Goal: Task Accomplishment & Management: Use online tool/utility

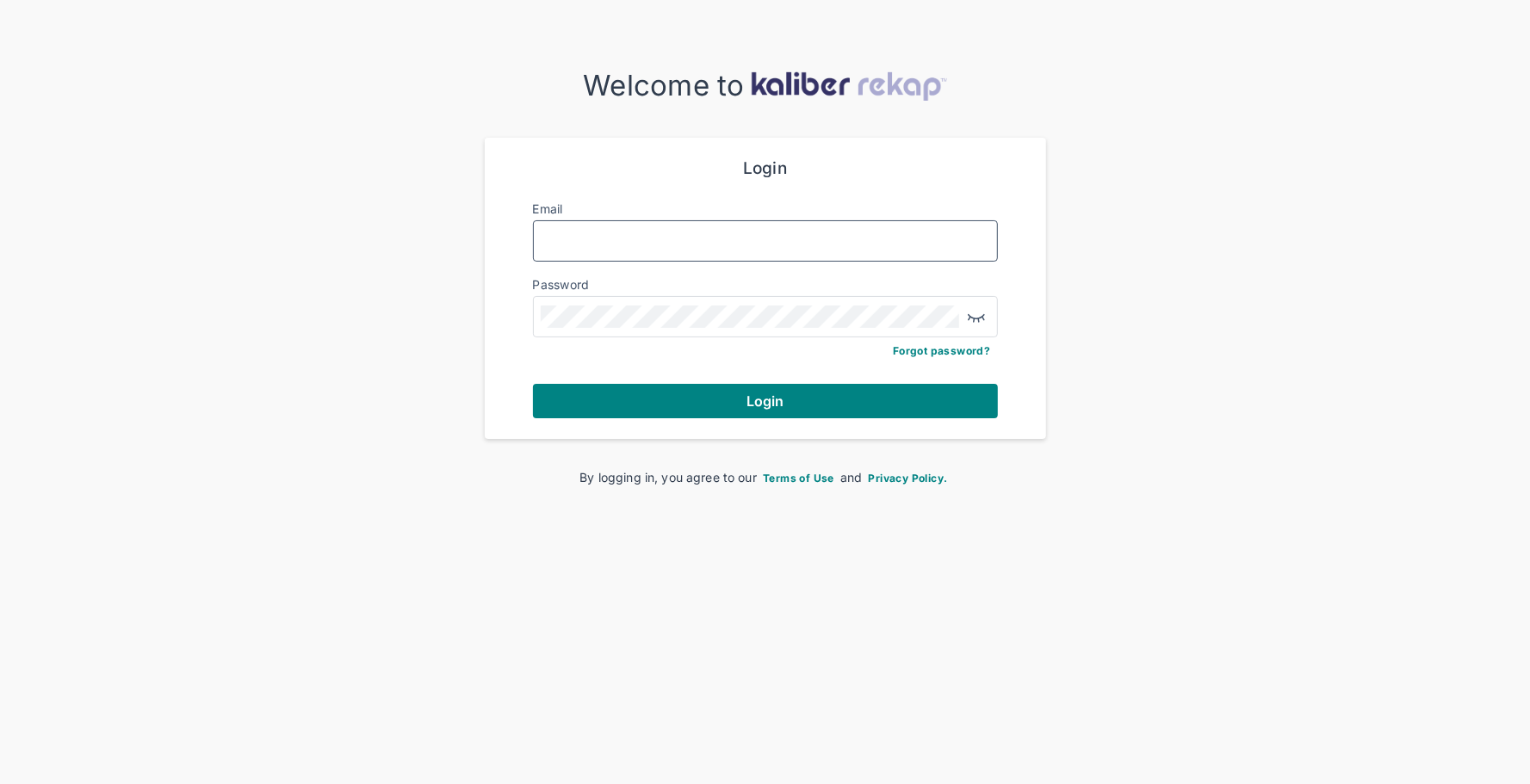
click at [645, 230] on input "Email" at bounding box center [765, 240] width 450 height 22
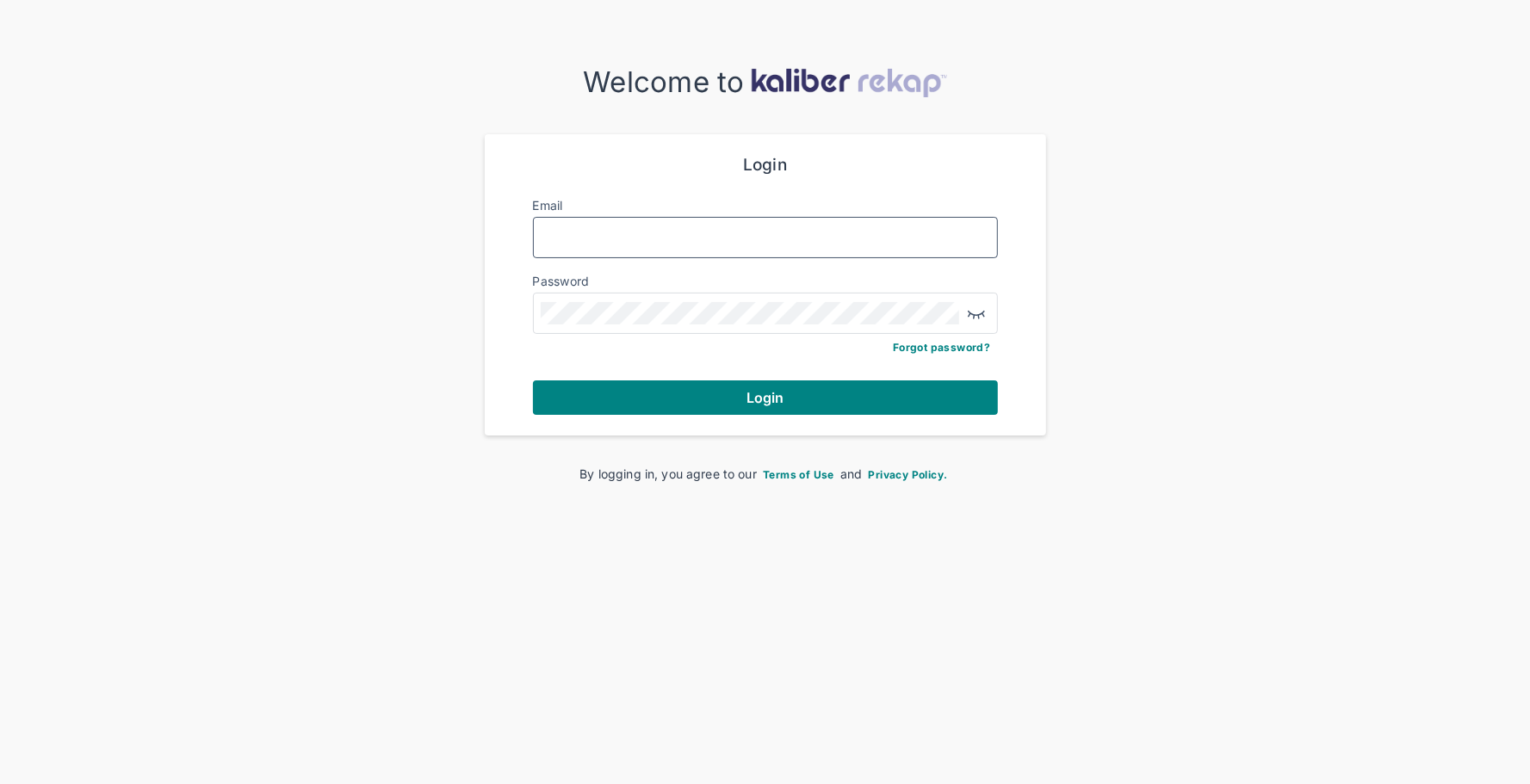
click at [742, 231] on input "Email" at bounding box center [765, 237] width 450 height 22
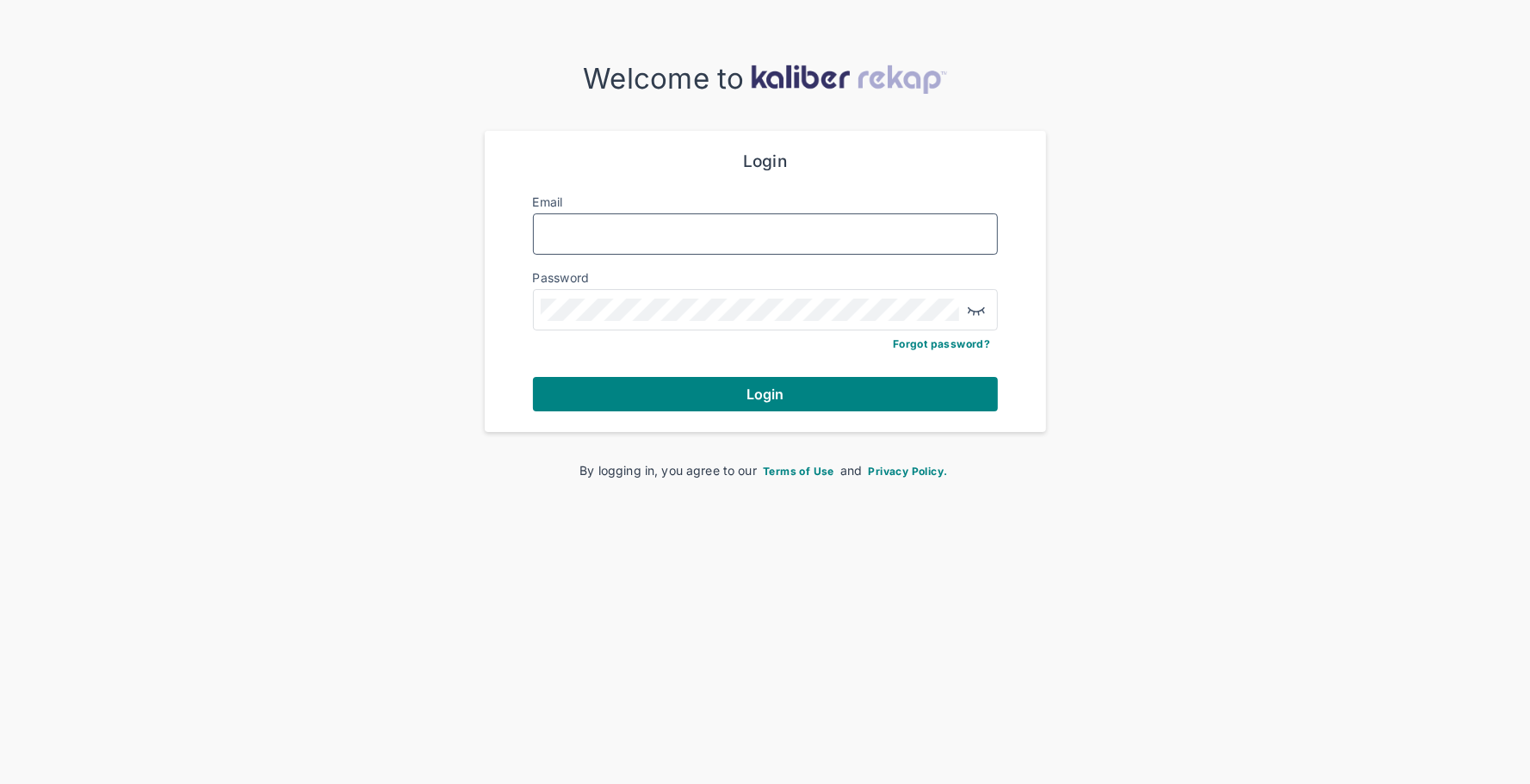
click at [623, 224] on input "Email" at bounding box center [765, 234] width 450 height 22
type input "**********"
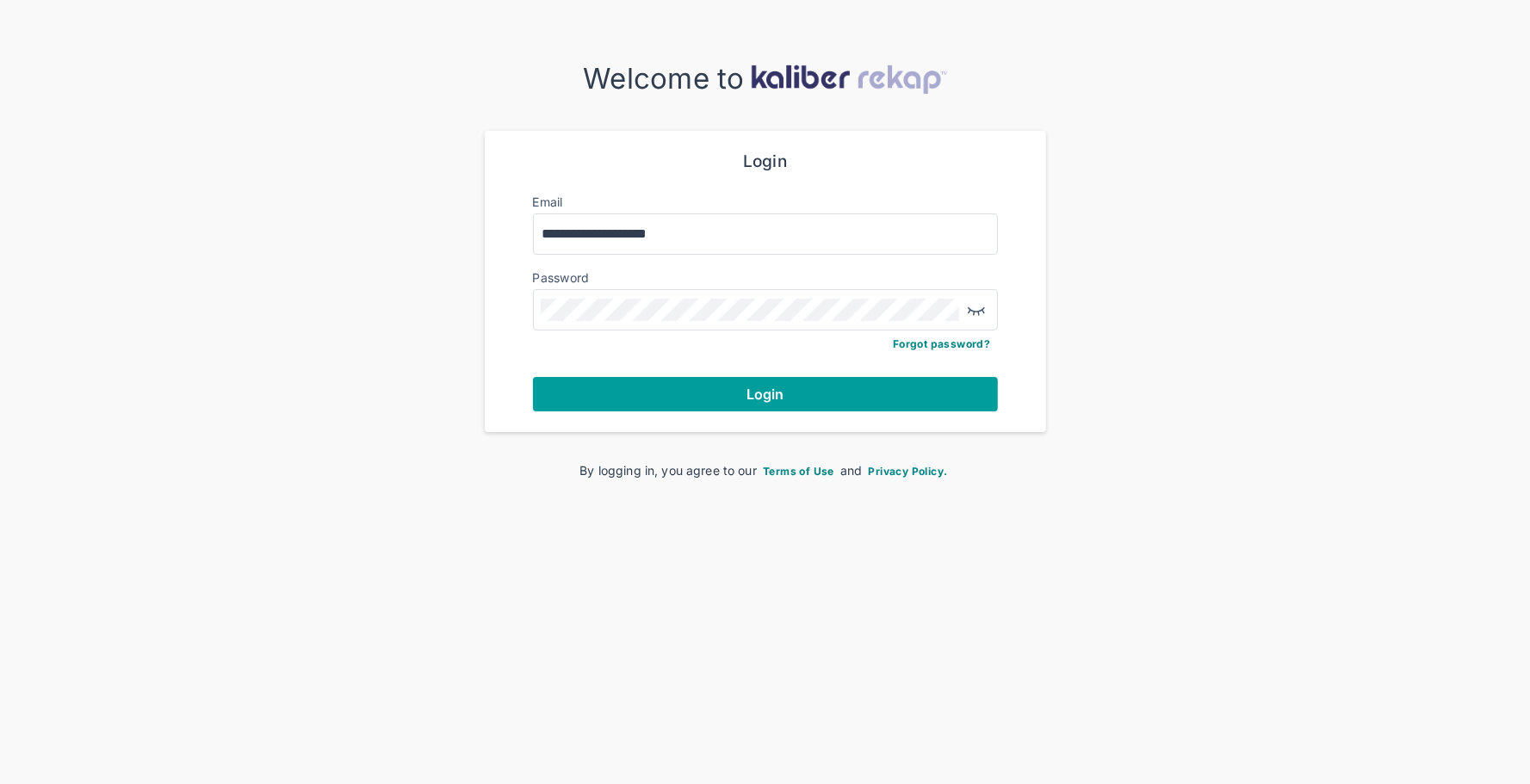
click at [609, 403] on button "Login" at bounding box center [765, 394] width 465 height 34
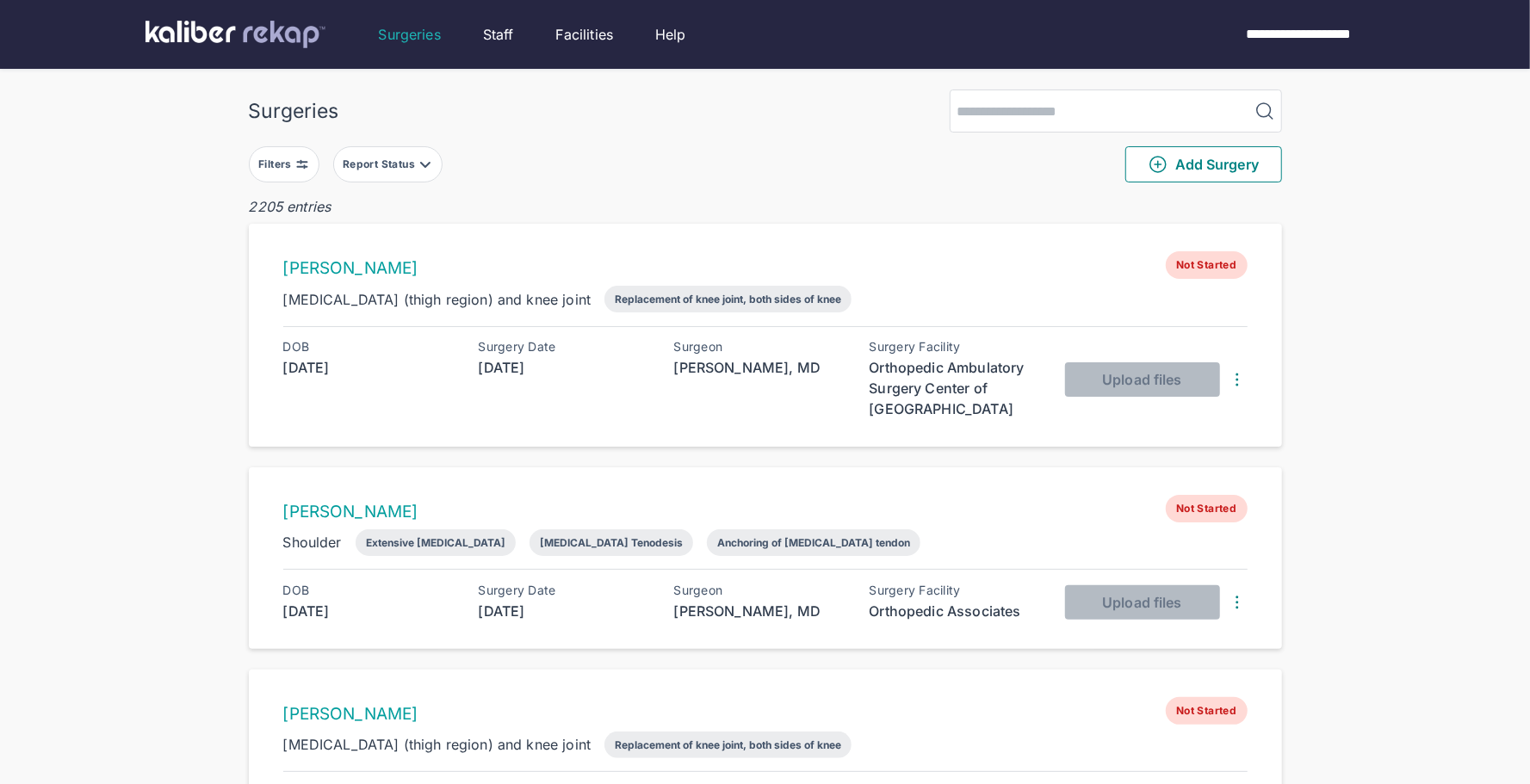
click at [301, 152] on button "Filters" at bounding box center [284, 164] width 71 height 36
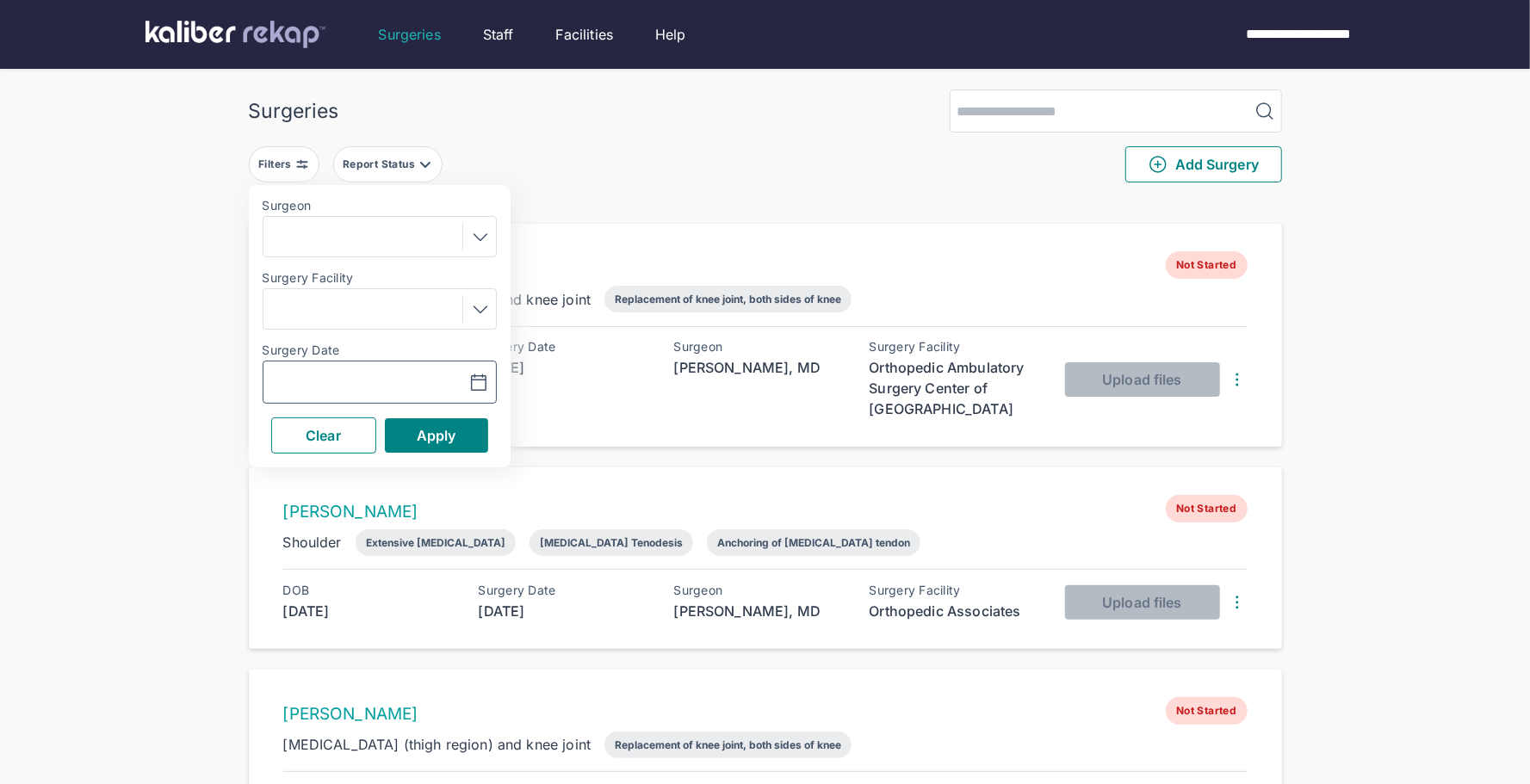
click at [482, 377] on icon "button" at bounding box center [478, 383] width 21 height 21
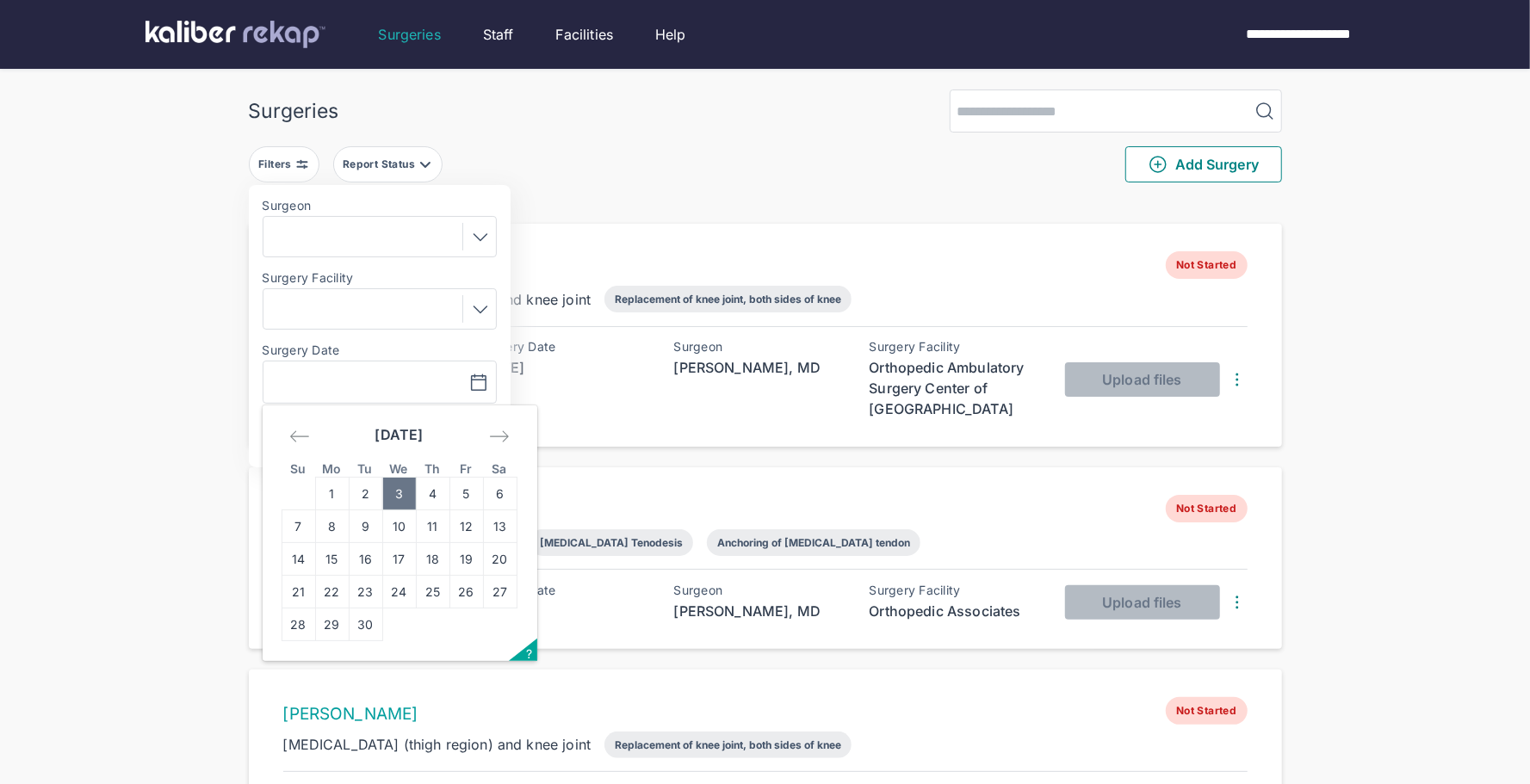
click at [389, 482] on td "3" at bounding box center [398, 494] width 33 height 32
type input "**********"
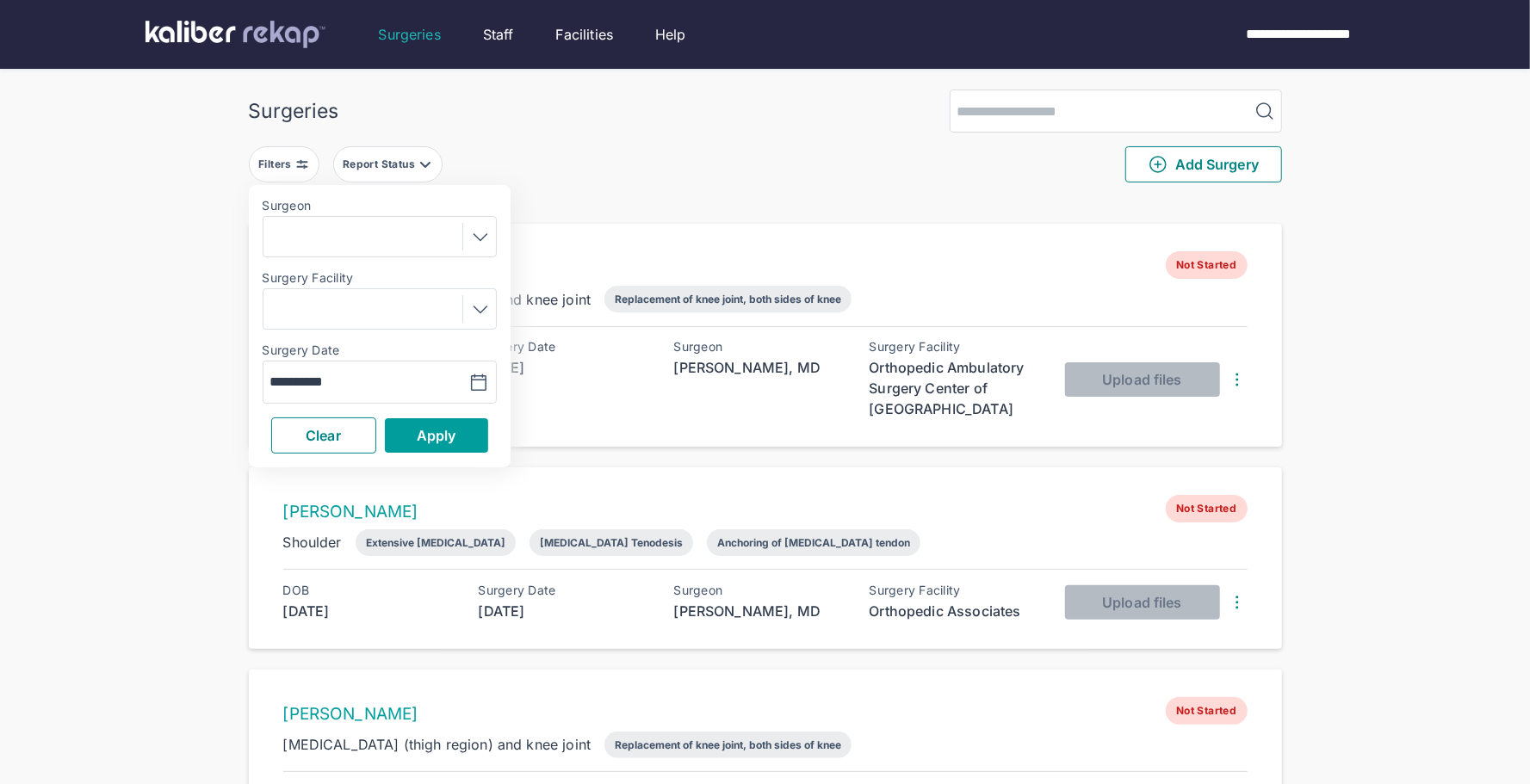
click at [403, 440] on button "Apply" at bounding box center [436, 435] width 103 height 34
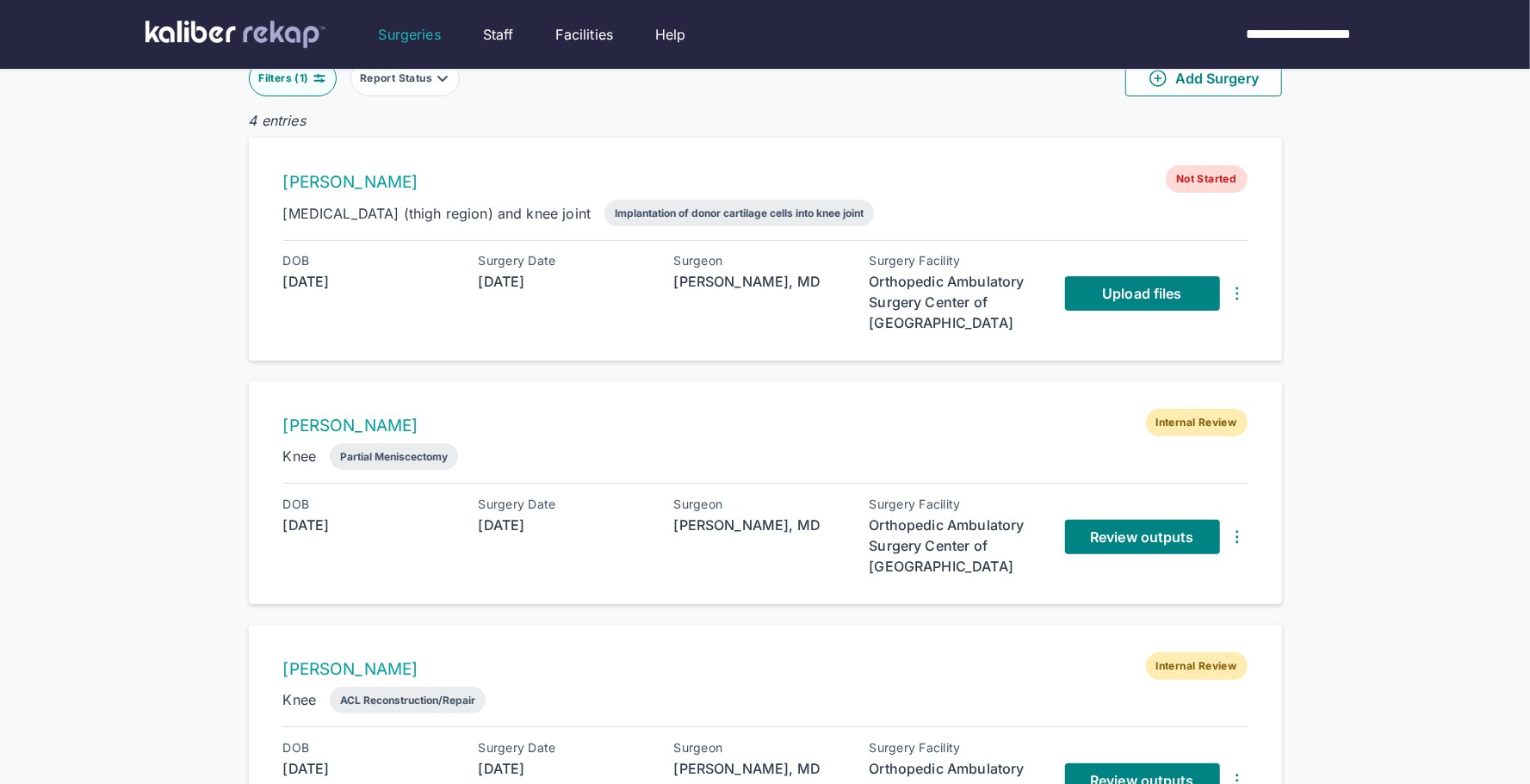
scroll to position [65, 0]
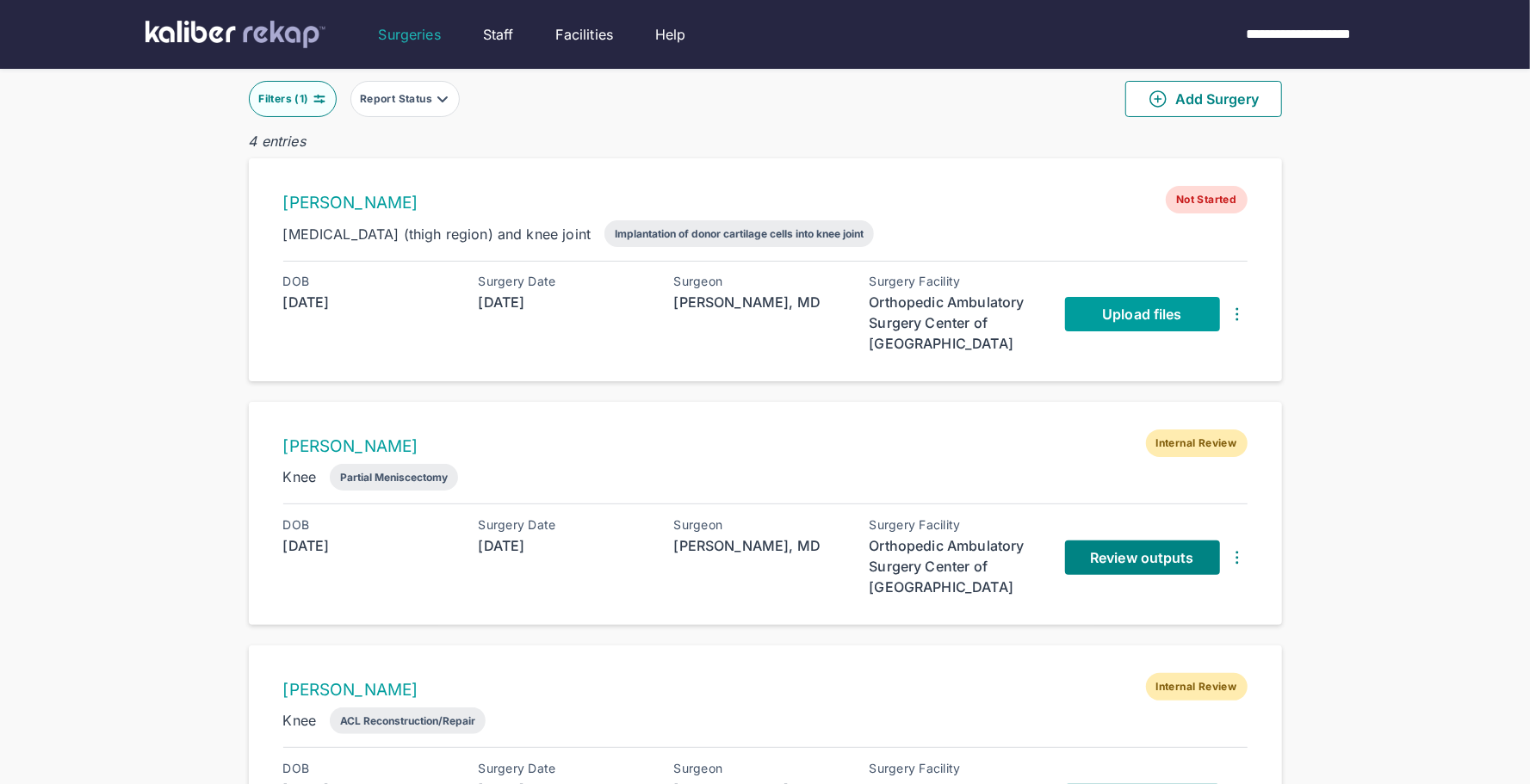
click at [1141, 315] on span "Upload files" at bounding box center [1141, 314] width 79 height 17
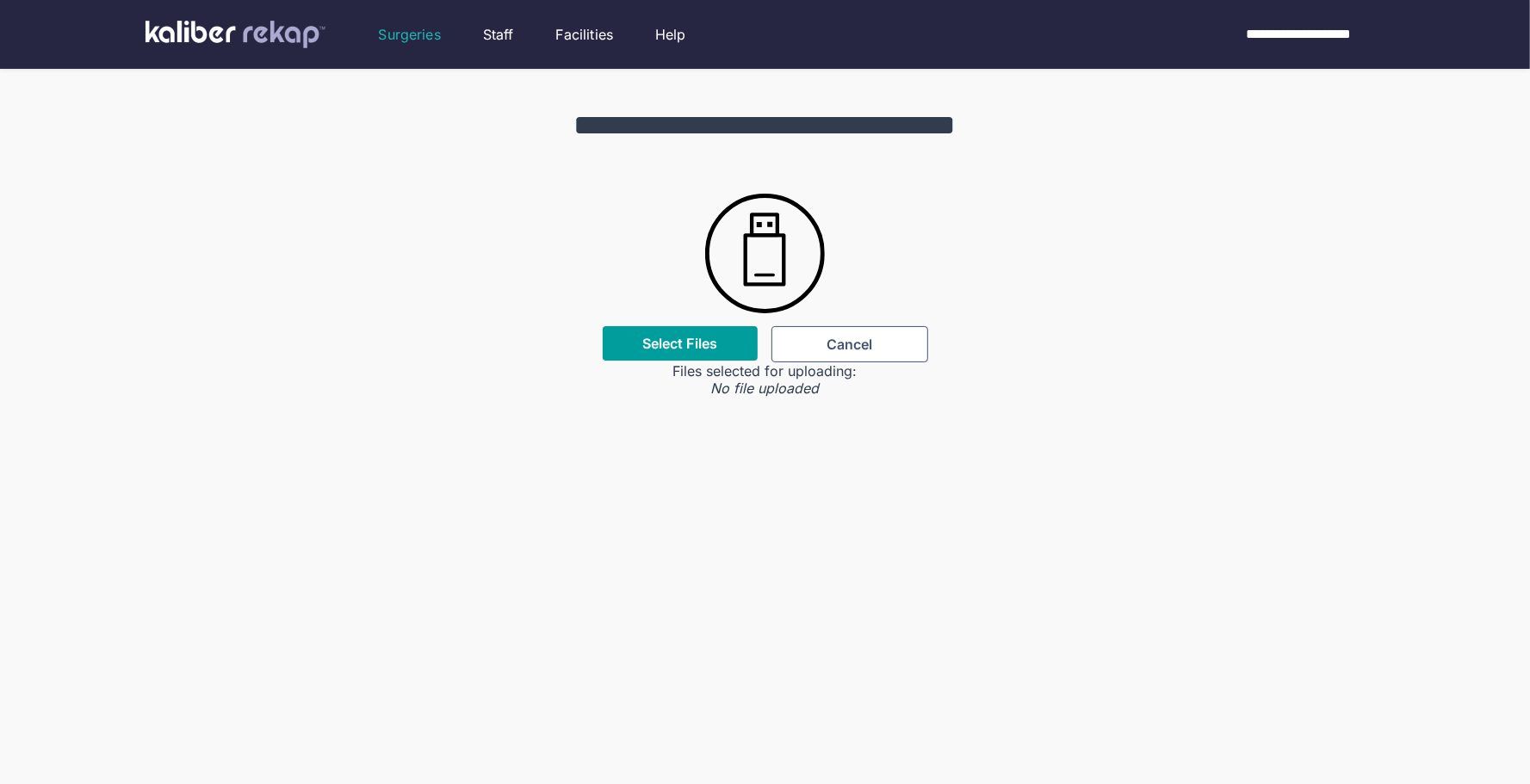
click at [630, 344] on div "Select Files" at bounding box center [680, 344] width 155 height 34
click at [687, 344] on label "Select Files" at bounding box center [679, 343] width 74 height 17
click at [0, 0] on input "Select Files" at bounding box center [0, 0] width 0 height 0
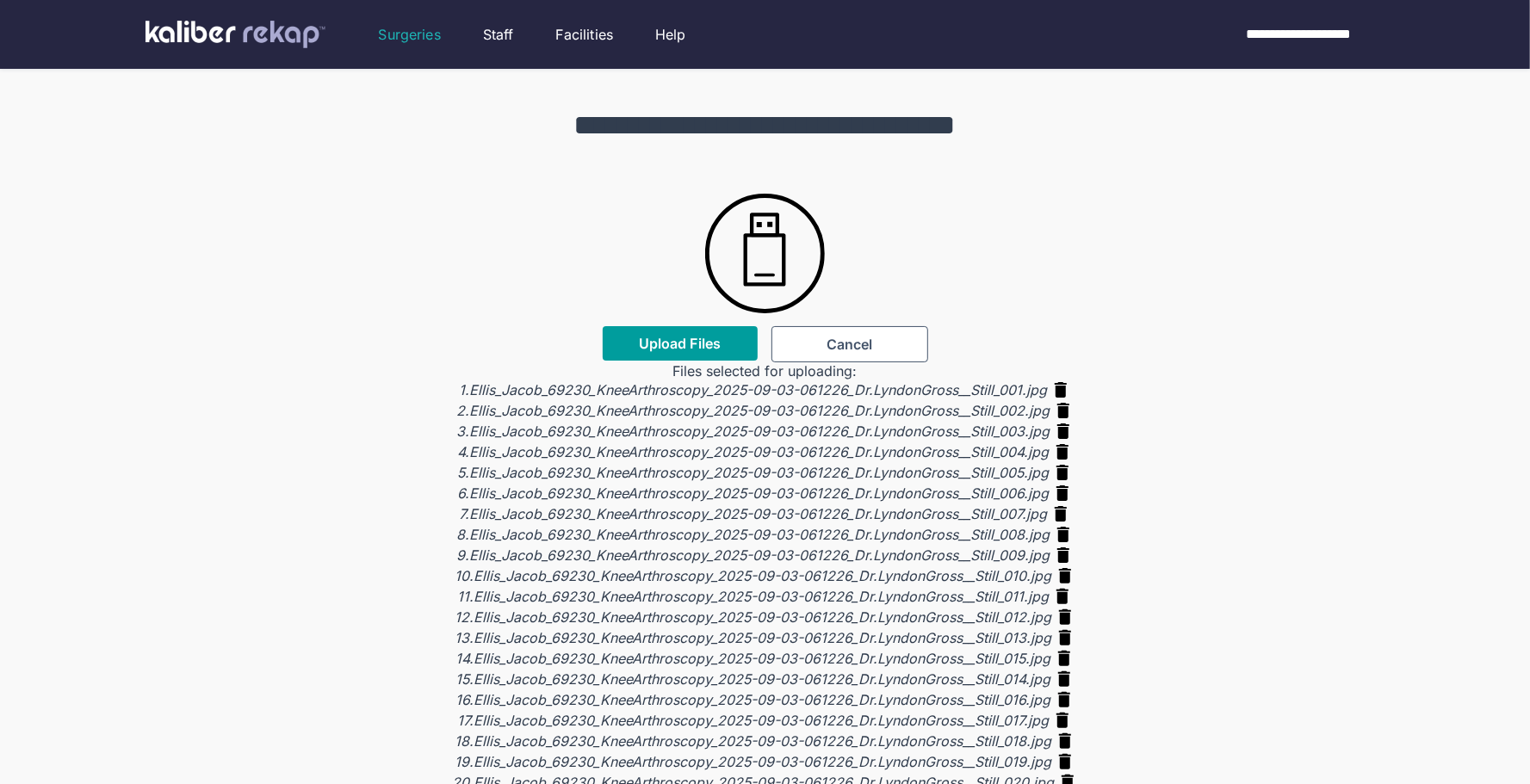
click at [676, 342] on span "Upload Files" at bounding box center [679, 343] width 82 height 17
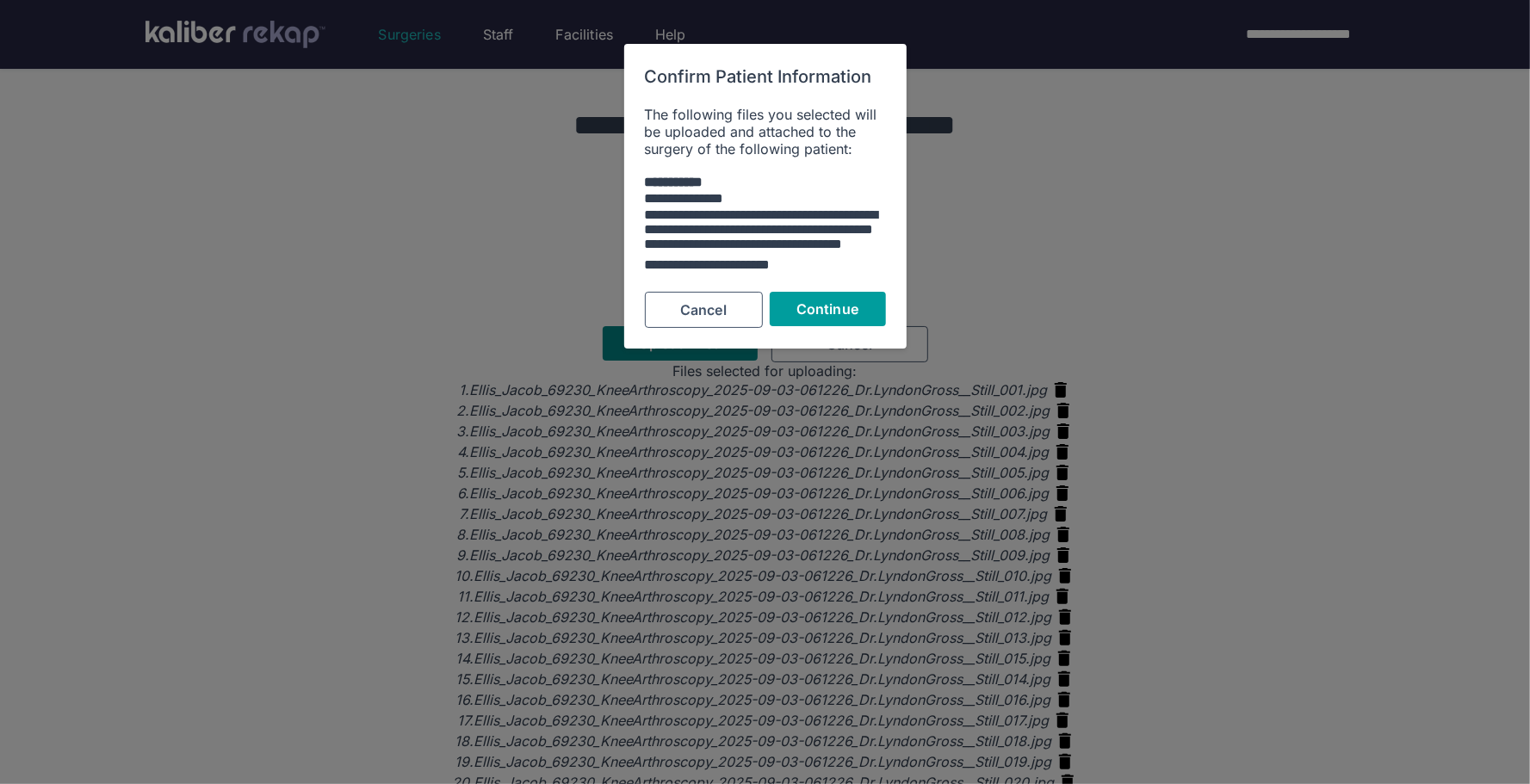
click at [826, 310] on span "Continue" at bounding box center [827, 309] width 62 height 17
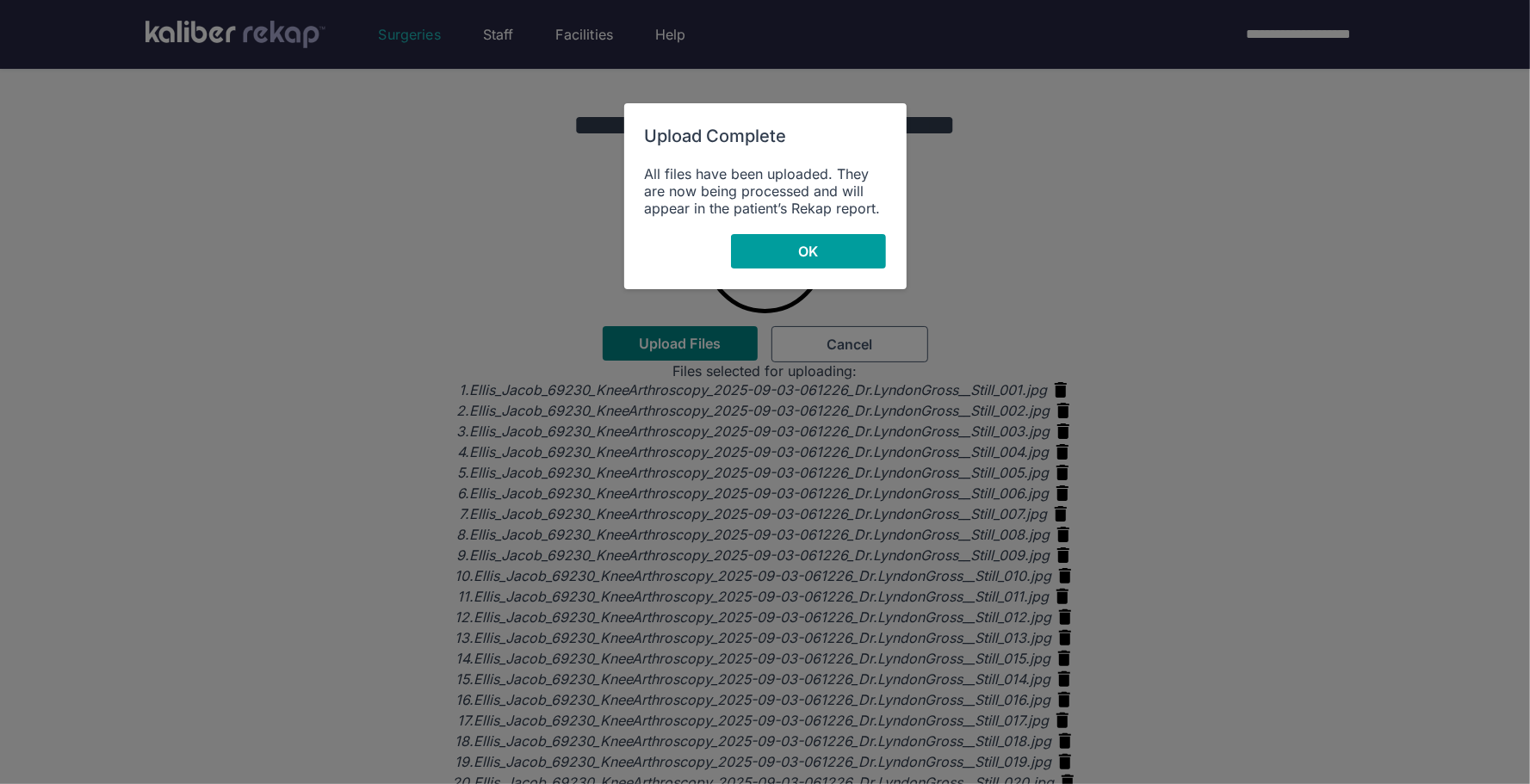
click at [790, 249] on button "OK" at bounding box center [809, 251] width 155 height 34
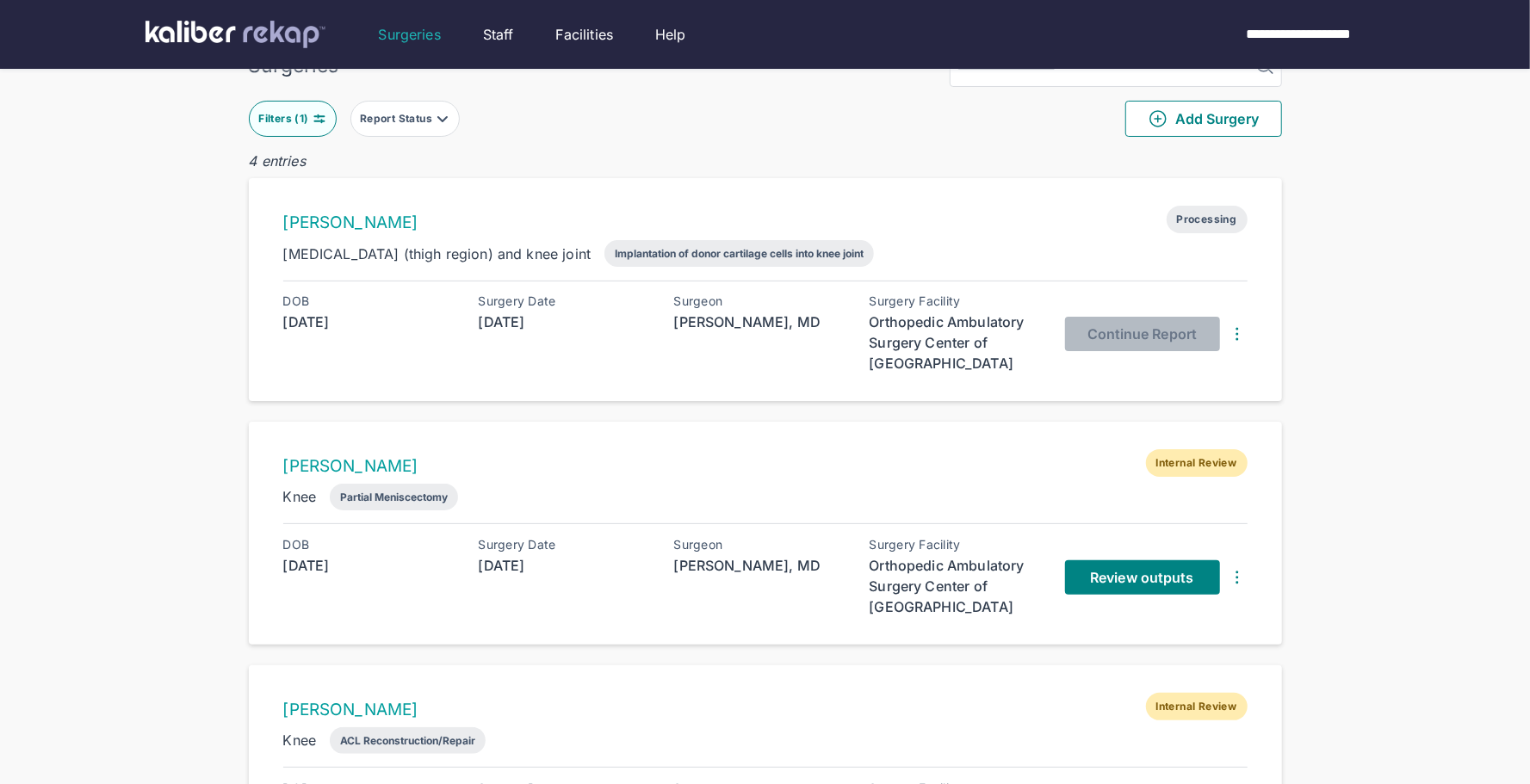
scroll to position [107, 0]
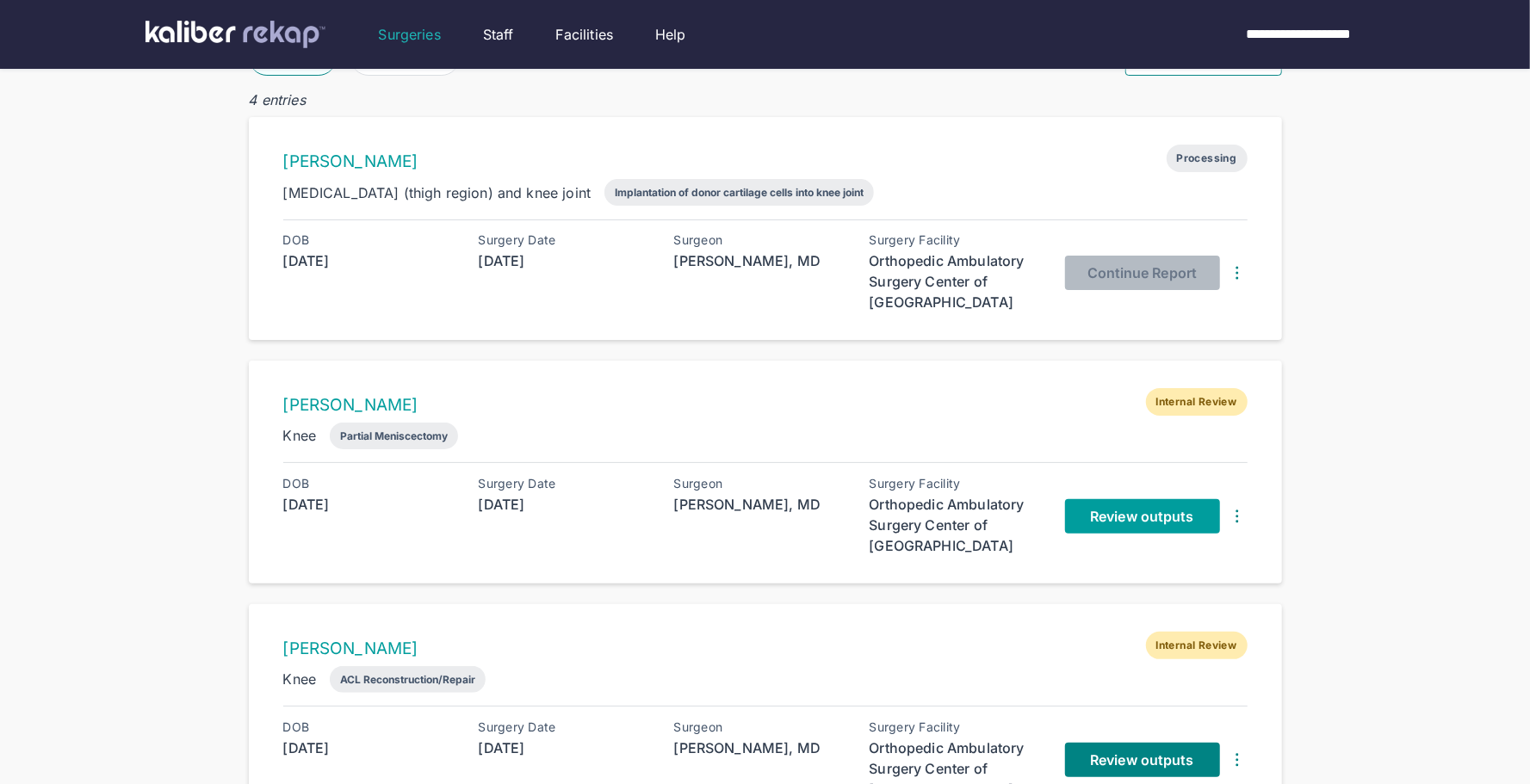
click at [1143, 509] on span "Review outputs" at bounding box center [1141, 516] width 103 height 17
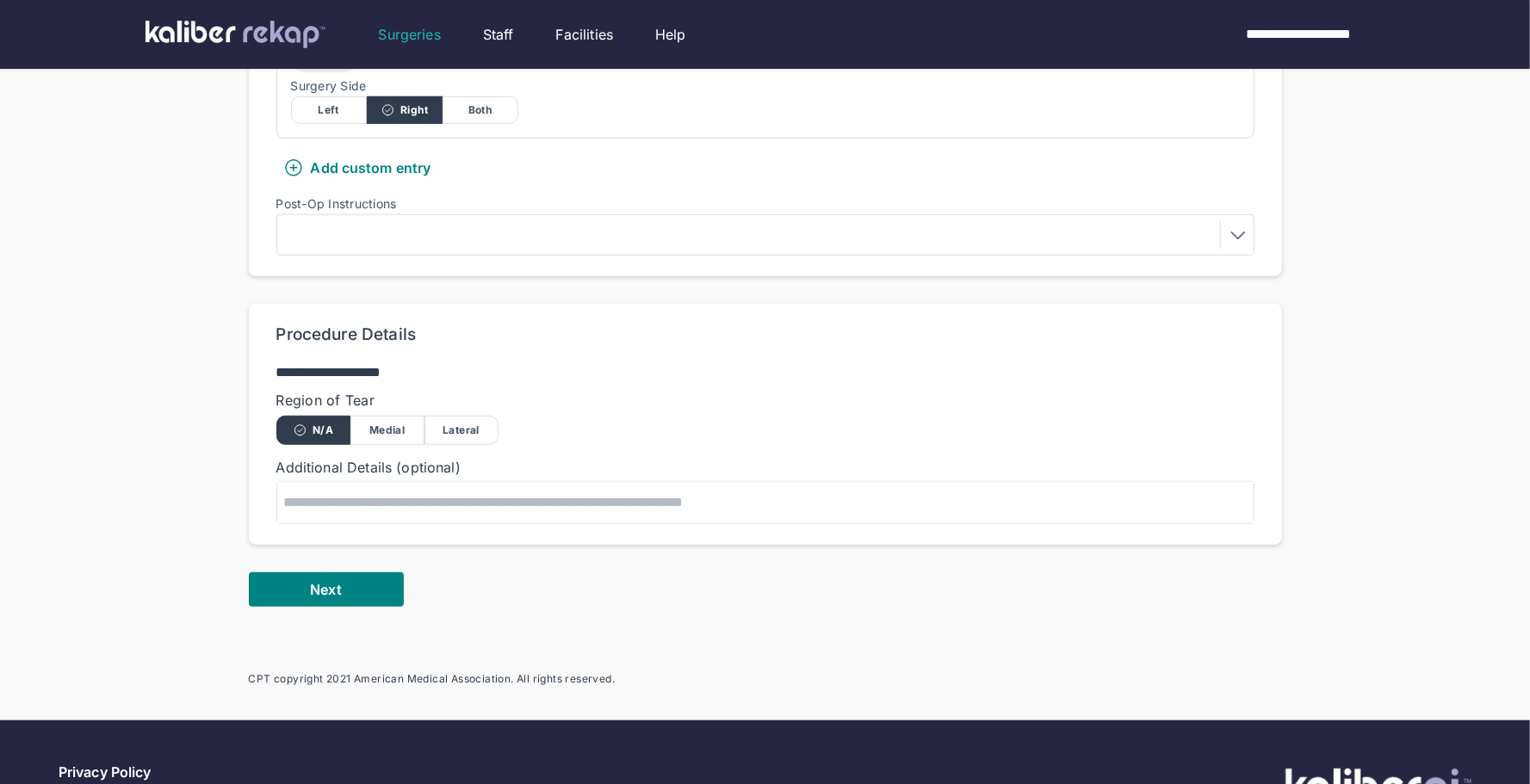
scroll to position [610, 0]
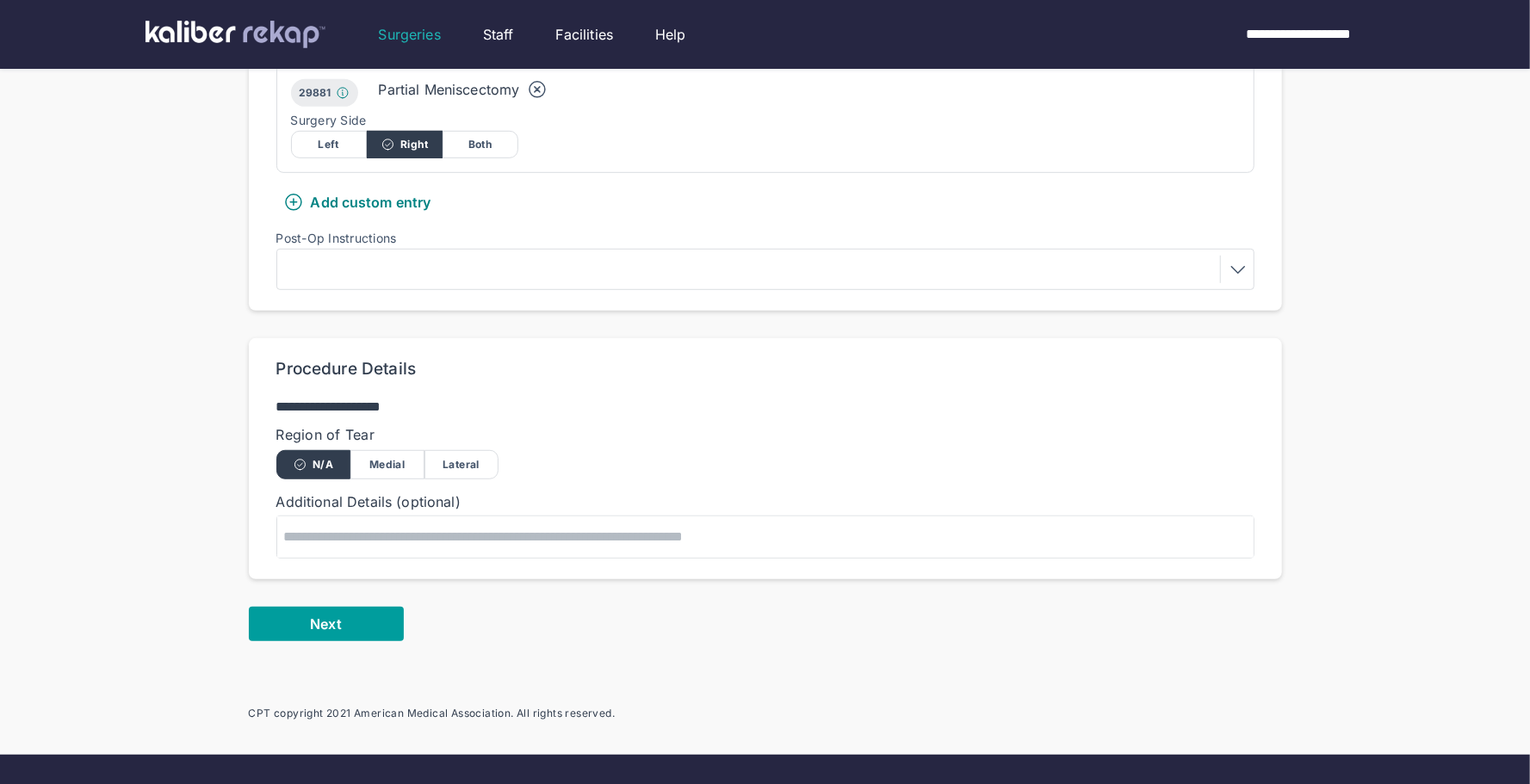
click at [297, 607] on button "Next" at bounding box center [326, 624] width 155 height 34
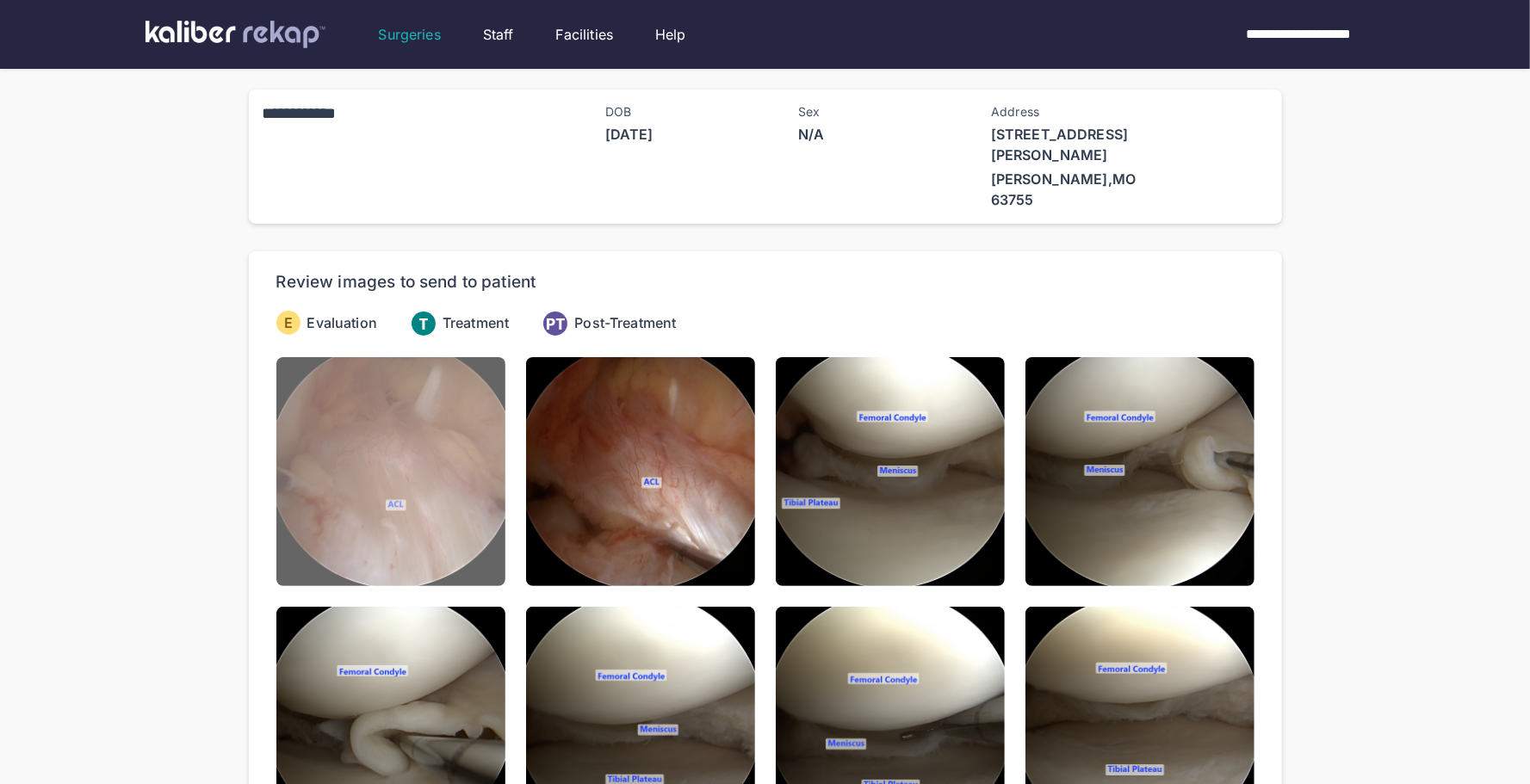
click at [333, 507] on img at bounding box center [390, 471] width 229 height 229
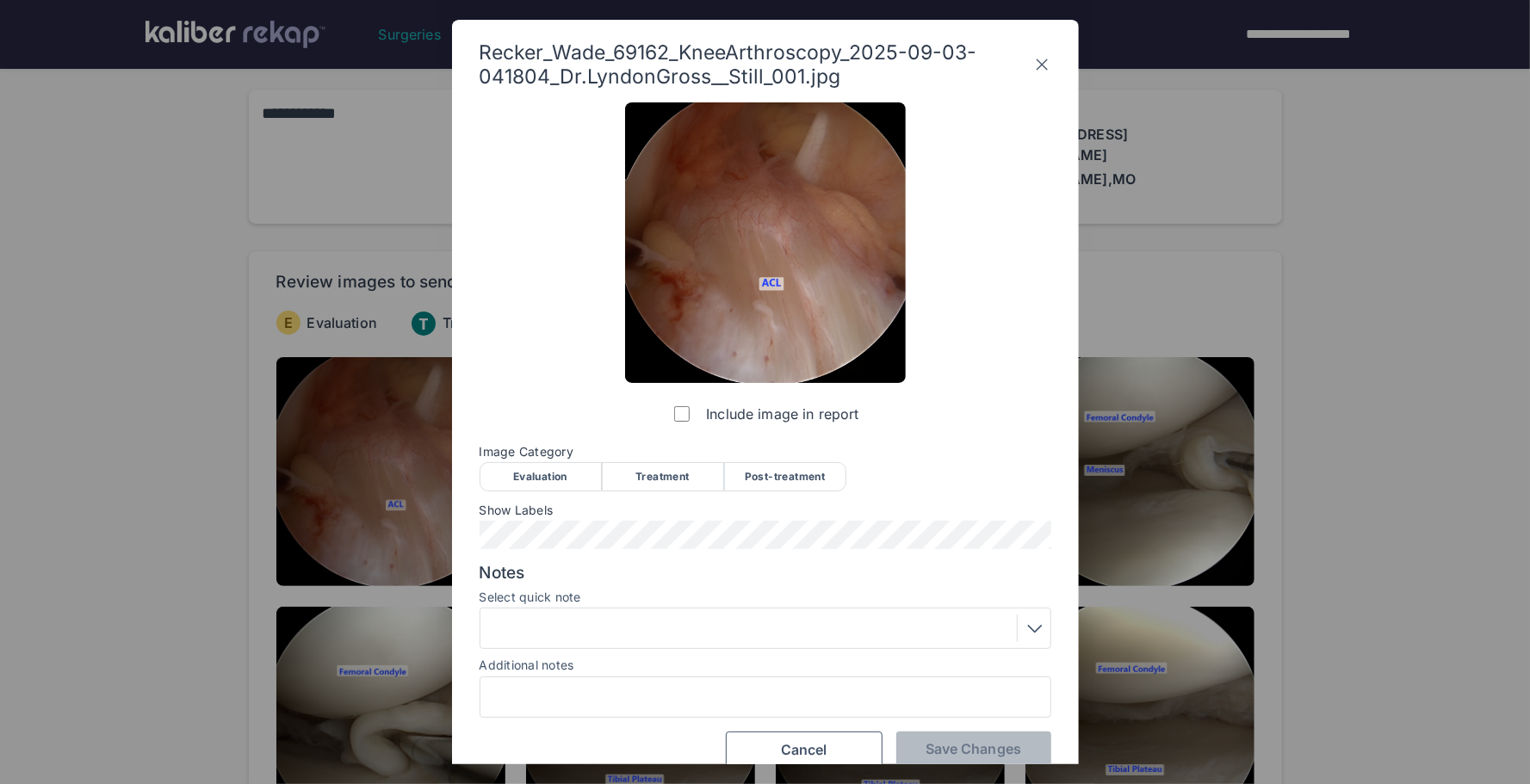
click at [578, 478] on div "Evaluation" at bounding box center [541, 476] width 122 height 30
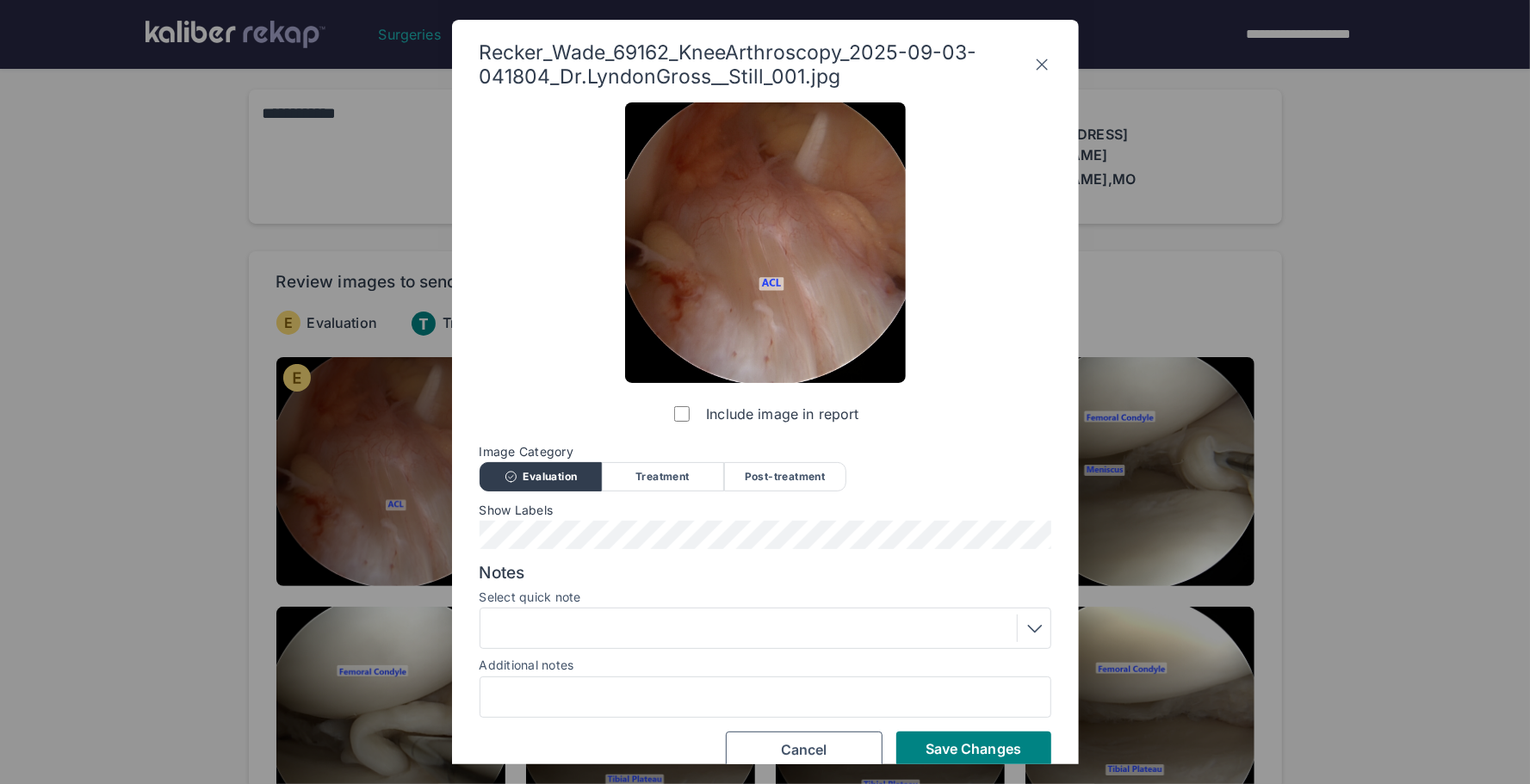
scroll to position [22, 0]
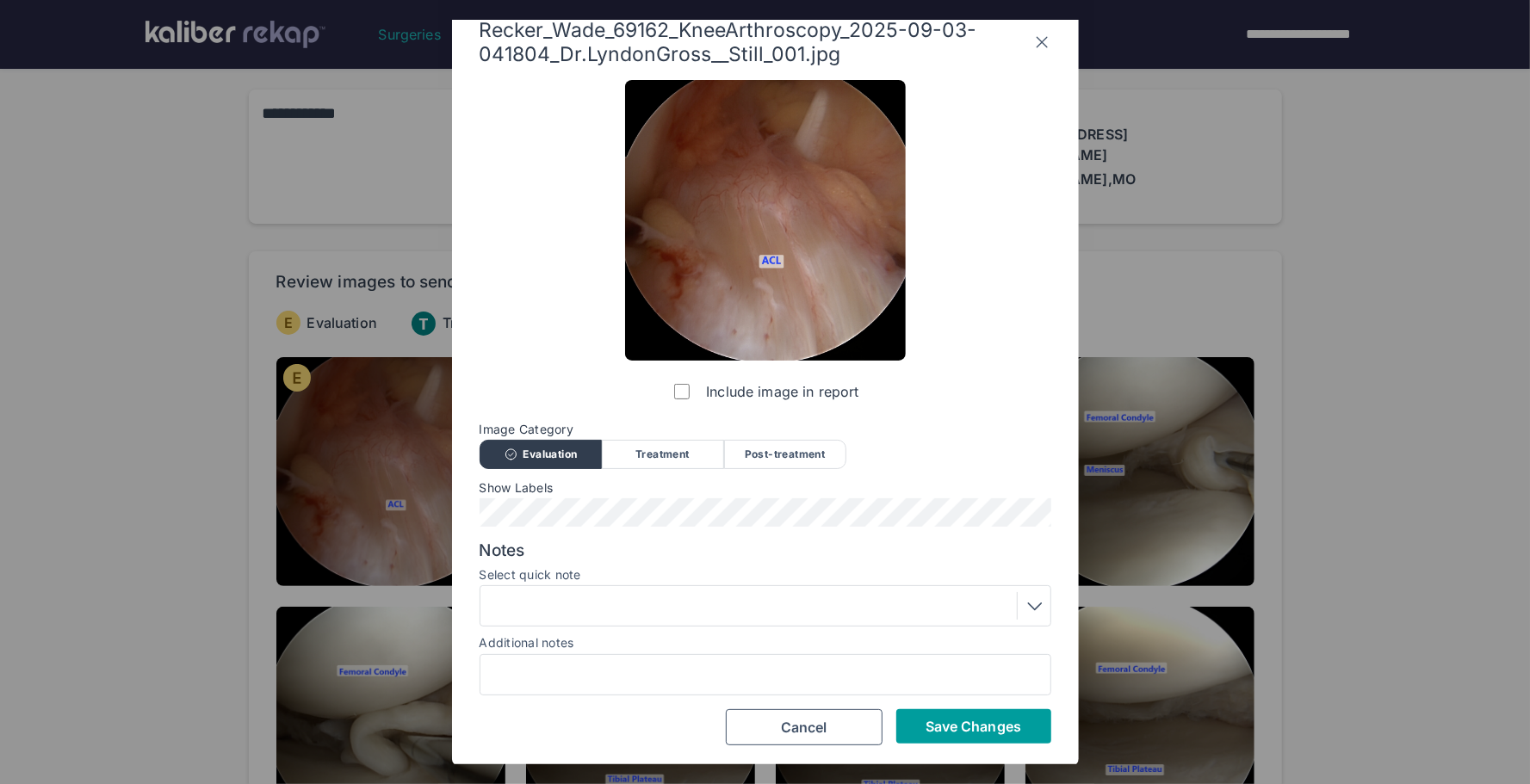
click at [990, 740] on button "Save Changes" at bounding box center [974, 727] width 155 height 34
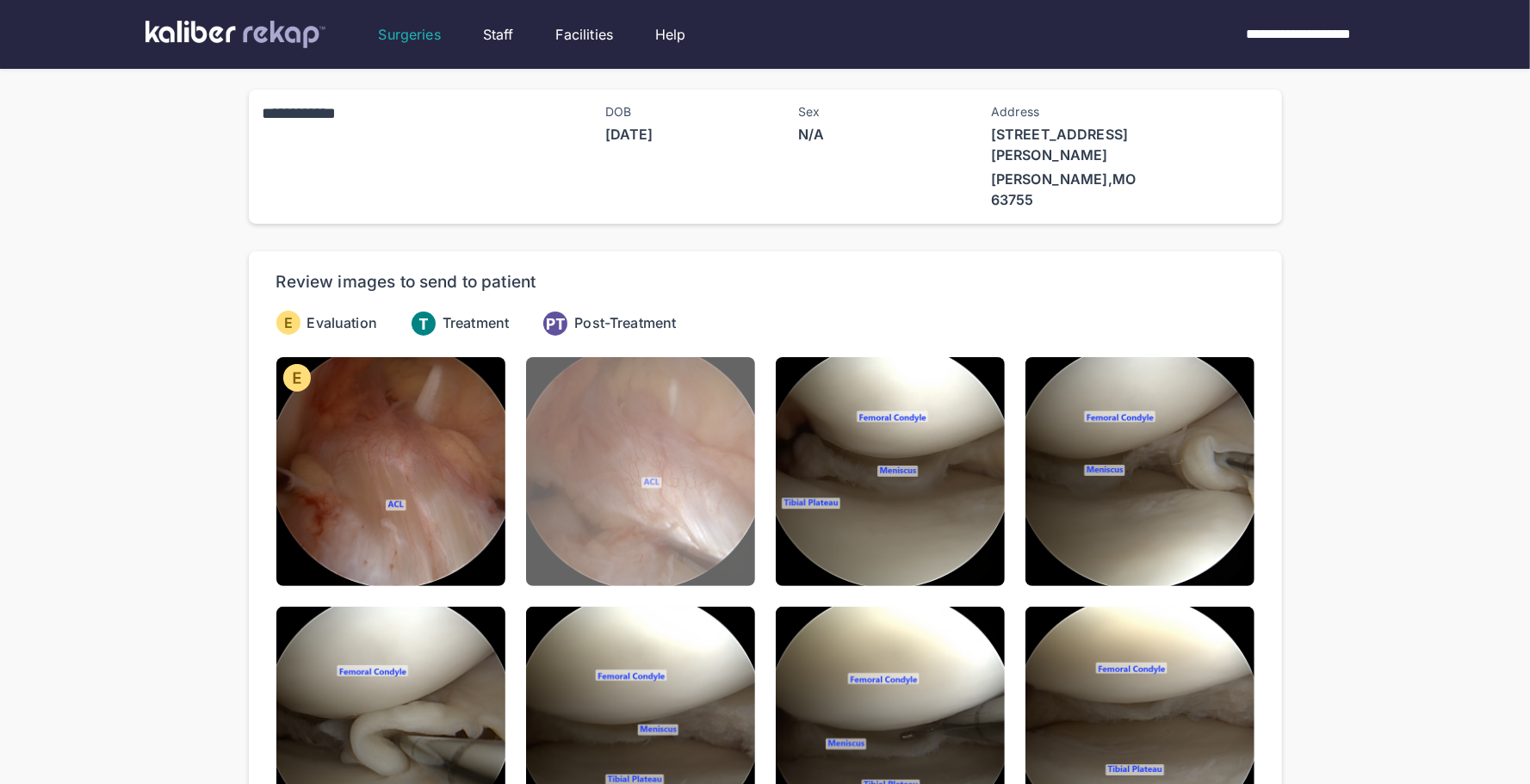
click at [598, 450] on img at bounding box center [640, 471] width 229 height 229
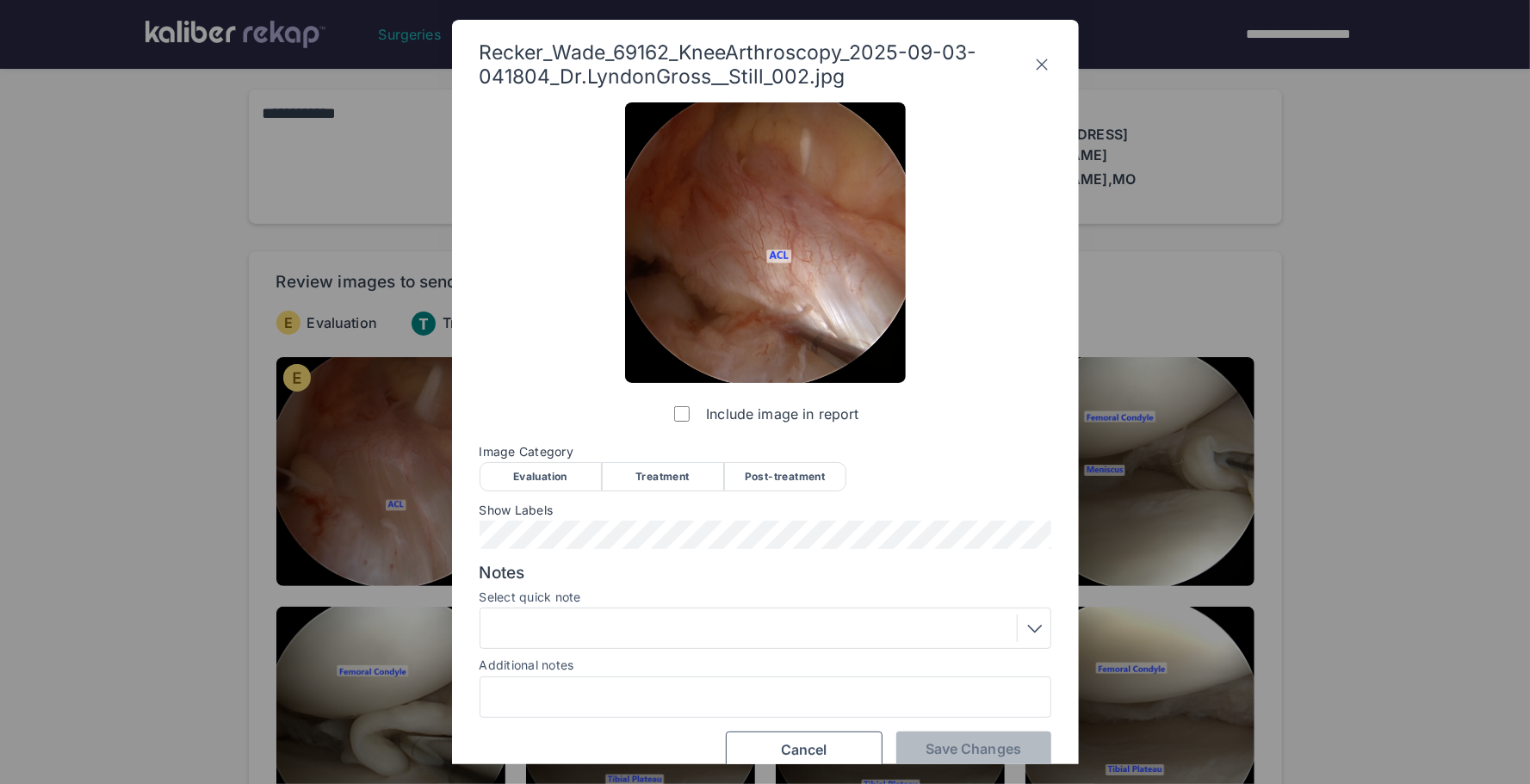
click at [550, 474] on div "Evaluation" at bounding box center [541, 476] width 122 height 30
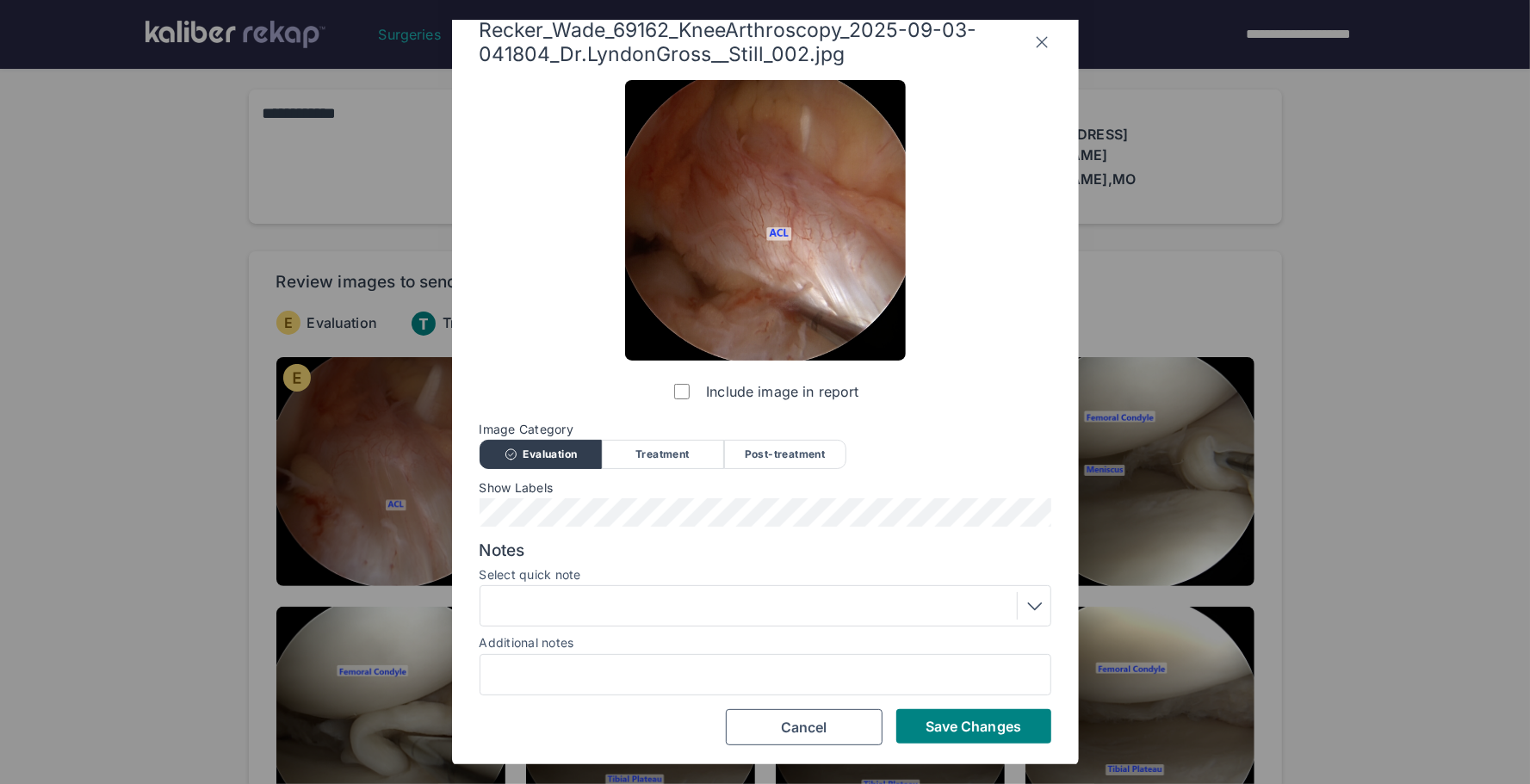
click at [582, 595] on div at bounding box center [765, 605] width 560 height 28
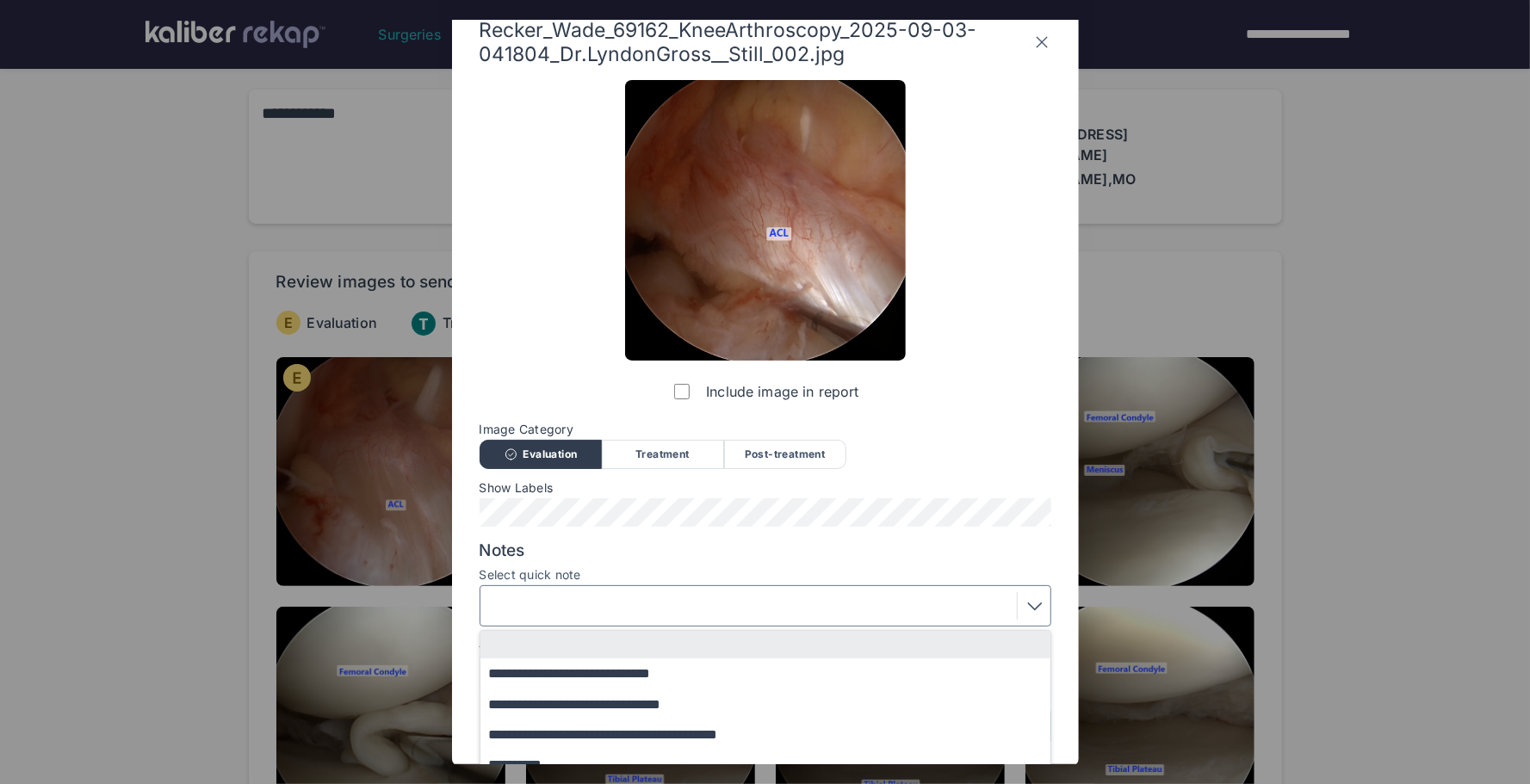
scroll to position [129, 0]
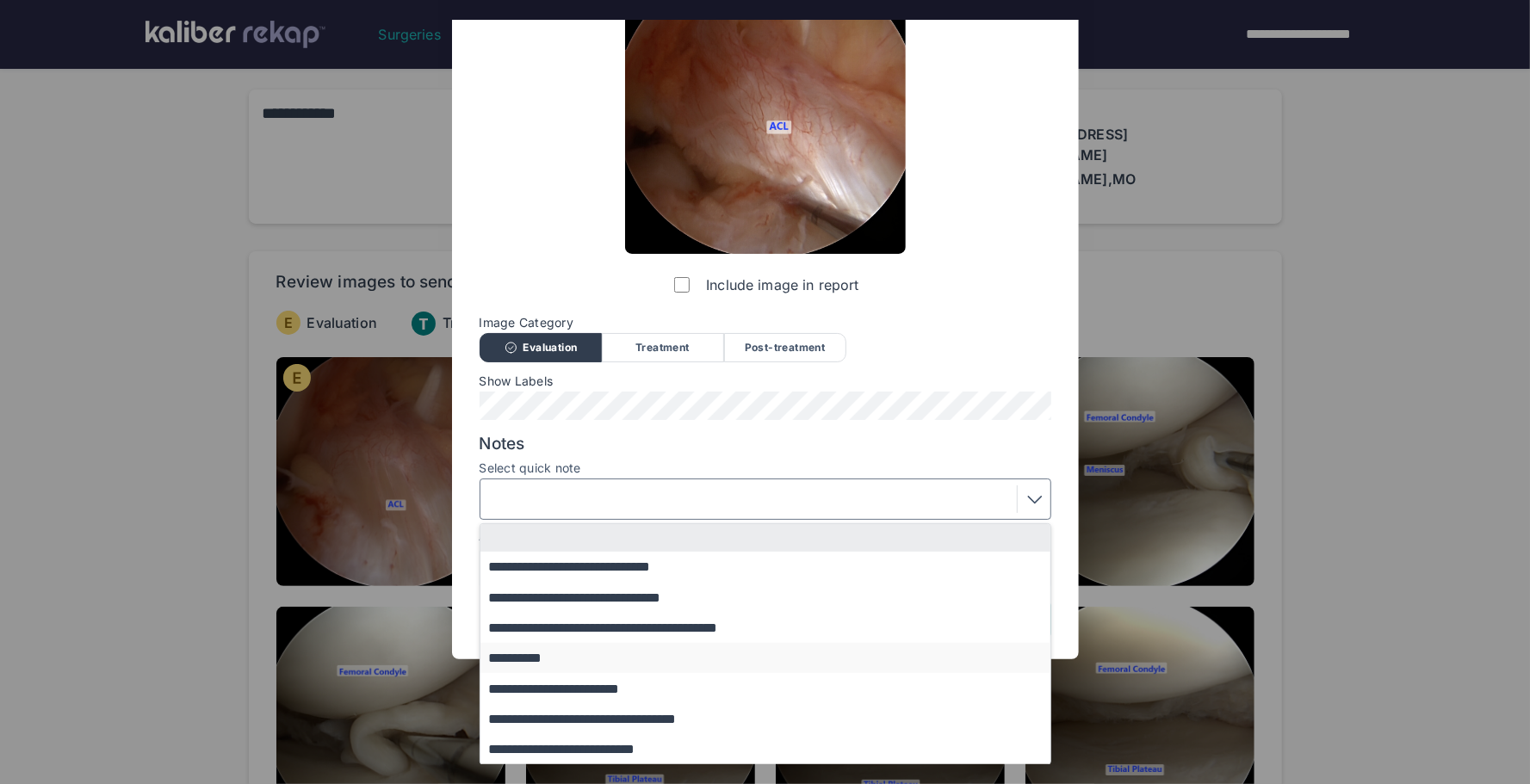
click at [564, 664] on button "**********" at bounding box center [774, 658] width 587 height 30
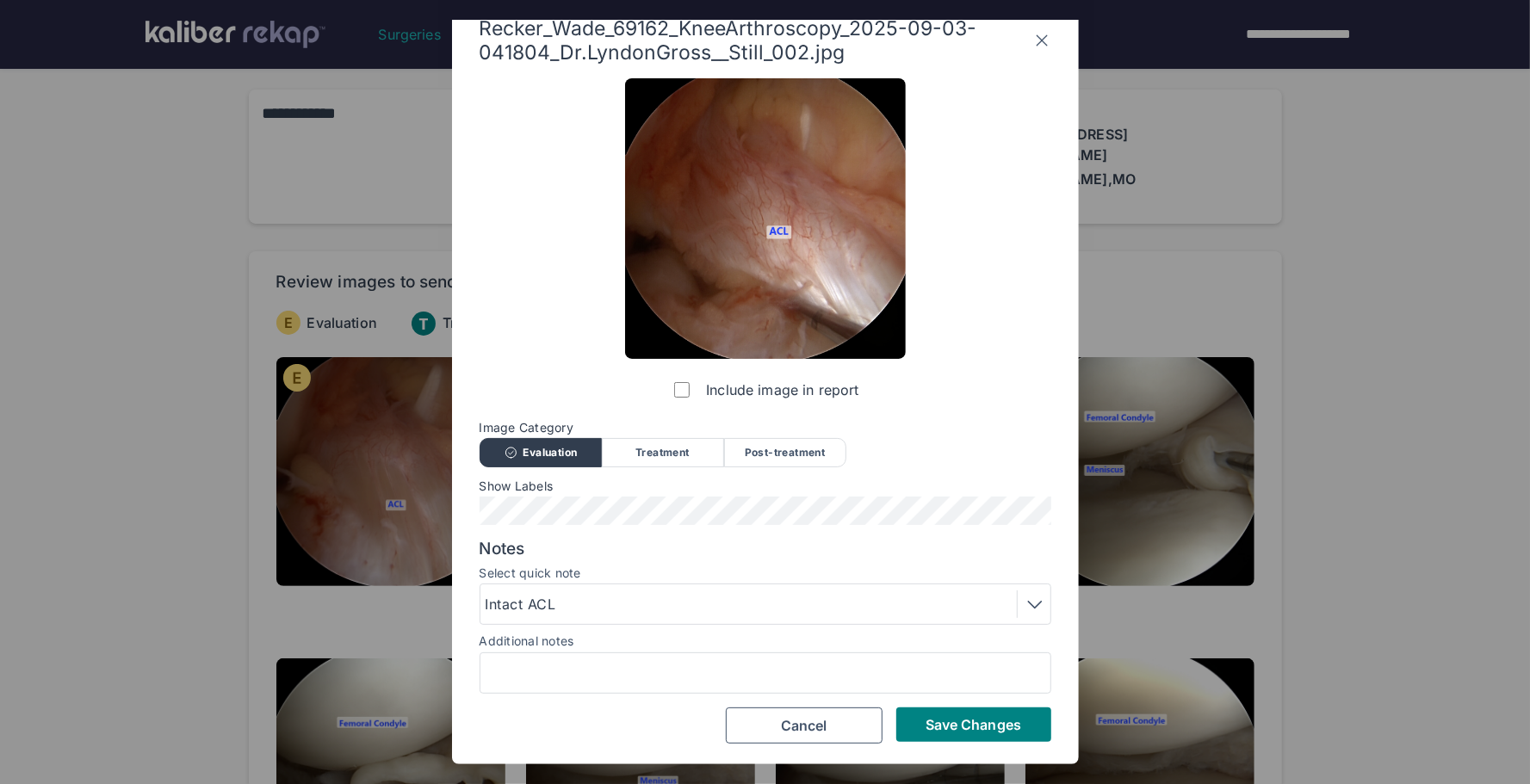
scroll to position [22, 0]
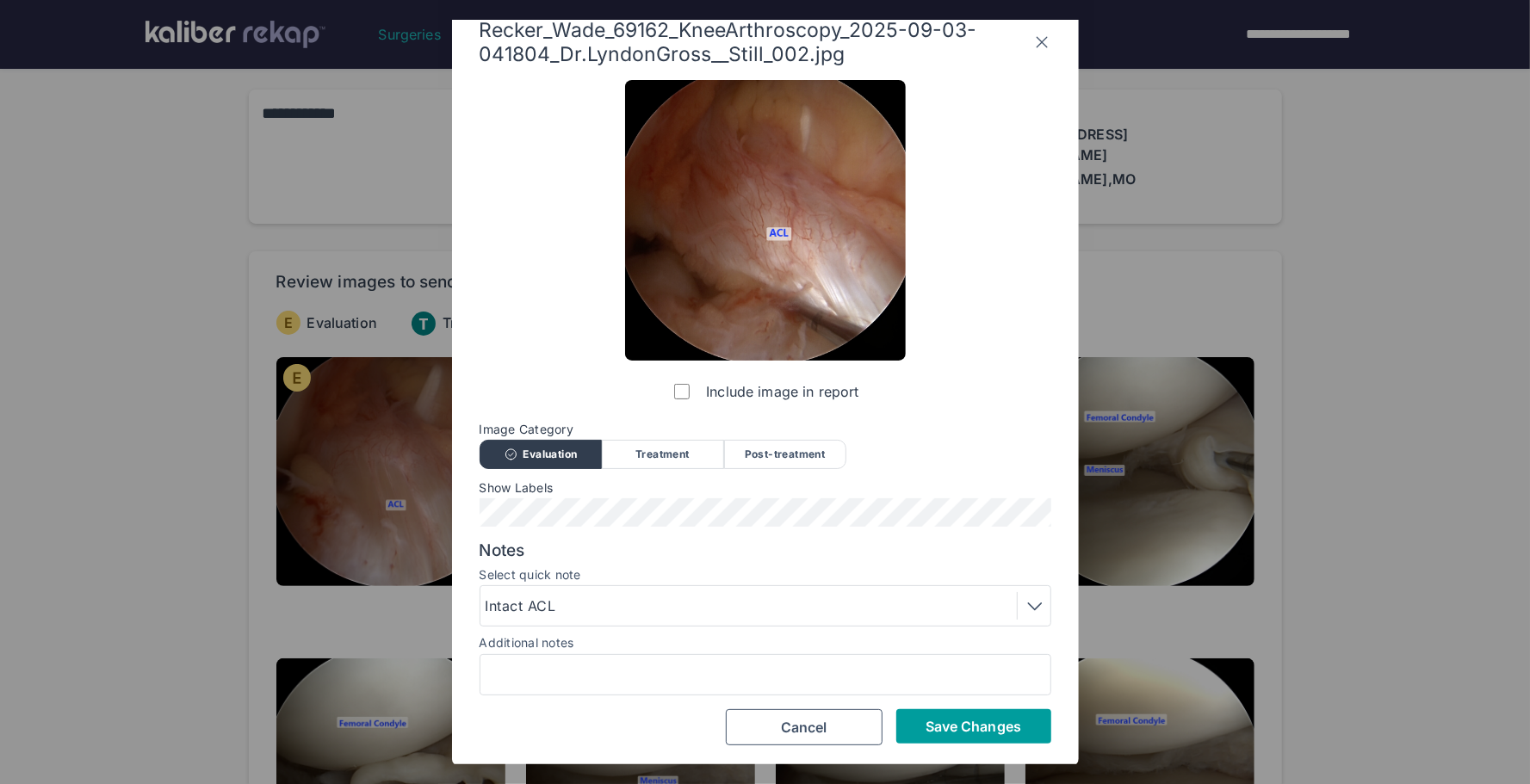
click at [948, 730] on span "Save Changes" at bounding box center [974, 726] width 96 height 17
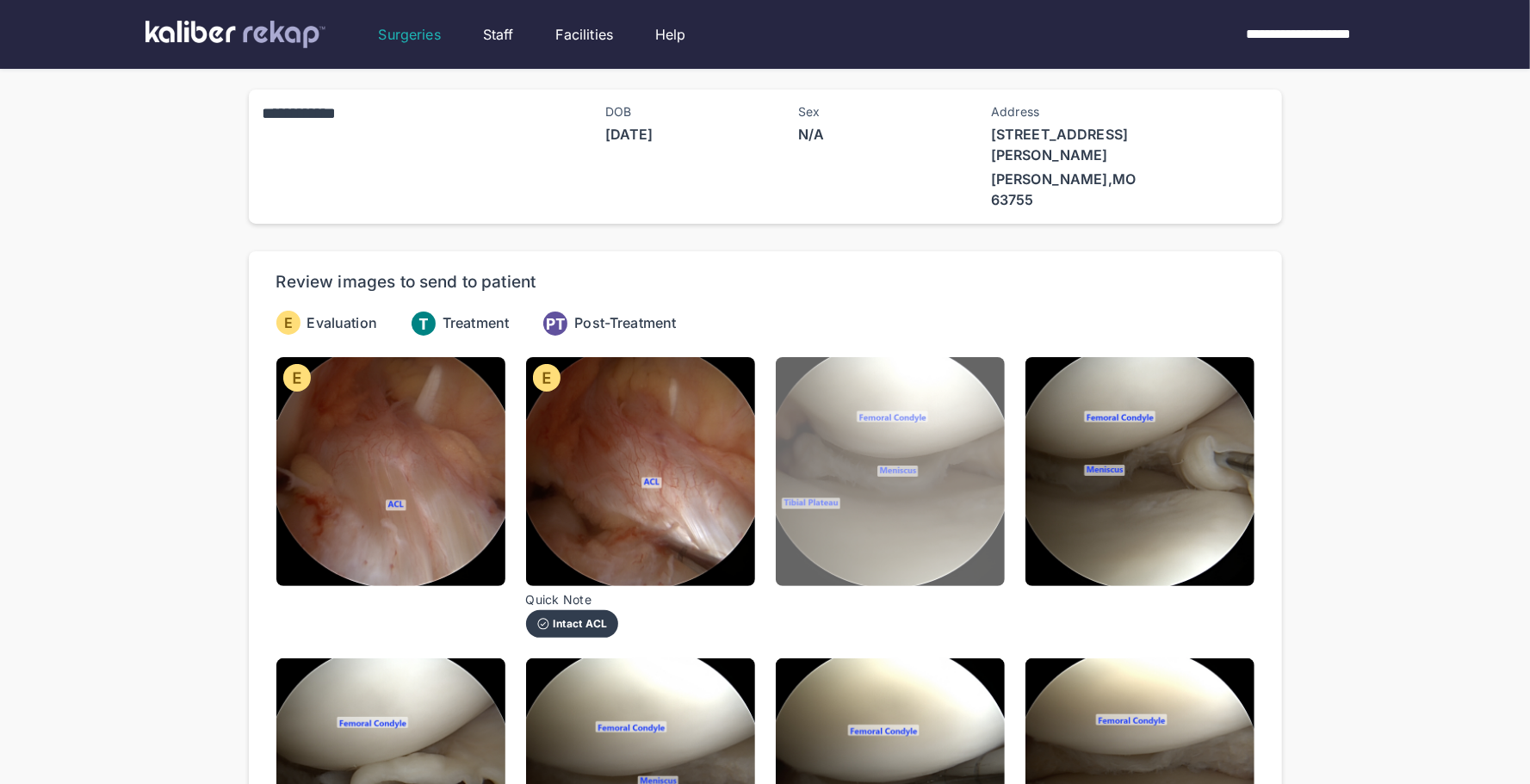
click at [926, 505] on img at bounding box center [890, 471] width 229 height 229
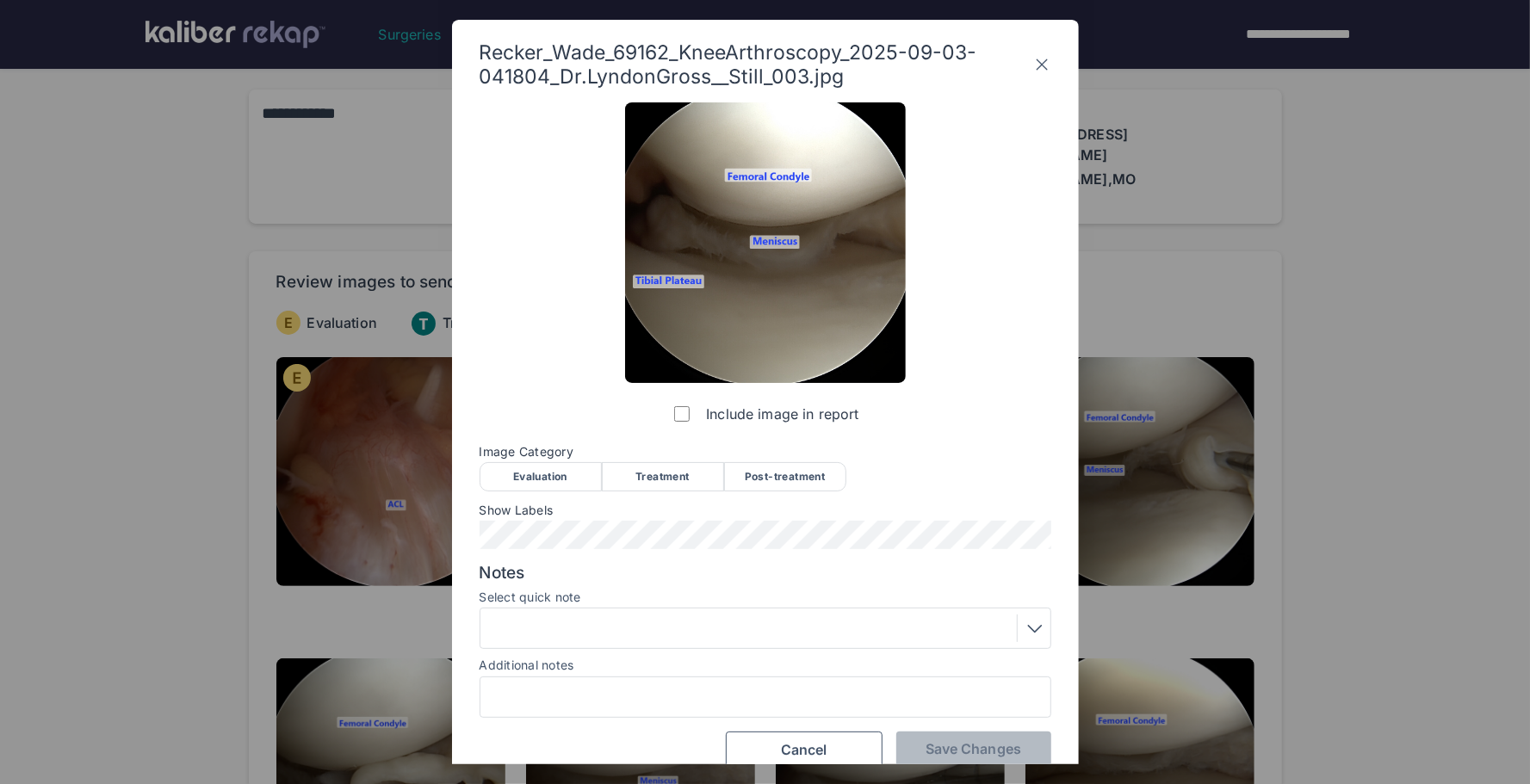
click at [533, 481] on div "Evaluation" at bounding box center [541, 476] width 122 height 30
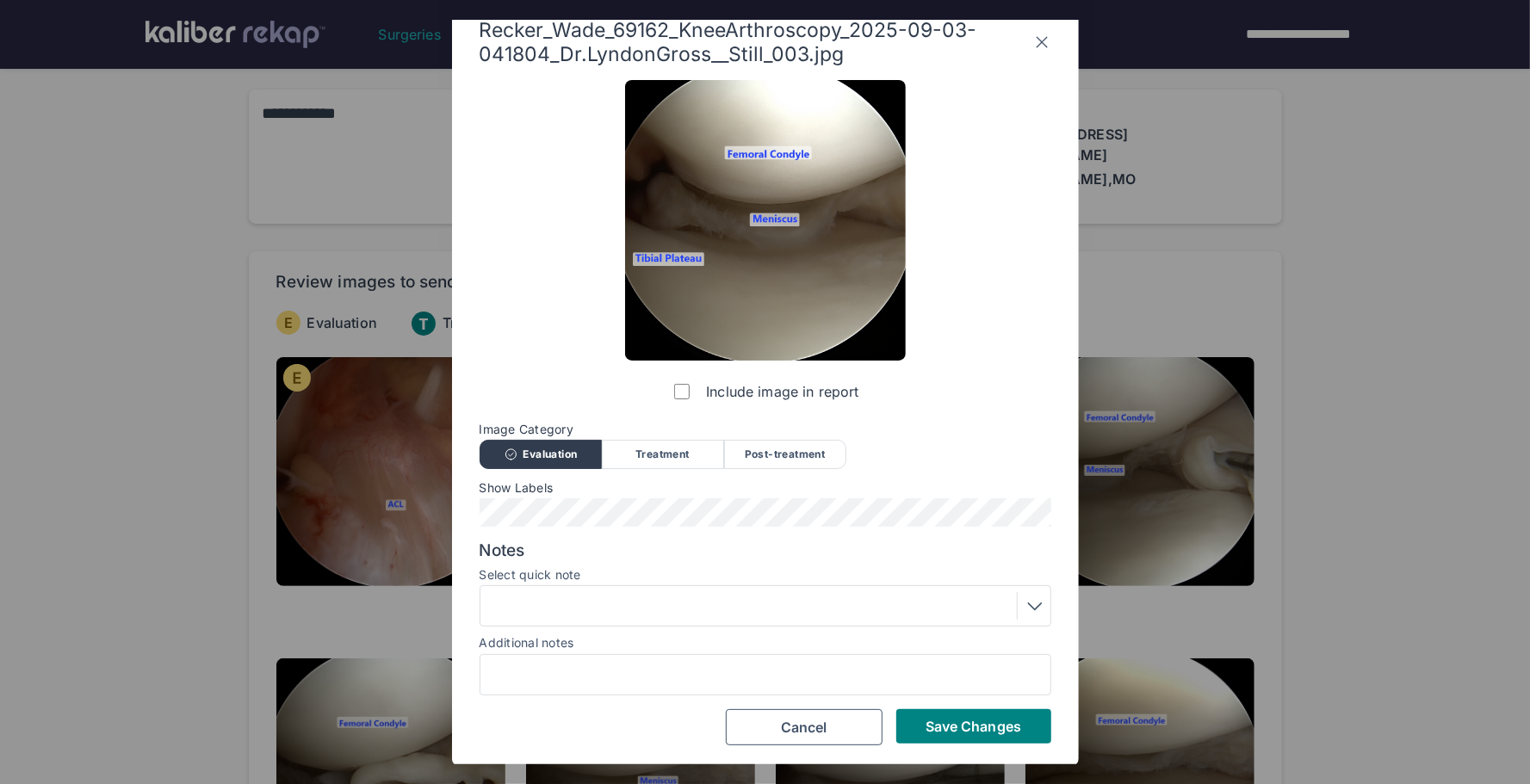
click at [586, 597] on div at bounding box center [765, 605] width 560 height 28
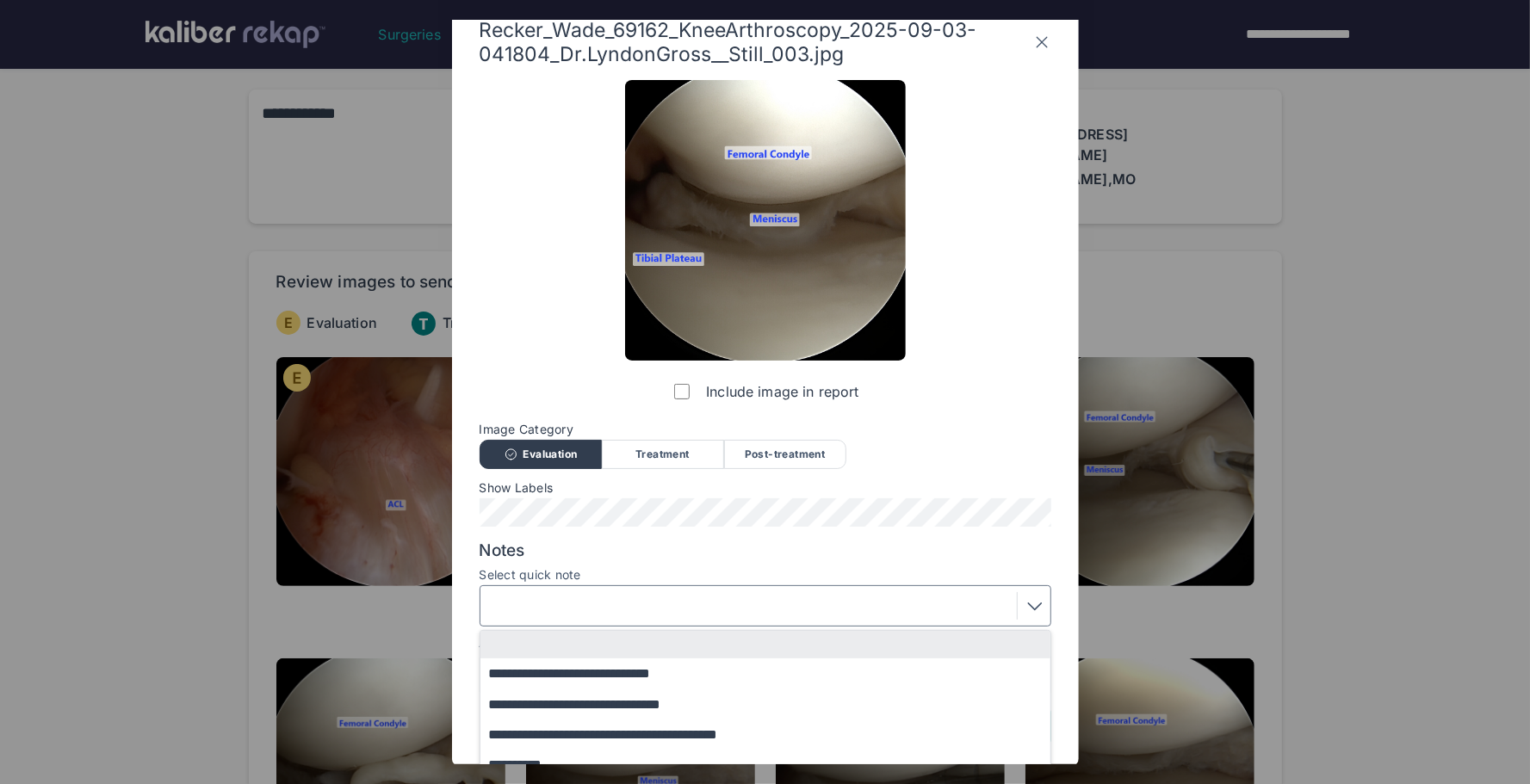
scroll to position [129, 0]
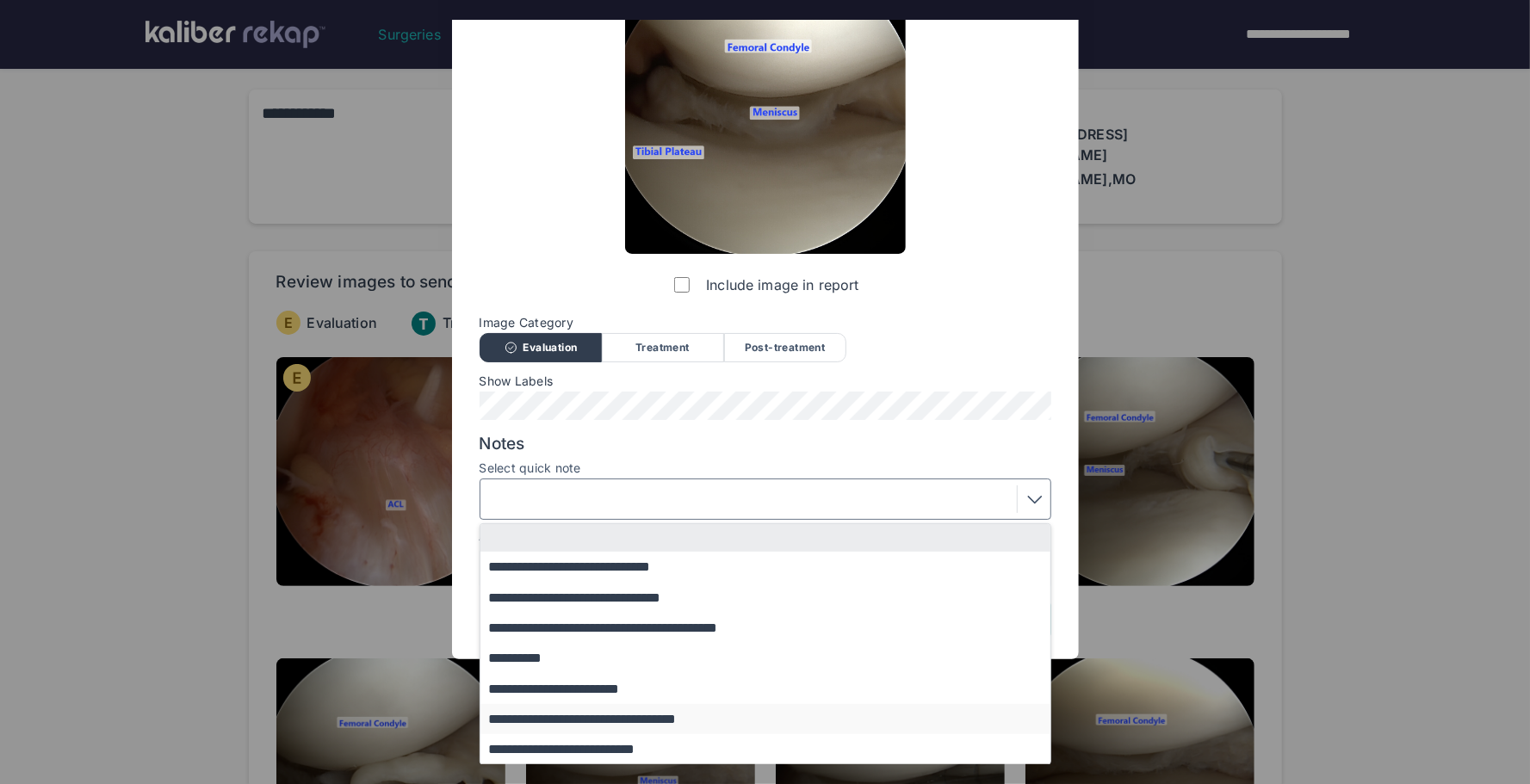
click at [592, 718] on button "**********" at bounding box center [774, 719] width 587 height 30
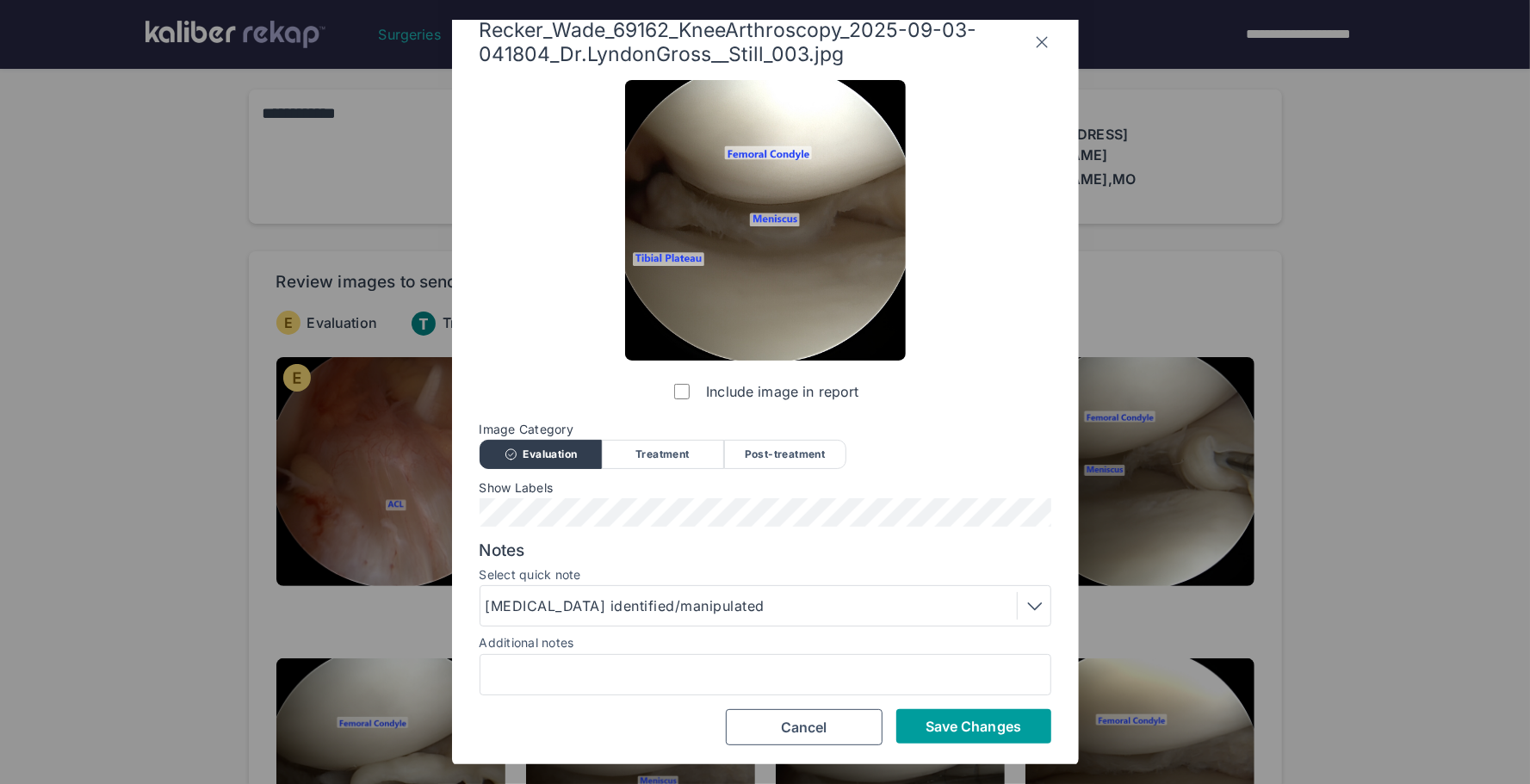
click at [930, 719] on span "Save Changes" at bounding box center [974, 726] width 96 height 17
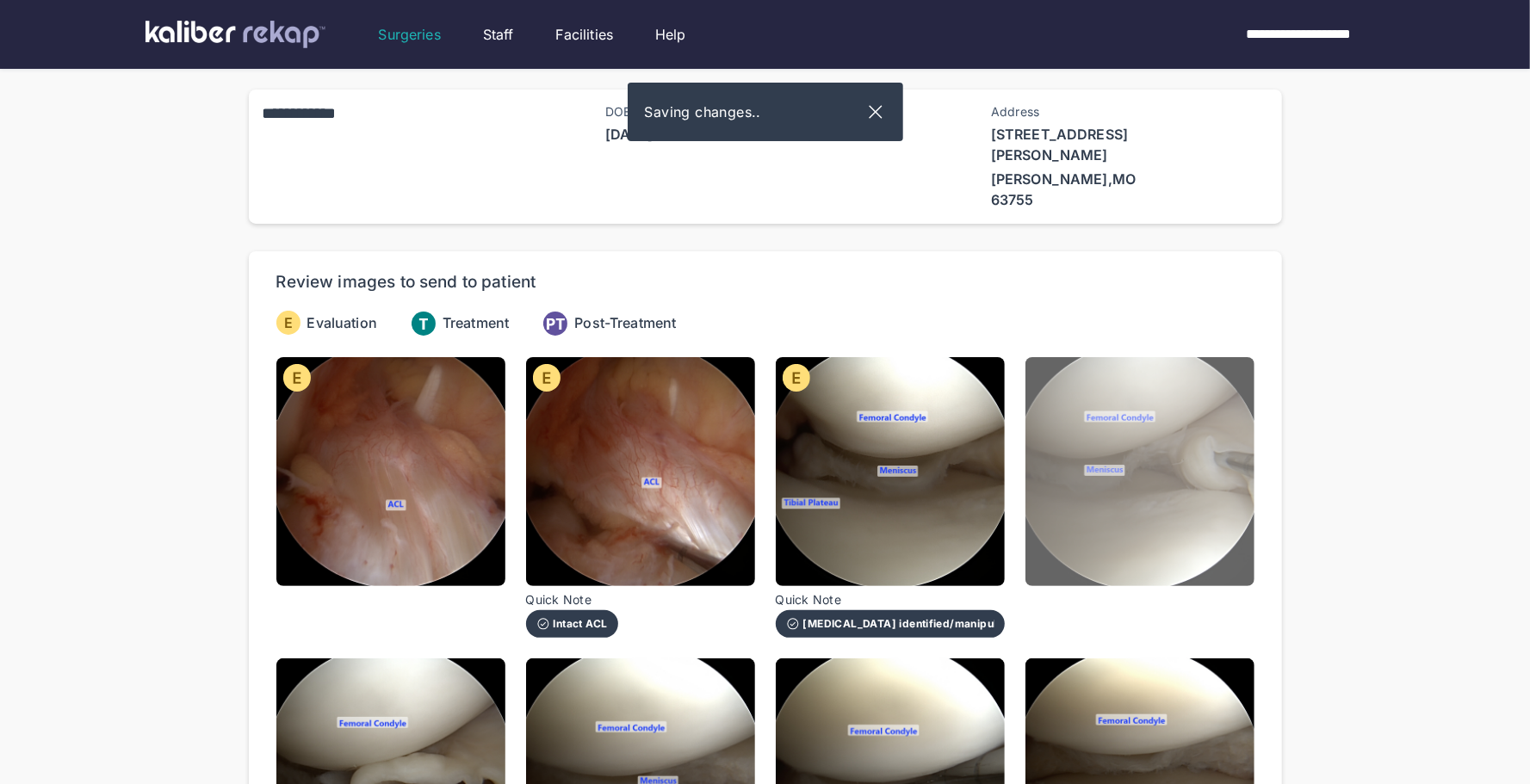
click at [1111, 505] on img at bounding box center [1140, 471] width 229 height 229
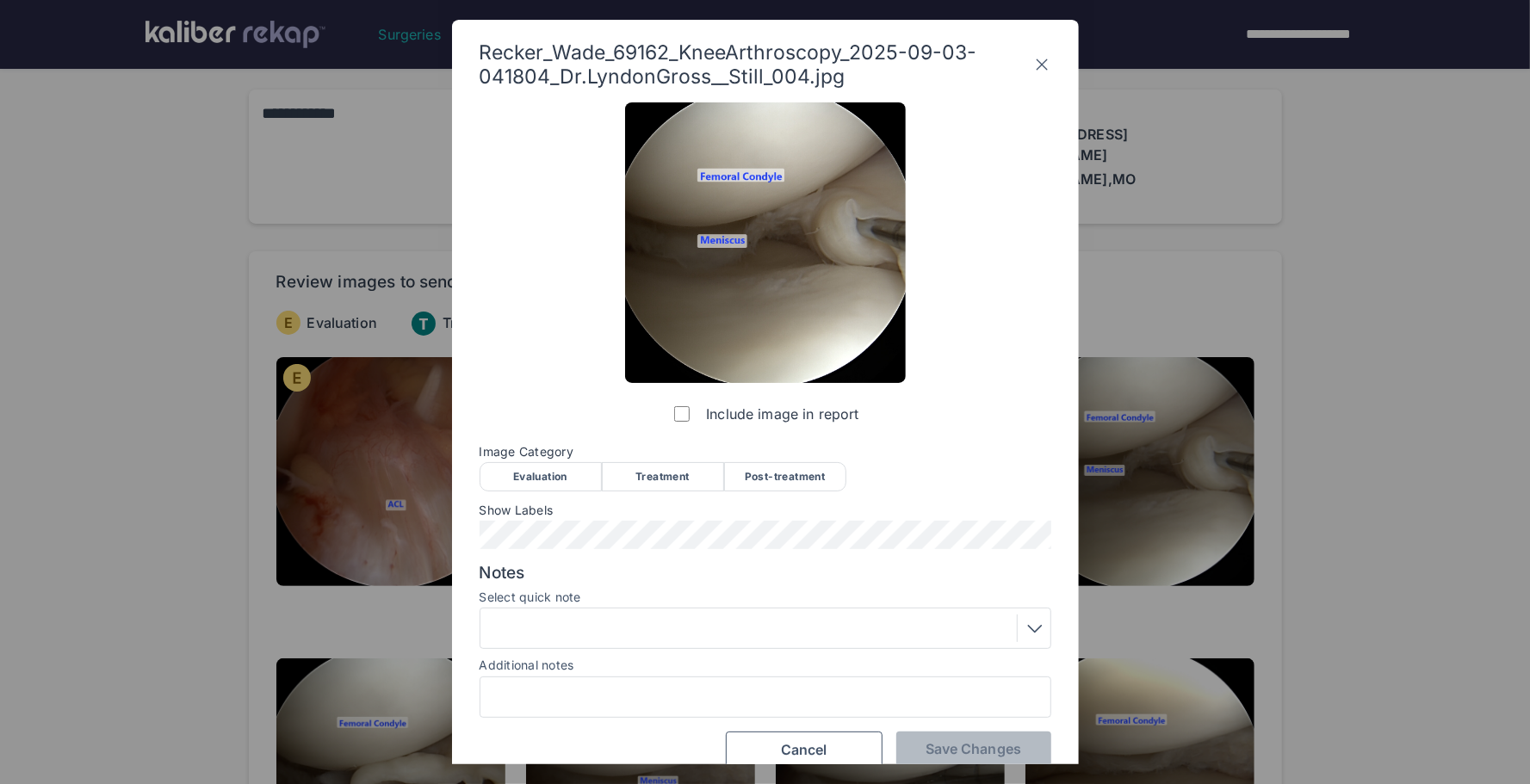
click at [567, 471] on div "Evaluation" at bounding box center [541, 476] width 122 height 30
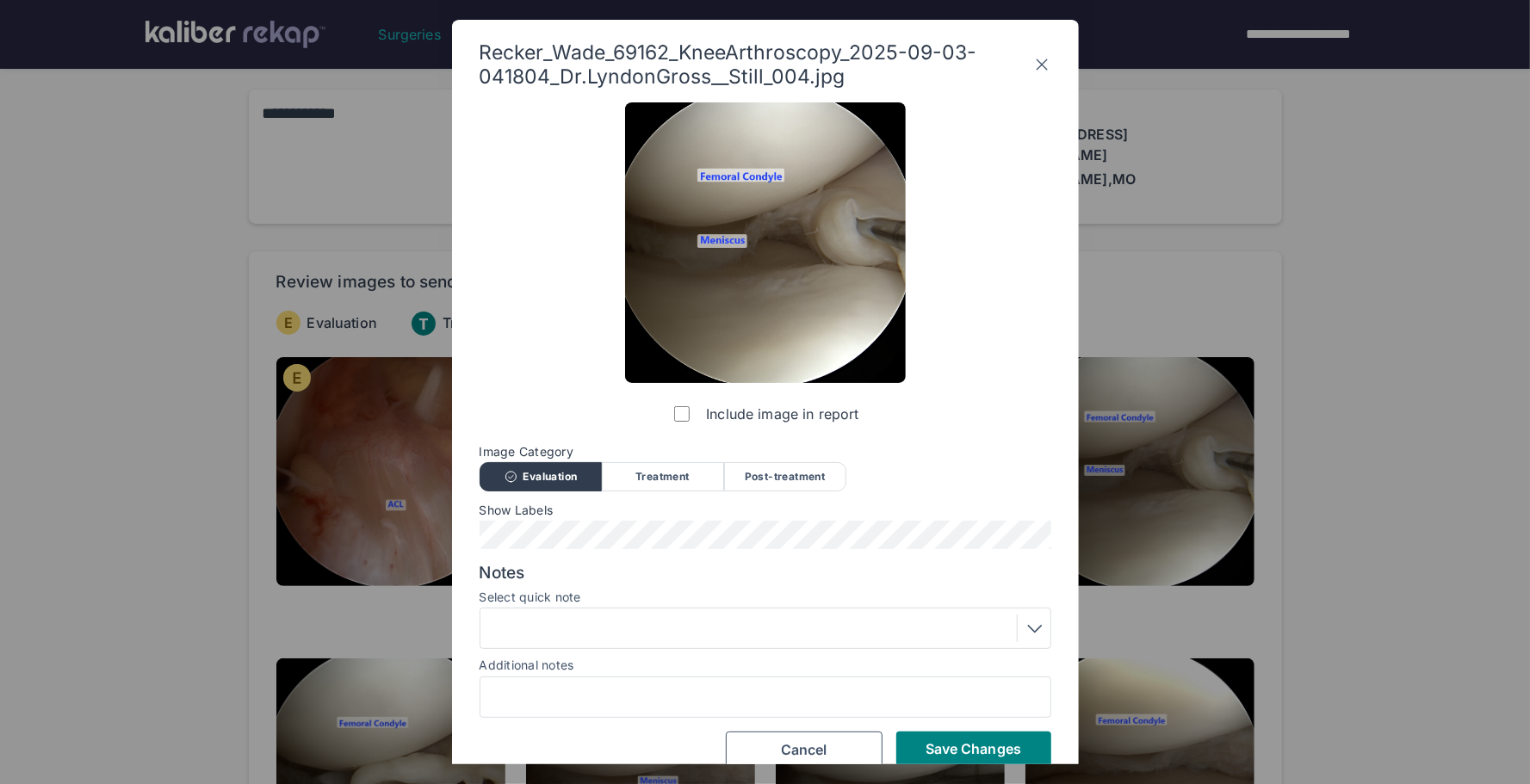
click at [631, 592] on label "Select quick note" at bounding box center [765, 597] width 572 height 13
click at [620, 624] on div at bounding box center [765, 628] width 560 height 28
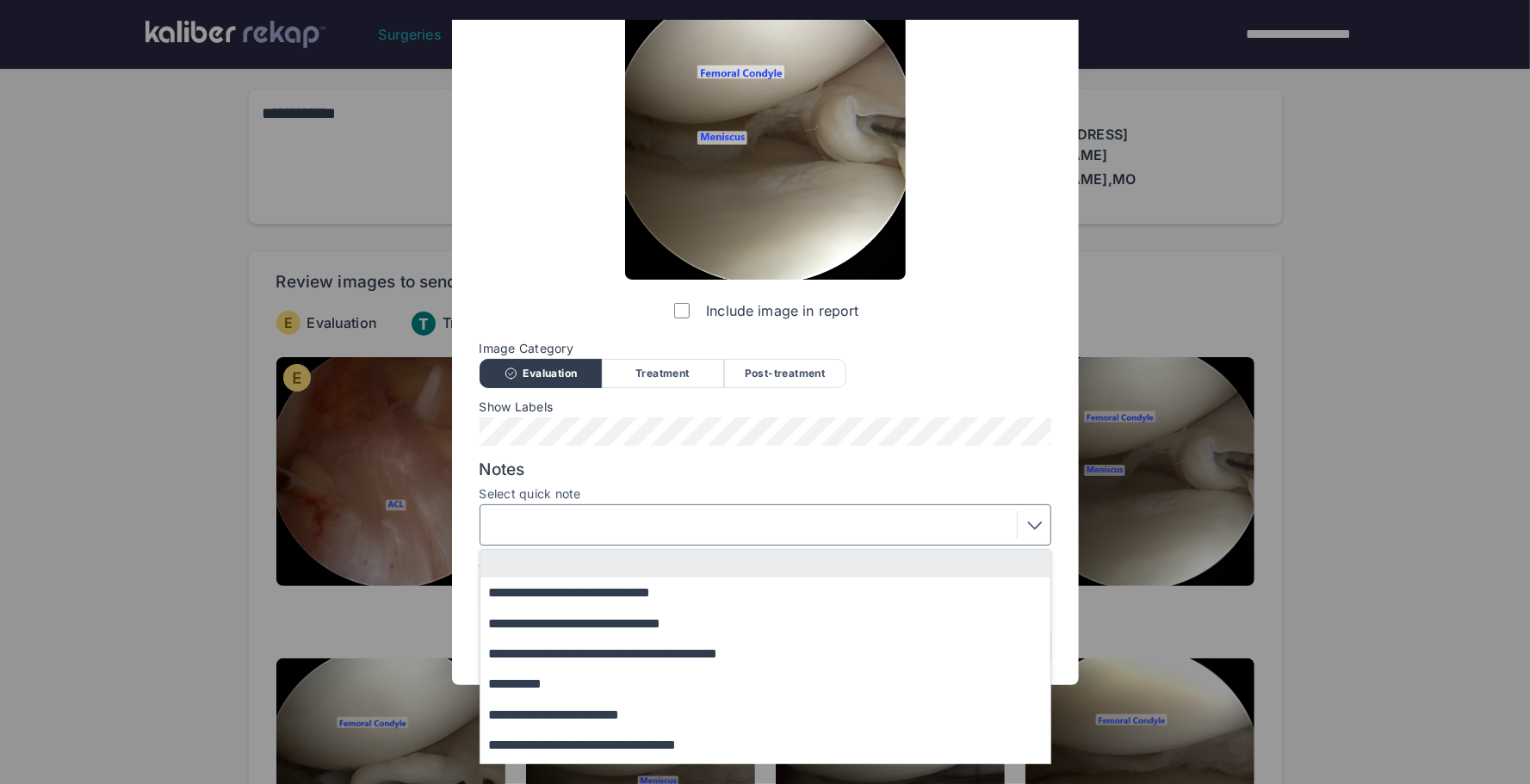
scroll to position [129, 0]
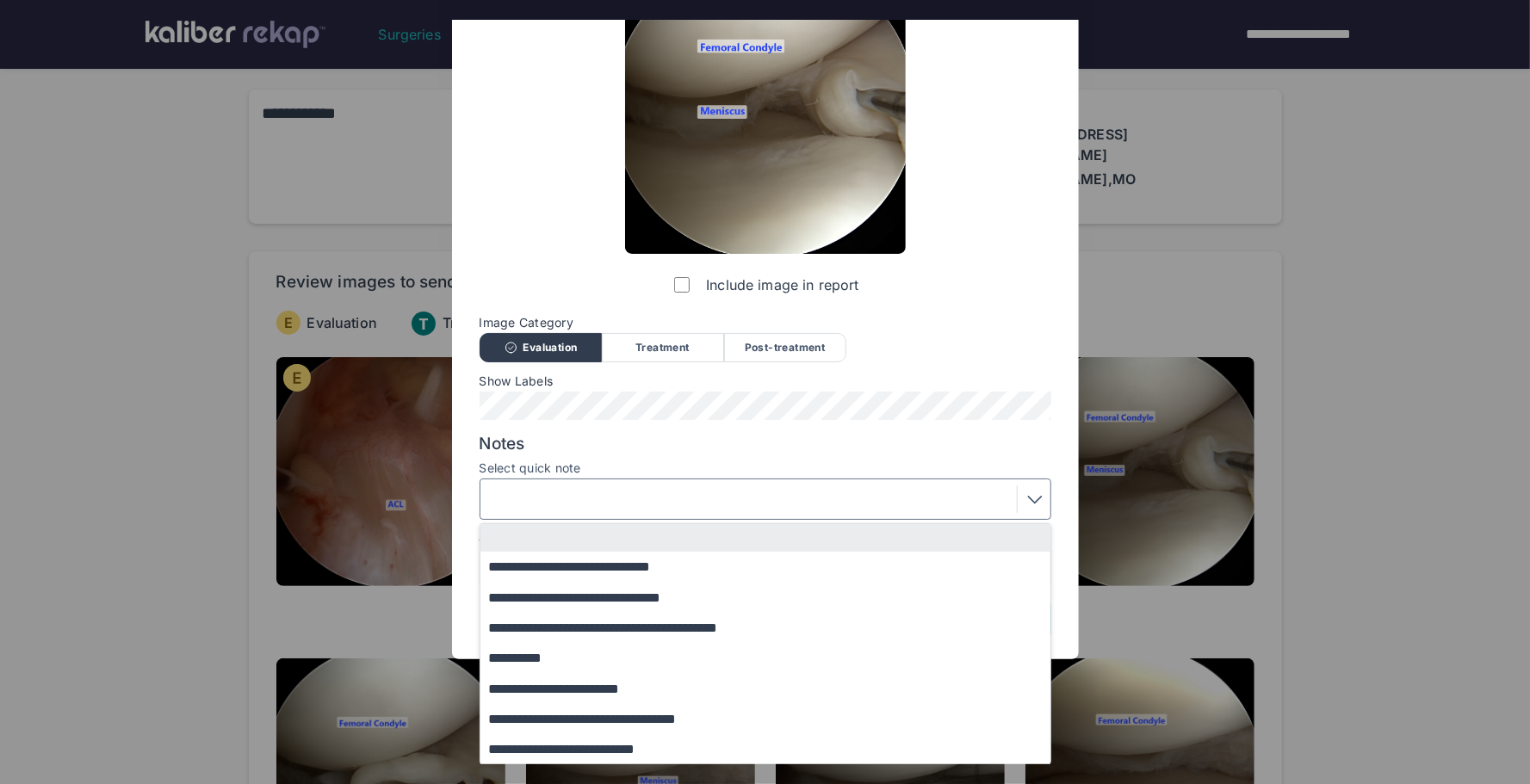
drag, startPoint x: 583, startPoint y: 722, endPoint x: 791, endPoint y: 724, distance: 208.0
click at [584, 721] on button "**********" at bounding box center [774, 719] width 587 height 30
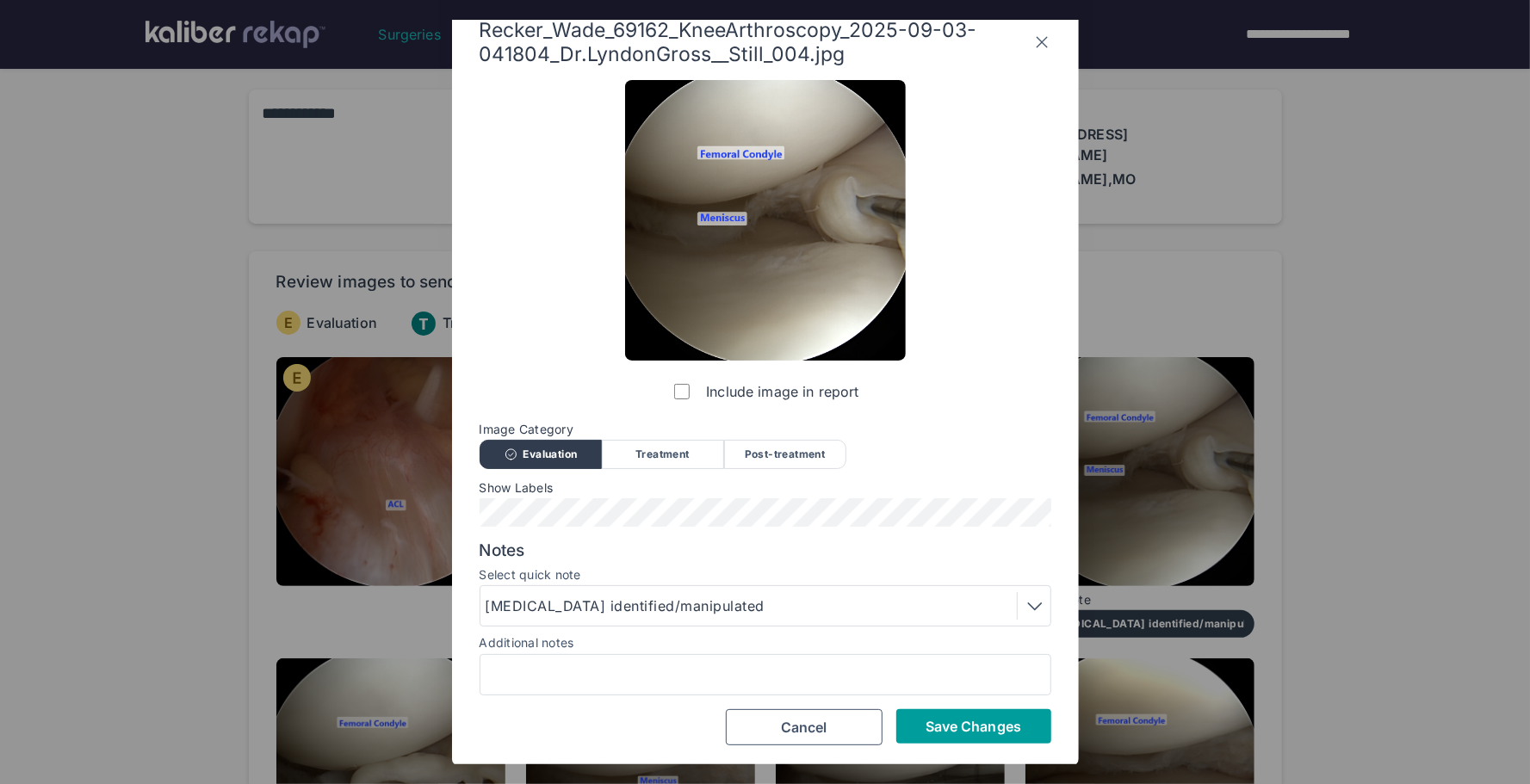
click at [957, 722] on span "Save Changes" at bounding box center [974, 726] width 96 height 17
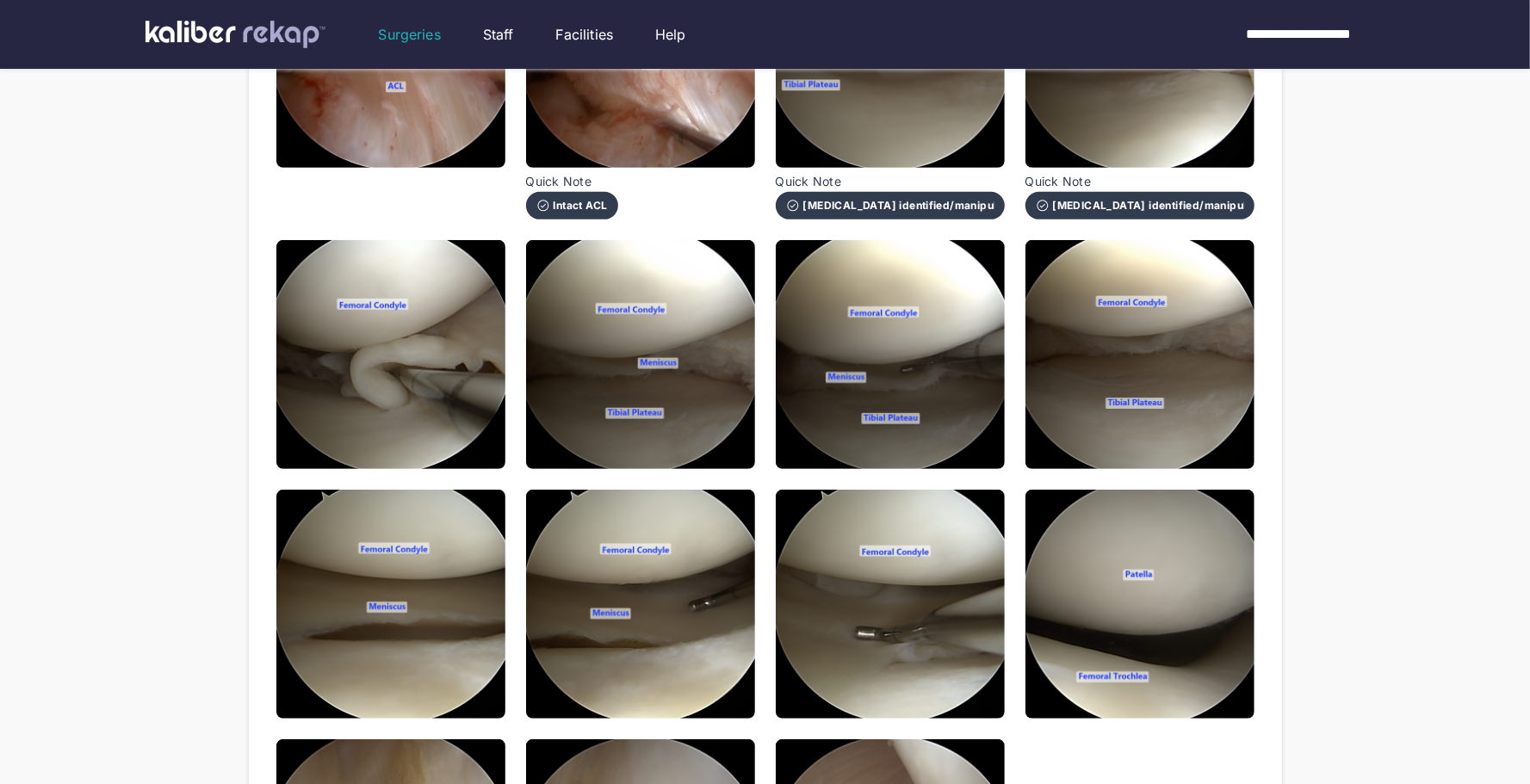
scroll to position [476, 0]
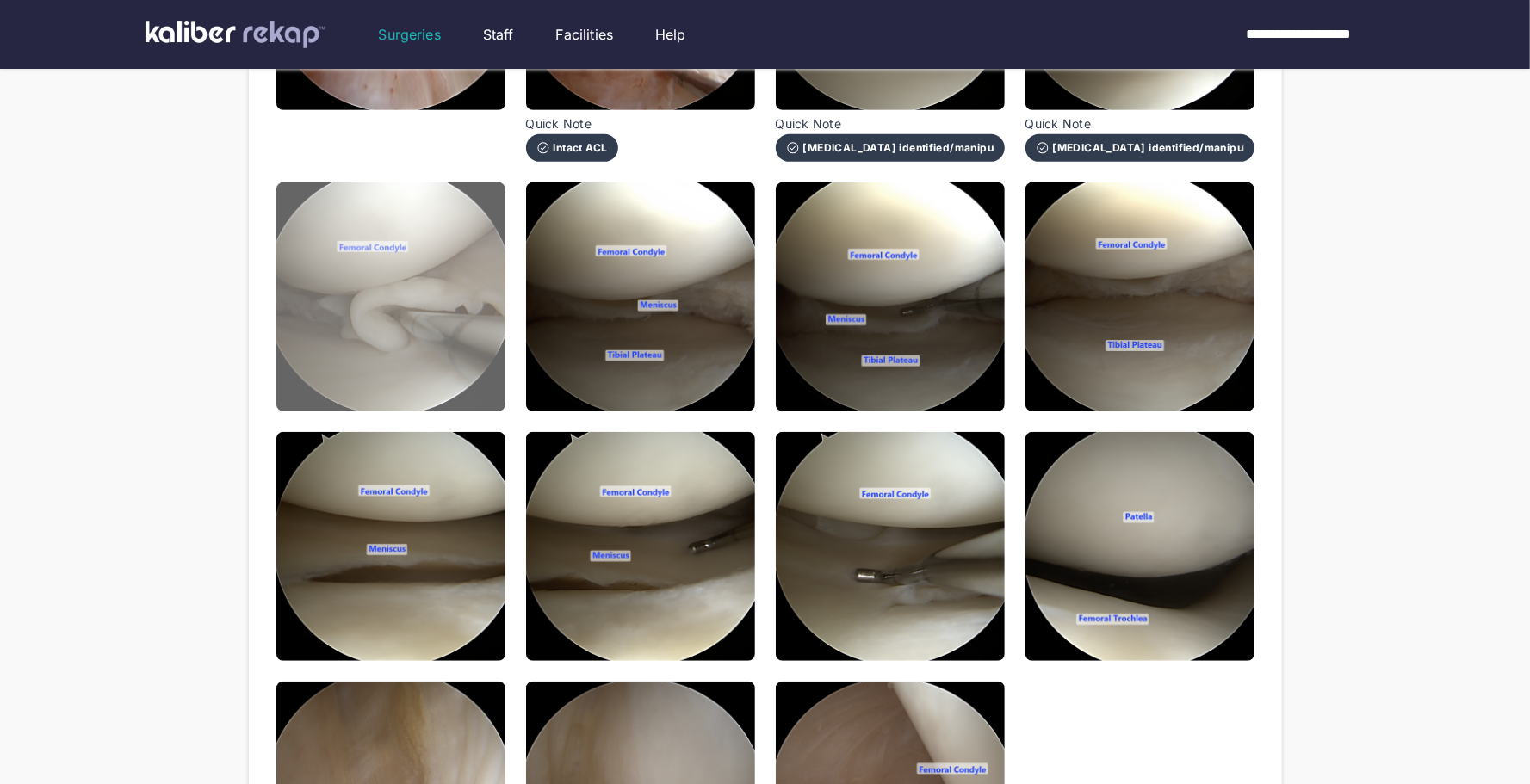
click at [454, 282] on img at bounding box center [390, 296] width 229 height 229
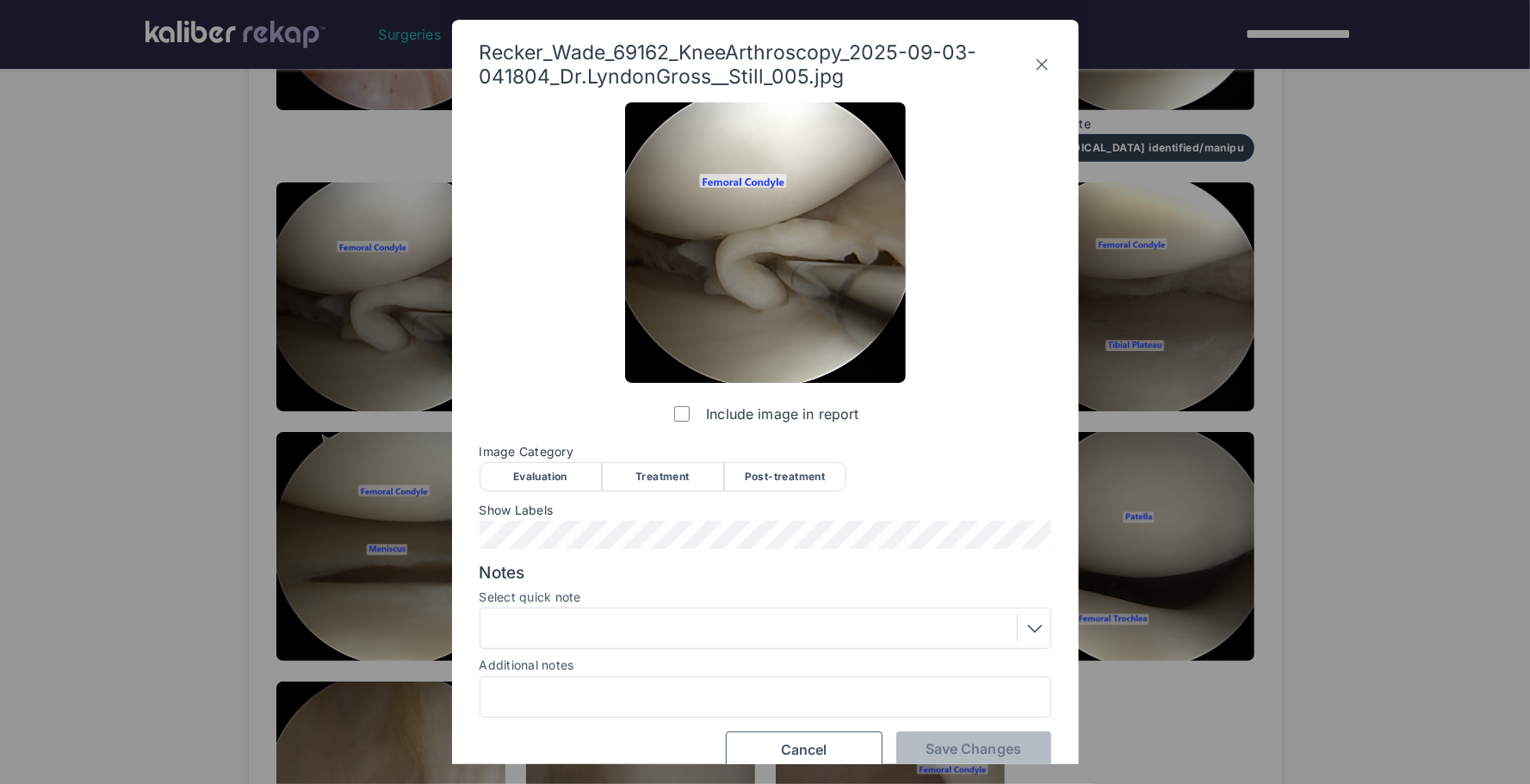
click at [533, 481] on div "Evaluation" at bounding box center [541, 476] width 122 height 30
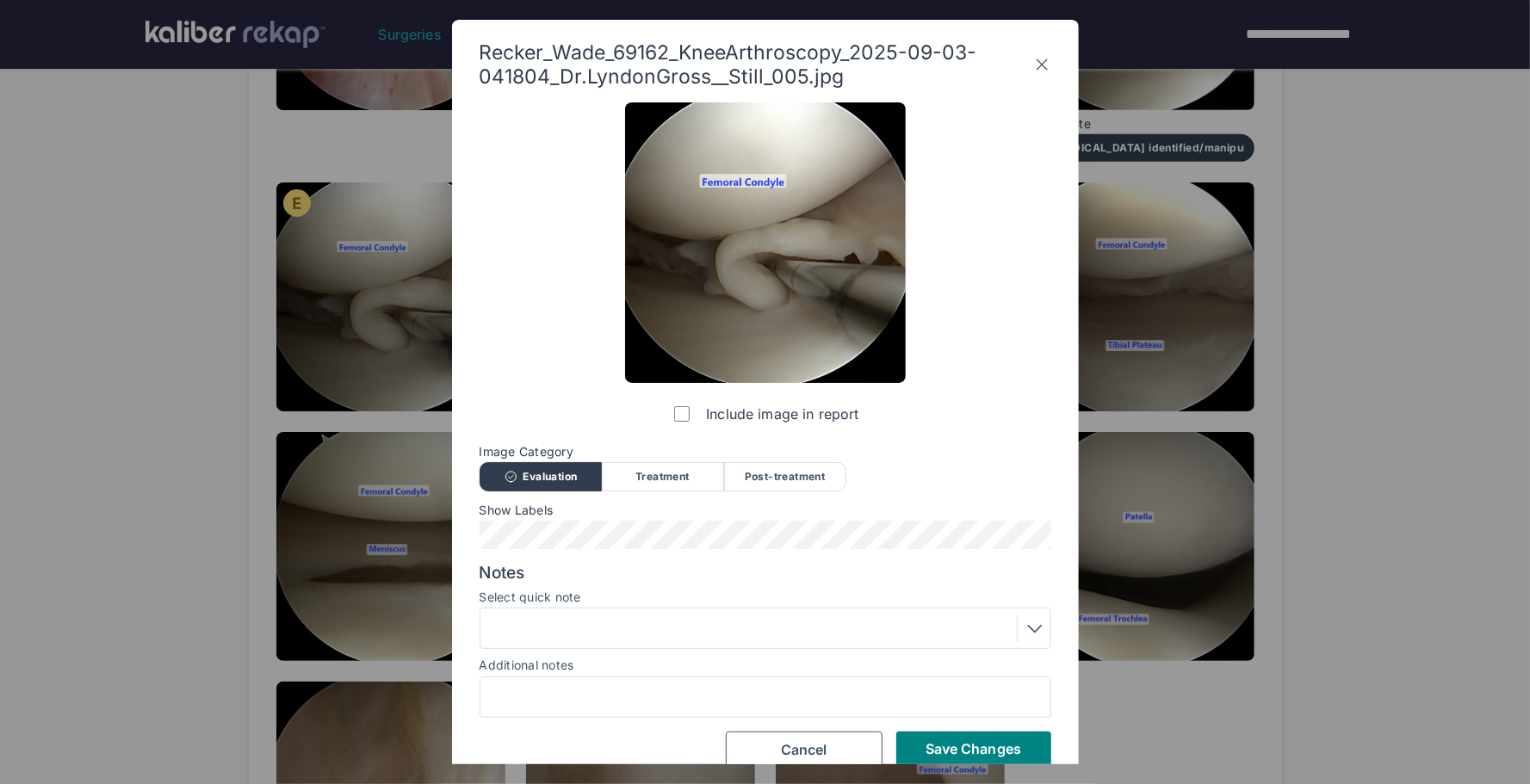
scroll to position [22, 0]
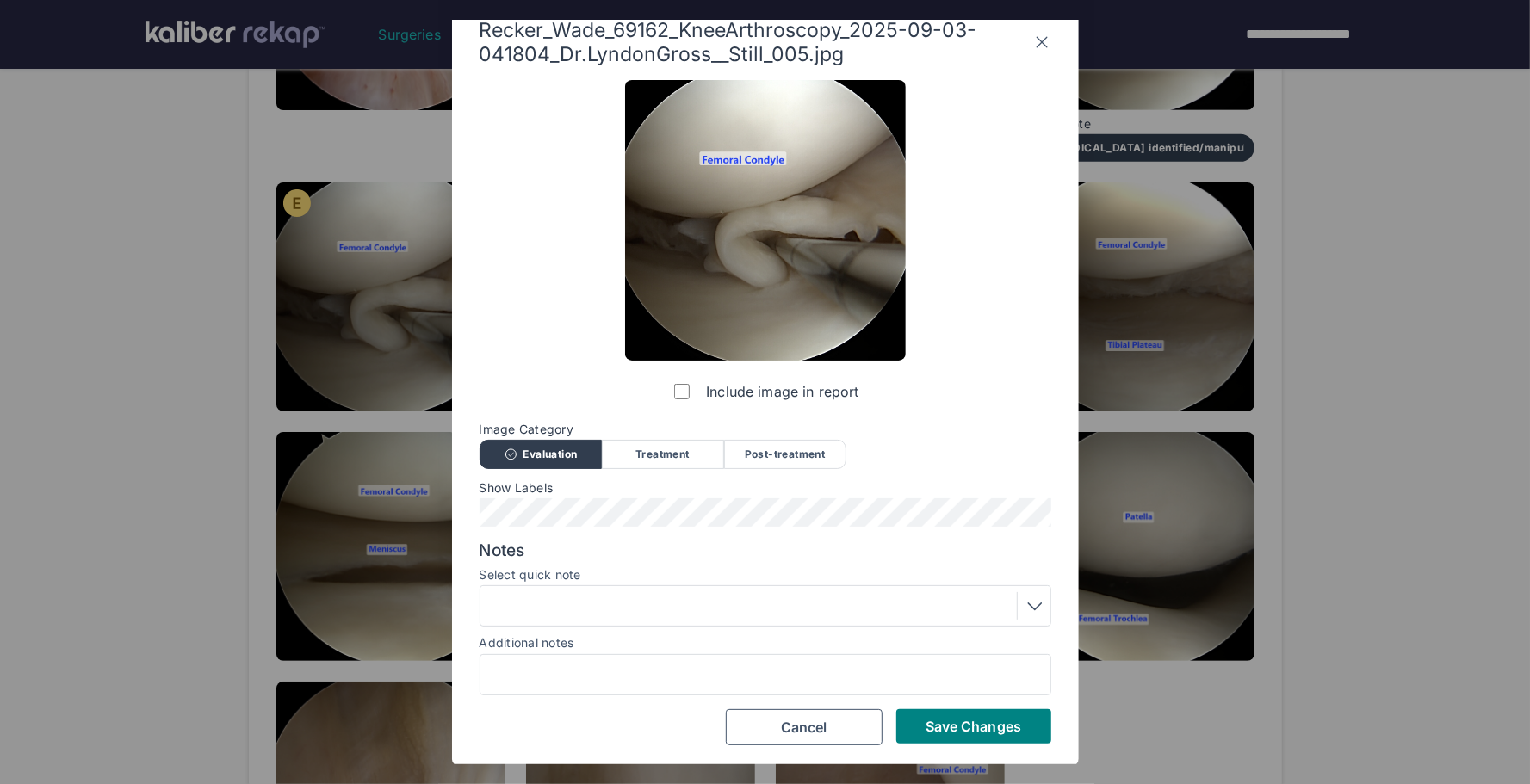
click at [686, 595] on div at bounding box center [765, 605] width 560 height 28
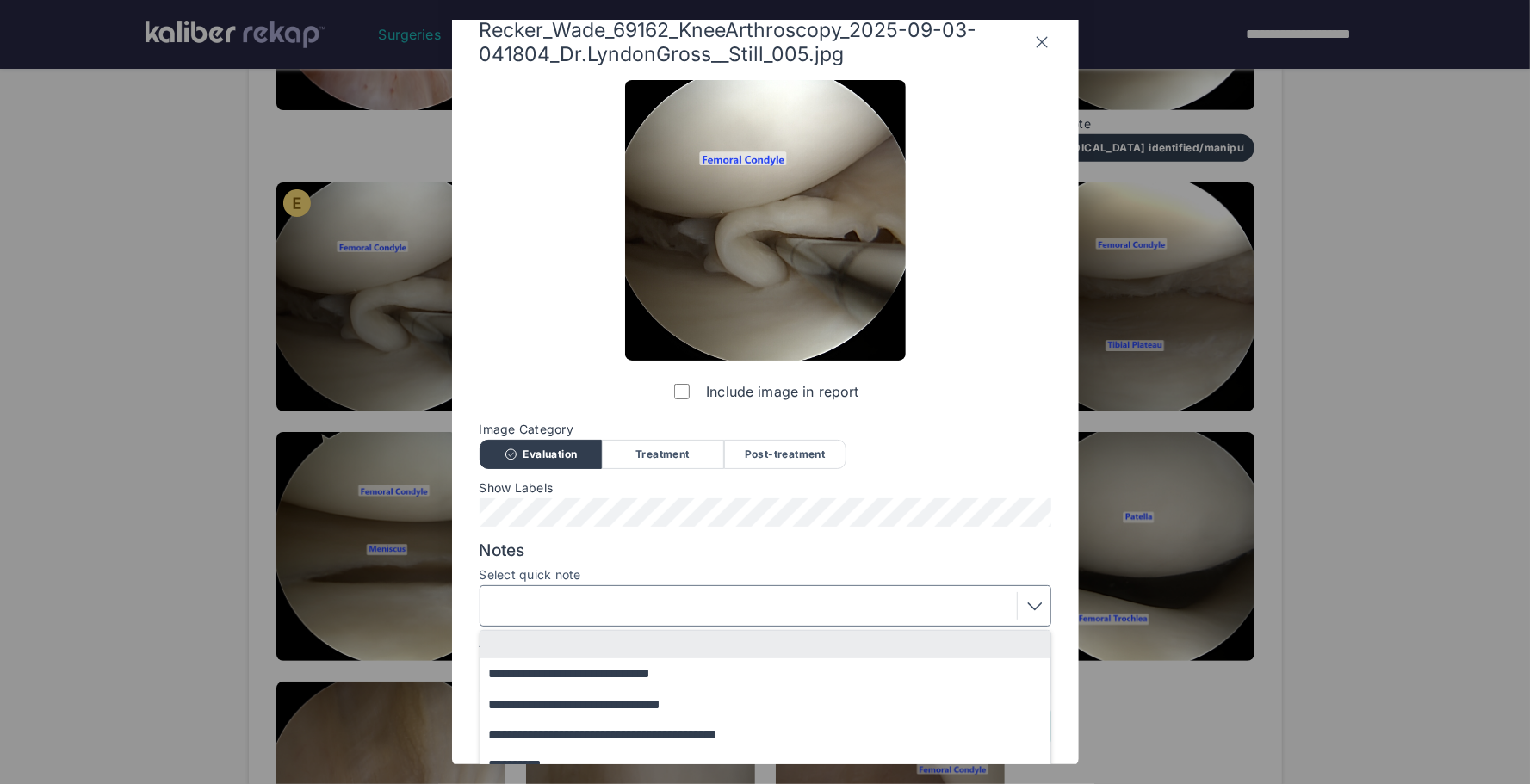
scroll to position [129, 0]
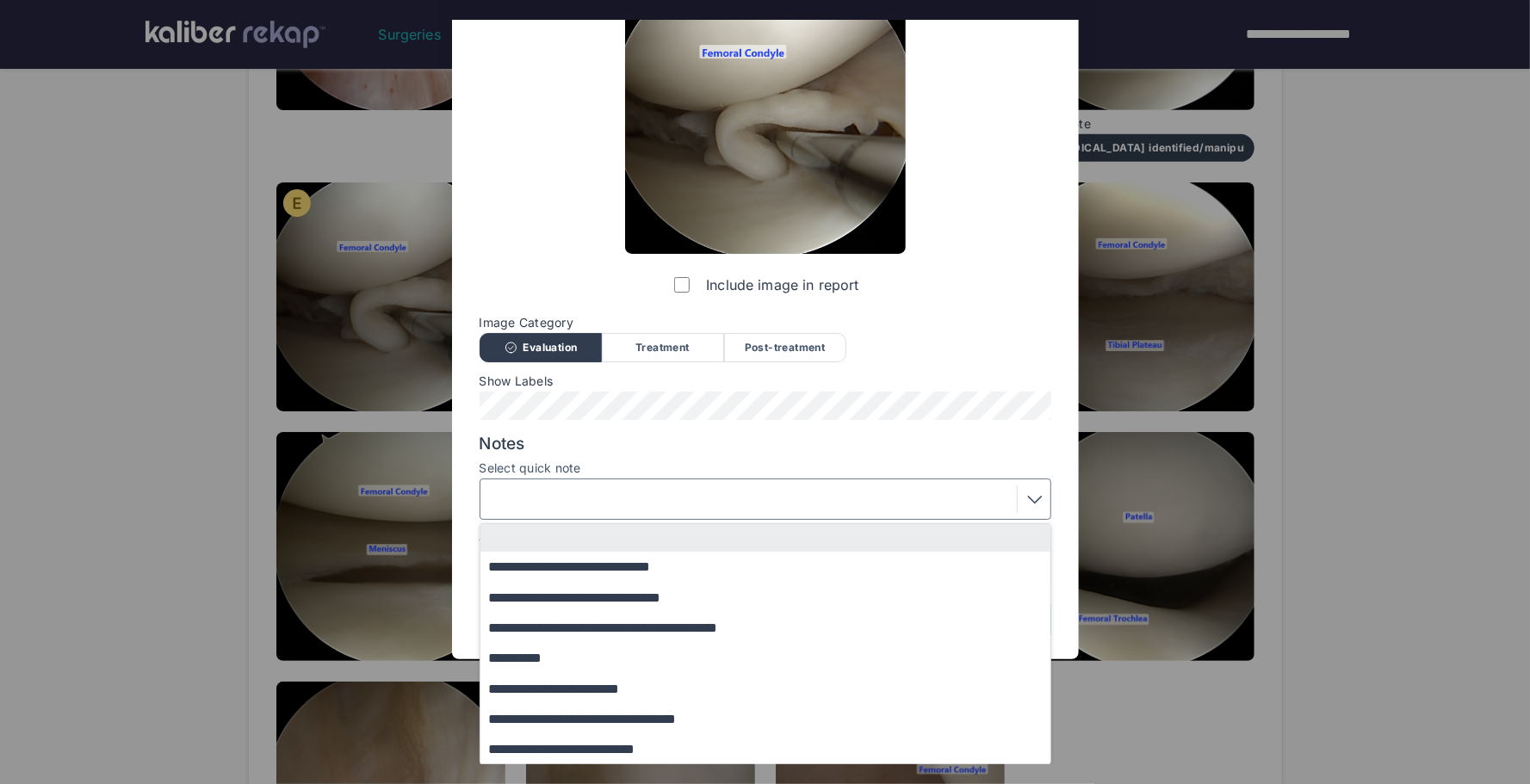
drag, startPoint x: 599, startPoint y: 722, endPoint x: 681, endPoint y: 723, distance: 82.0
click at [601, 721] on button "**********" at bounding box center [774, 719] width 587 height 30
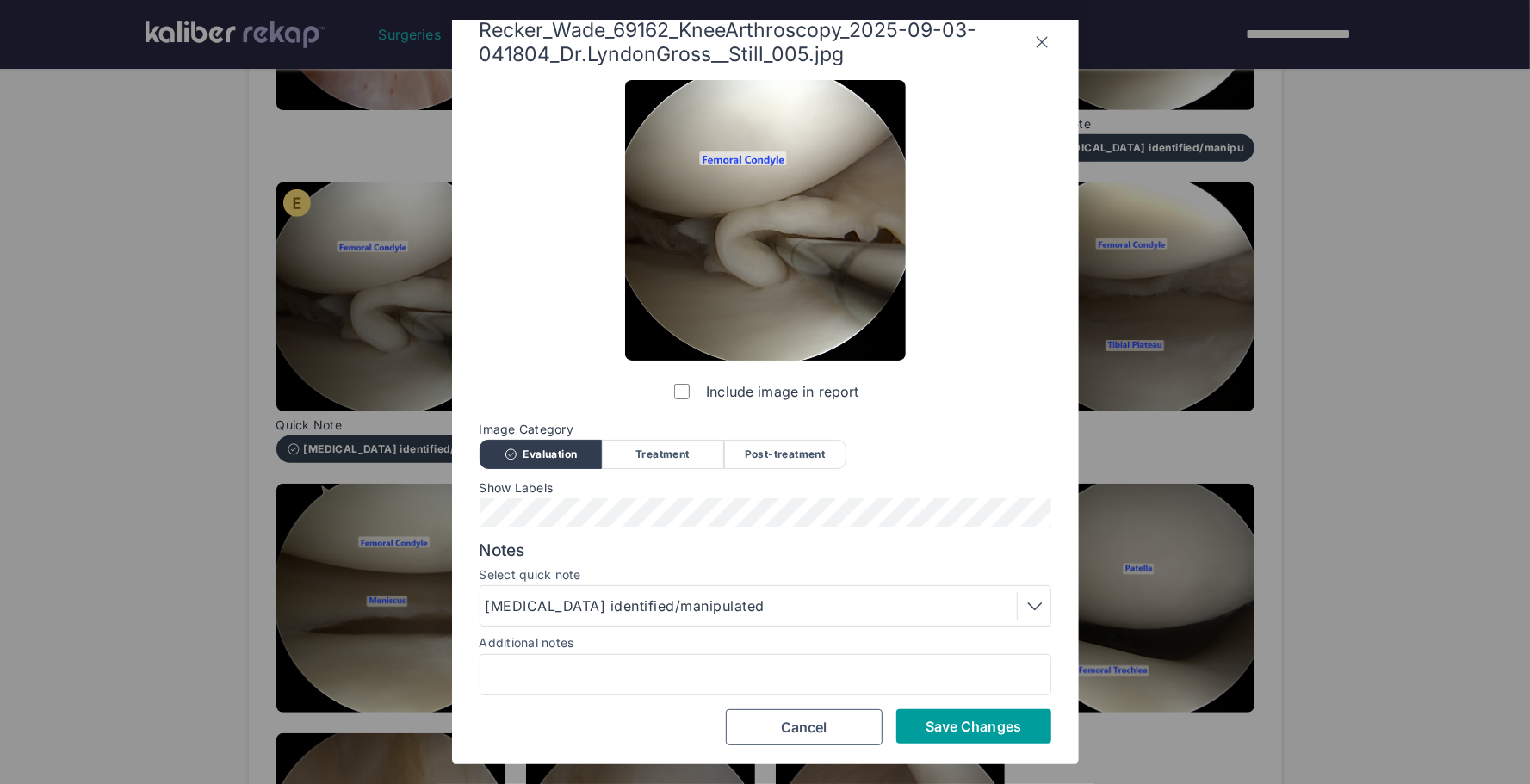
click at [923, 727] on button "Save Changes" at bounding box center [974, 727] width 155 height 34
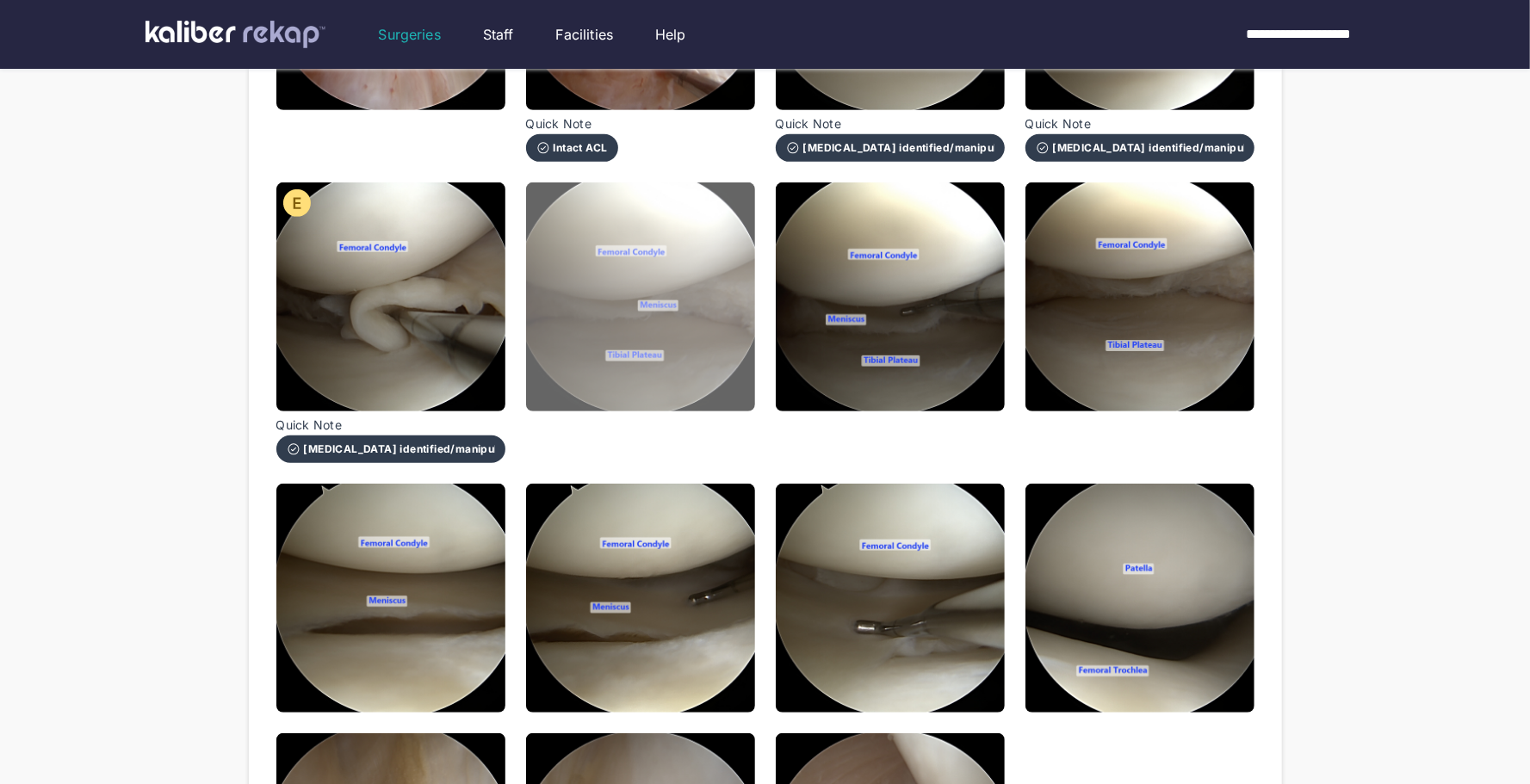
click at [716, 309] on img at bounding box center [640, 296] width 229 height 229
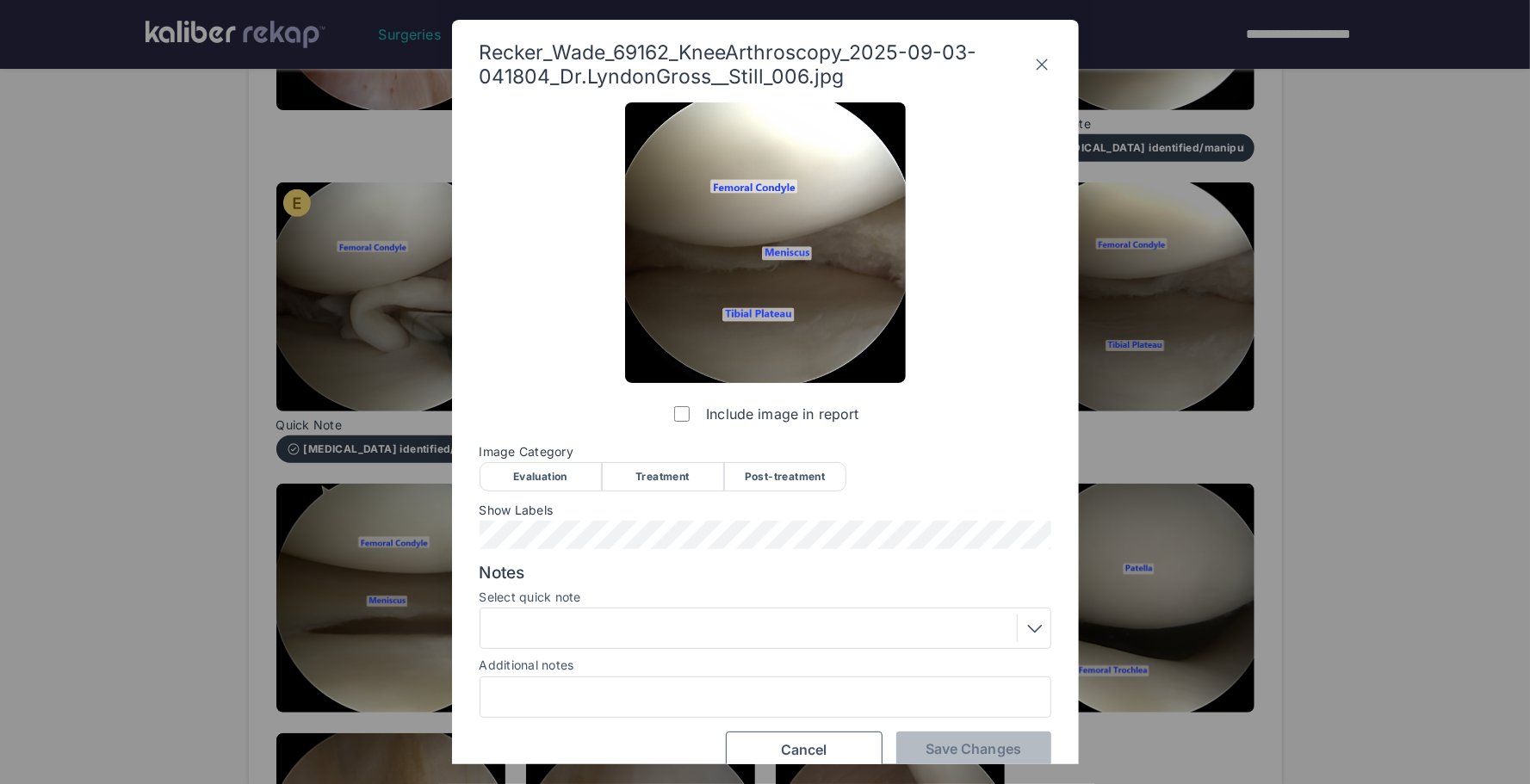
click at [797, 471] on div "Post-treatment" at bounding box center [785, 476] width 122 height 30
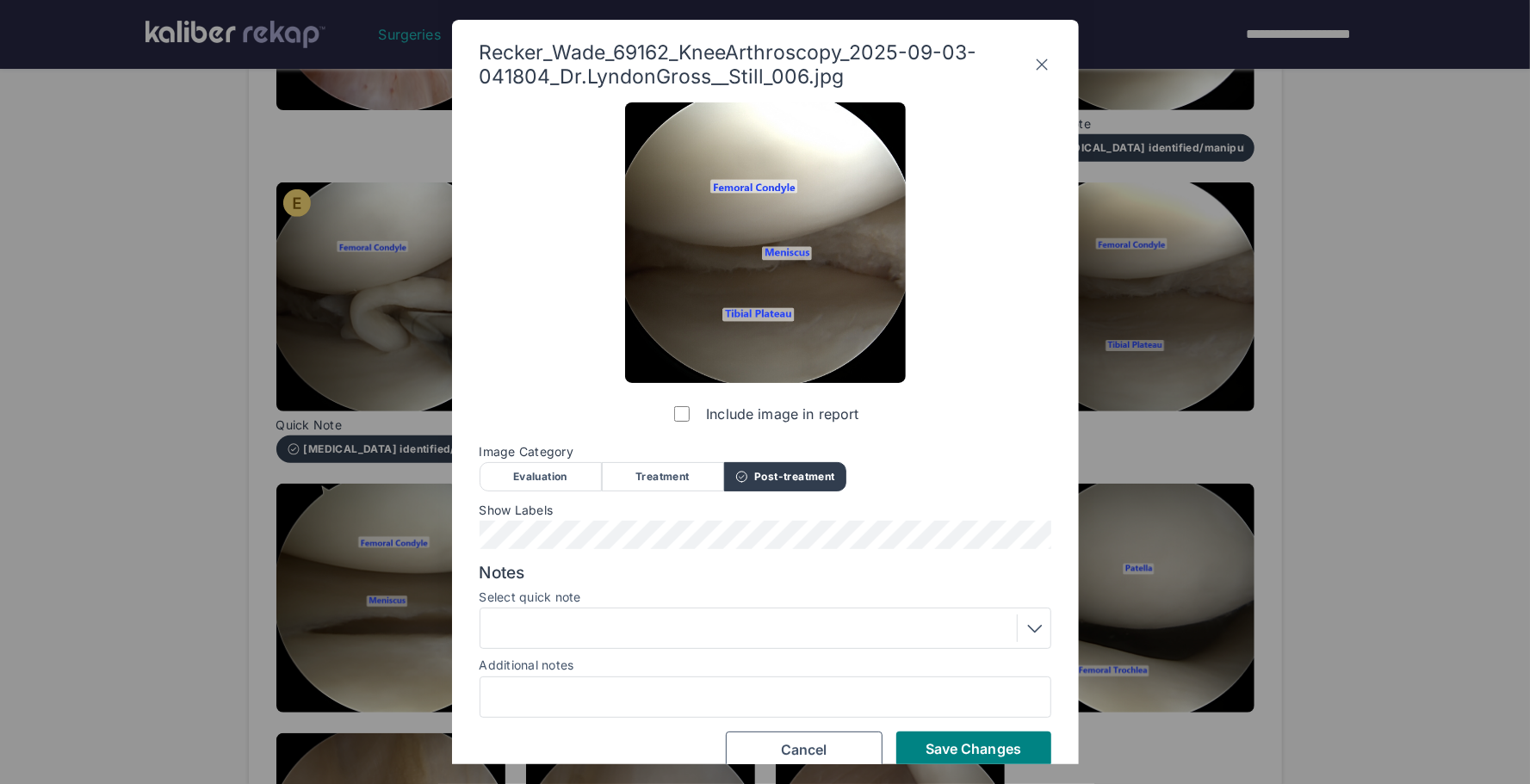
click at [583, 613] on div at bounding box center [765, 629] width 572 height 41
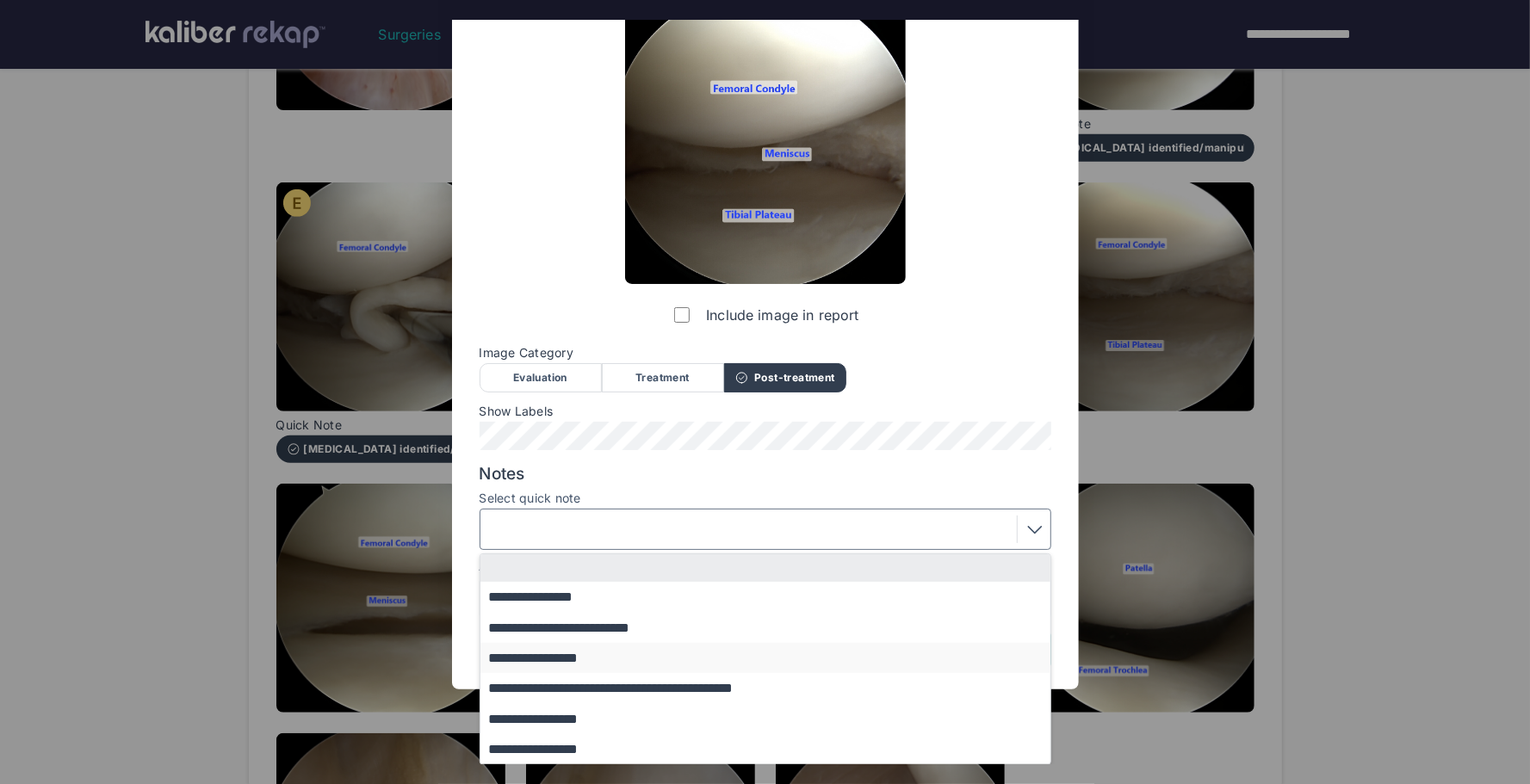
click at [598, 659] on button "**********" at bounding box center [774, 658] width 587 height 30
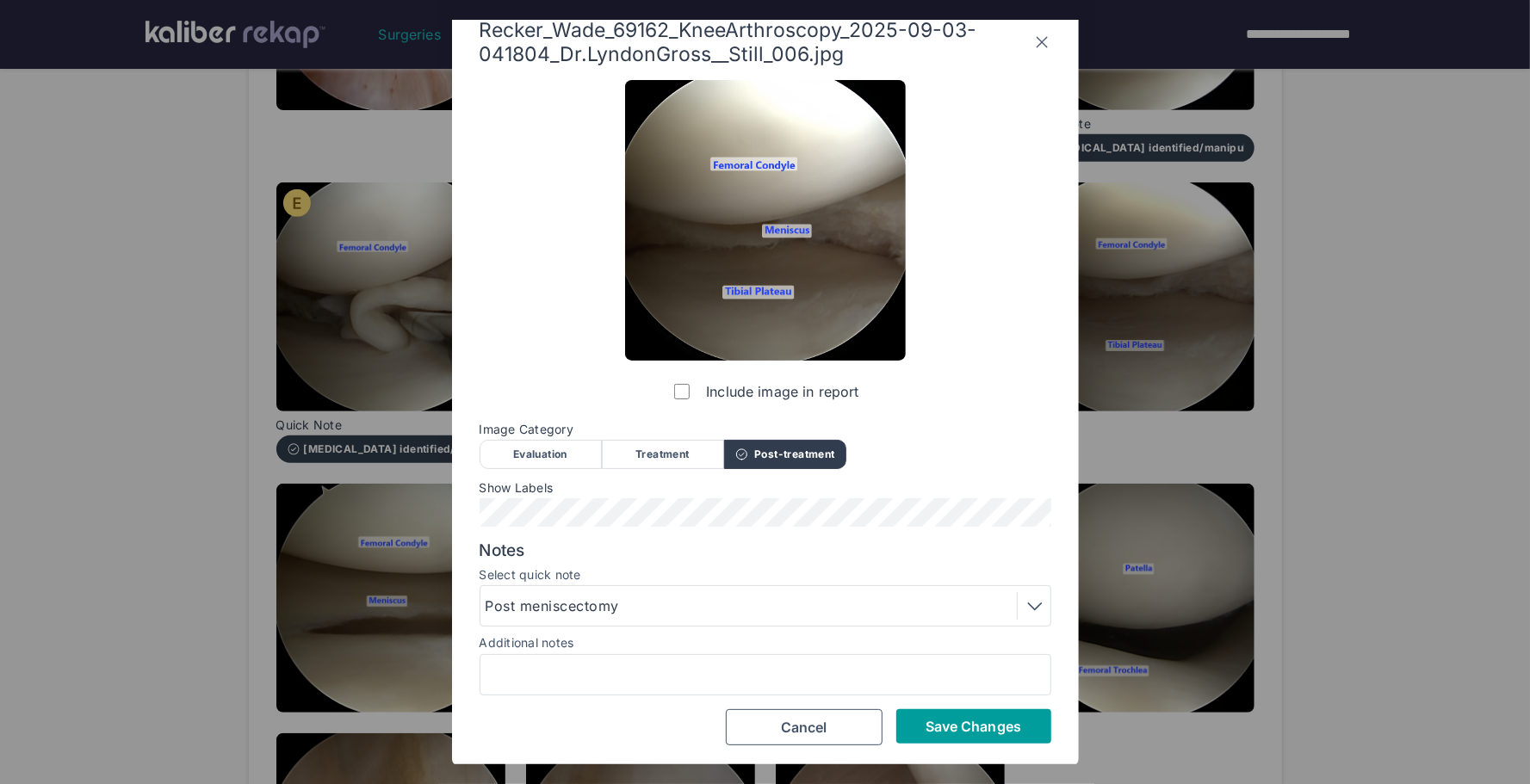
click at [944, 715] on button "Save Changes" at bounding box center [974, 727] width 155 height 34
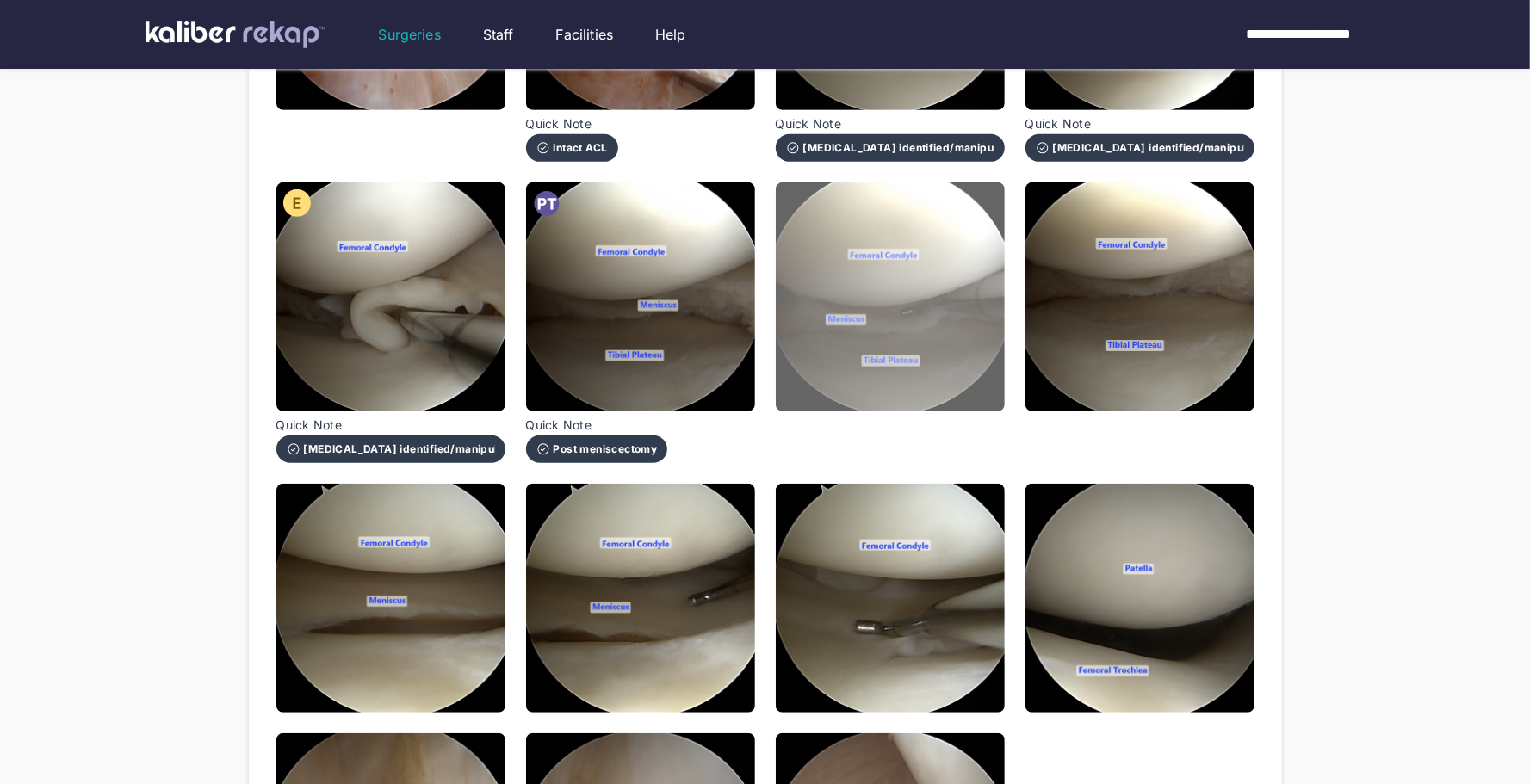
click at [971, 333] on img at bounding box center [890, 296] width 229 height 229
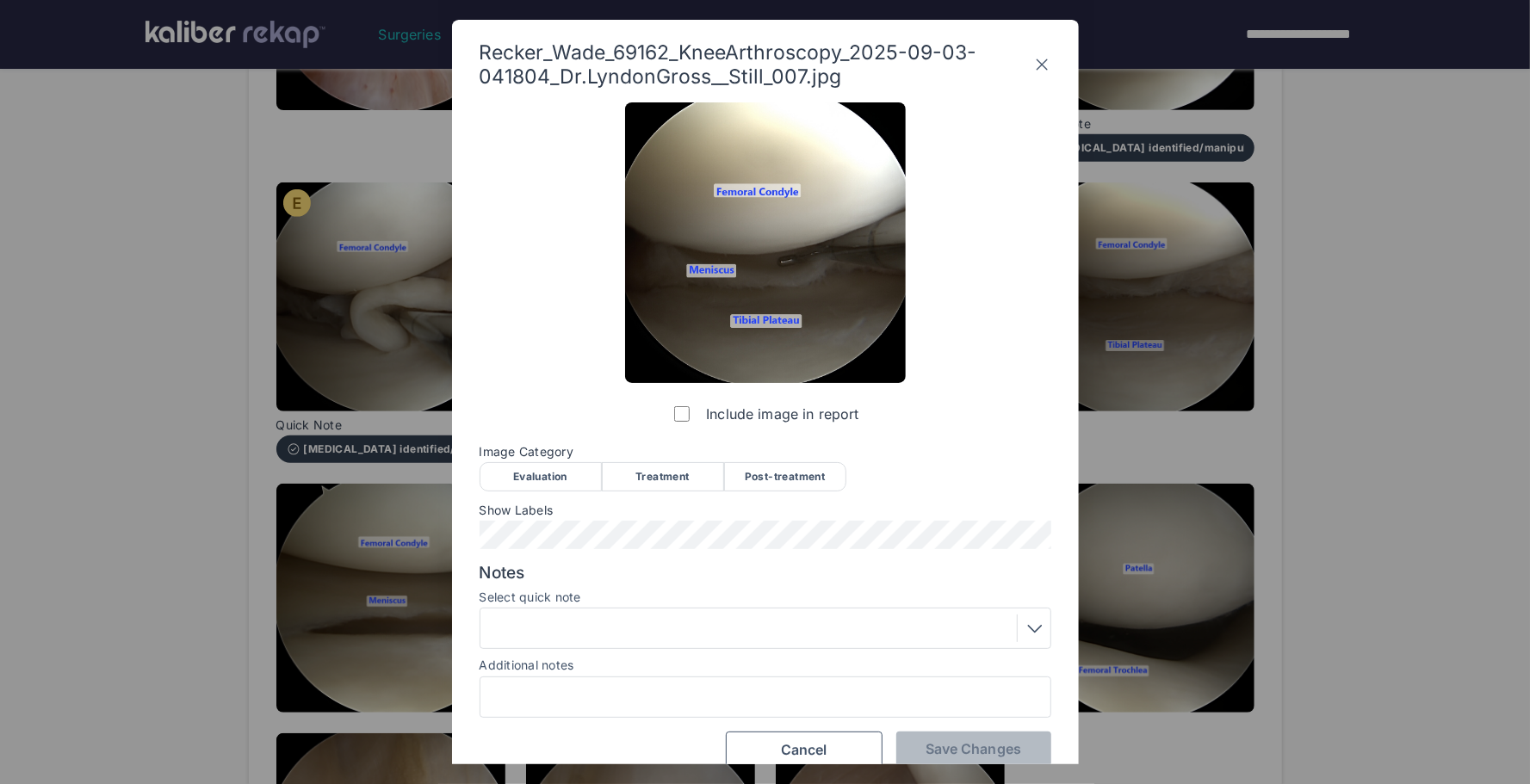
click at [787, 477] on div "Post-treatment" at bounding box center [785, 476] width 122 height 30
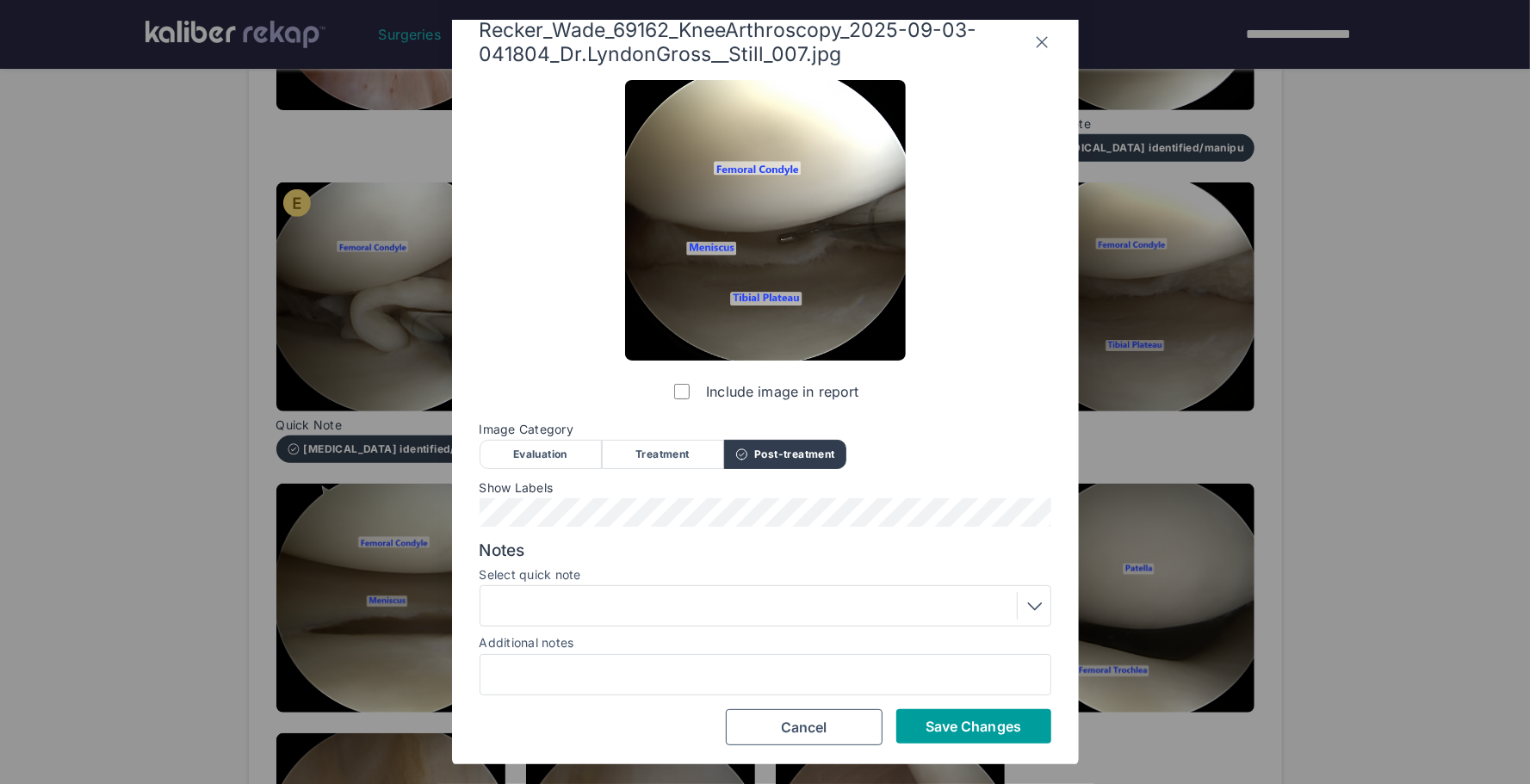
drag, startPoint x: 957, startPoint y: 738, endPoint x: 1219, endPoint y: 367, distance: 454.2
click at [968, 723] on button "Save Changes" at bounding box center [974, 727] width 155 height 34
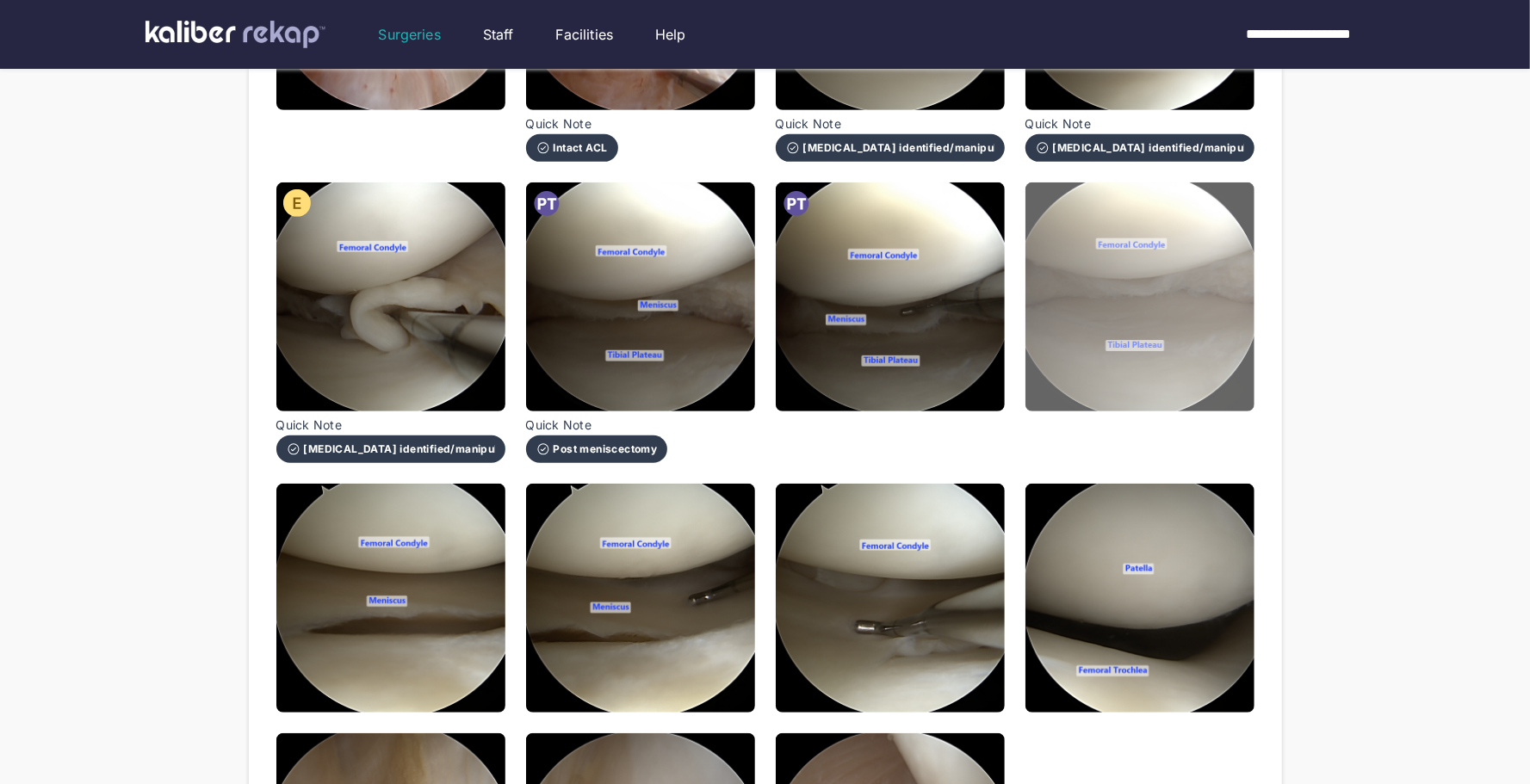
click at [1222, 271] on img at bounding box center [1140, 296] width 229 height 229
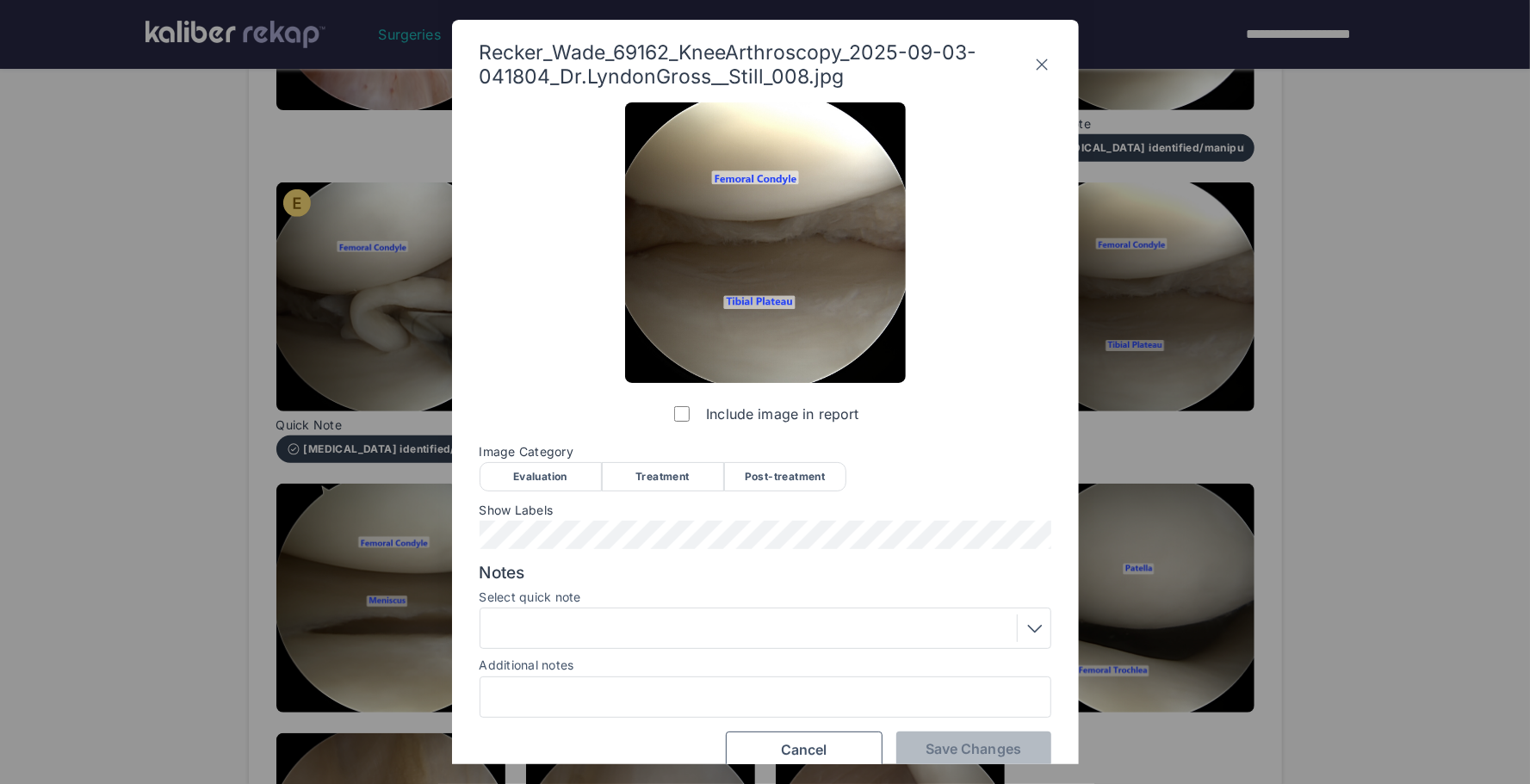
click at [813, 471] on div "Post-treatment" at bounding box center [785, 476] width 122 height 30
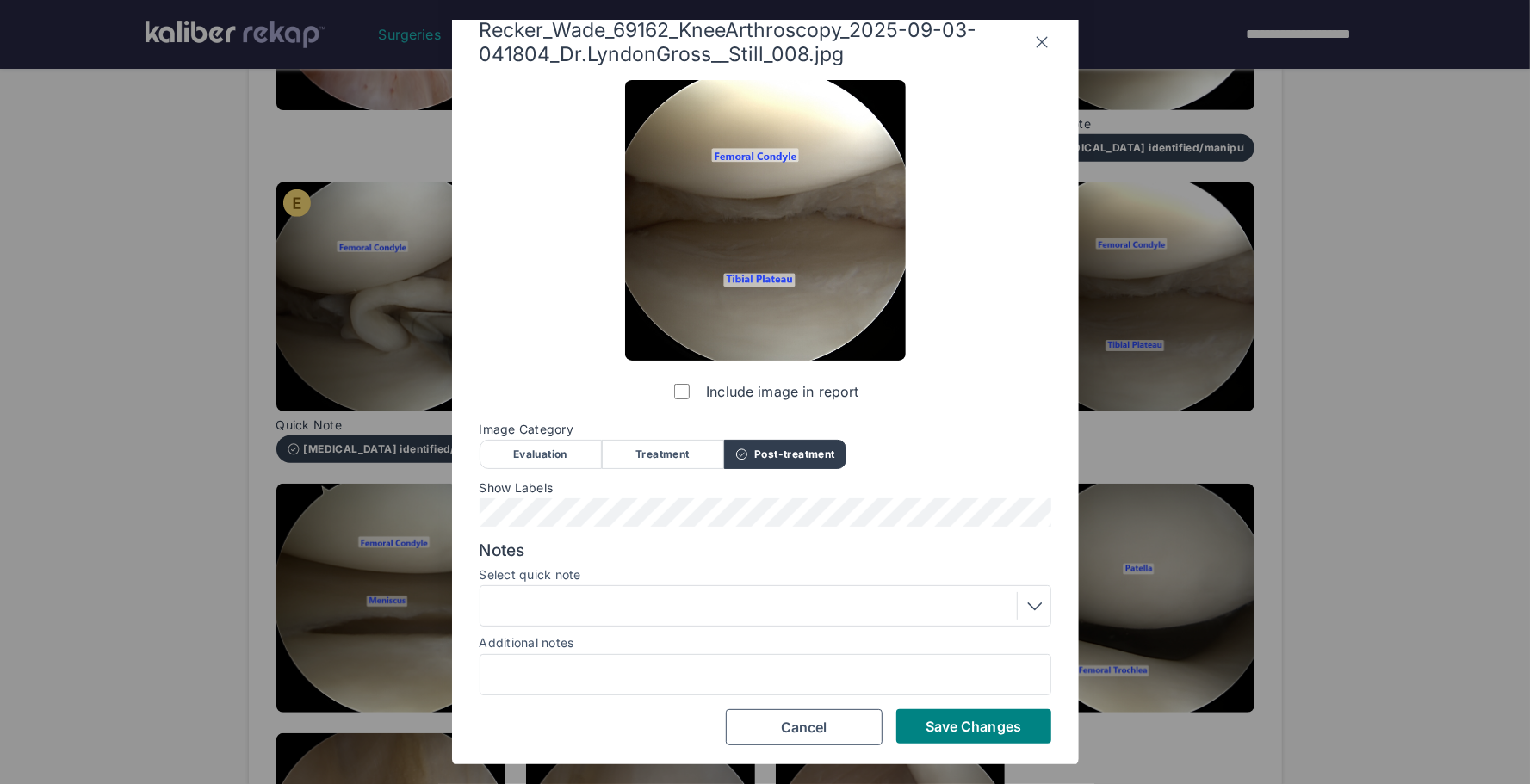
drag, startPoint x: 908, startPoint y: 714, endPoint x: 840, endPoint y: 689, distance: 72.4
click at [908, 714] on button "Save Changes" at bounding box center [974, 727] width 155 height 34
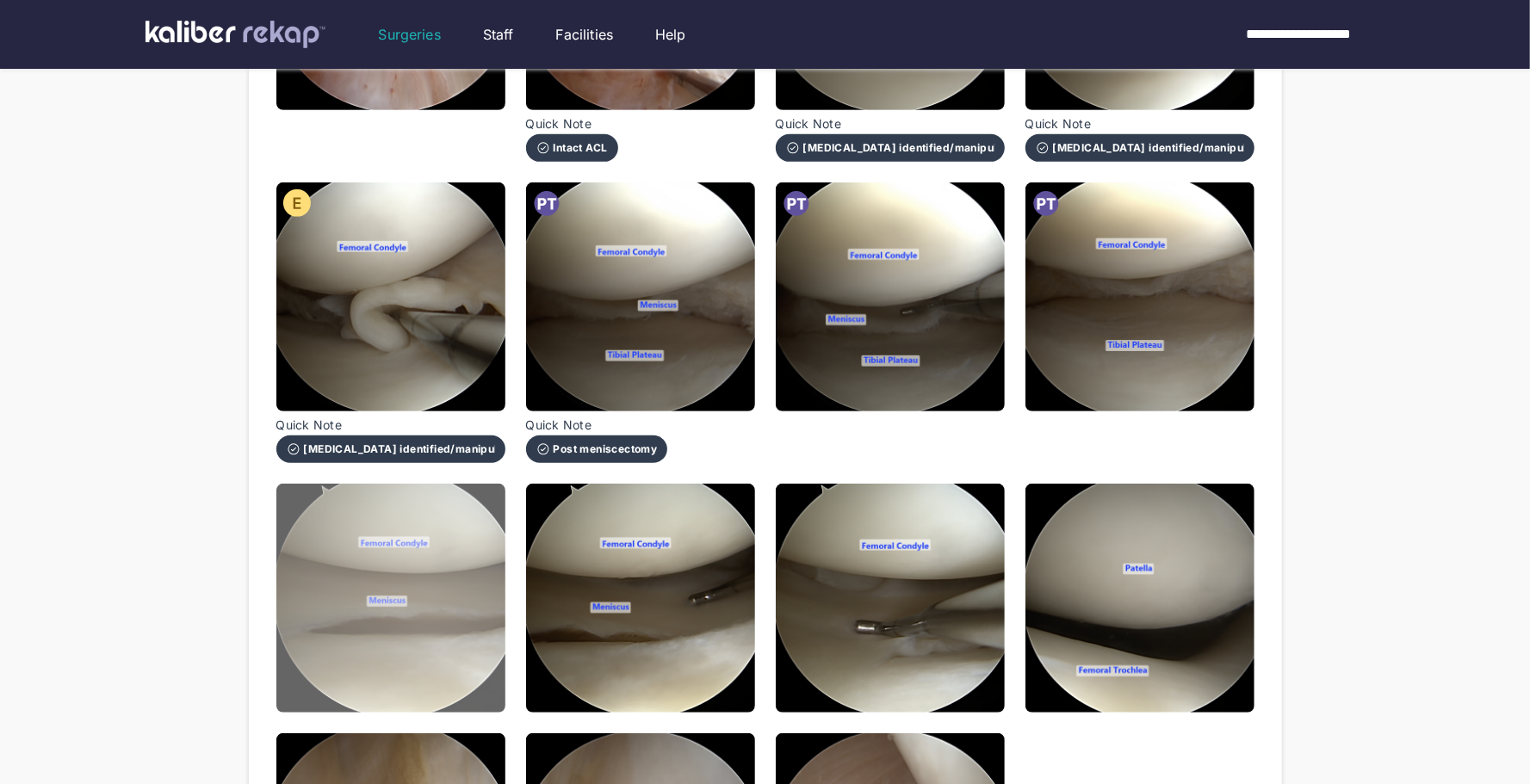
click at [418, 613] on img at bounding box center [390, 597] width 229 height 229
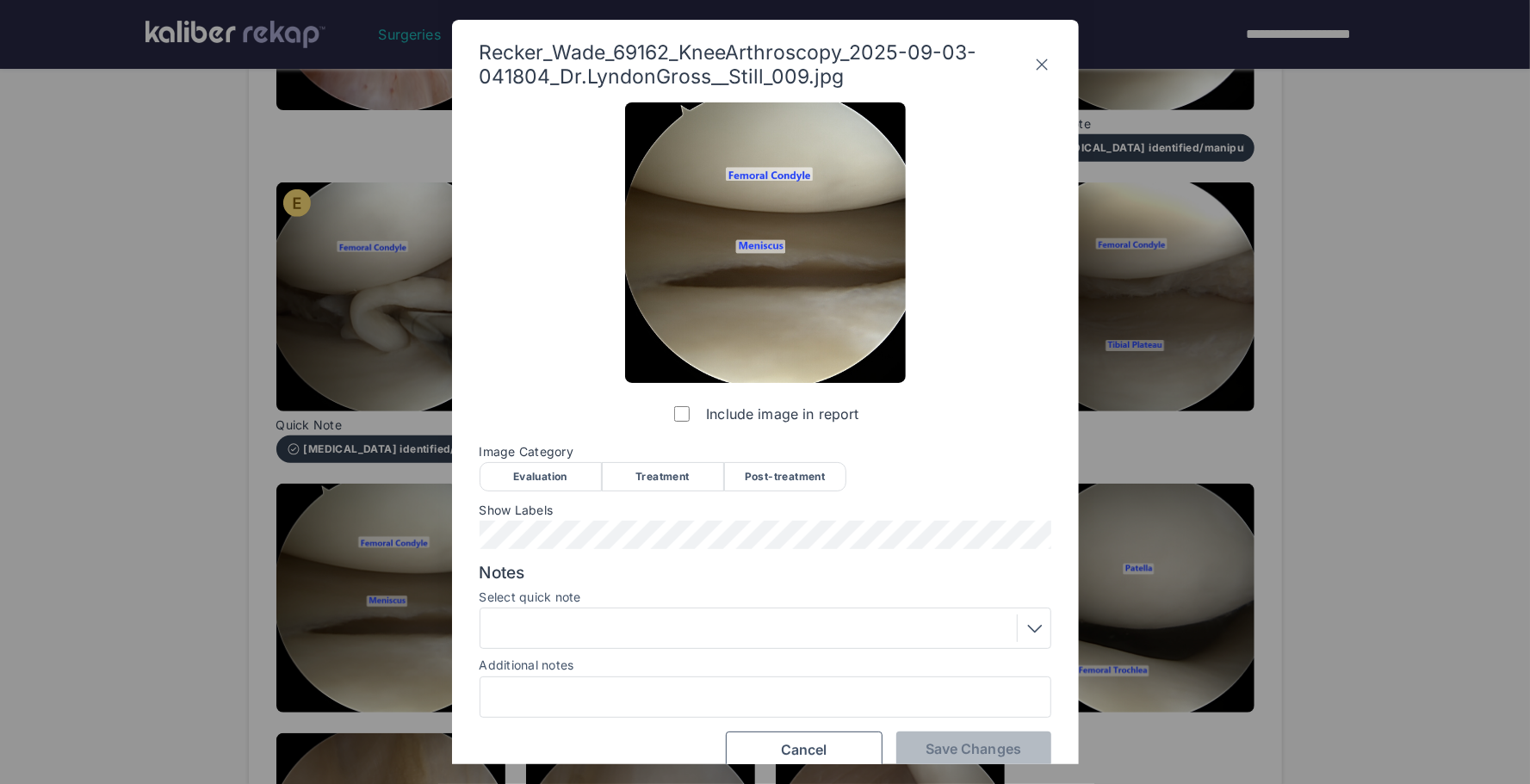
click at [552, 469] on div "Evaluation" at bounding box center [541, 476] width 122 height 30
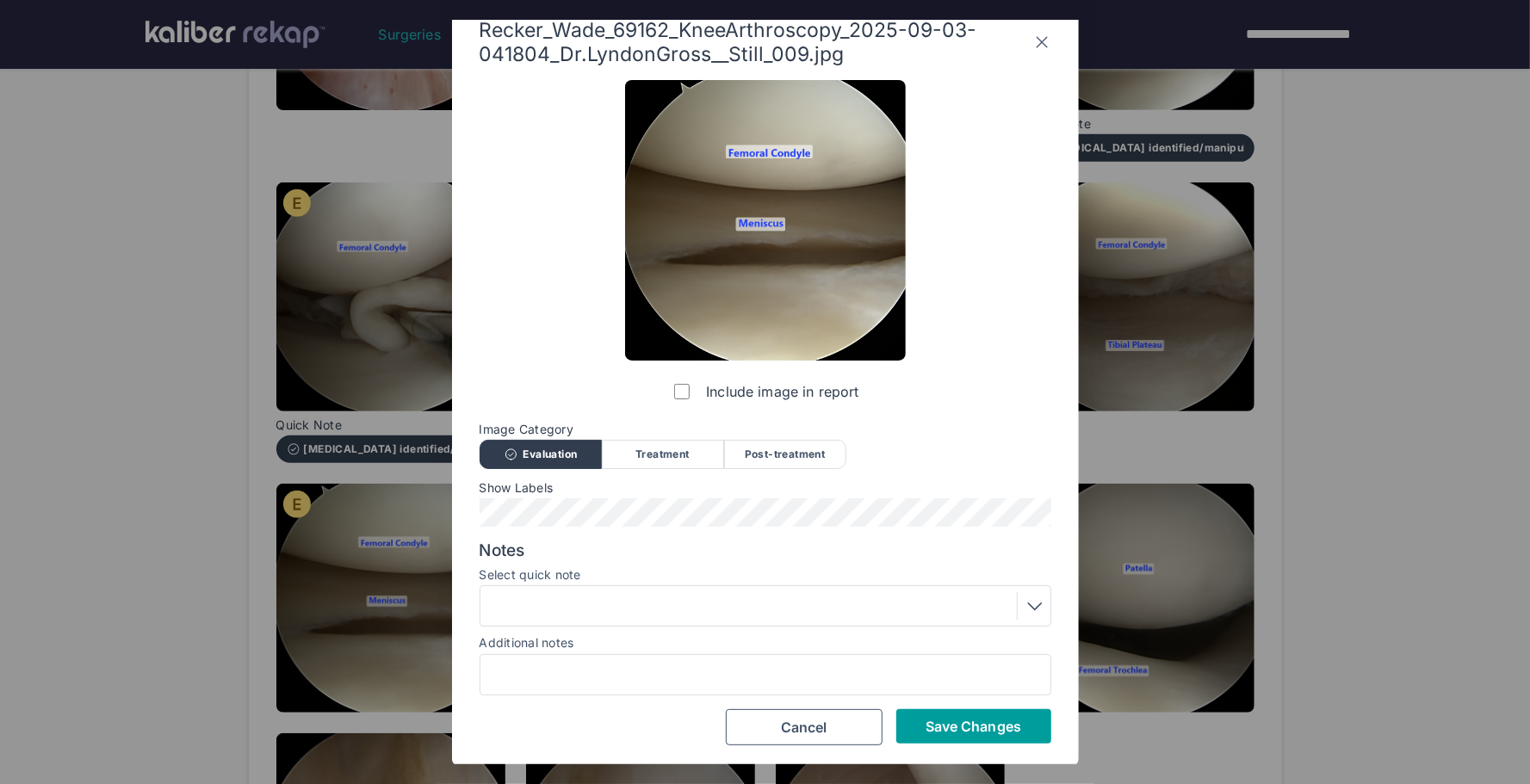
click at [945, 722] on span "Save Changes" at bounding box center [974, 726] width 96 height 17
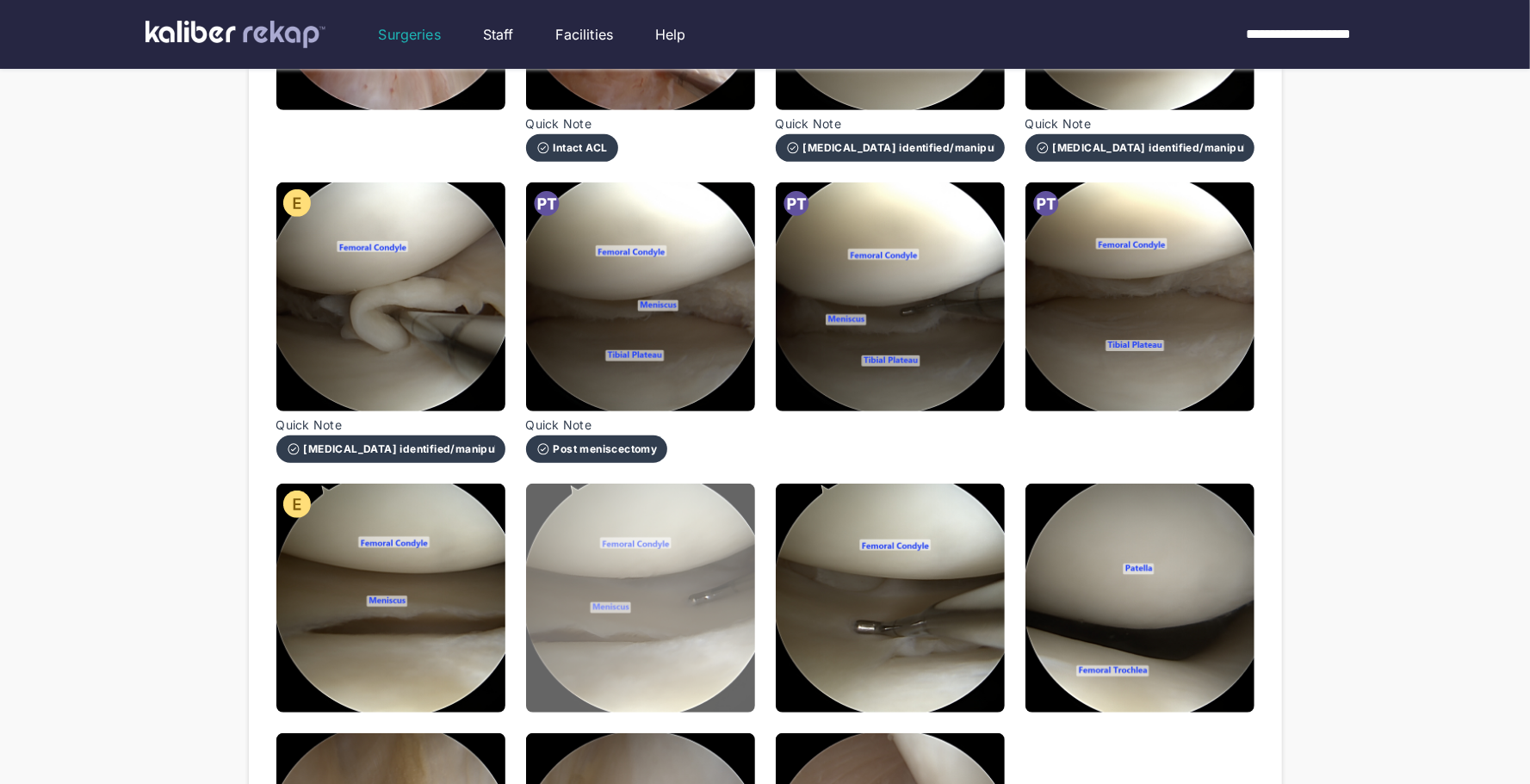
click at [643, 613] on img at bounding box center [640, 597] width 229 height 229
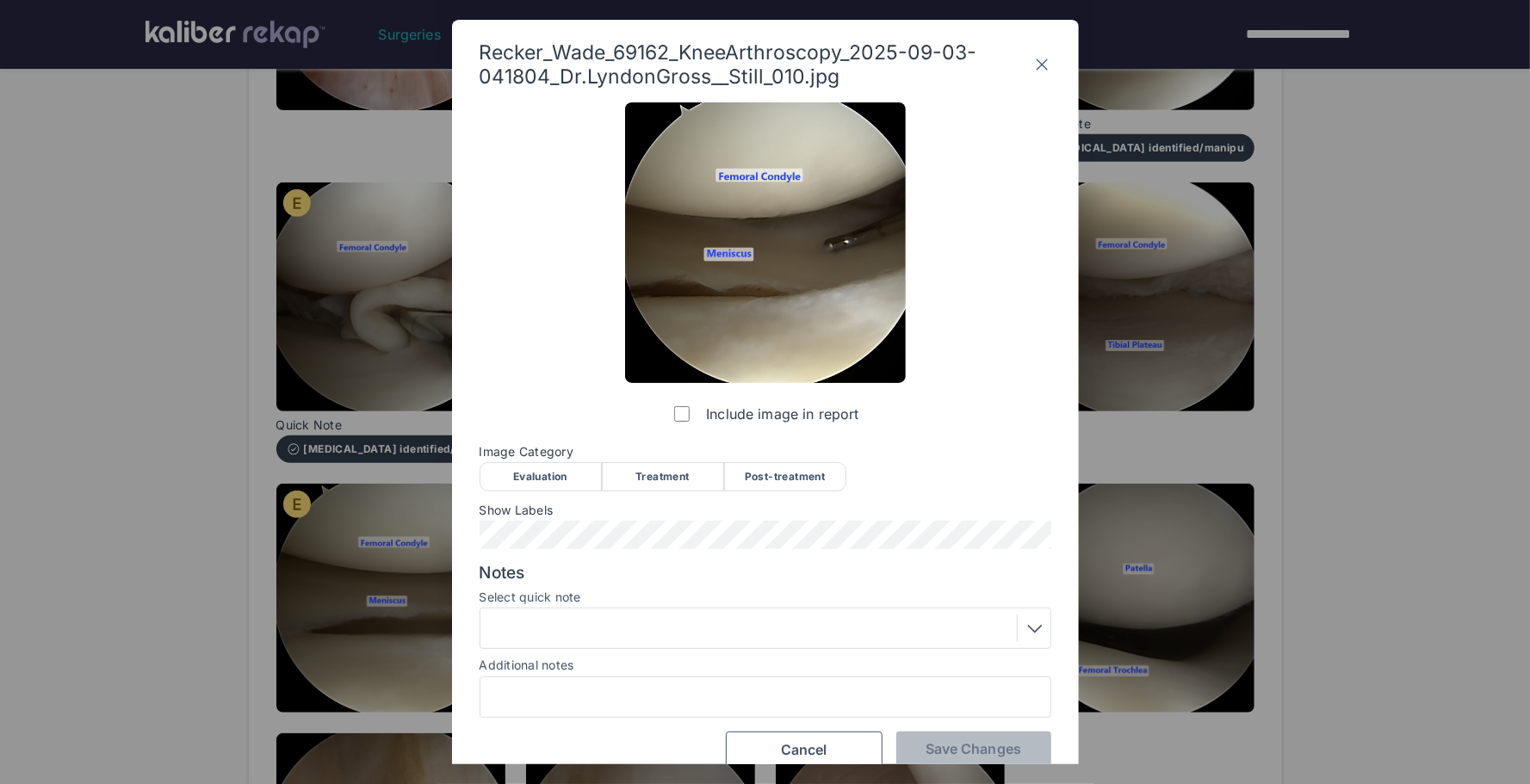
drag, startPoint x: 555, startPoint y: 474, endPoint x: 656, endPoint y: 501, distance: 104.5
click at [555, 474] on div "Evaluation" at bounding box center [541, 476] width 122 height 30
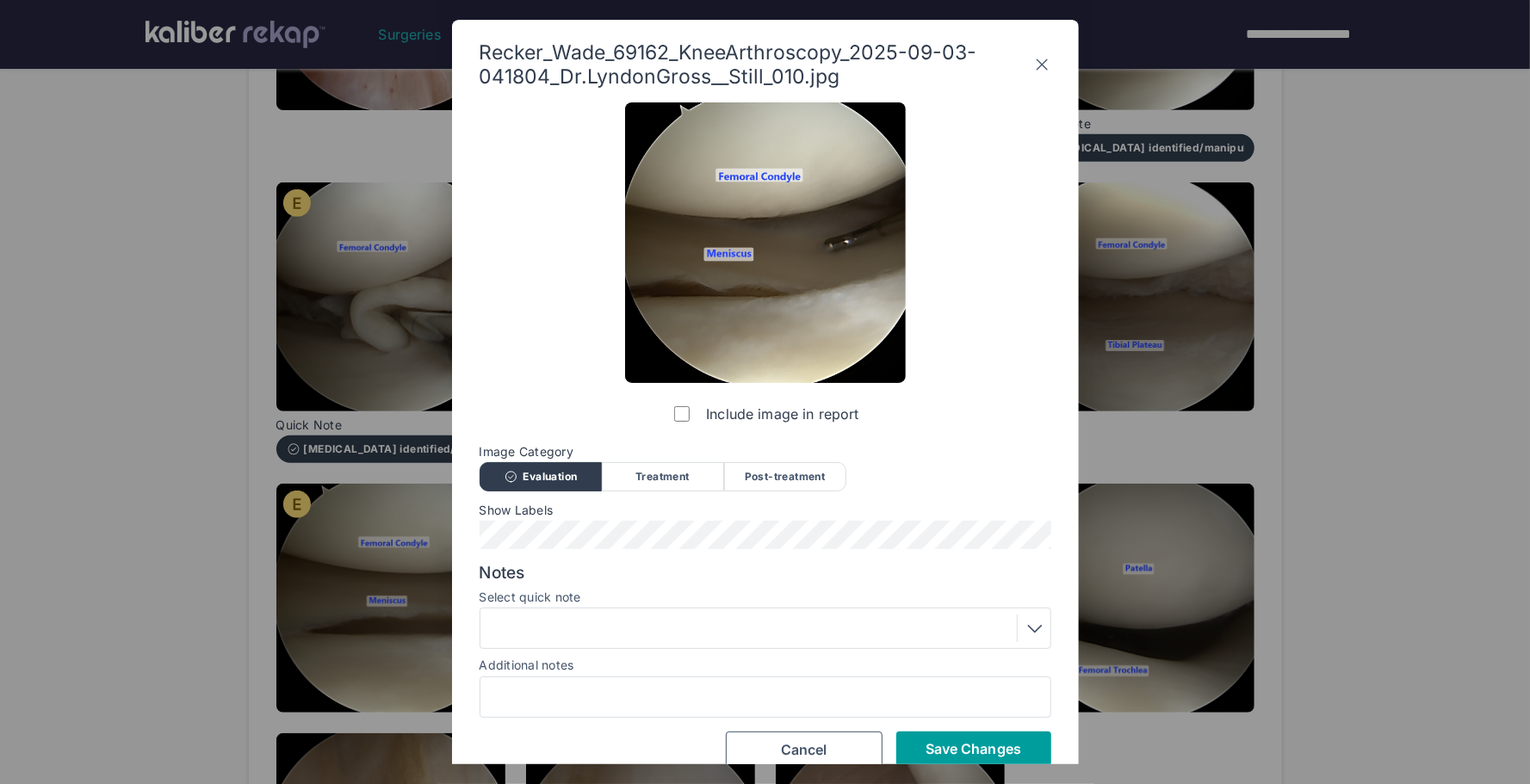
click at [943, 745] on span "Save Changes" at bounding box center [974, 748] width 96 height 17
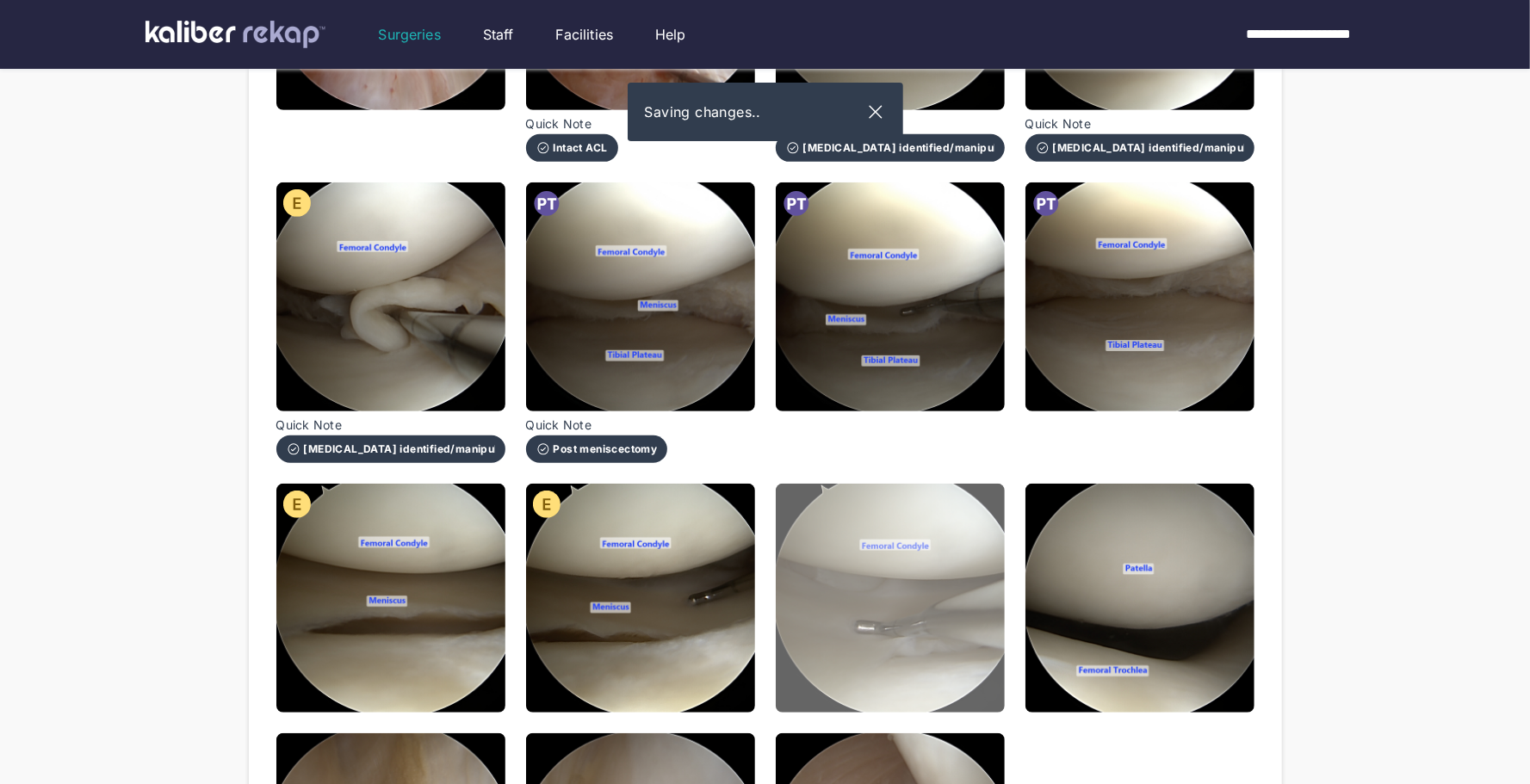
click at [842, 577] on img at bounding box center [890, 597] width 229 height 229
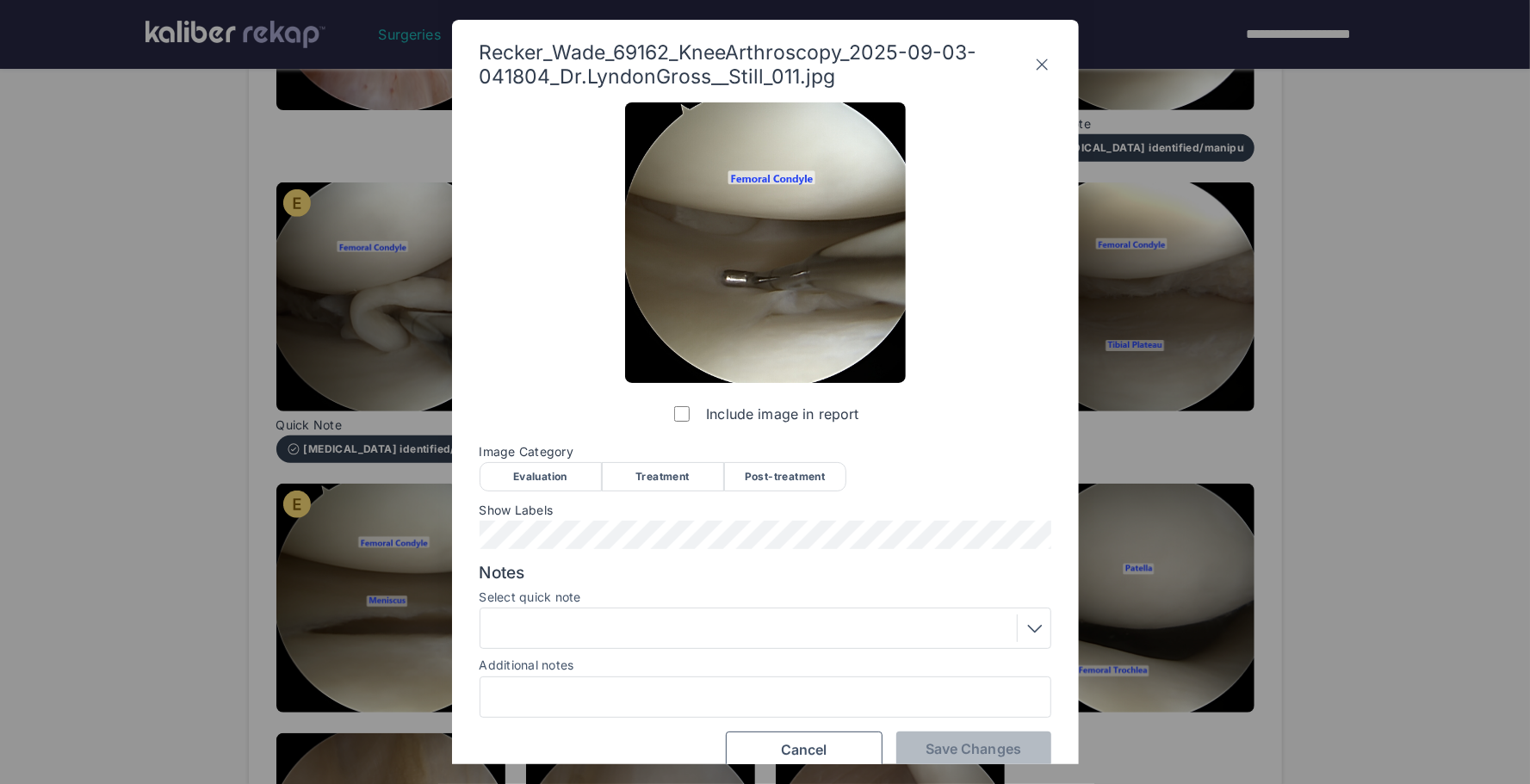
click at [580, 481] on div "Evaluation" at bounding box center [541, 476] width 122 height 30
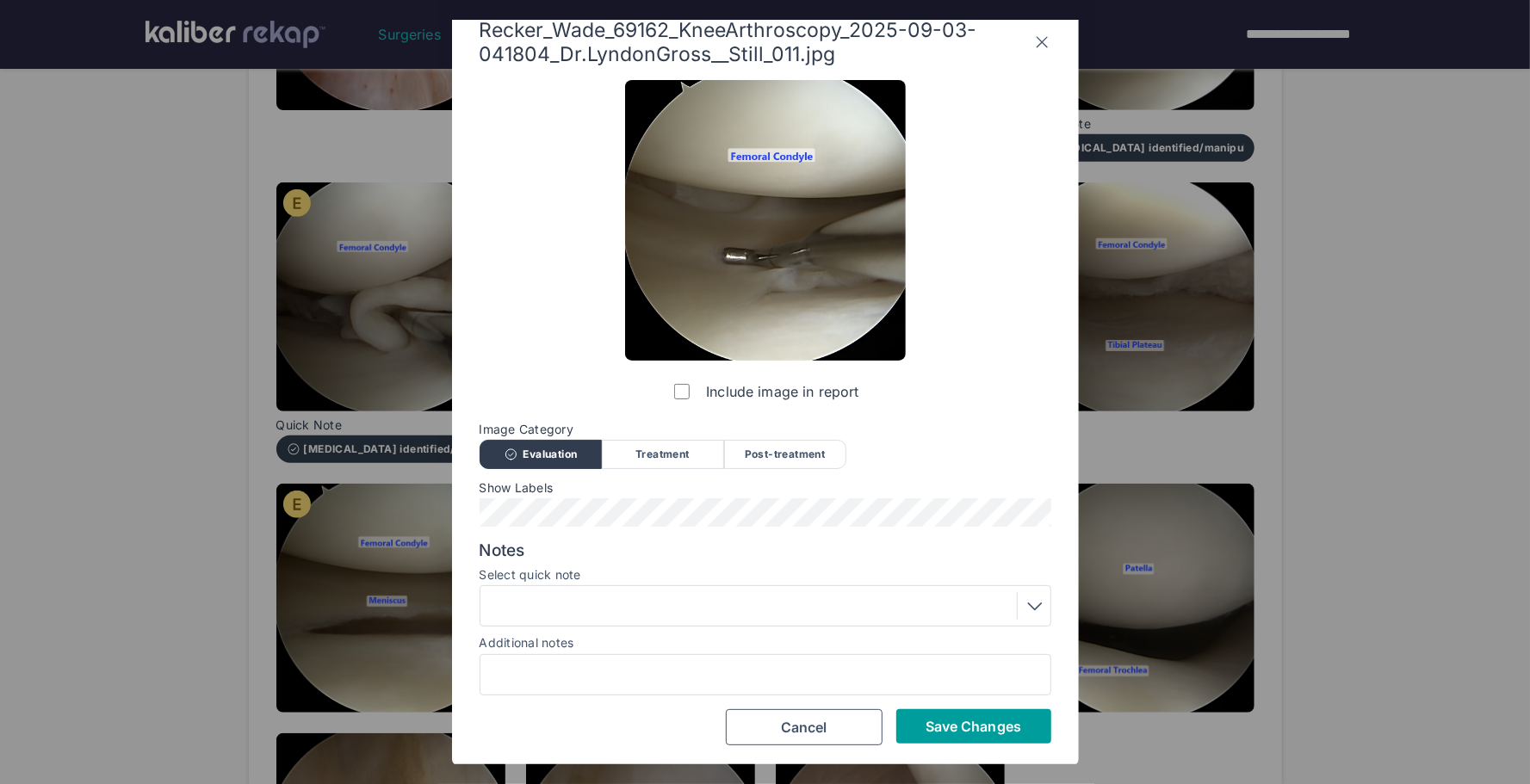
click at [977, 718] on span "Save Changes" at bounding box center [974, 726] width 96 height 17
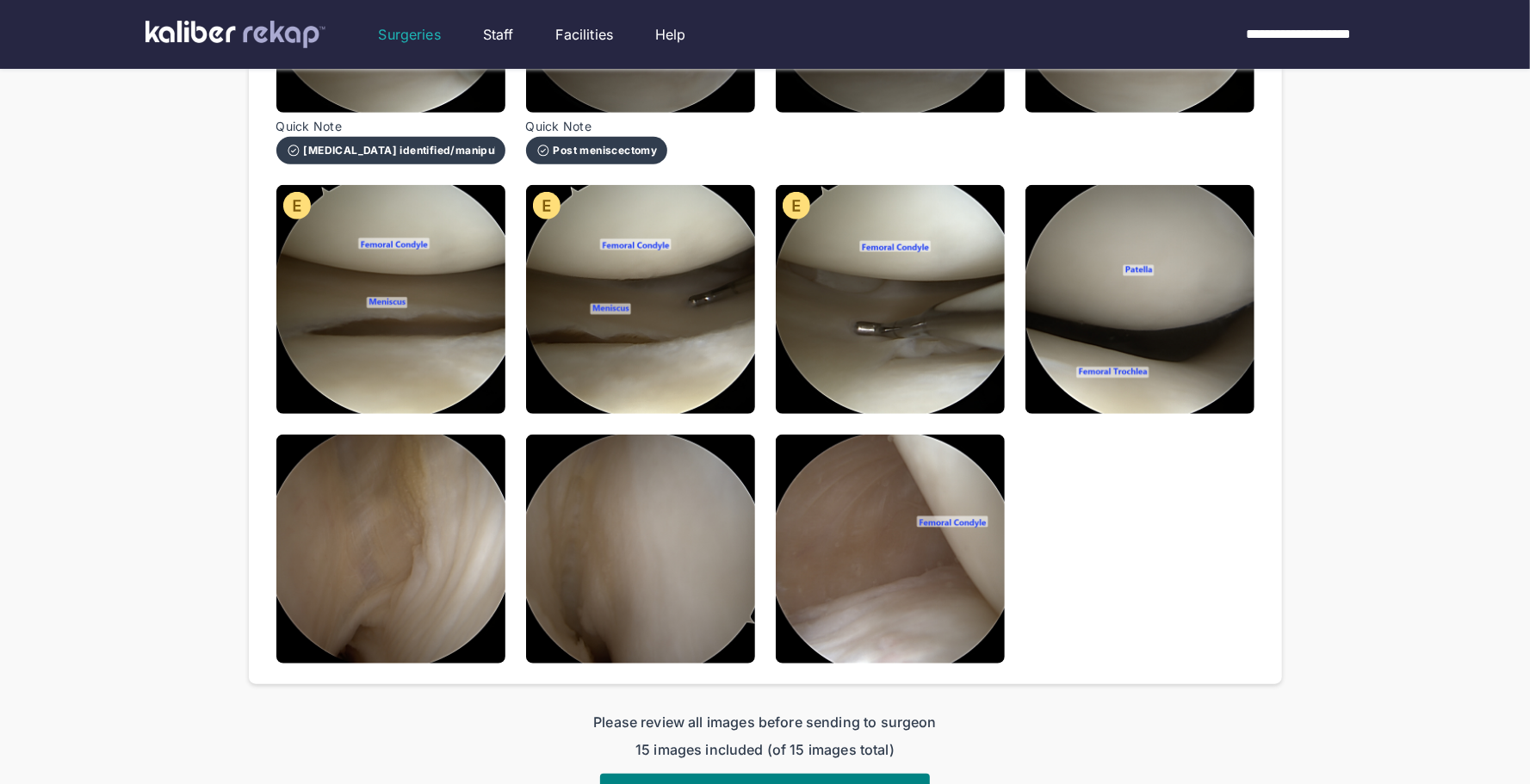
scroll to position [764, 0]
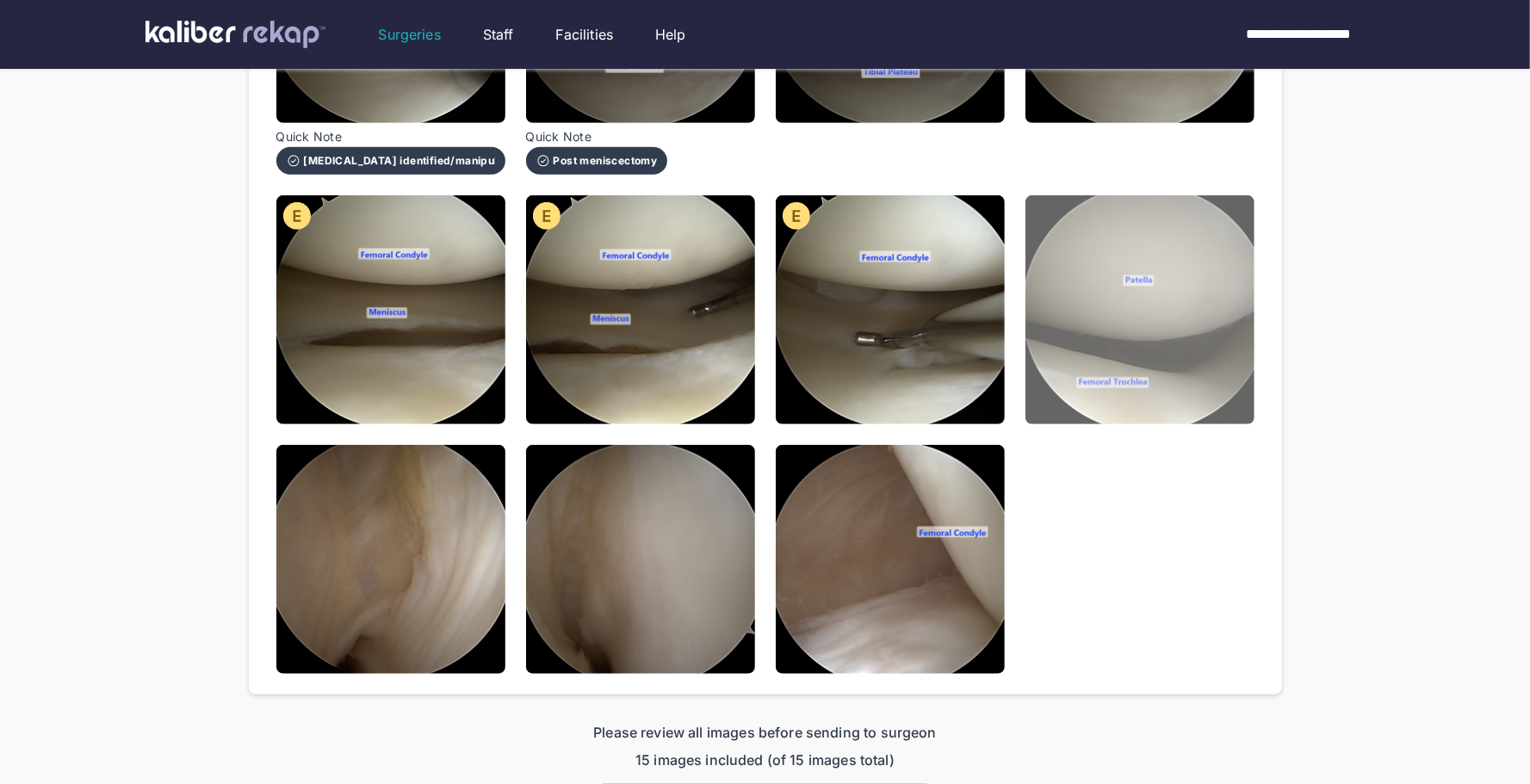
click at [1172, 375] on img at bounding box center [1140, 309] width 229 height 229
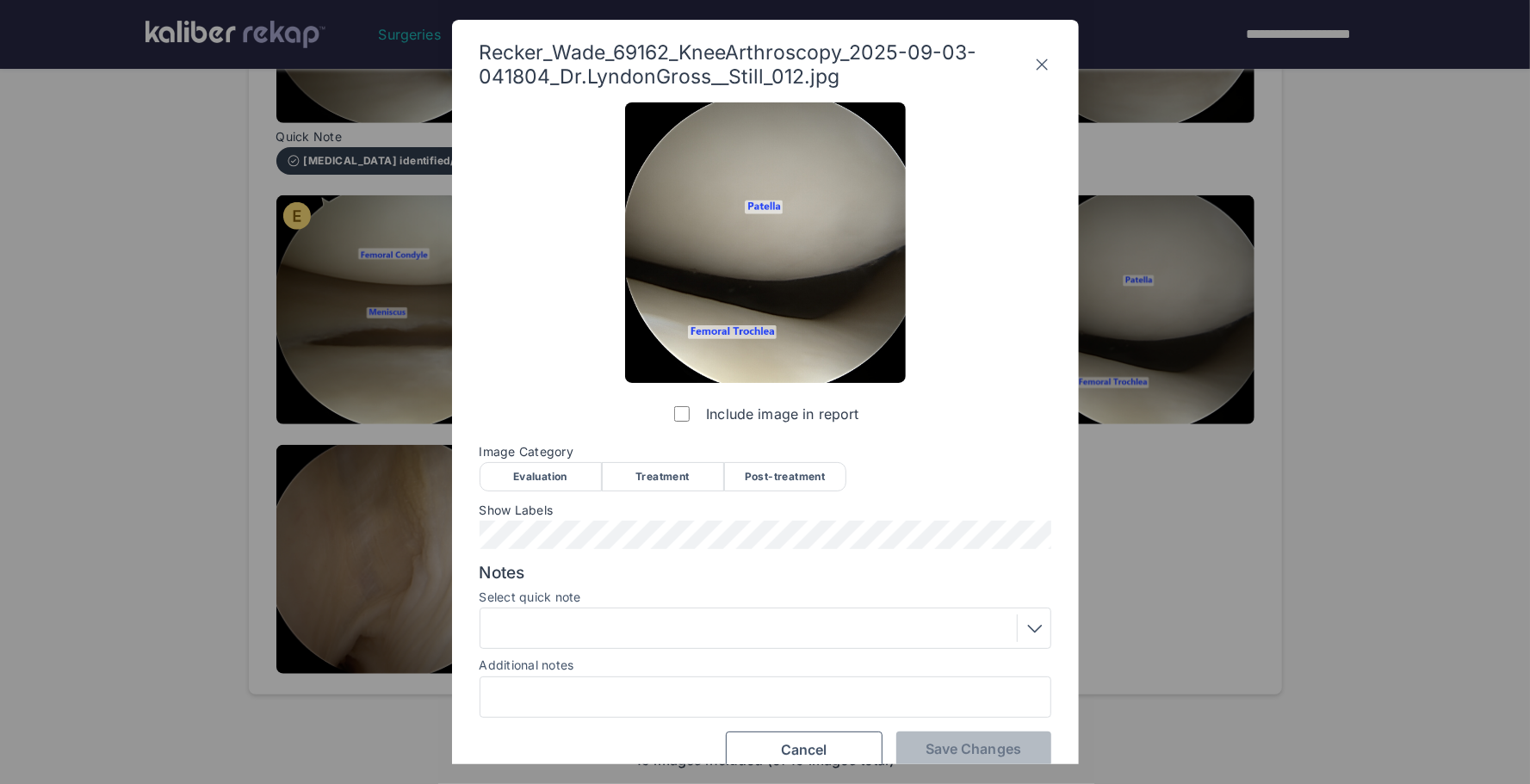
click at [570, 466] on div "Evaluation" at bounding box center [541, 476] width 122 height 30
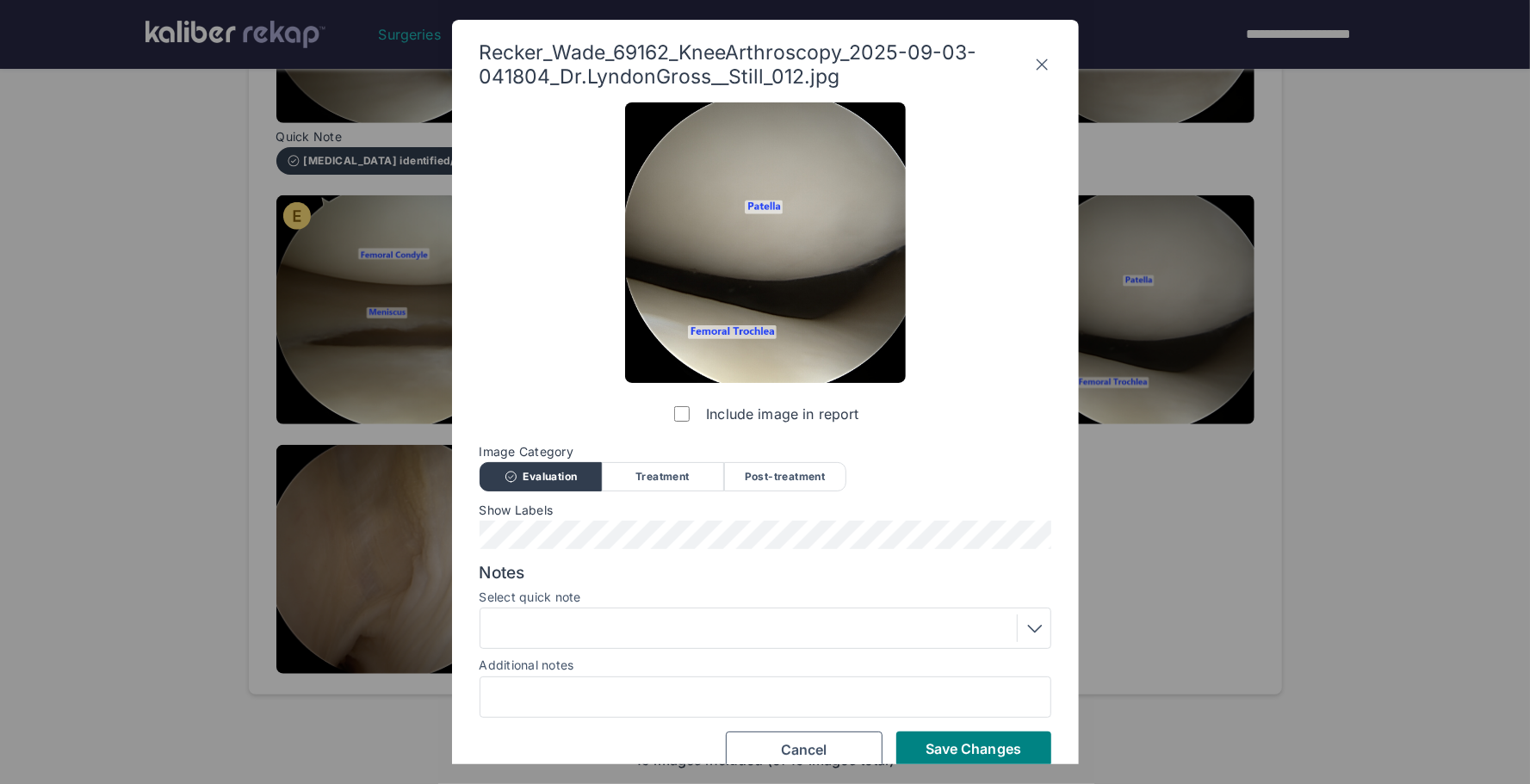
scroll to position [22, 0]
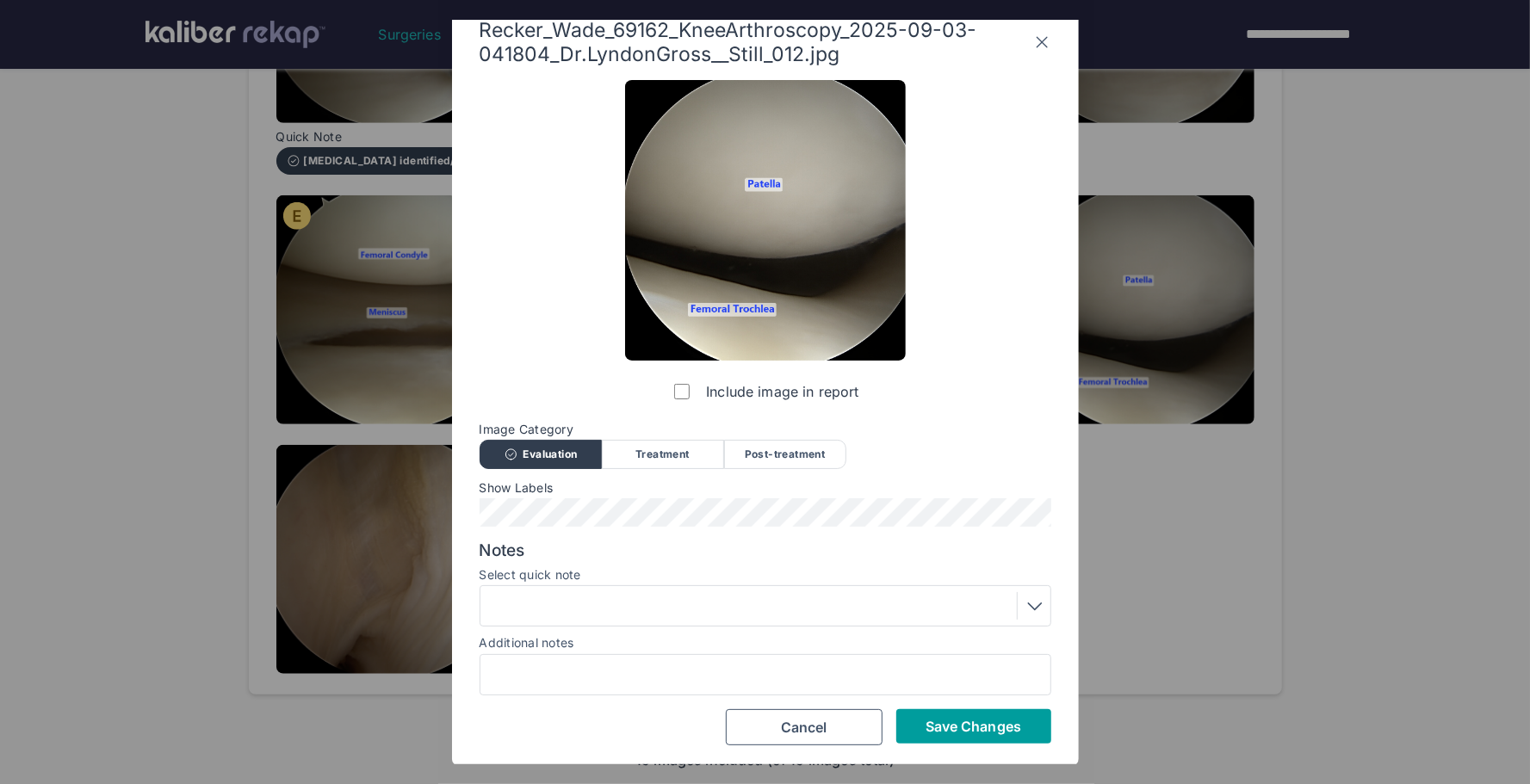
click at [927, 712] on button "Save Changes" at bounding box center [974, 727] width 155 height 34
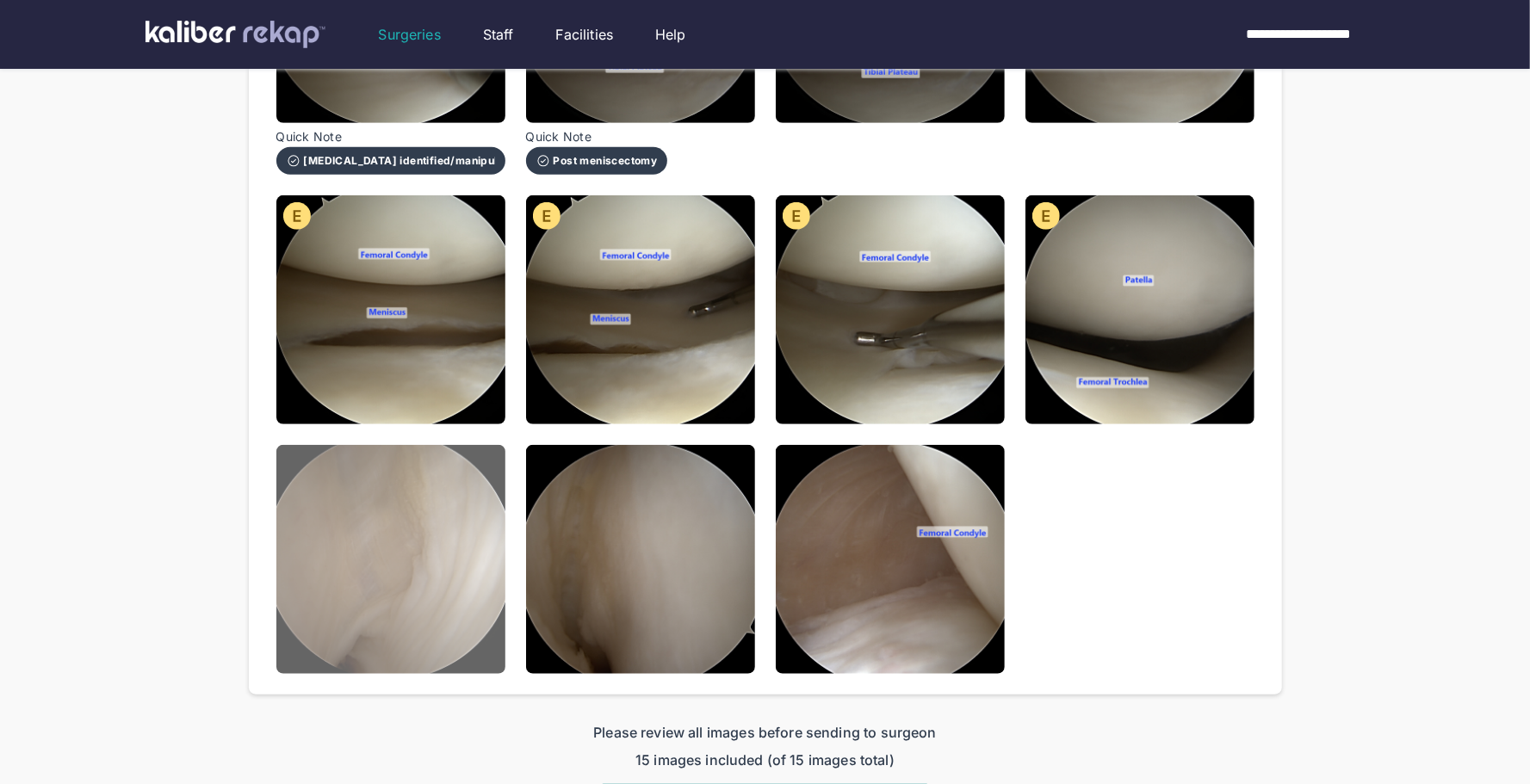
click at [420, 508] on img at bounding box center [390, 559] width 229 height 229
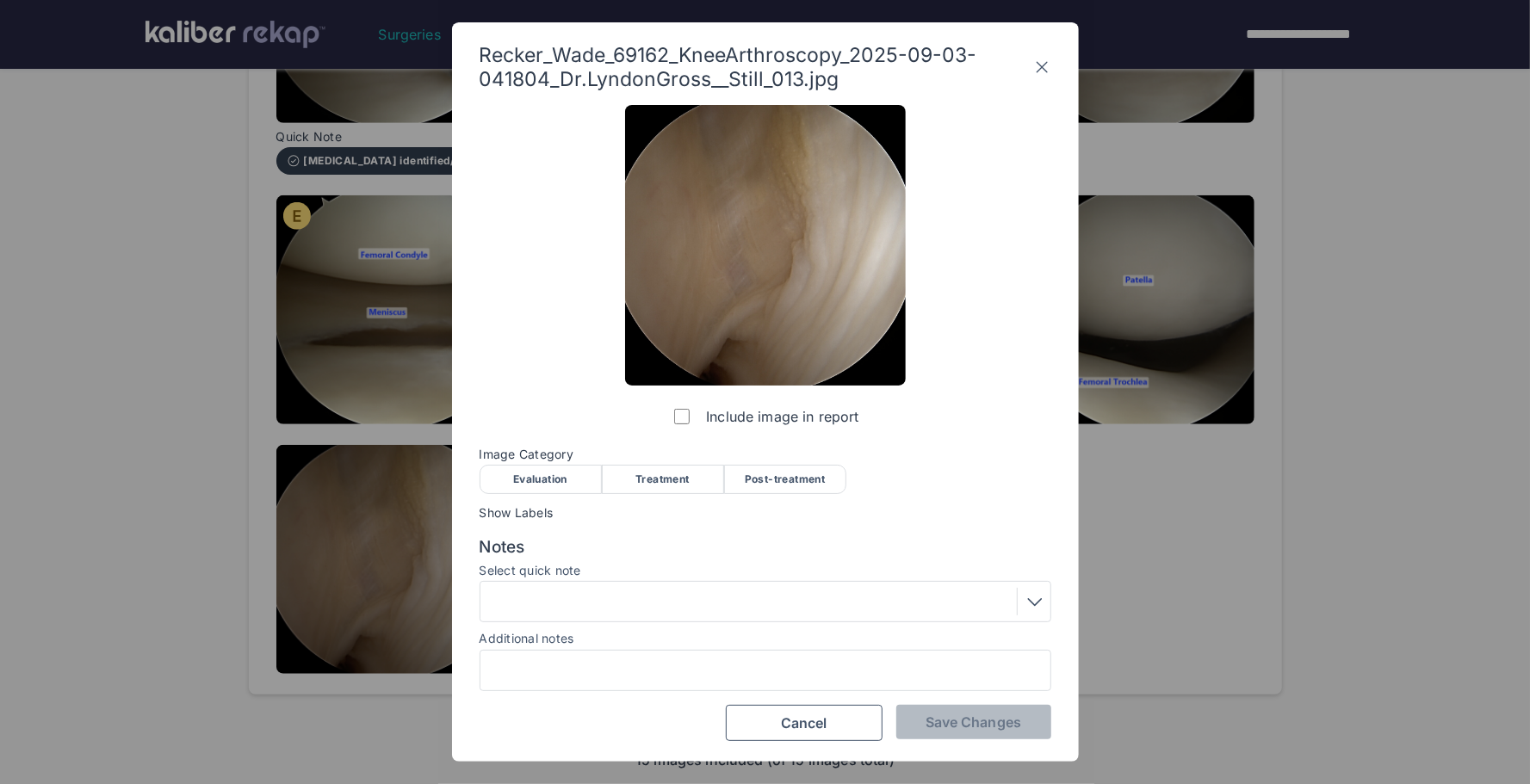
click at [513, 469] on div "Evaluation" at bounding box center [541, 479] width 122 height 30
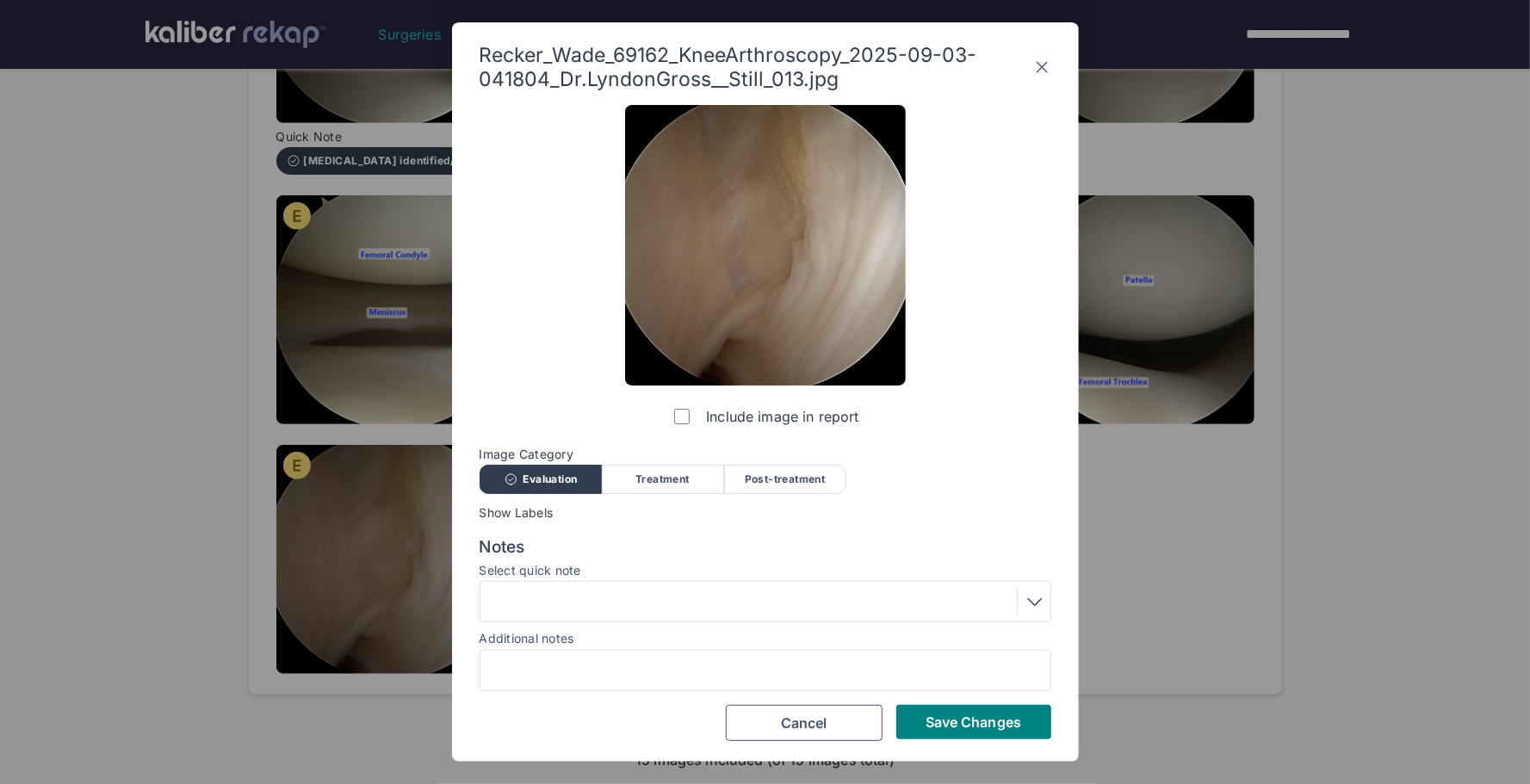
click at [552, 612] on div at bounding box center [765, 601] width 560 height 28
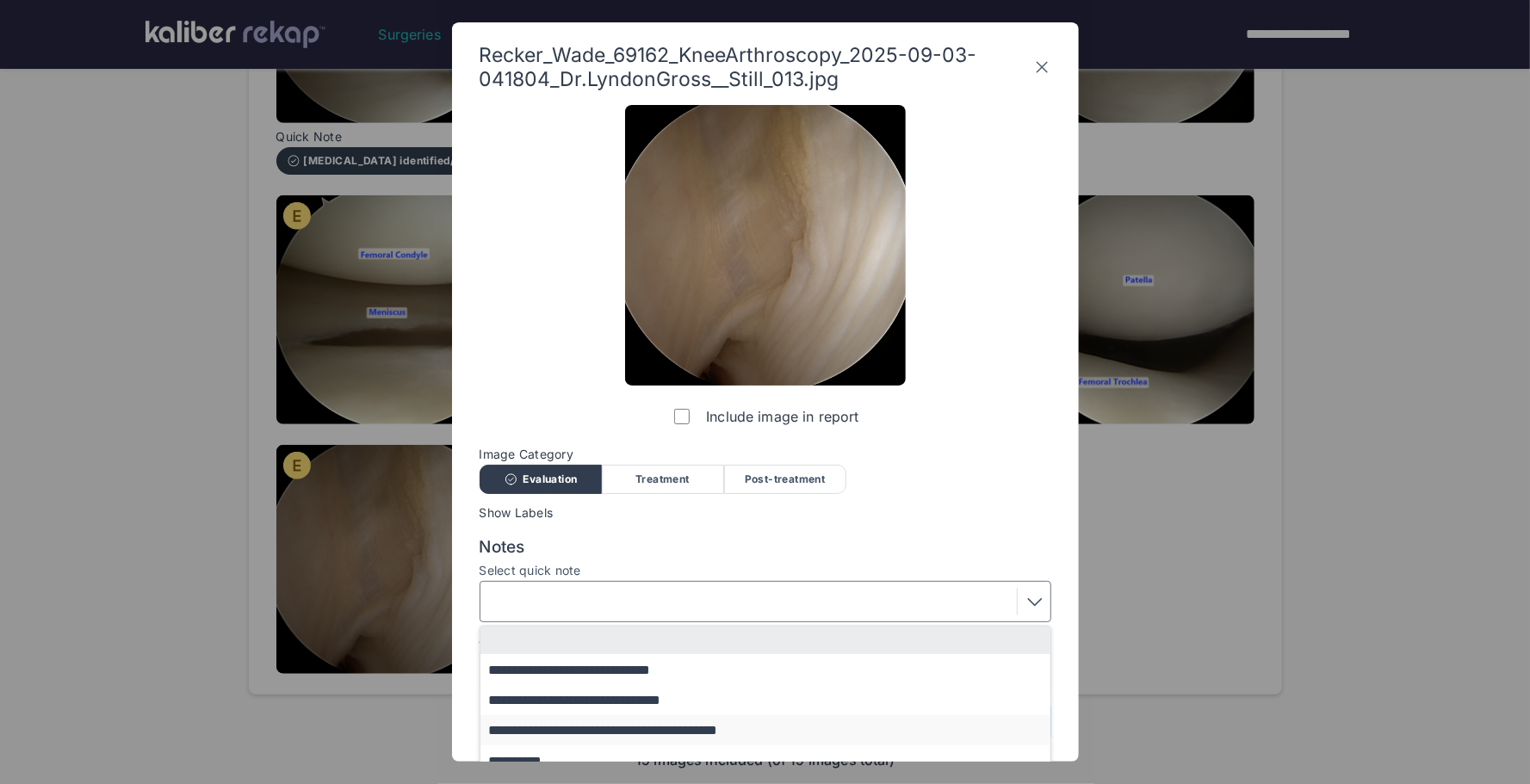
scroll to position [107, 0]
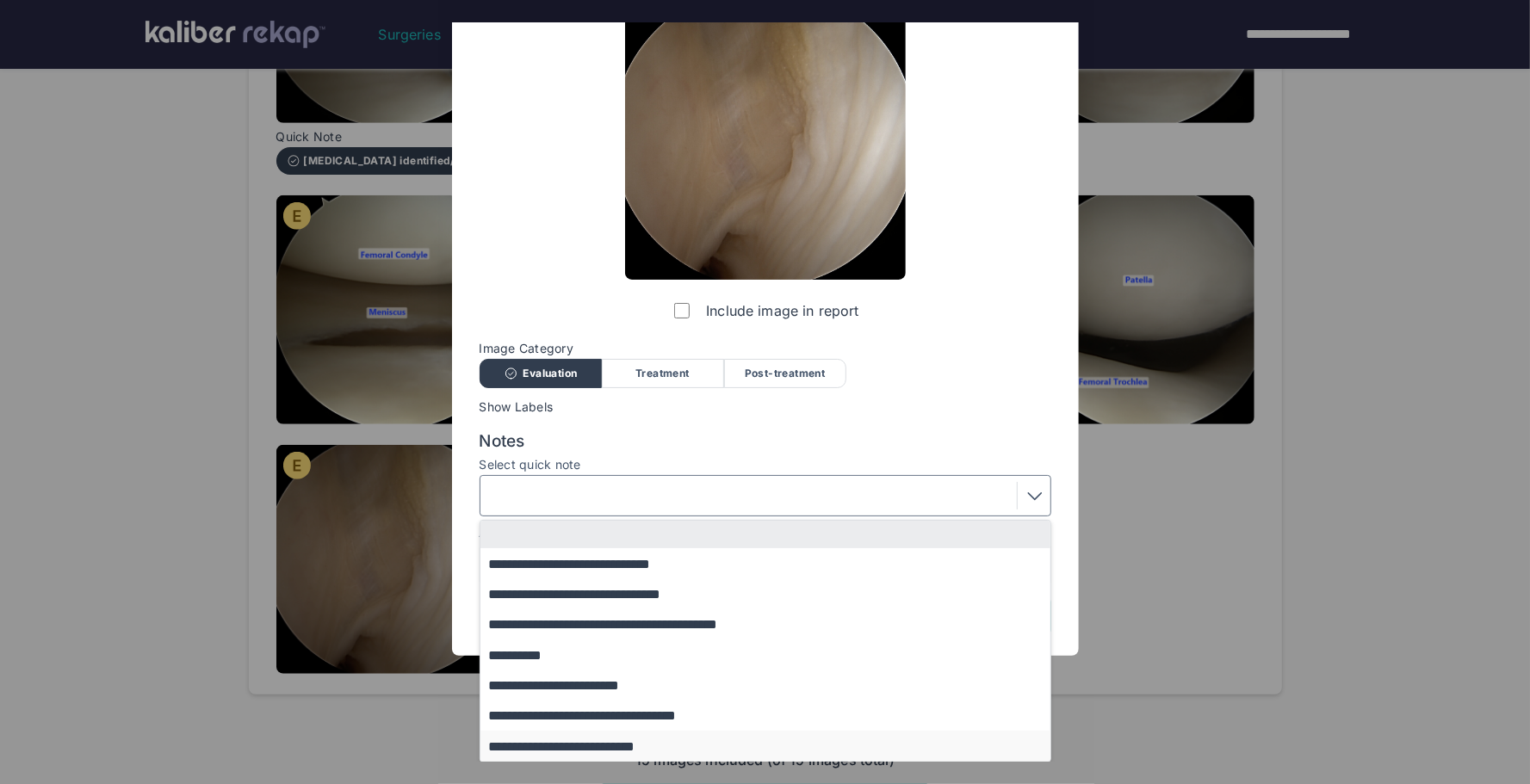
click at [600, 745] on button "**********" at bounding box center [774, 746] width 587 height 30
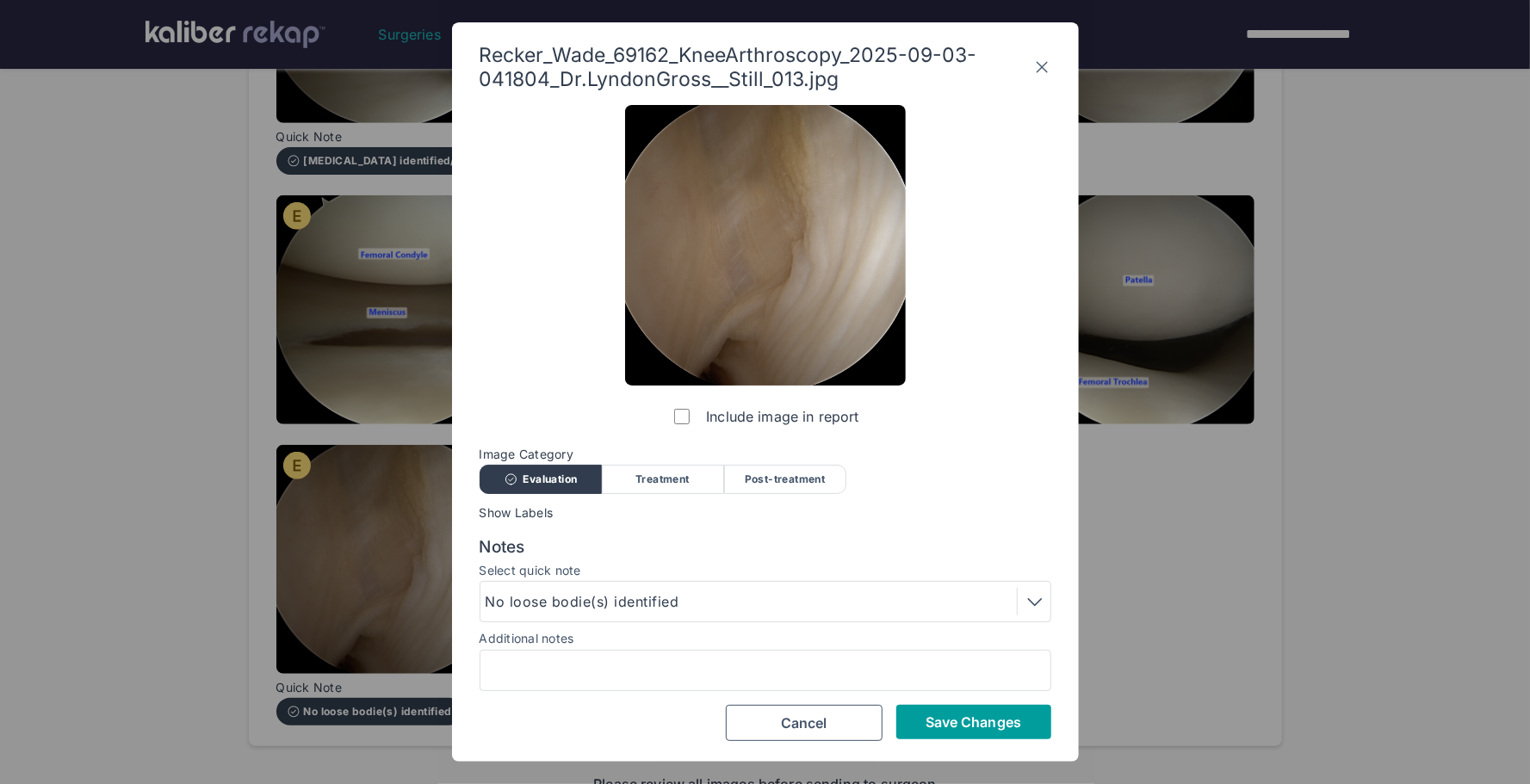
click at [961, 731] on button "Save Changes" at bounding box center [974, 722] width 155 height 34
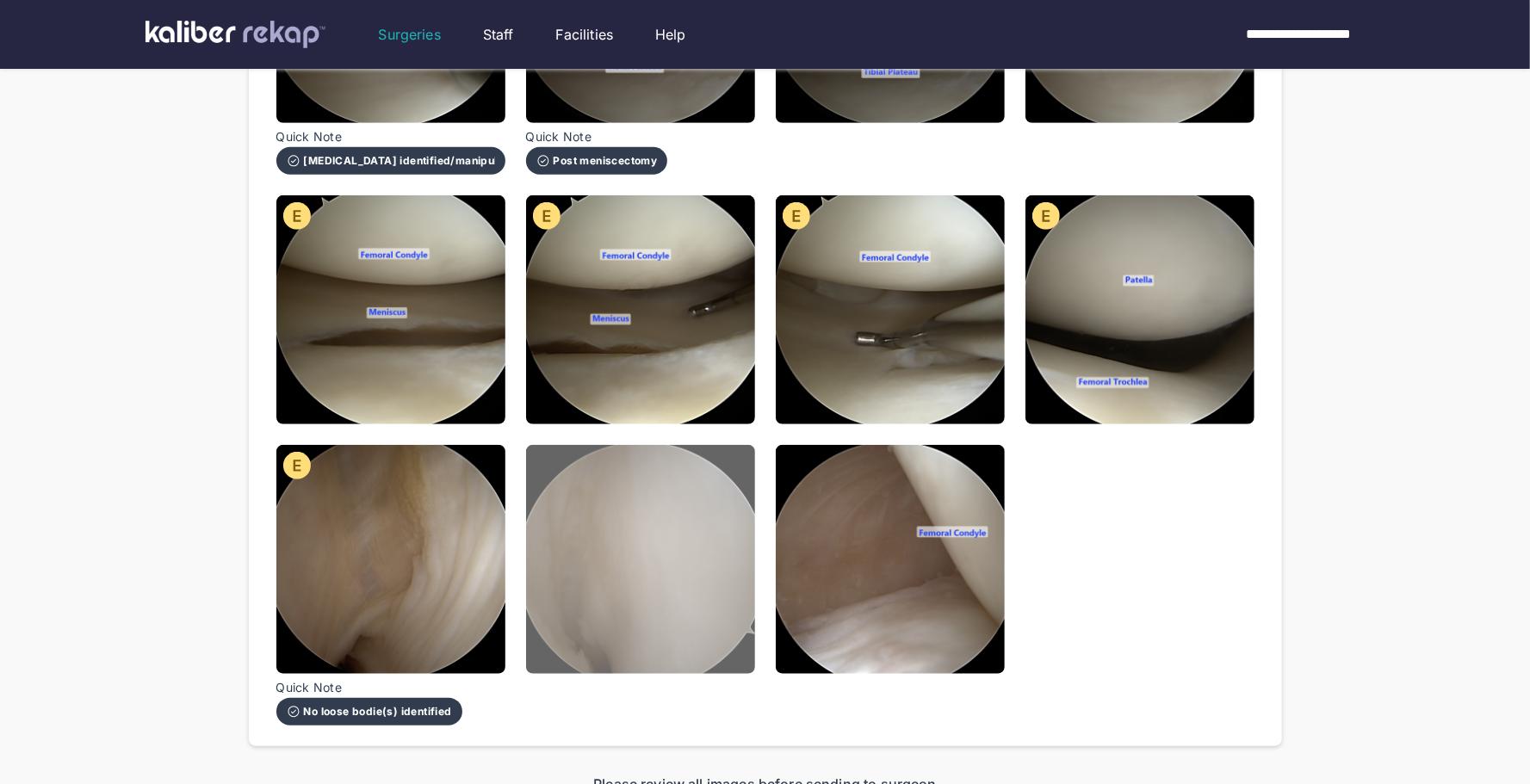
click at [671, 568] on img at bounding box center [640, 559] width 229 height 229
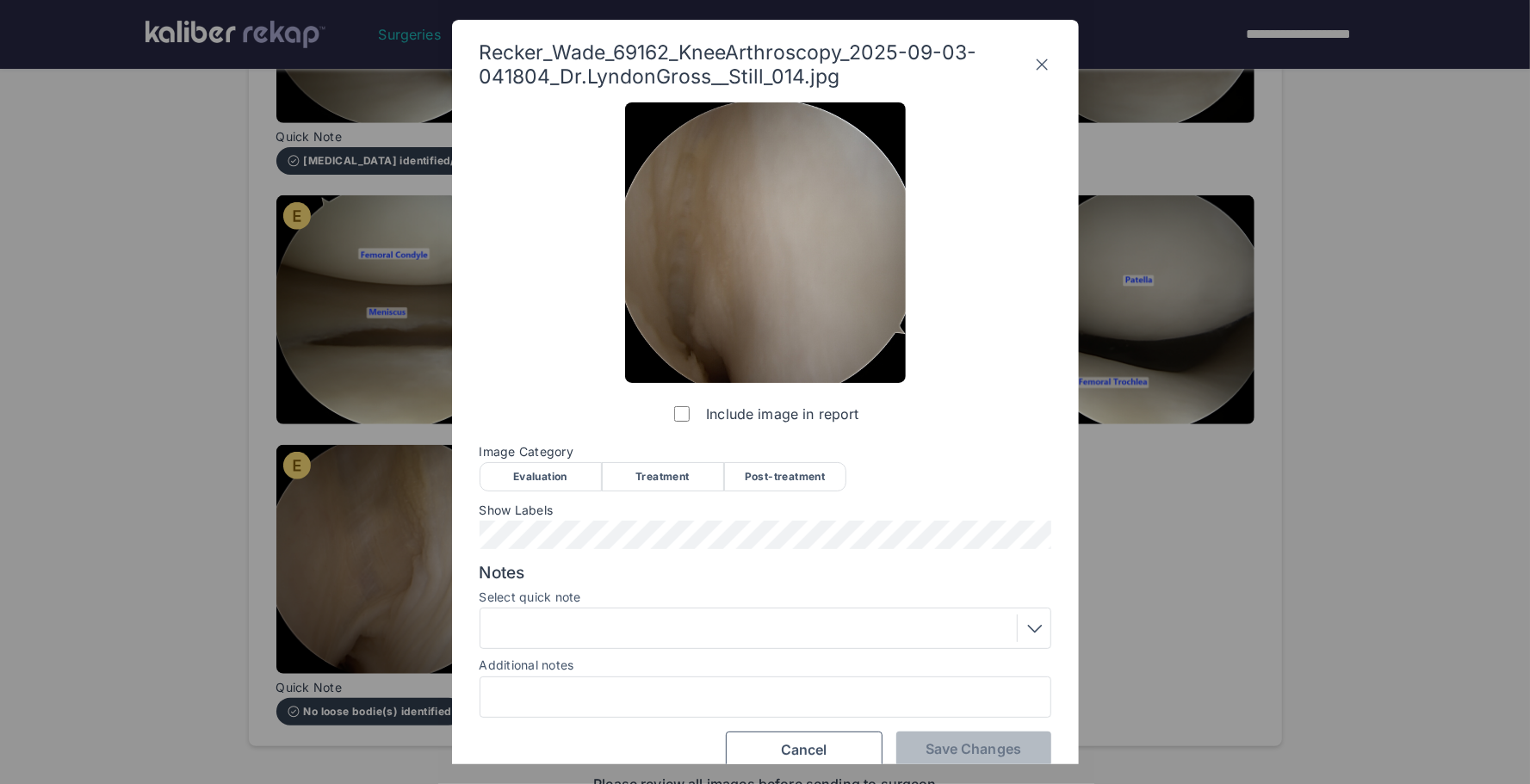
click at [532, 462] on div "Evaluation" at bounding box center [541, 476] width 122 height 30
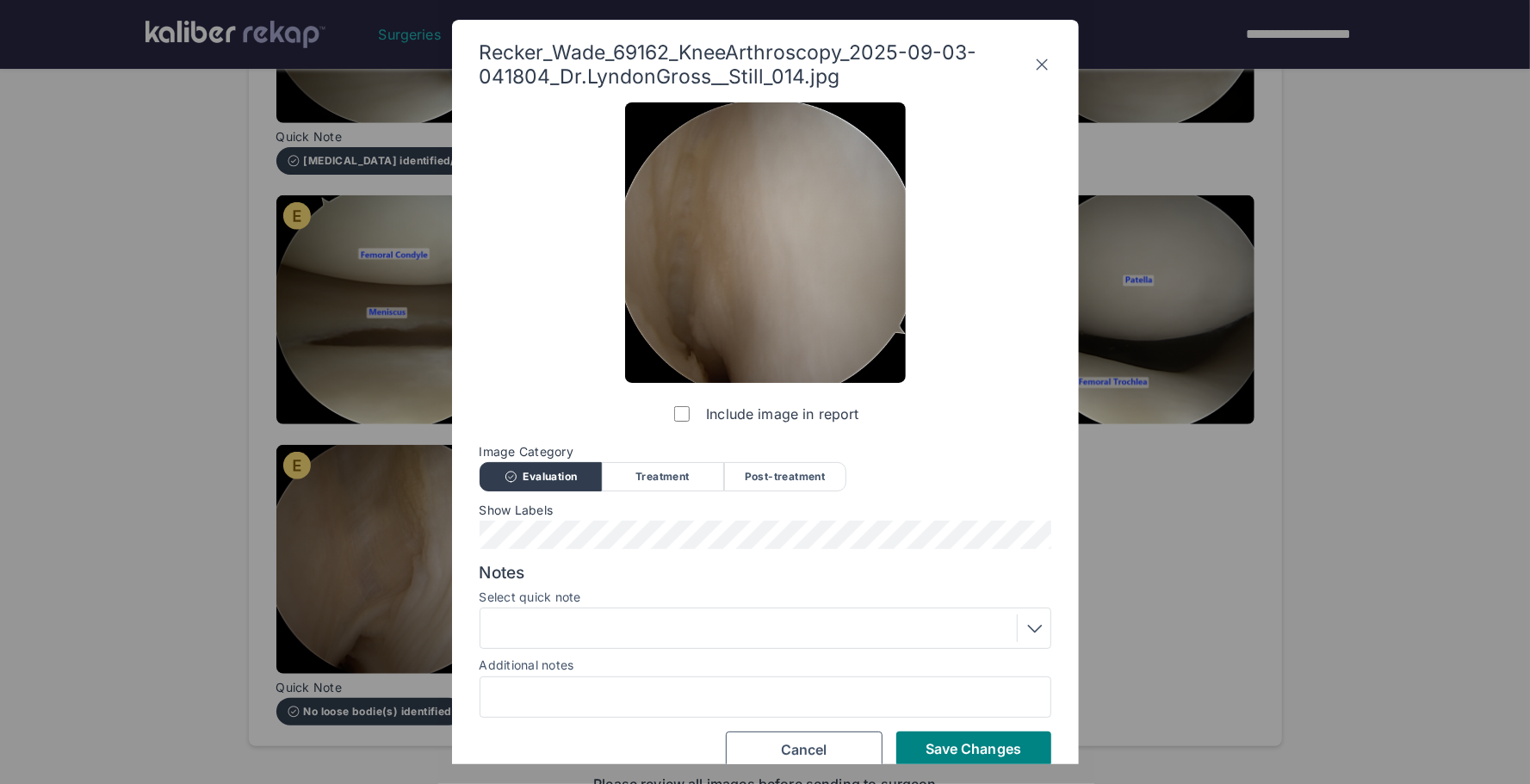
scroll to position [22, 0]
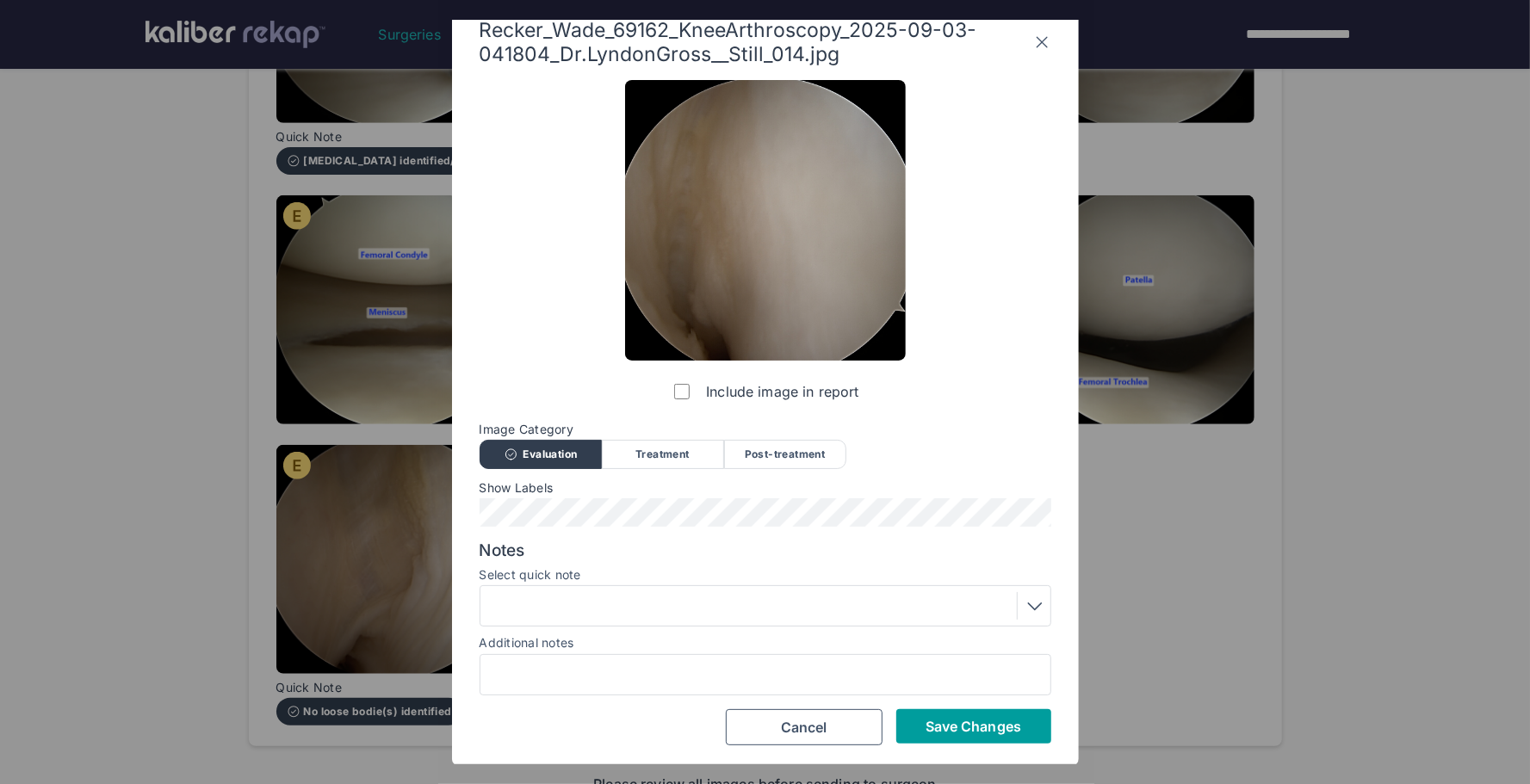
click at [931, 729] on span "Save Changes" at bounding box center [974, 726] width 96 height 17
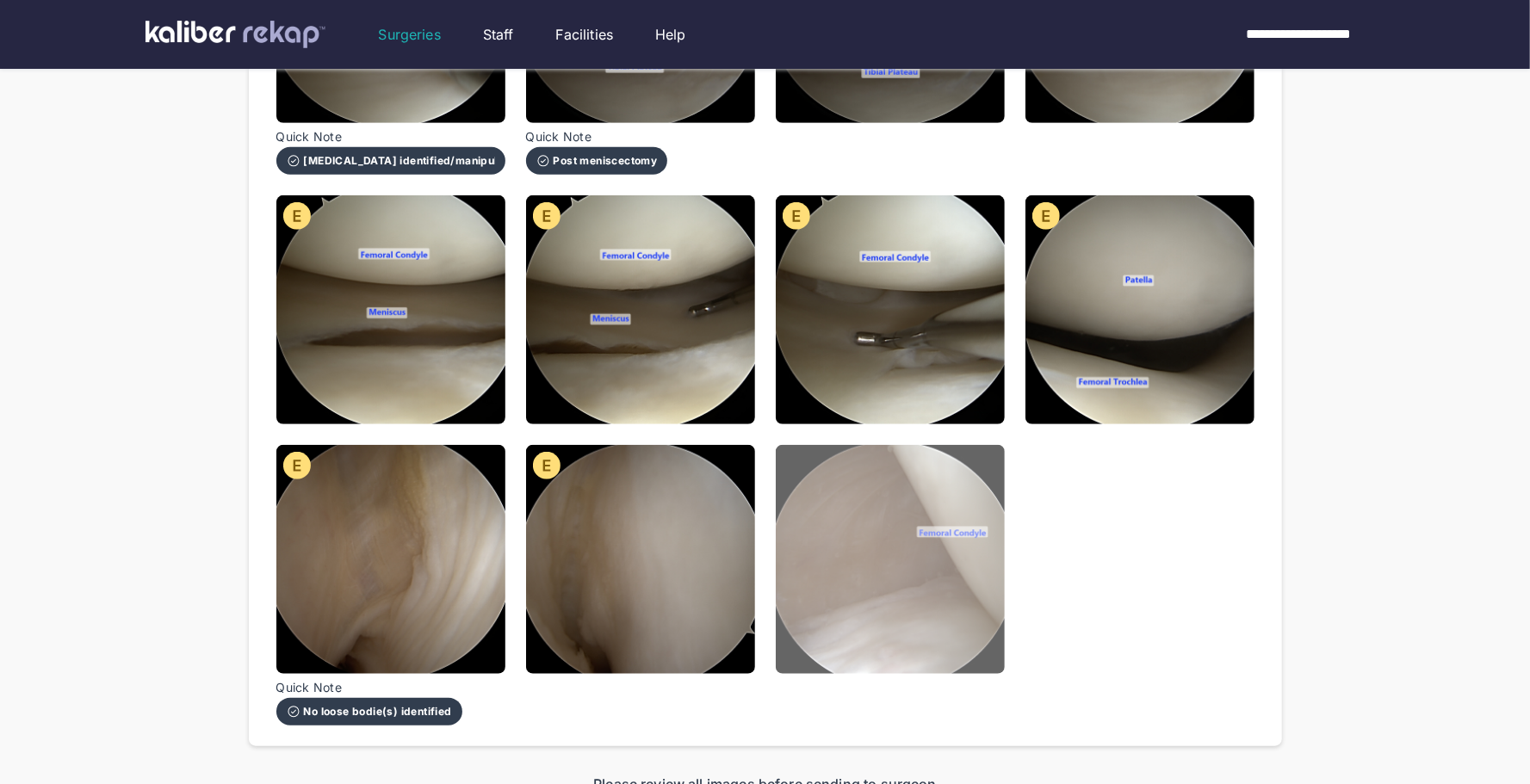
click at [870, 615] on img at bounding box center [890, 559] width 229 height 229
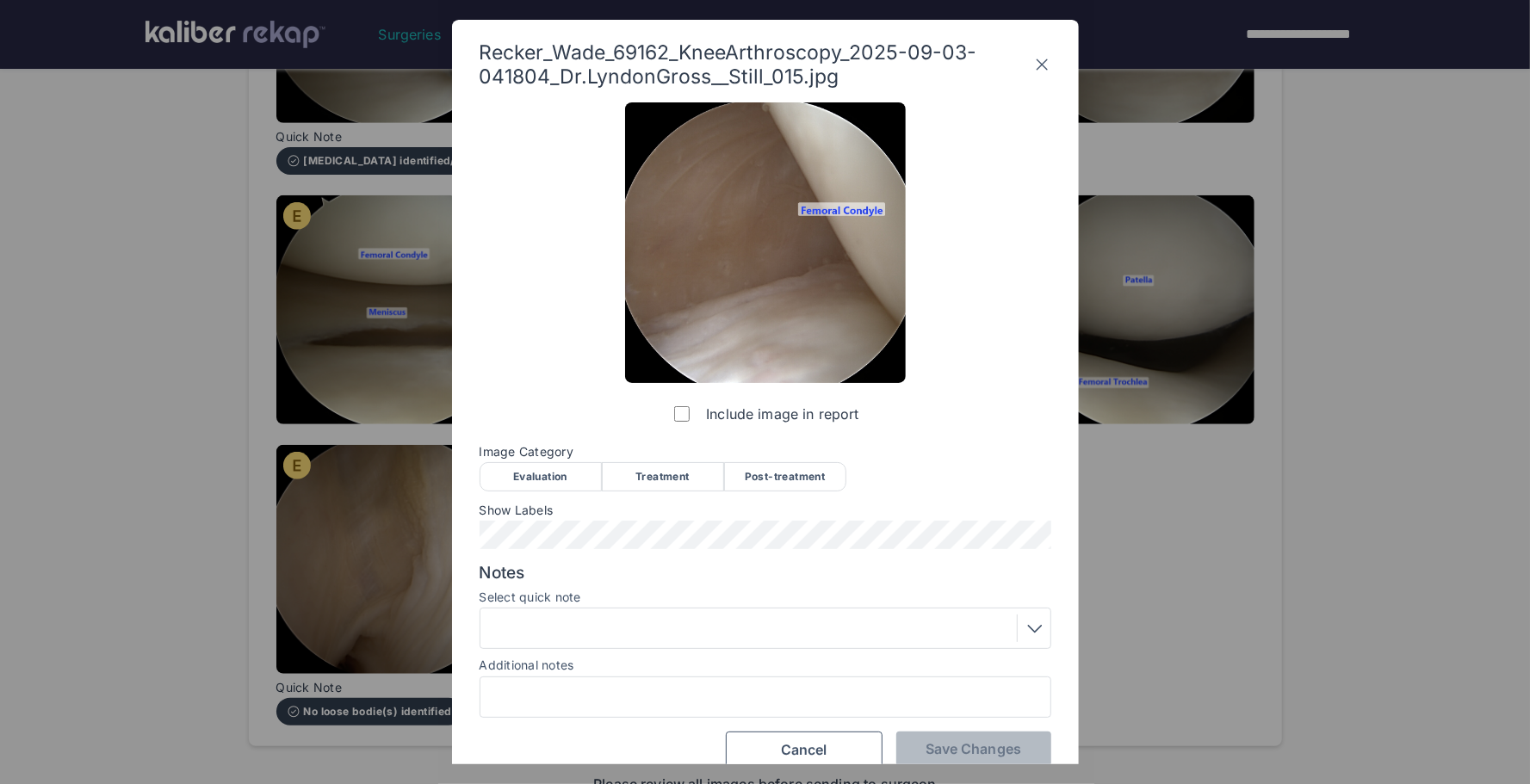
drag, startPoint x: 538, startPoint y: 469, endPoint x: 616, endPoint y: 484, distance: 79.4
click at [538, 469] on div "Evaluation" at bounding box center [541, 476] width 122 height 30
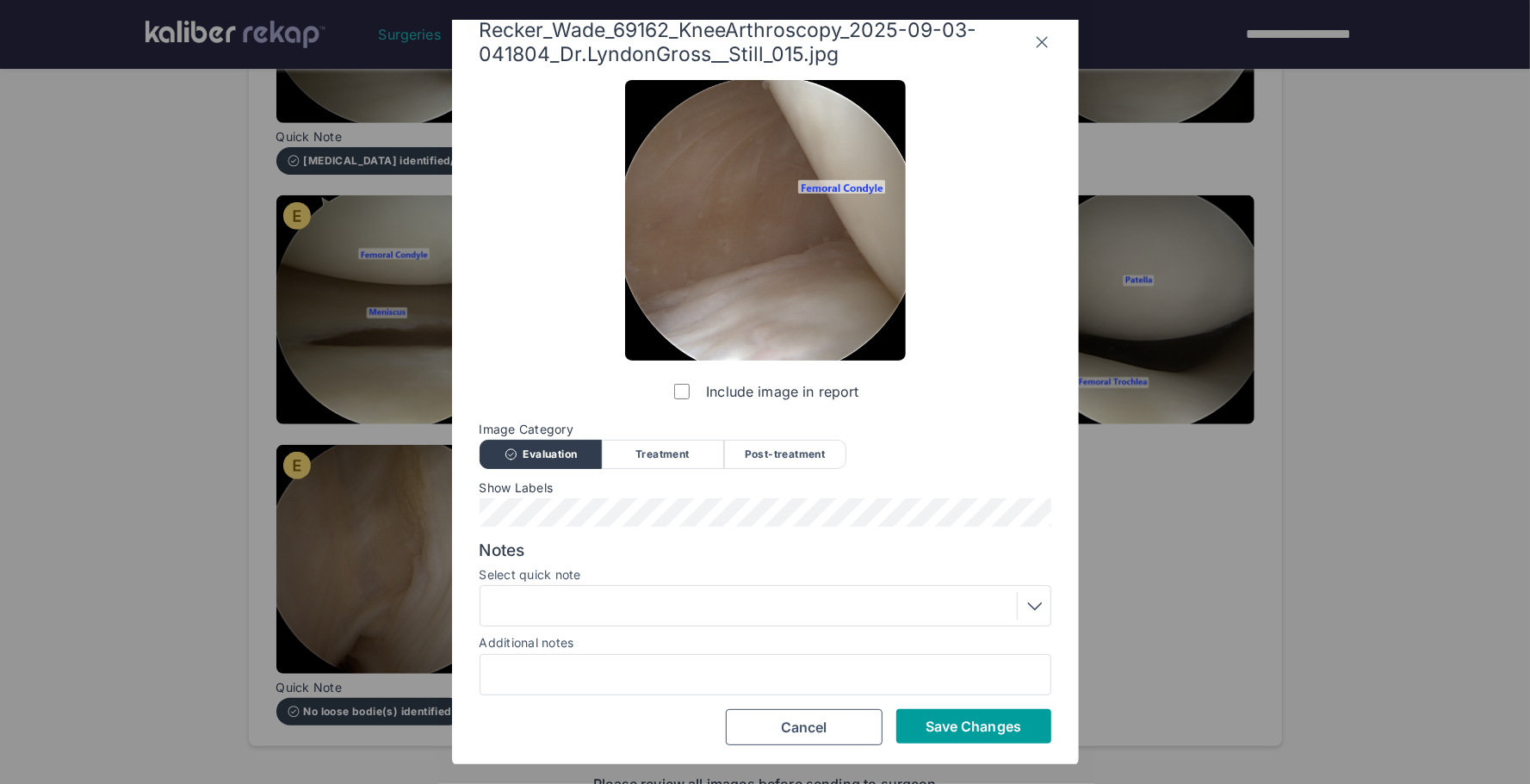
click at [942, 718] on span "Save Changes" at bounding box center [974, 726] width 96 height 17
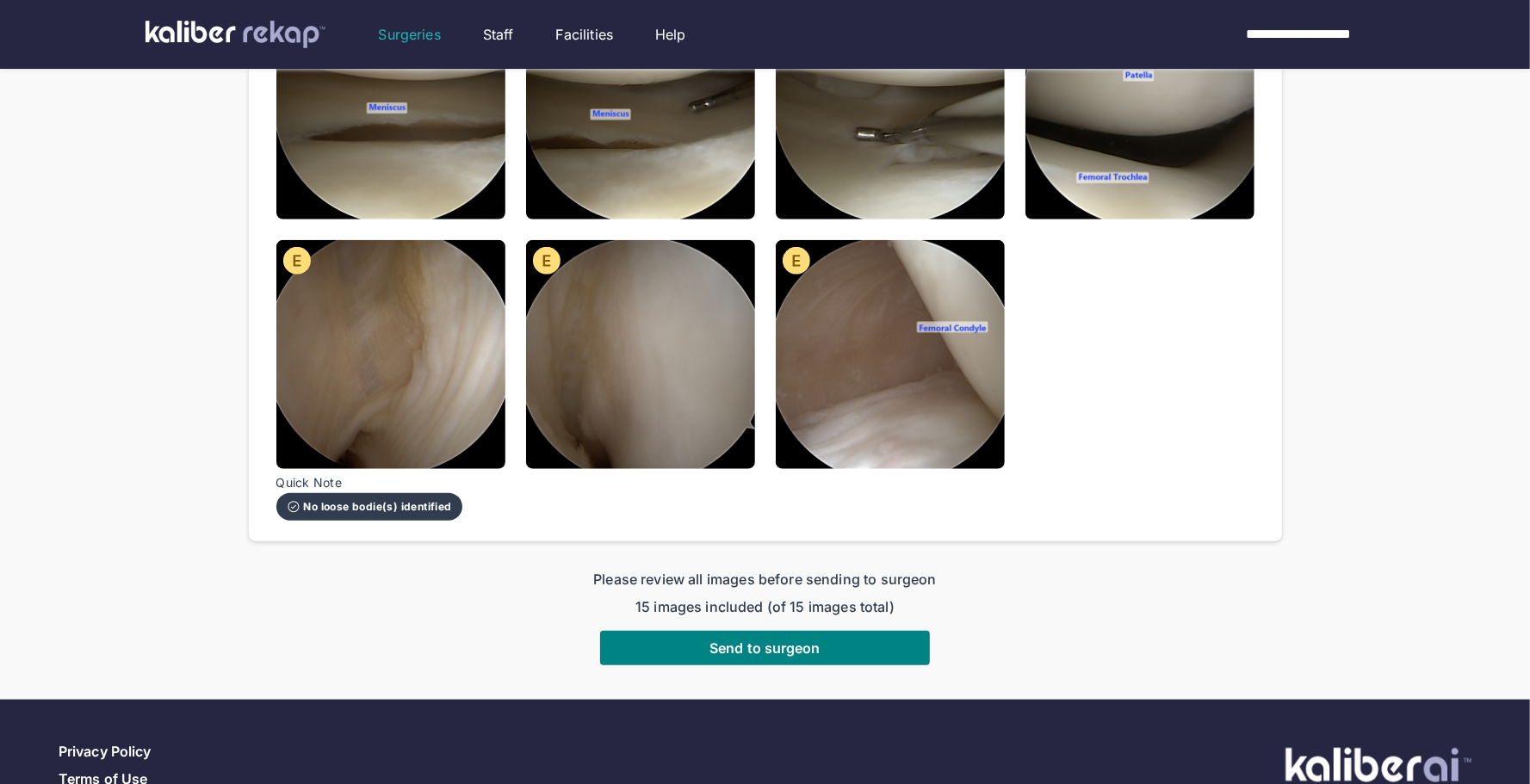
scroll to position [1002, 0]
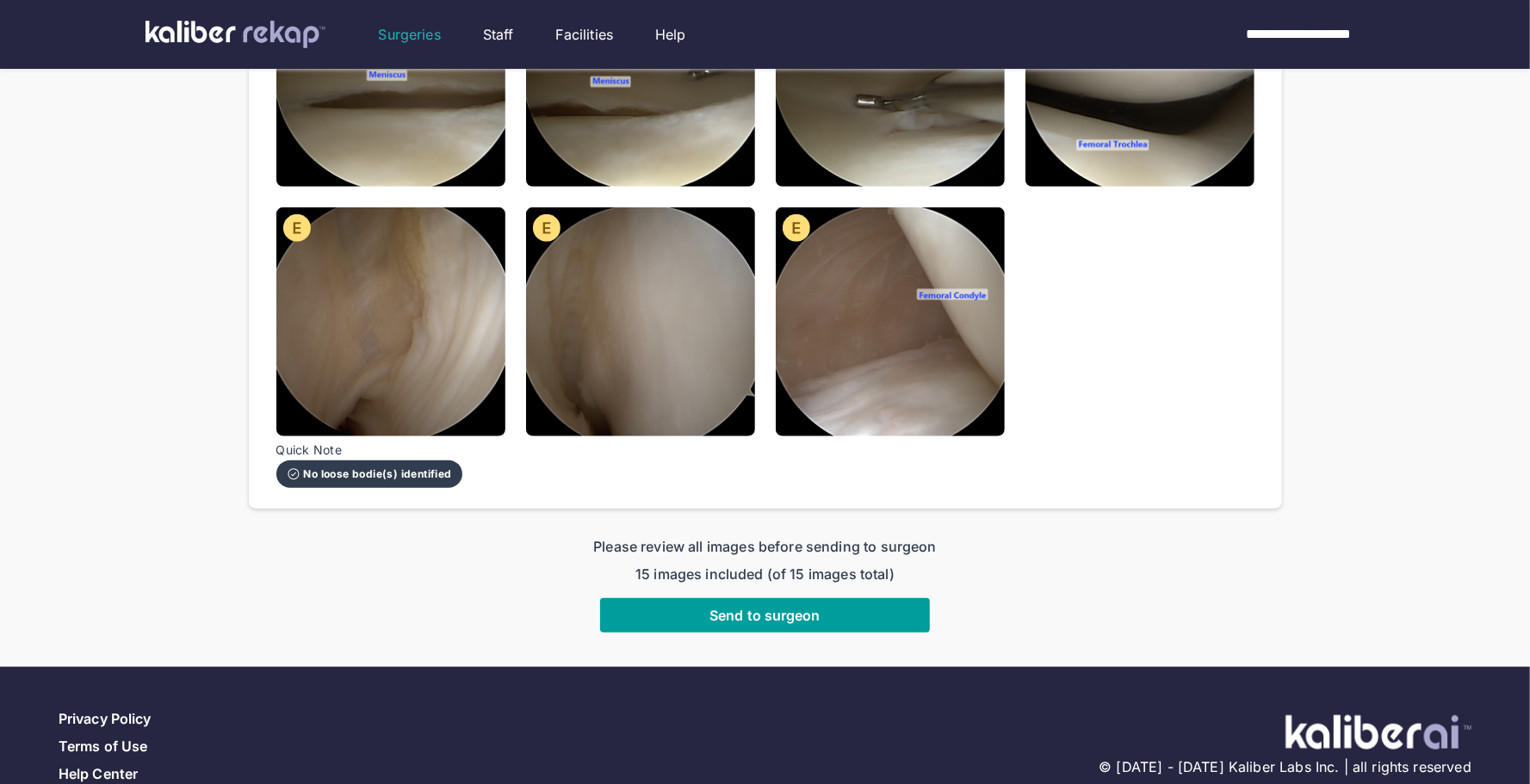
click at [695, 598] on button "Send to surgeon" at bounding box center [765, 615] width 330 height 34
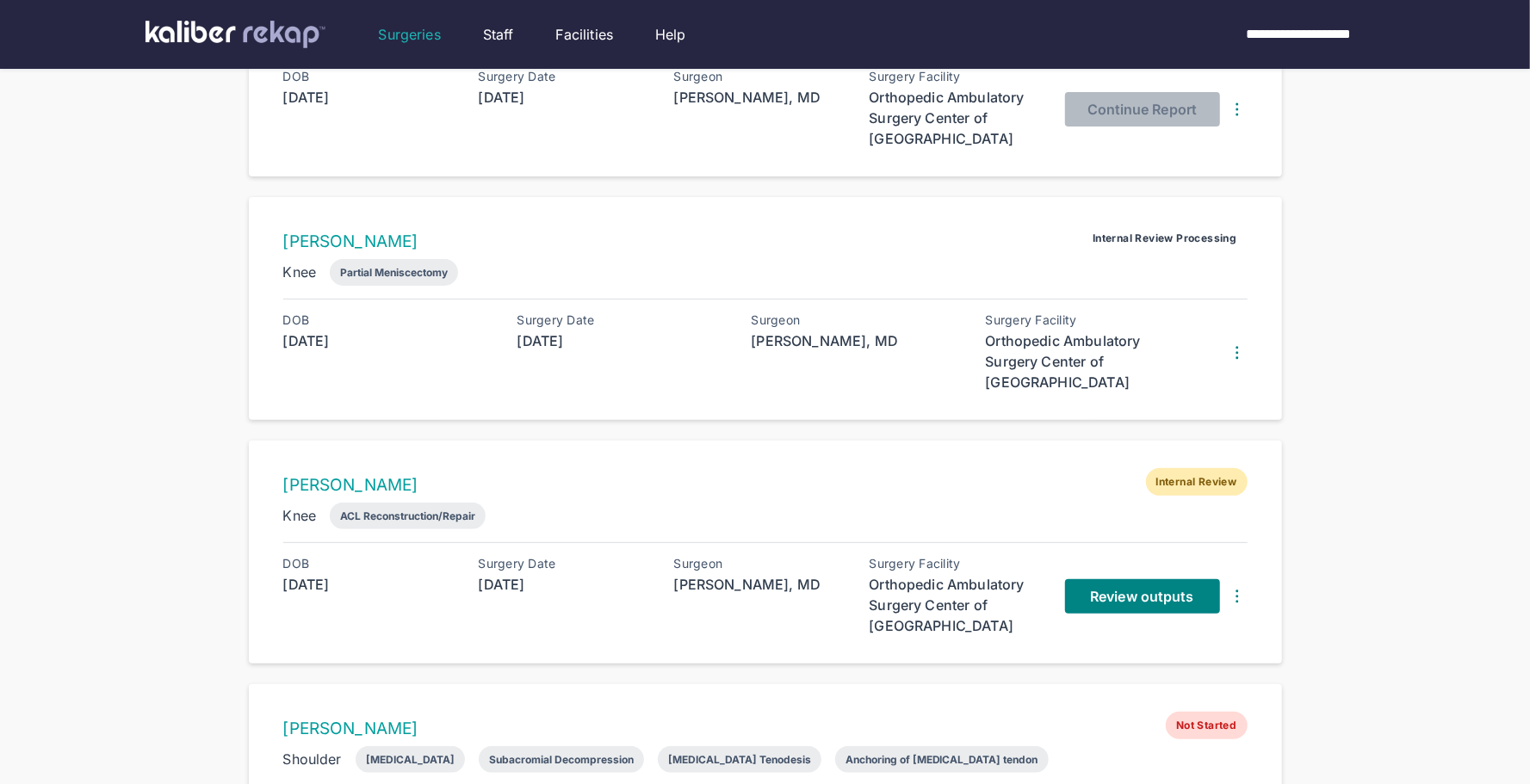
scroll to position [318, 0]
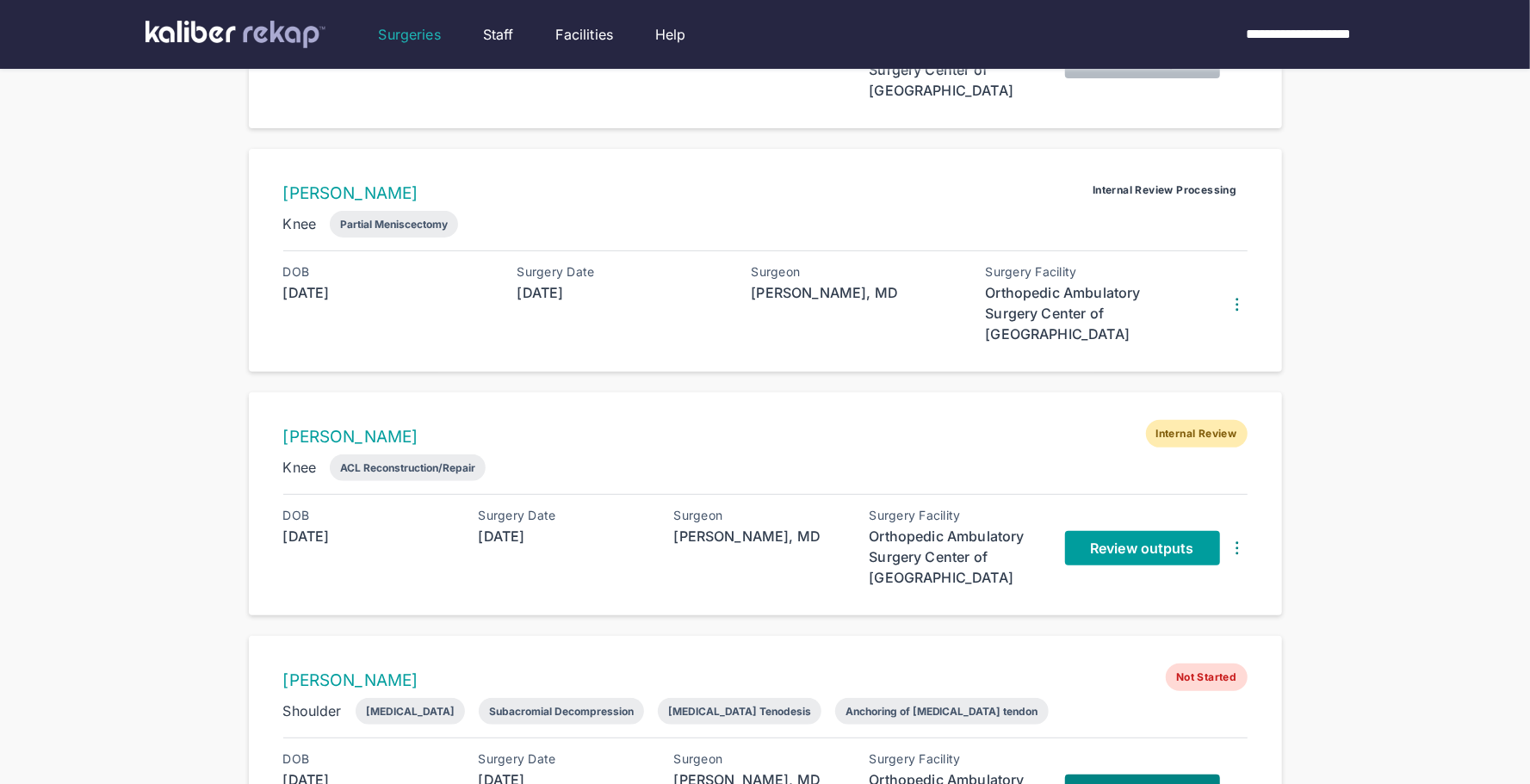
click at [1098, 559] on link "Review outputs" at bounding box center [1142, 548] width 155 height 34
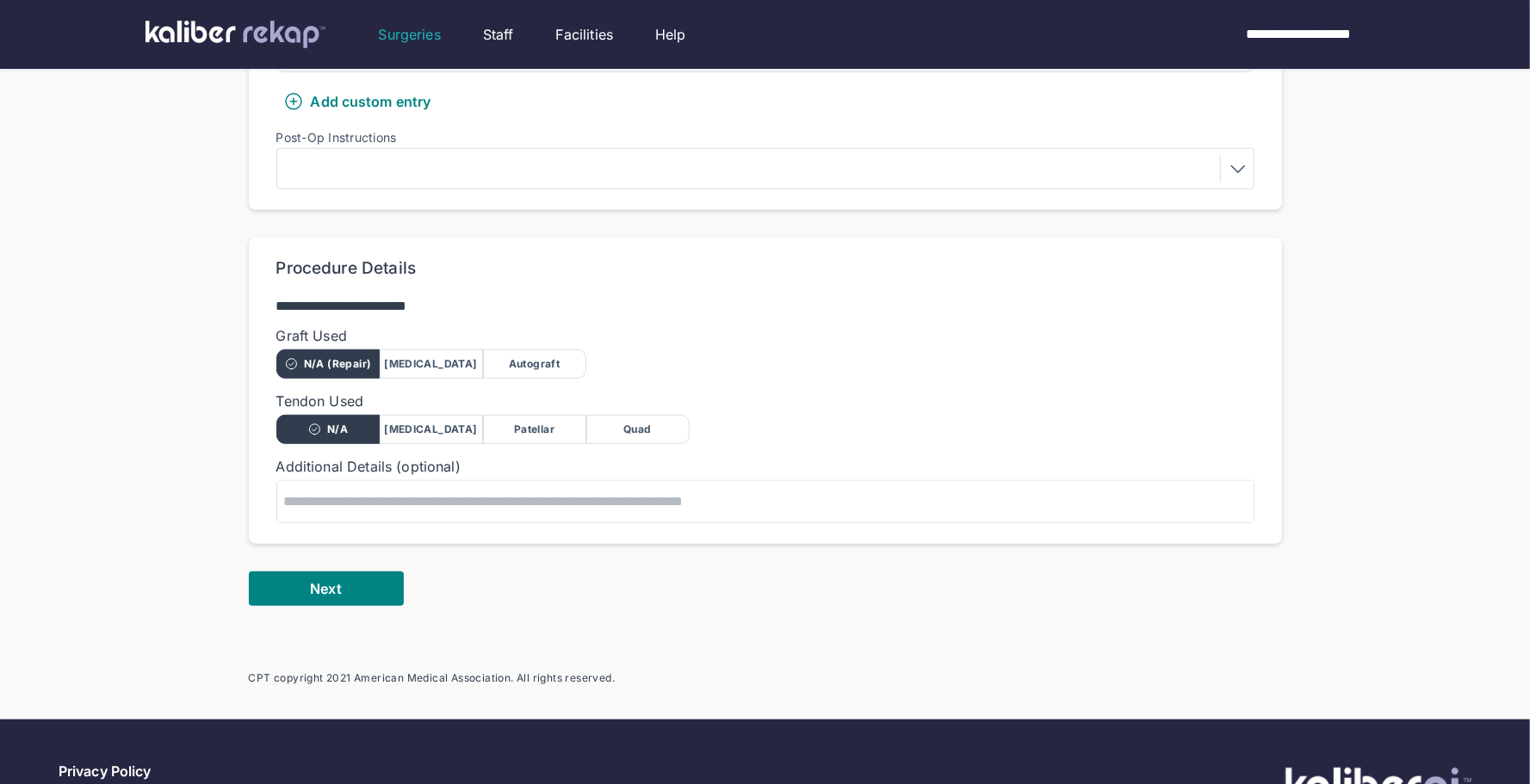
scroll to position [762, 0]
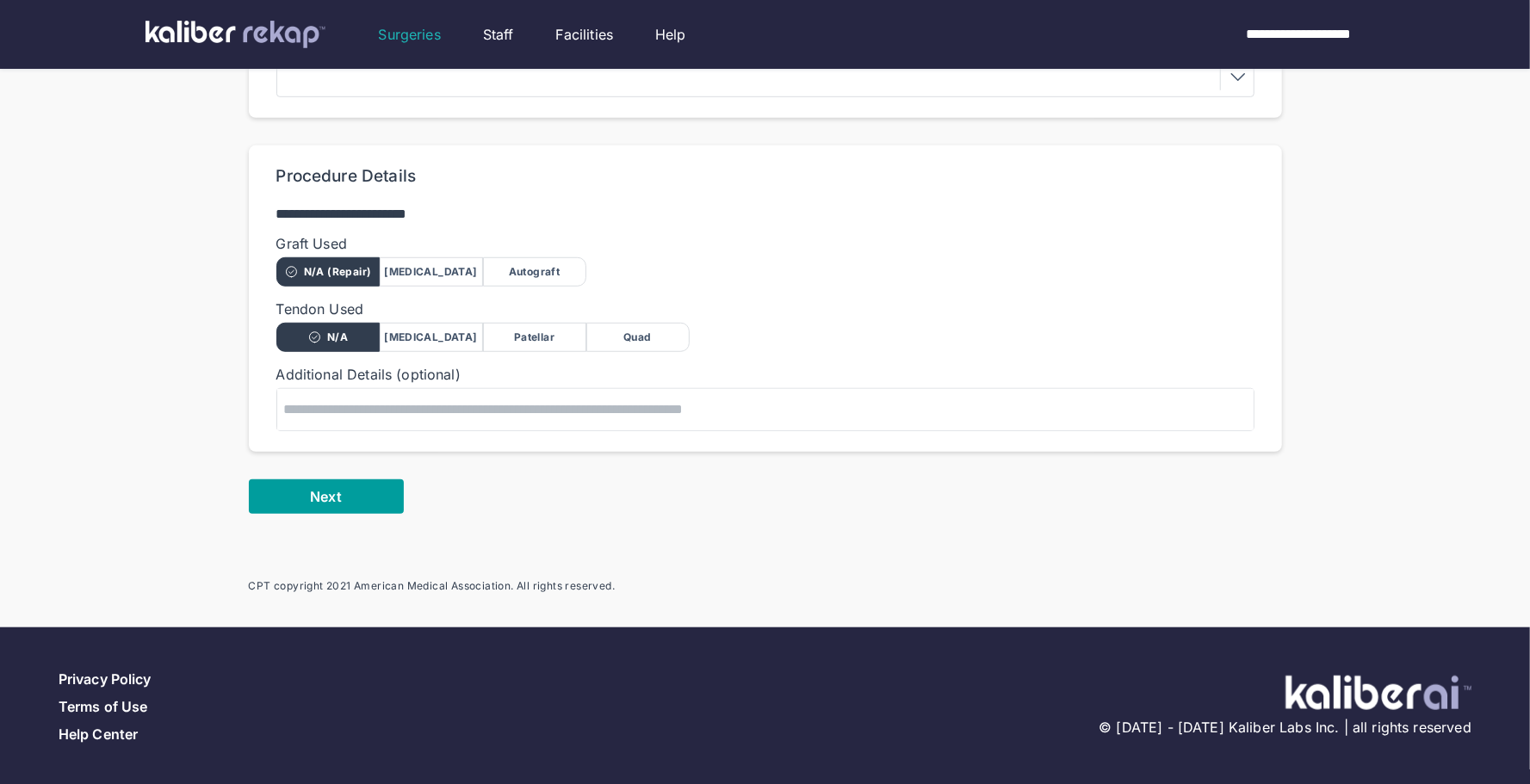
click at [354, 504] on button "Next" at bounding box center [326, 497] width 155 height 34
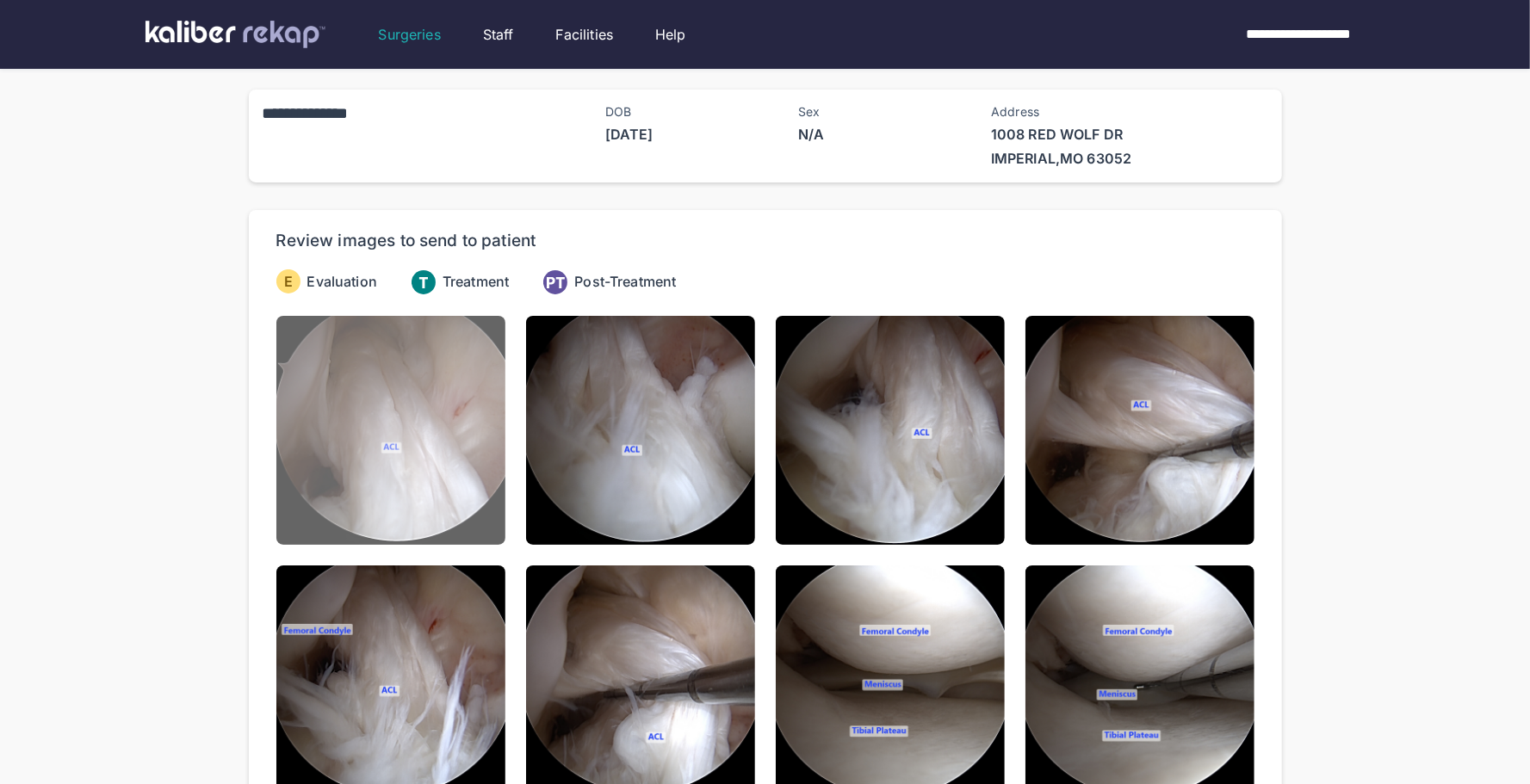
click at [422, 443] on img at bounding box center [390, 430] width 229 height 229
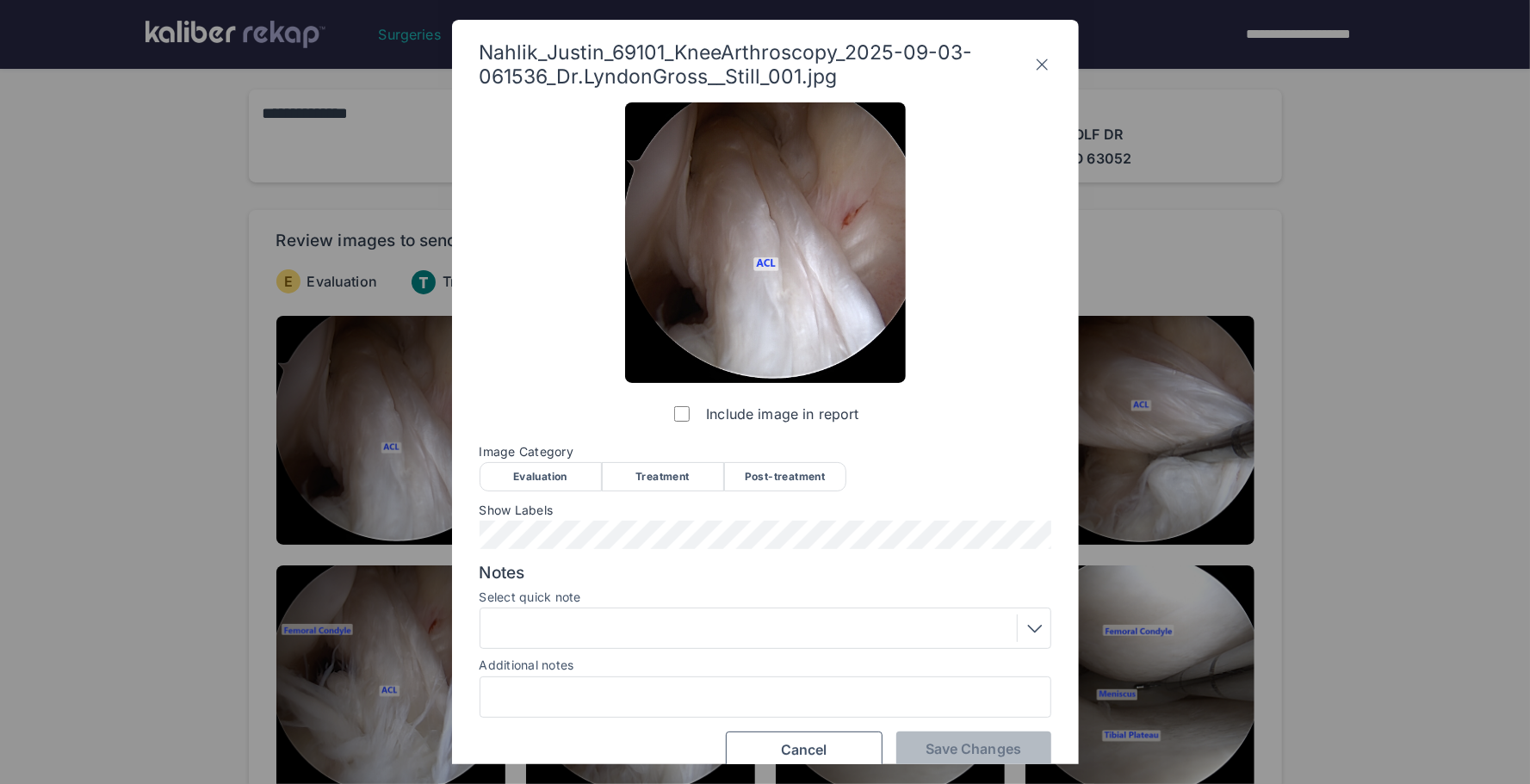
click at [527, 475] on div "Evaluation" at bounding box center [541, 476] width 122 height 30
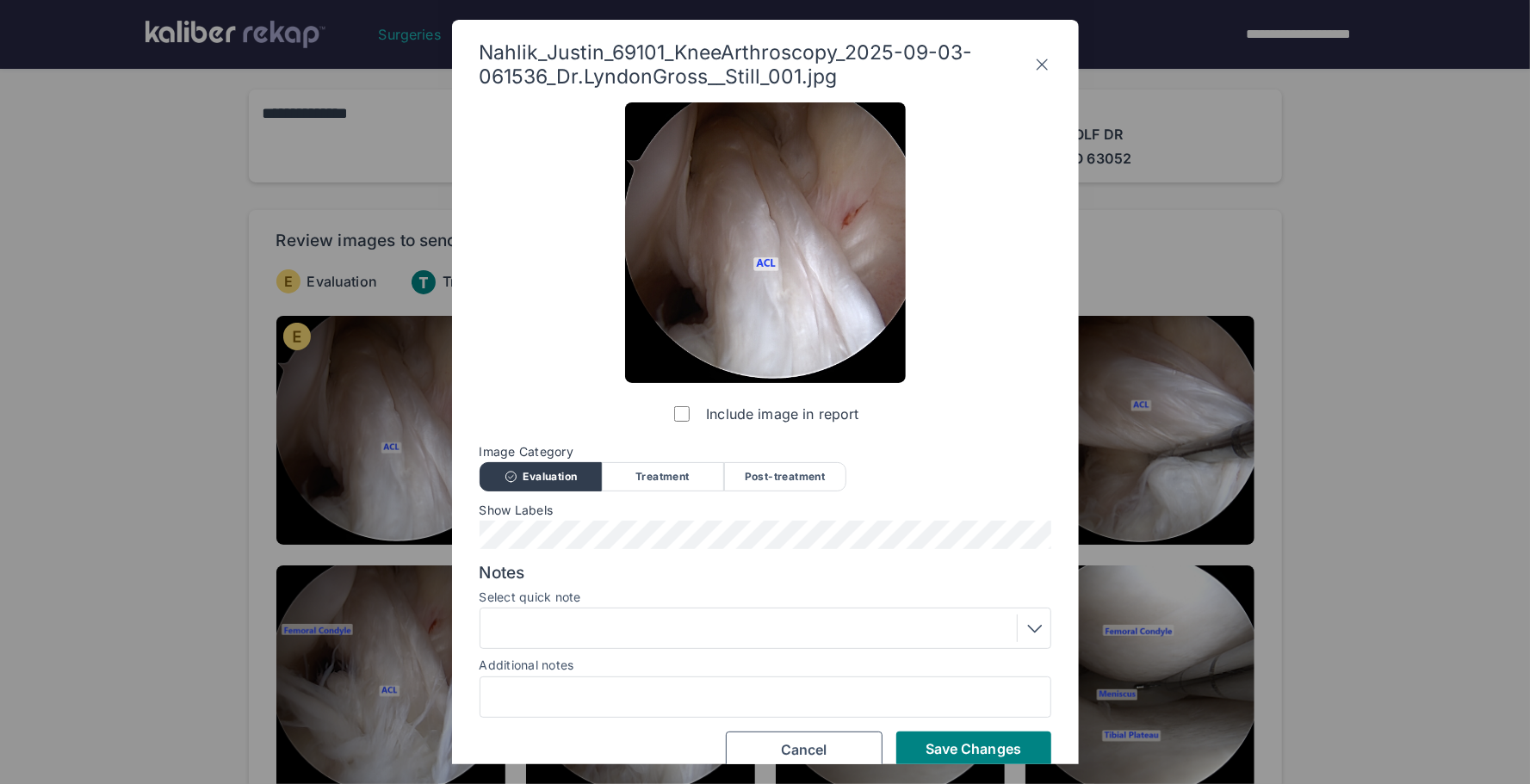
scroll to position [22, 0]
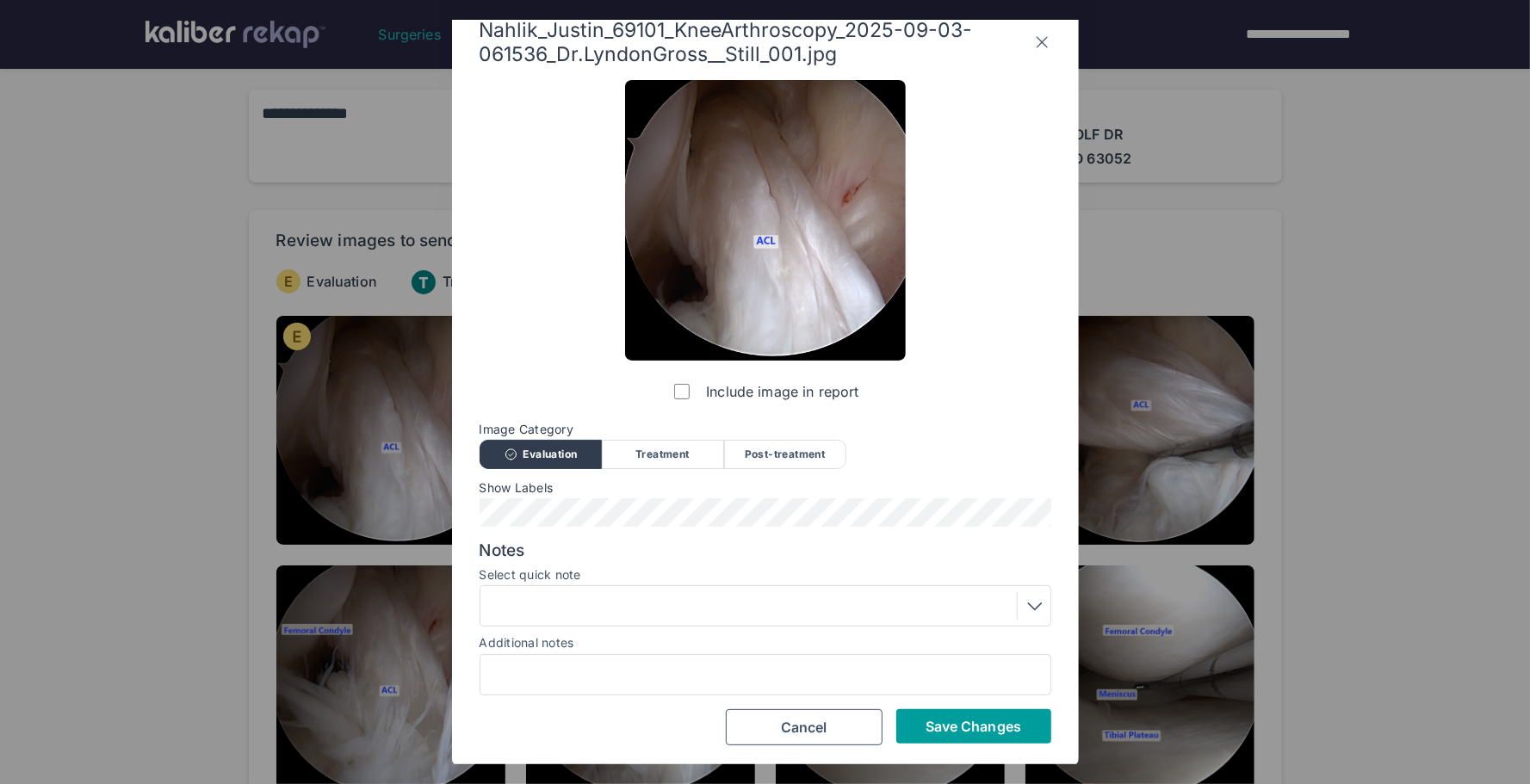
click at [944, 730] on span "Save Changes" at bounding box center [974, 726] width 96 height 17
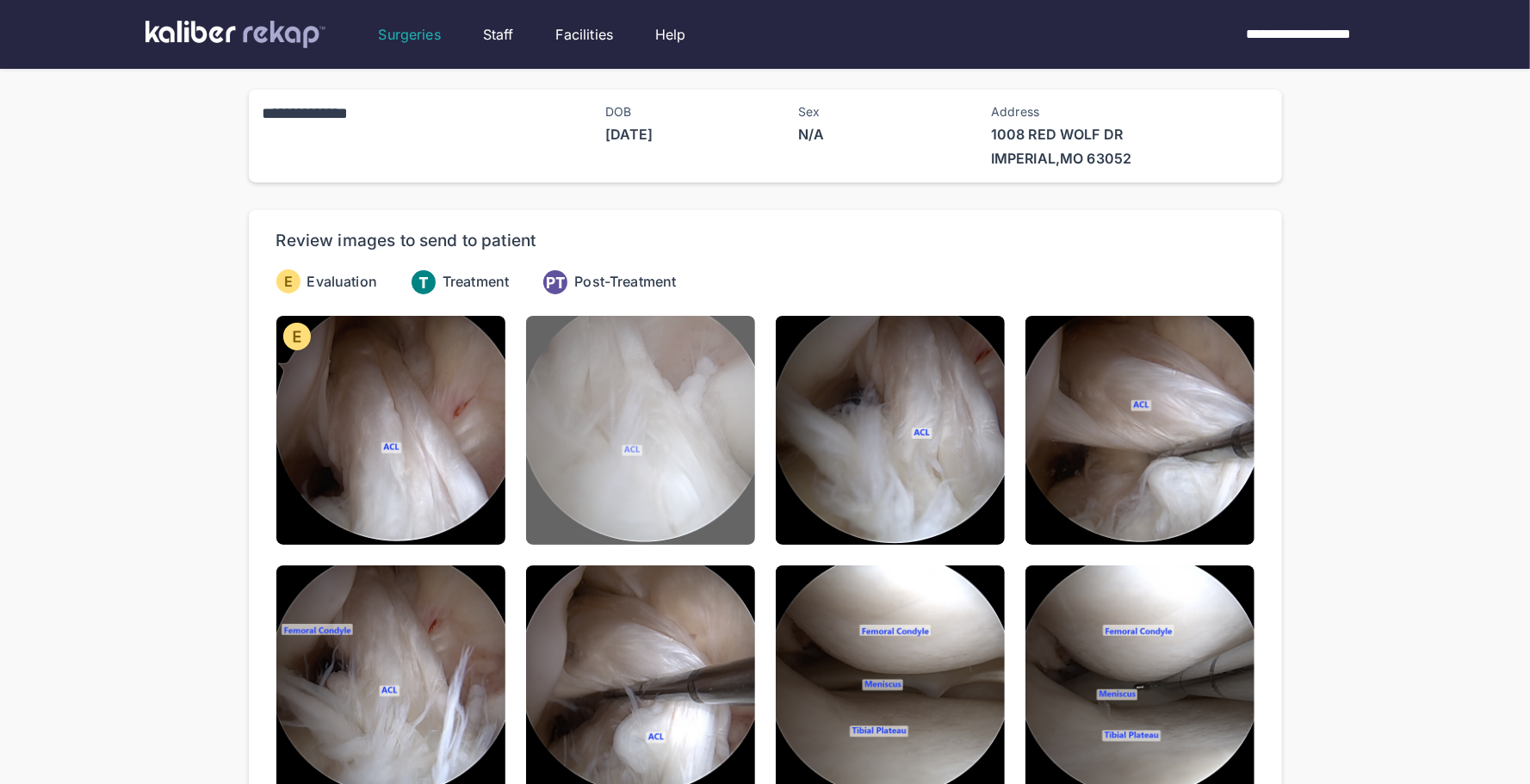
click at [694, 508] on img at bounding box center [640, 430] width 229 height 229
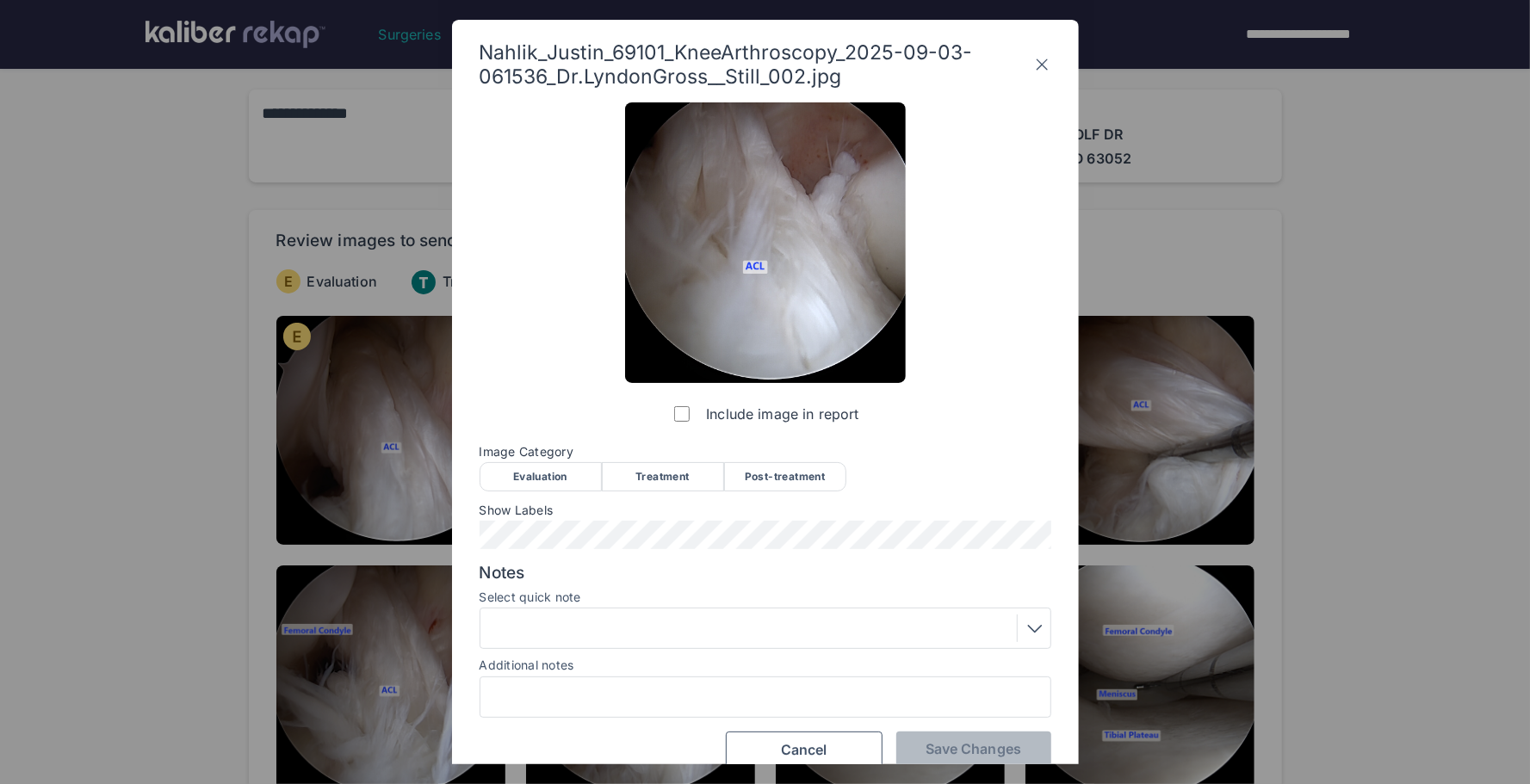
click at [546, 482] on div "Evaluation" at bounding box center [541, 476] width 122 height 30
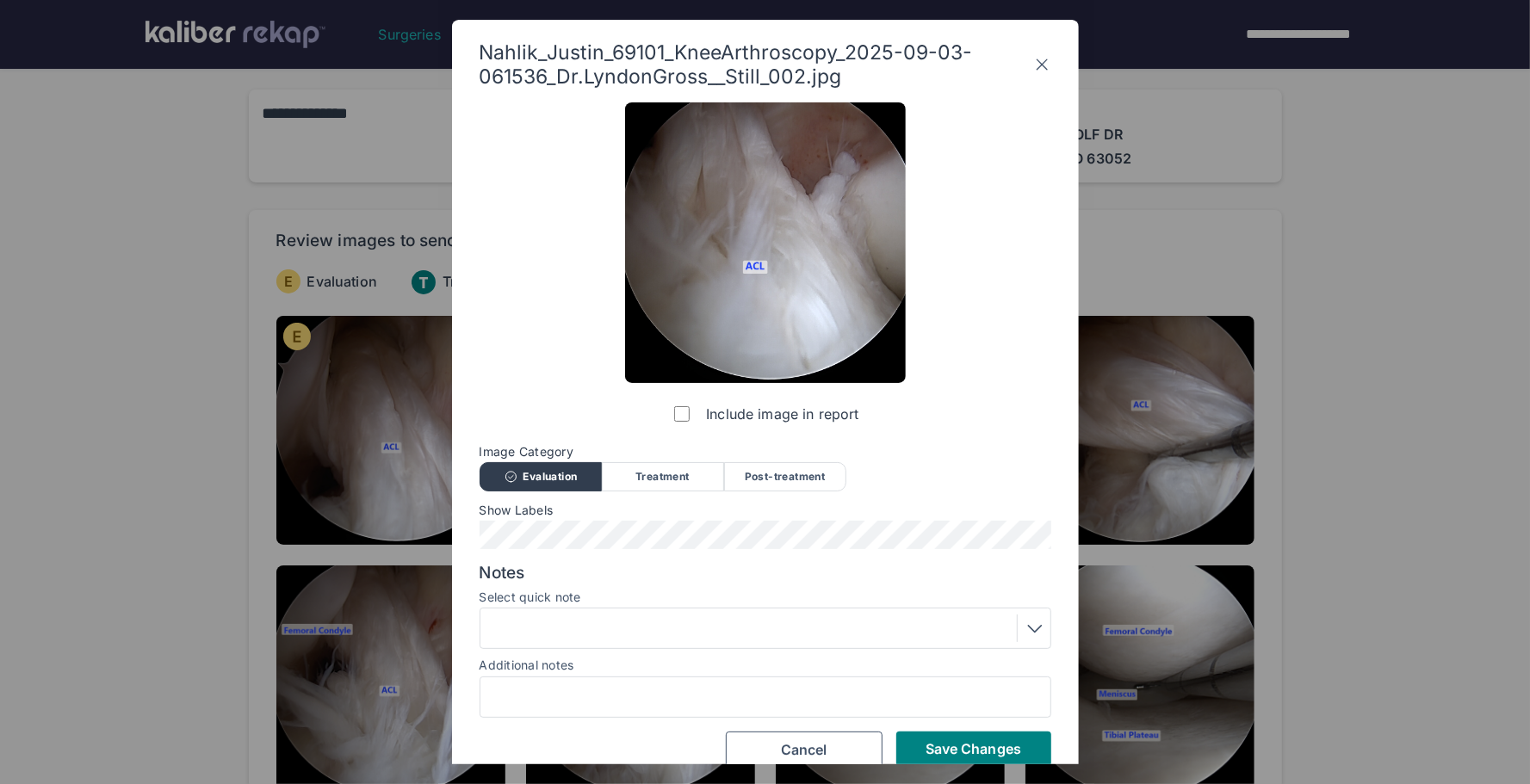
click at [568, 549] on div "Include image in report Image Category Evaluation Treatment Post-treatment Eval…" at bounding box center [765, 435] width 572 height 666
click at [566, 625] on div at bounding box center [765, 628] width 560 height 28
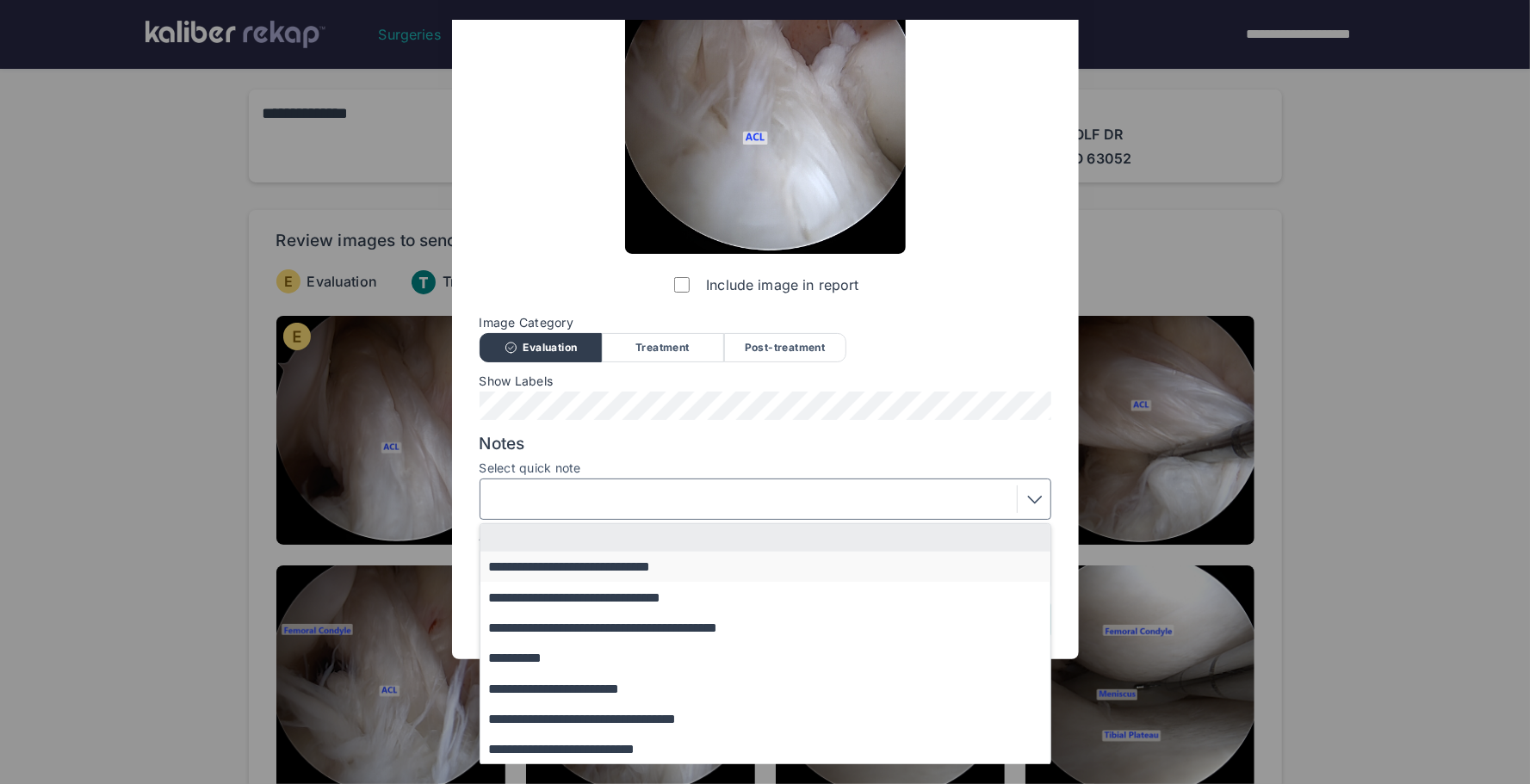
click at [604, 566] on button "**********" at bounding box center [774, 567] width 587 height 30
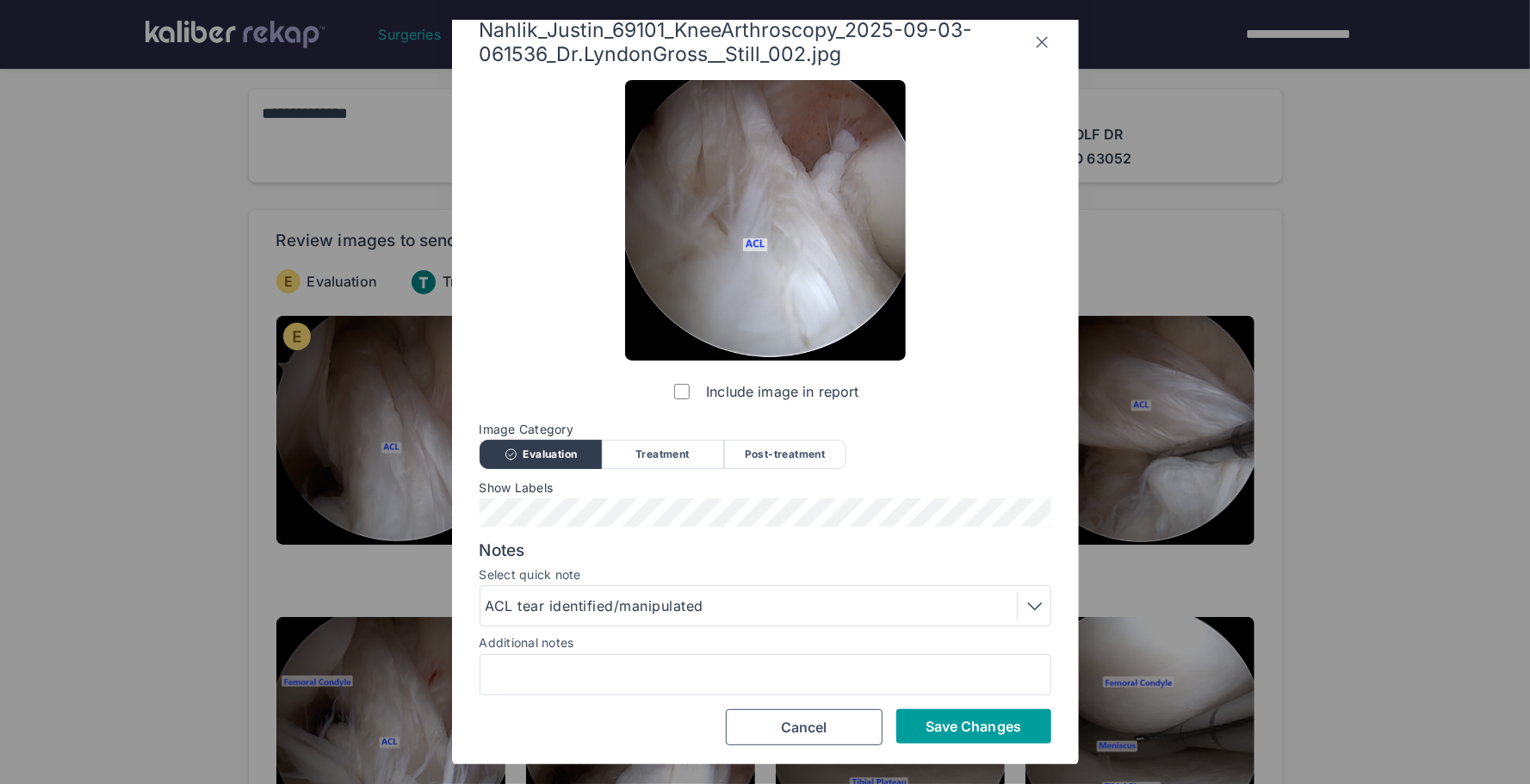
click at [1000, 727] on span "Save Changes" at bounding box center [974, 726] width 96 height 17
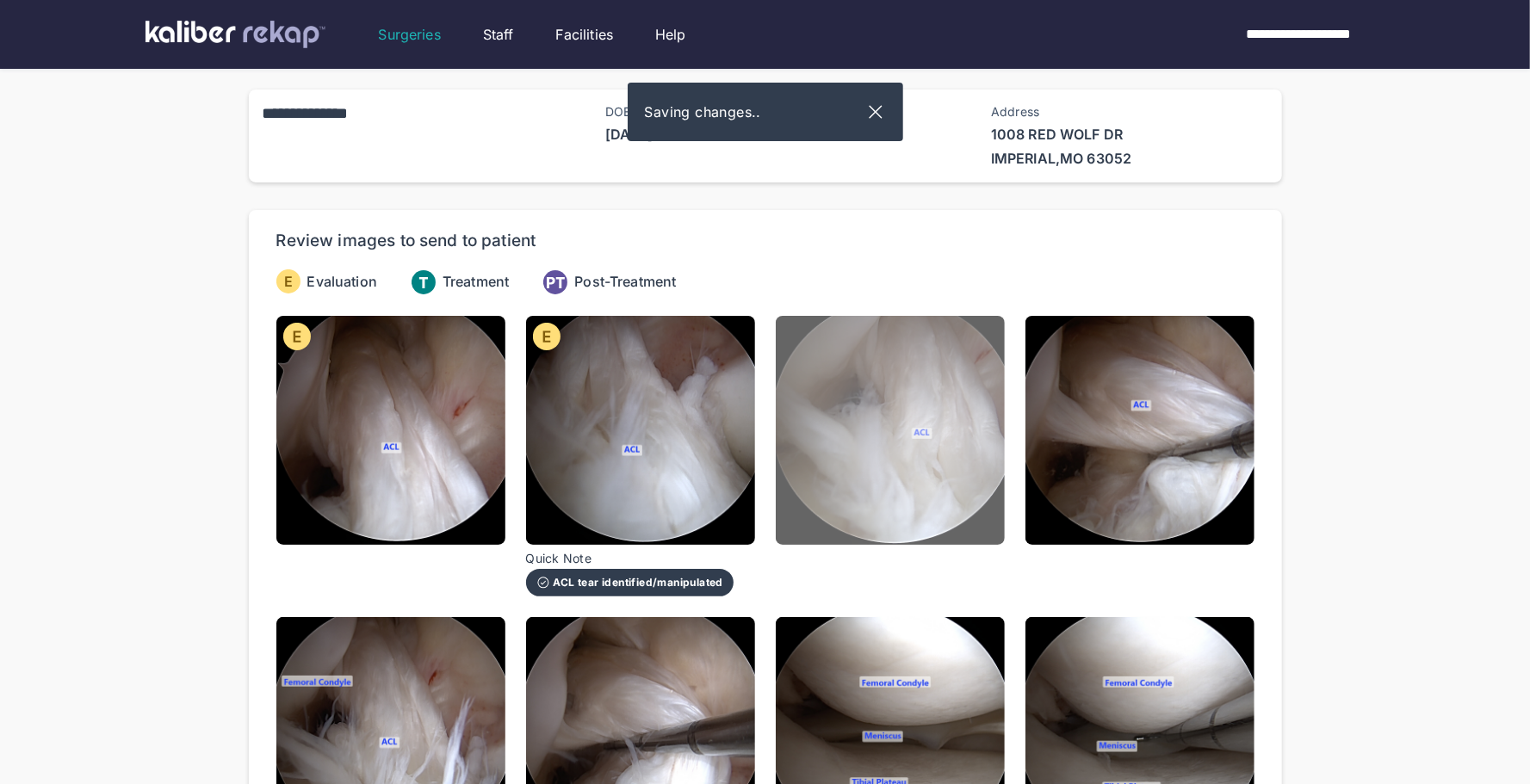
click at [923, 524] on img at bounding box center [890, 430] width 229 height 229
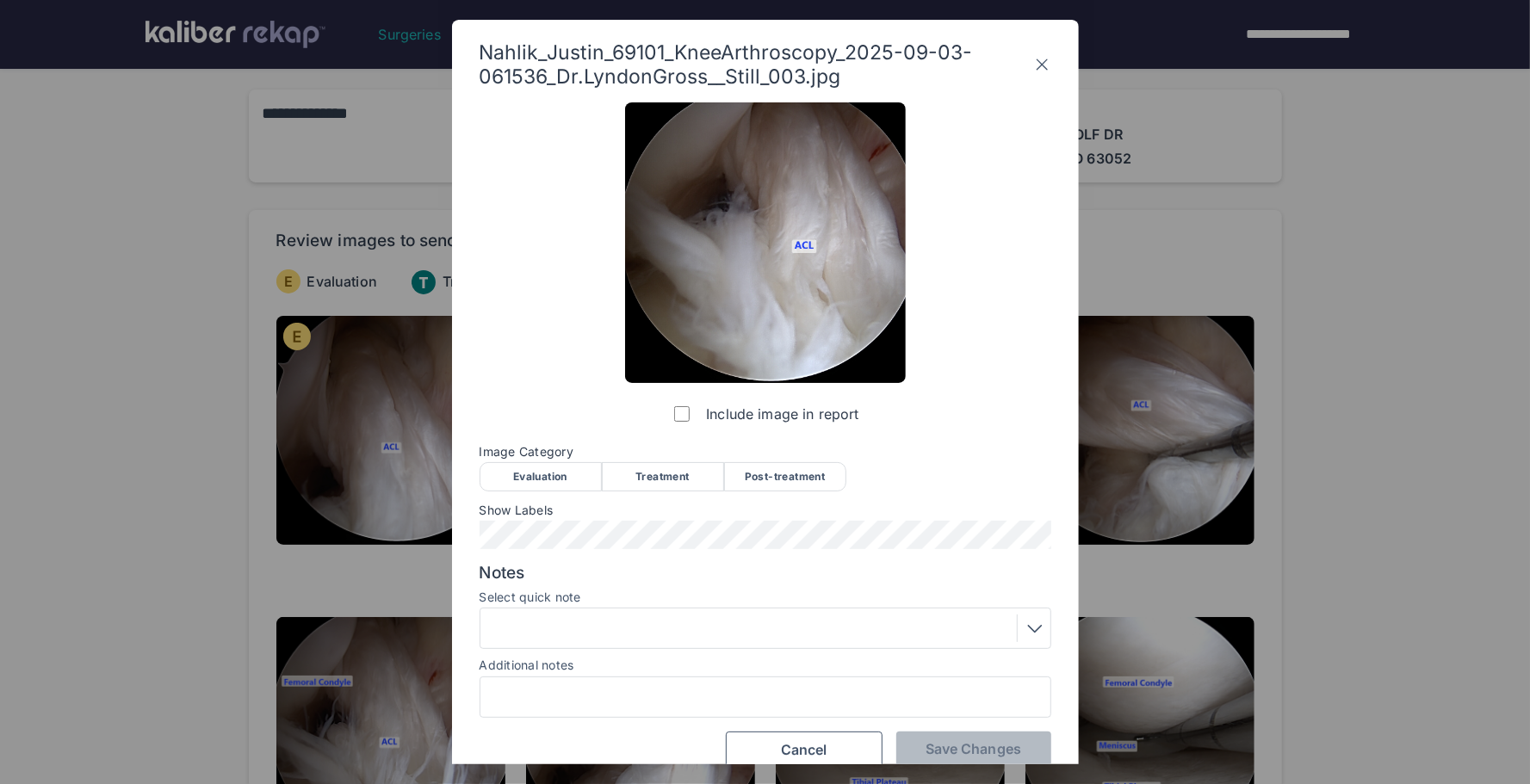
click at [538, 483] on div "Evaluation" at bounding box center [541, 476] width 122 height 30
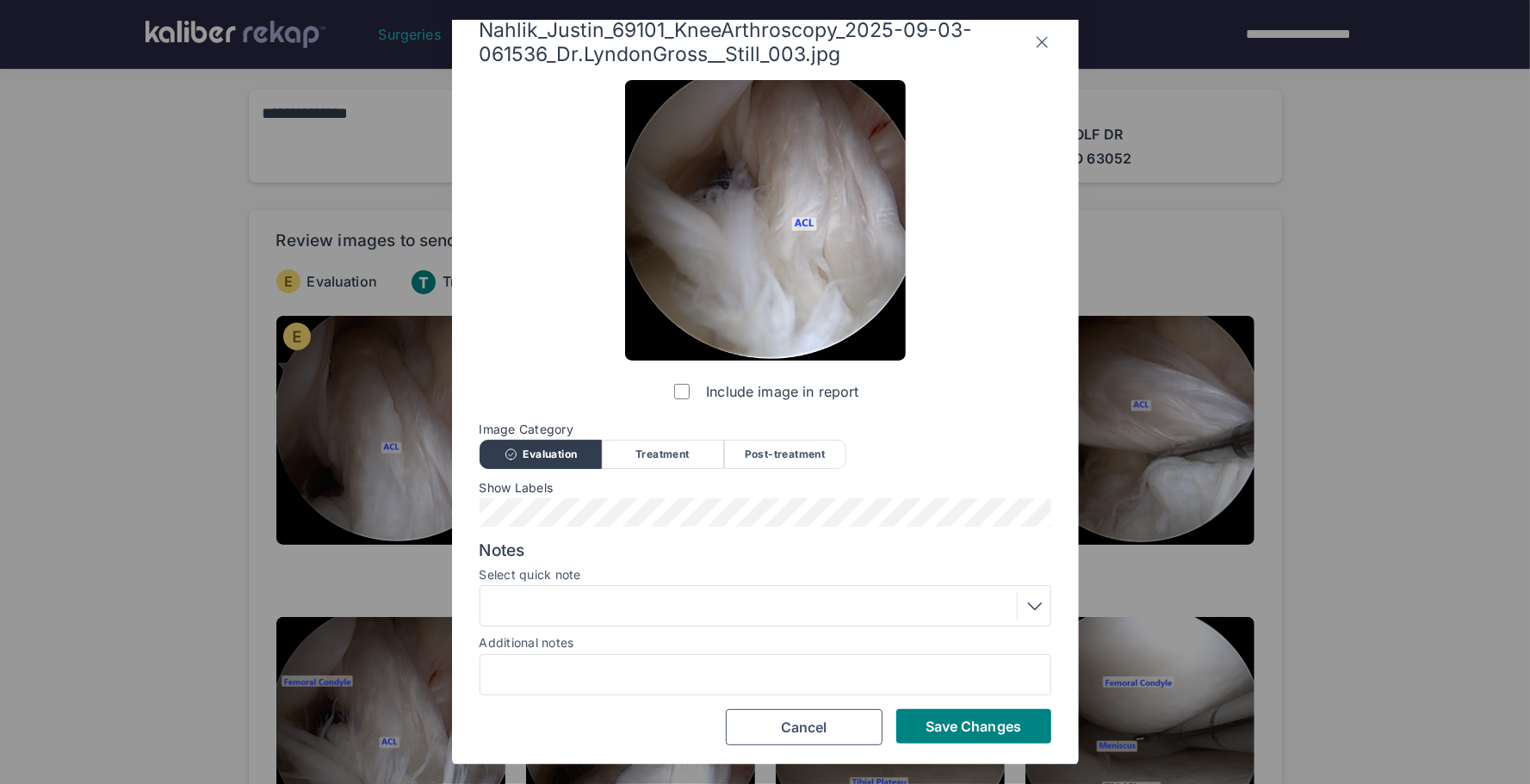
click at [590, 599] on div at bounding box center [765, 605] width 560 height 28
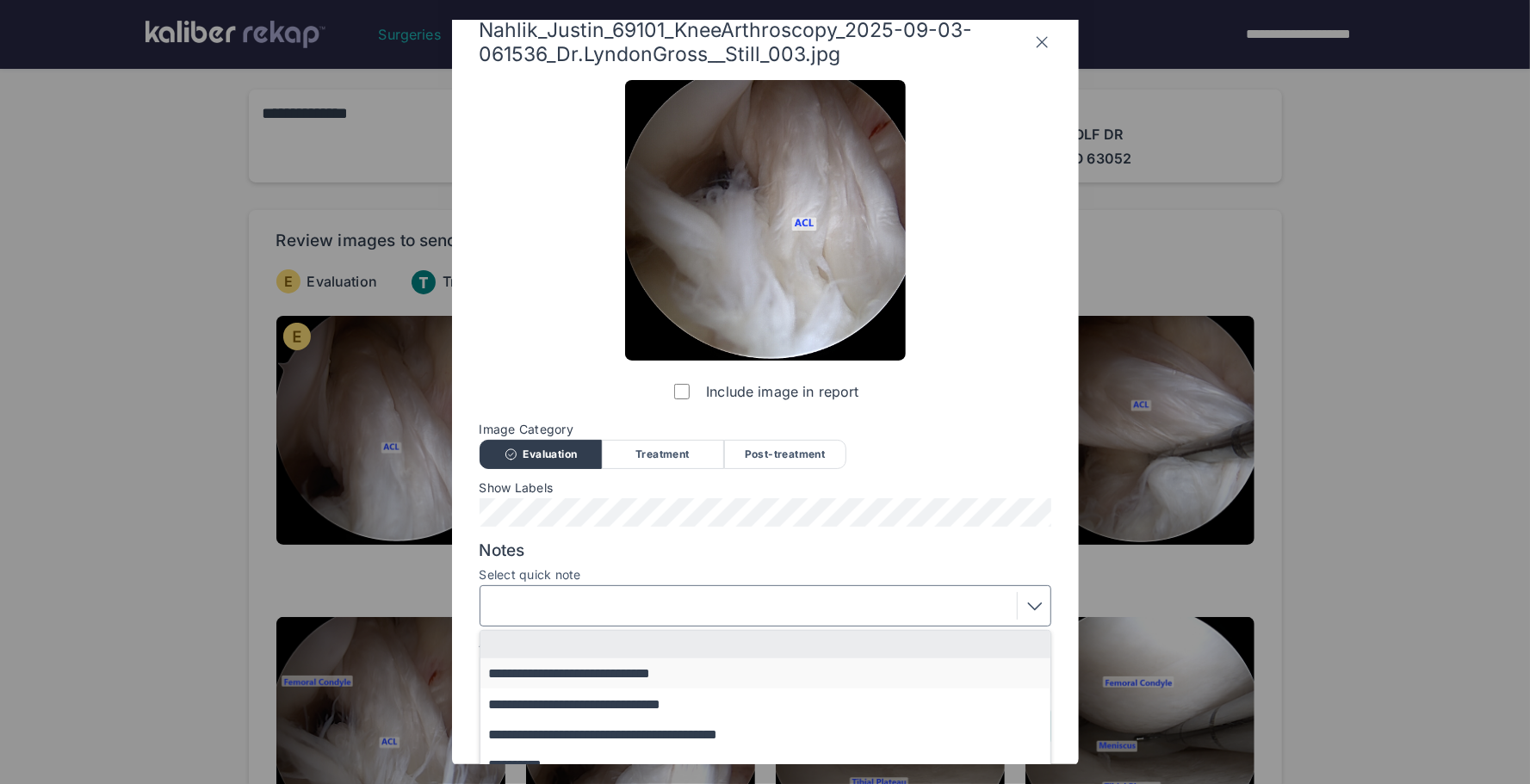
click at [592, 669] on button "**********" at bounding box center [774, 674] width 587 height 30
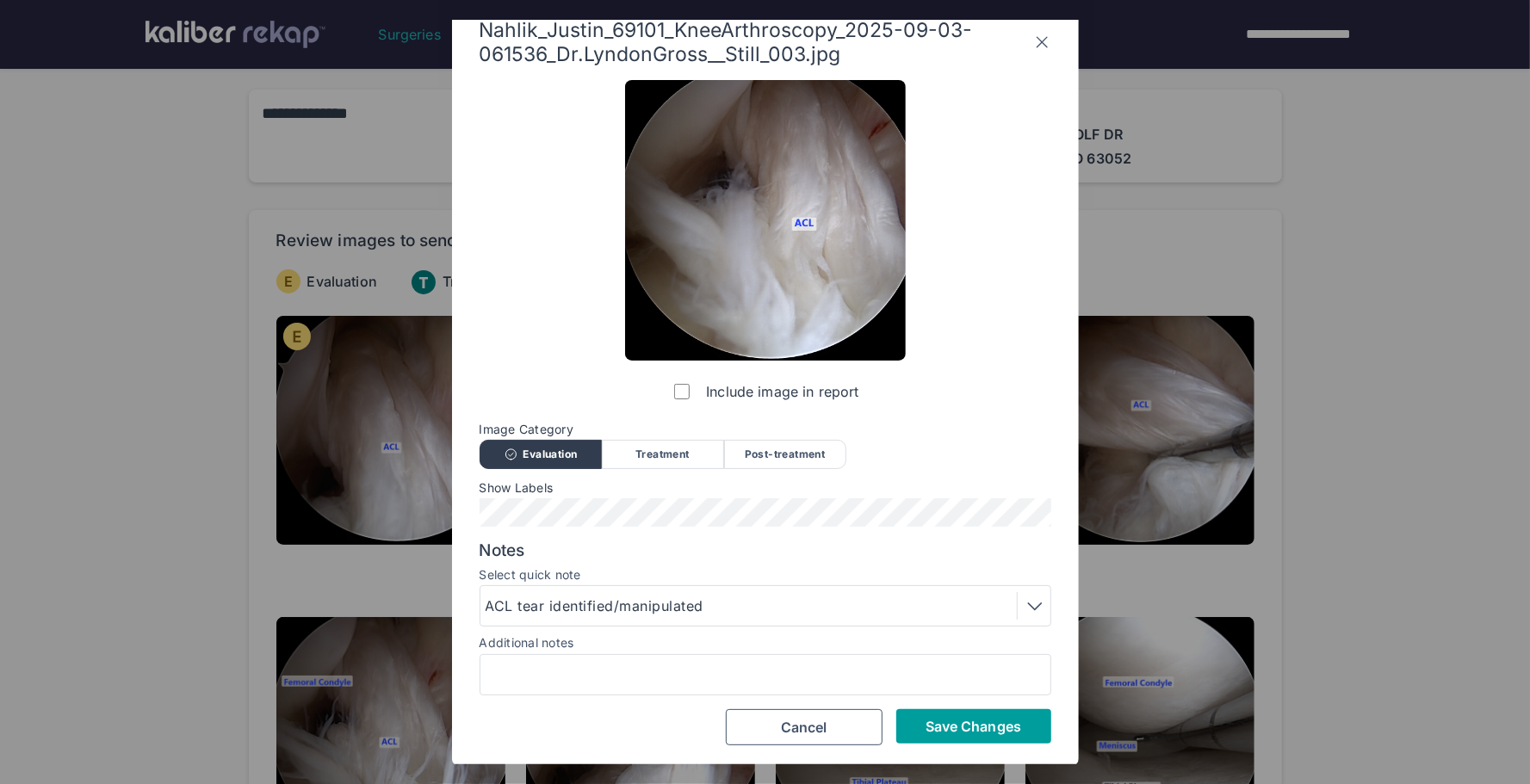
click at [972, 733] on span "Save Changes" at bounding box center [974, 726] width 96 height 17
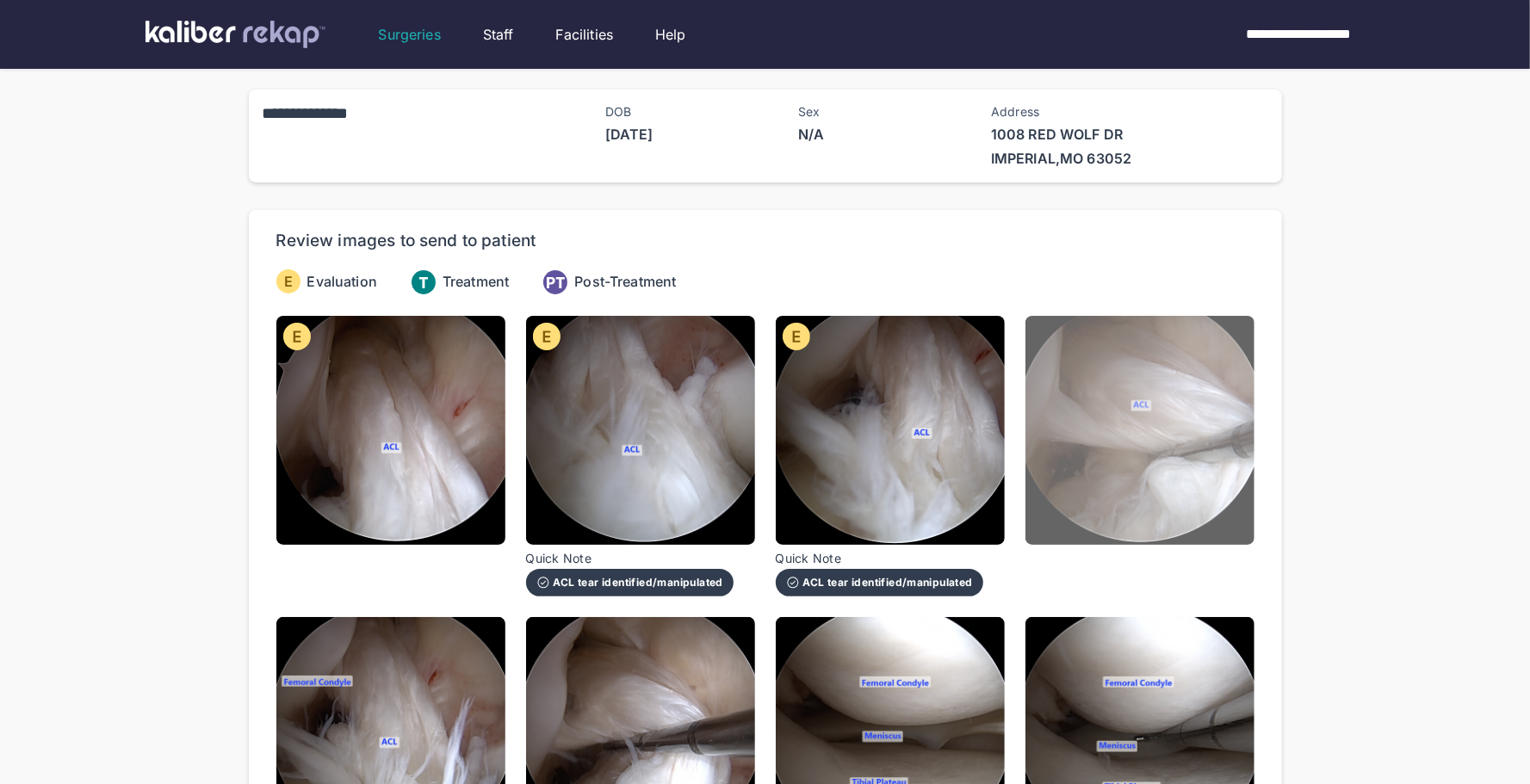
click at [1109, 487] on img at bounding box center [1140, 430] width 229 height 229
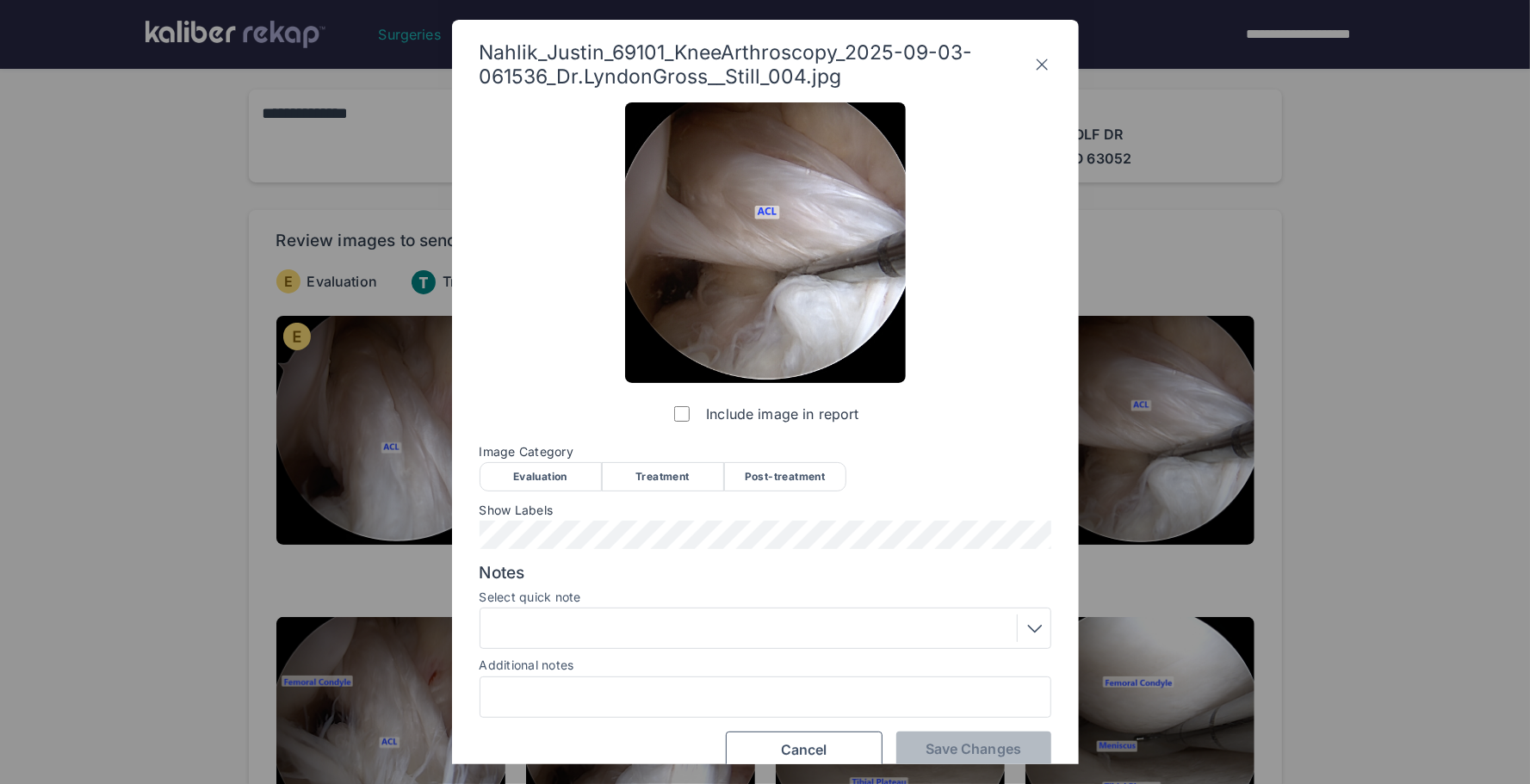
drag, startPoint x: 580, startPoint y: 478, endPoint x: 574, endPoint y: 519, distance: 41.4
click at [581, 479] on div "Evaluation" at bounding box center [541, 476] width 122 height 30
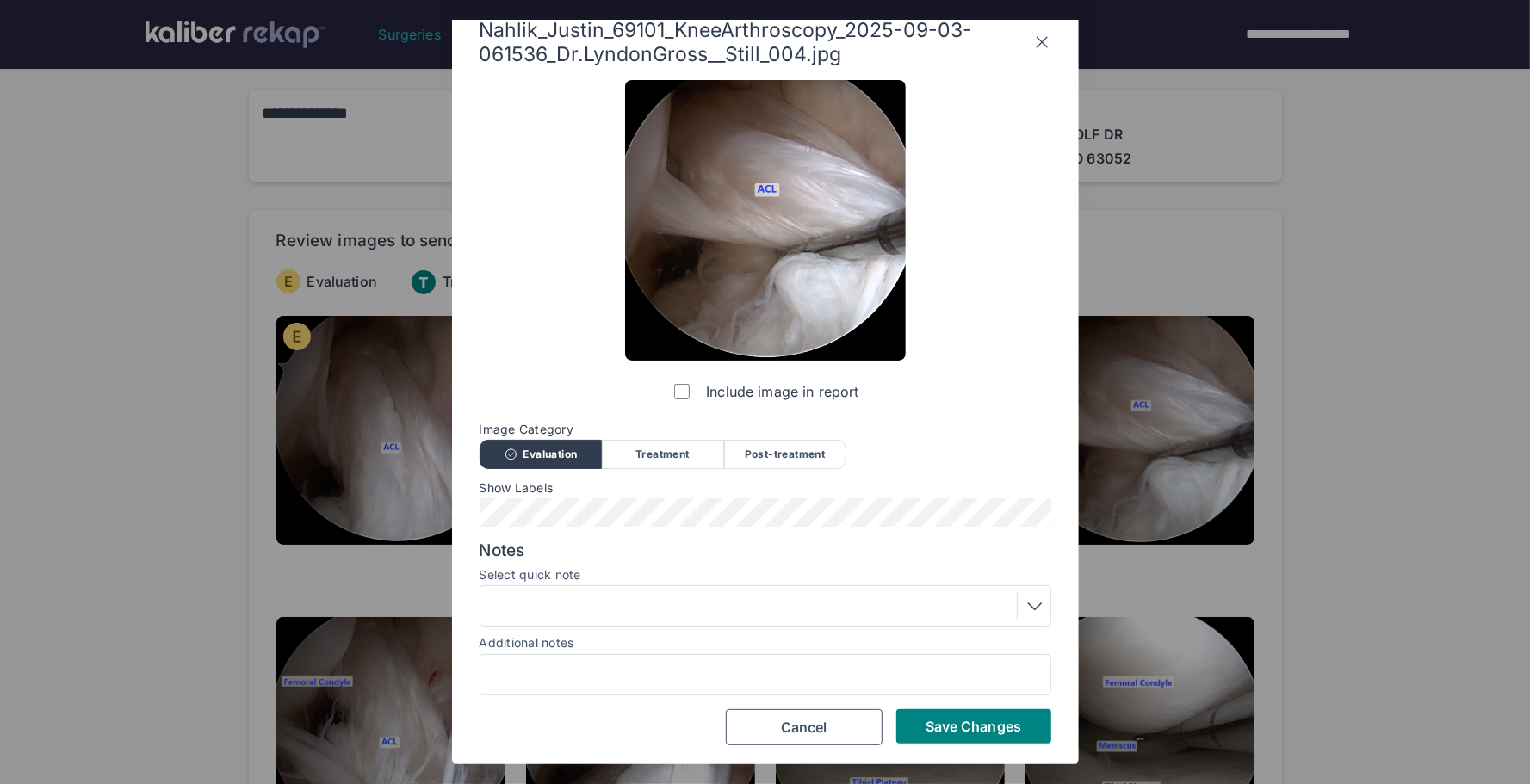
click at [592, 592] on div at bounding box center [765, 605] width 560 height 28
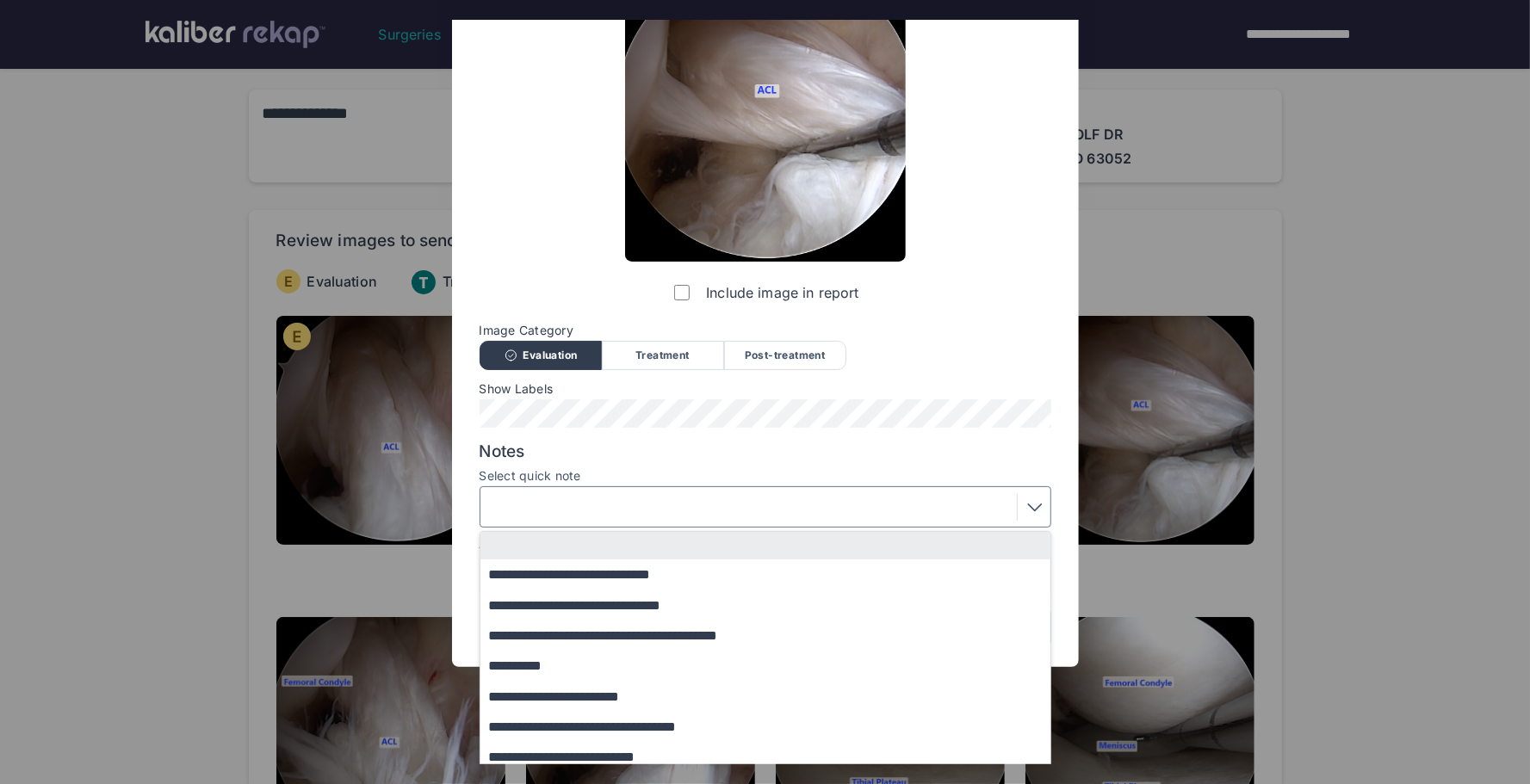
scroll to position [129, 0]
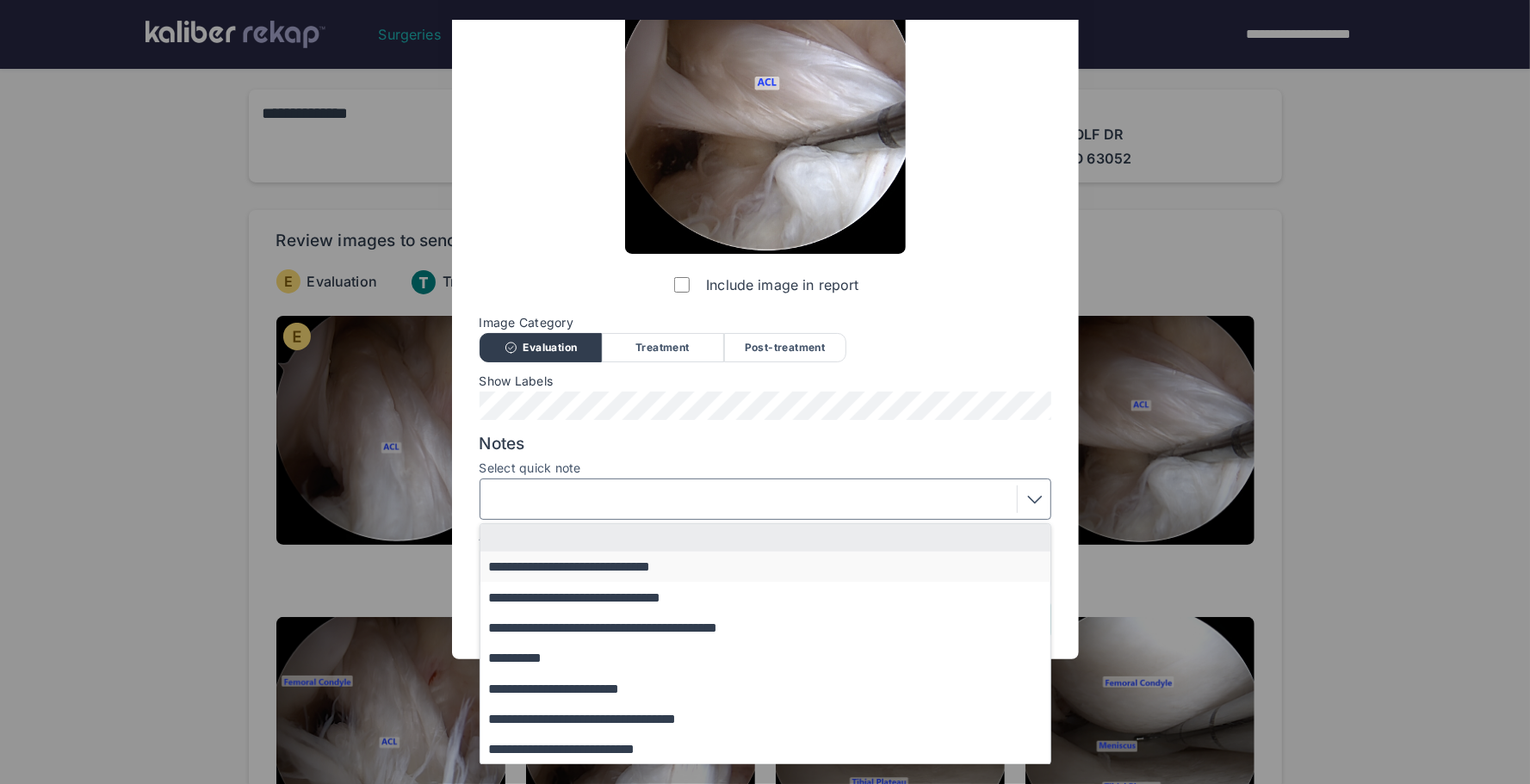
click at [645, 566] on button "**********" at bounding box center [774, 567] width 587 height 30
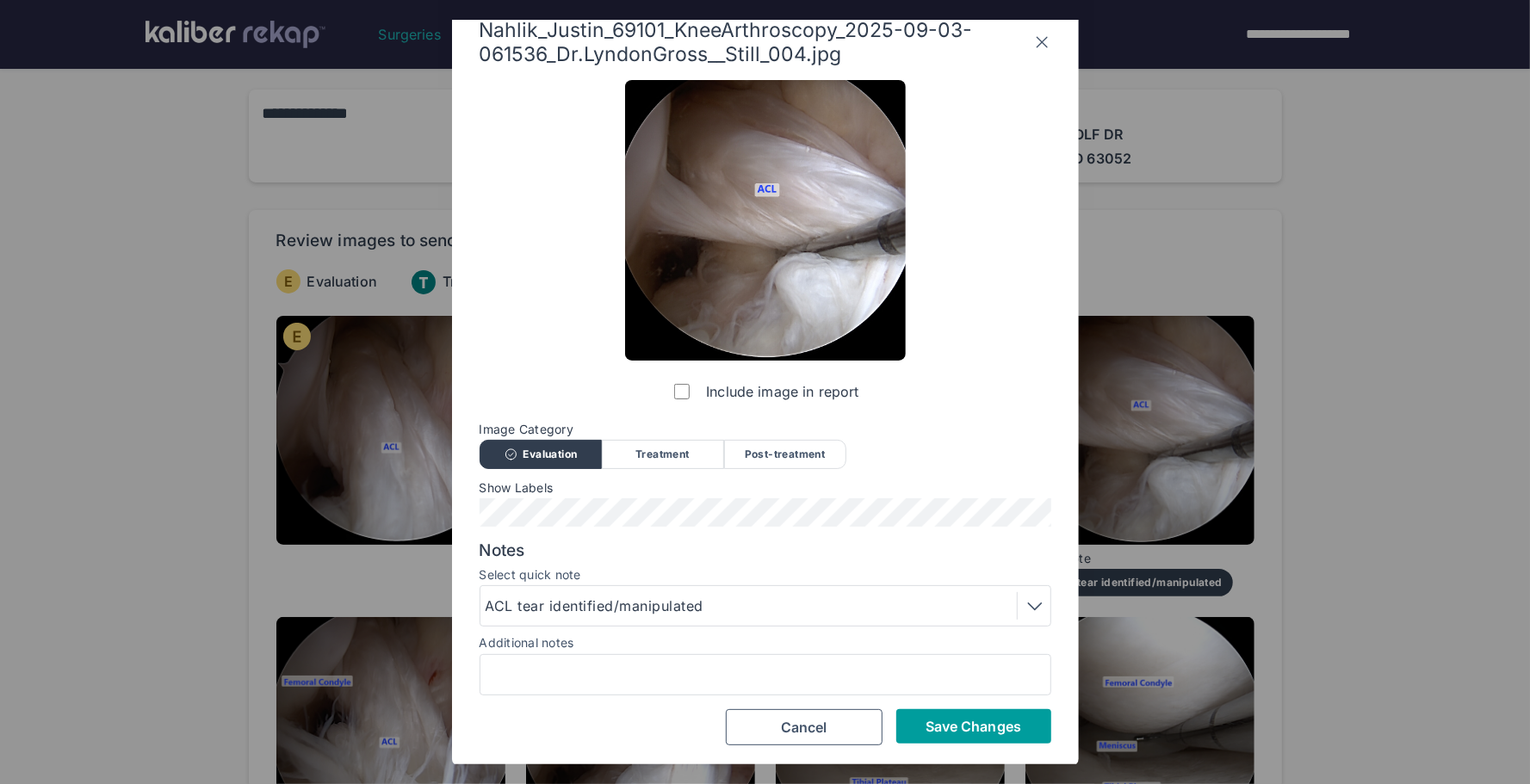
click at [941, 726] on span "Save Changes" at bounding box center [974, 726] width 96 height 17
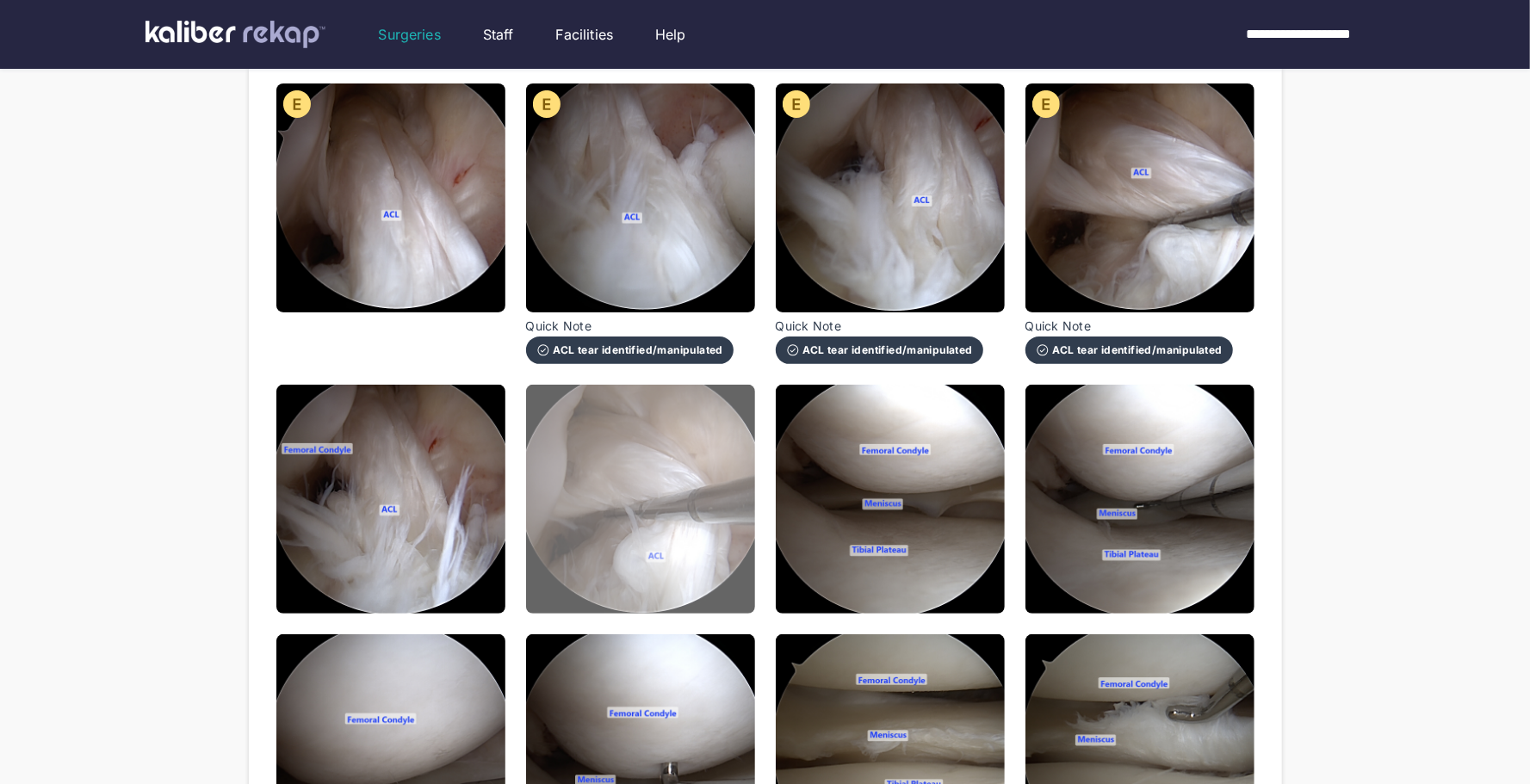
scroll to position [334, 0]
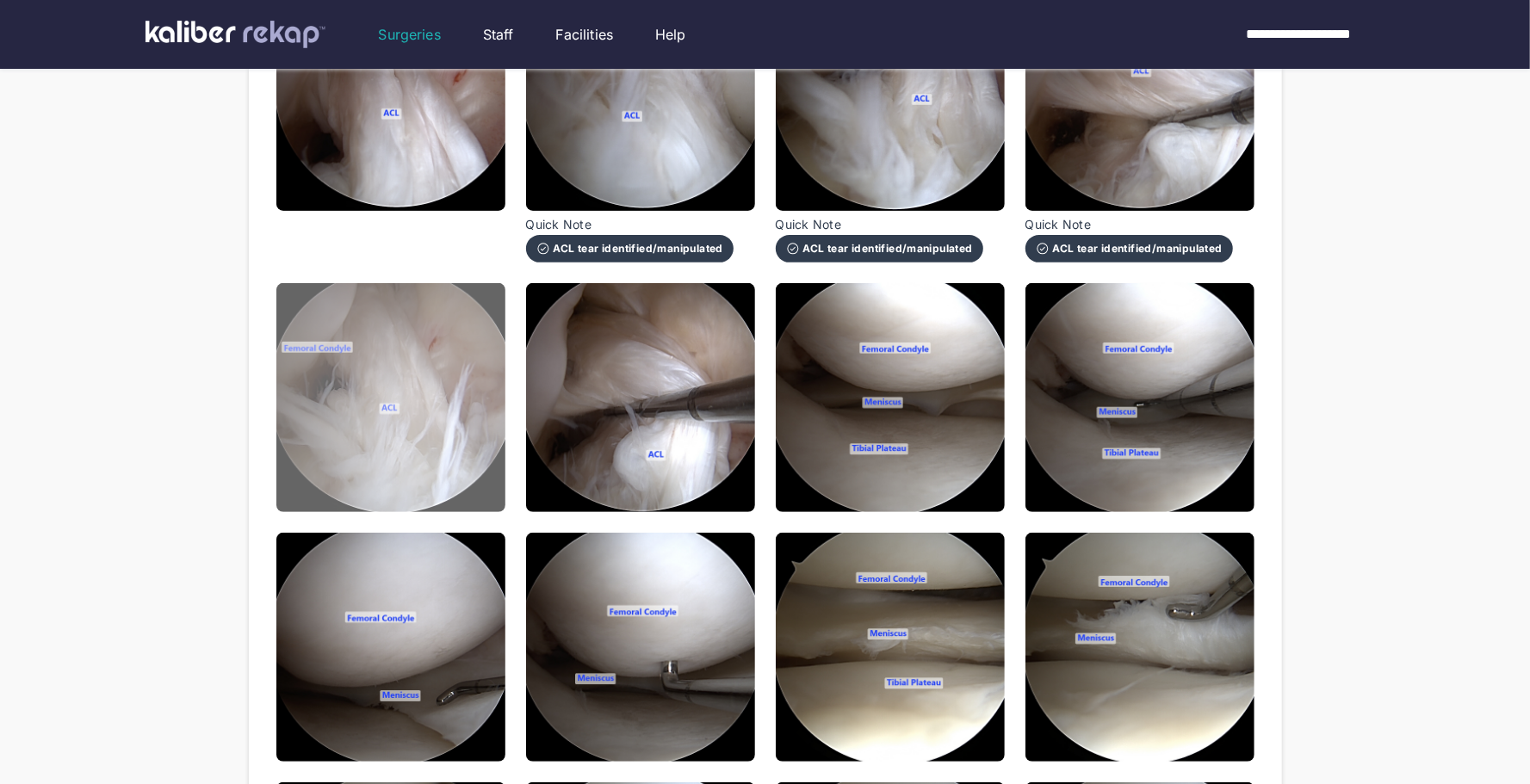
click at [443, 459] on img at bounding box center [390, 397] width 229 height 229
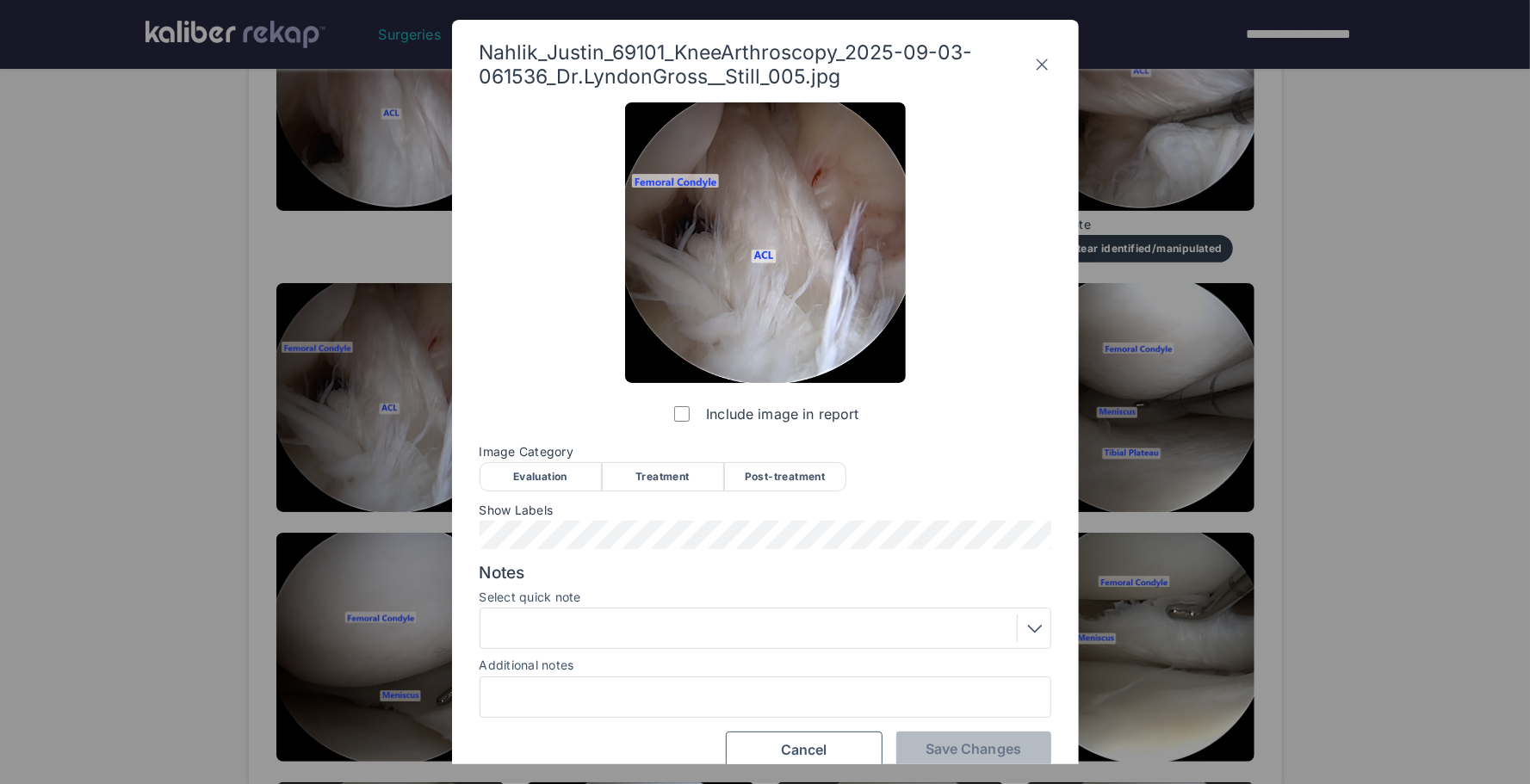
click at [549, 481] on div "Evaluation" at bounding box center [541, 476] width 122 height 30
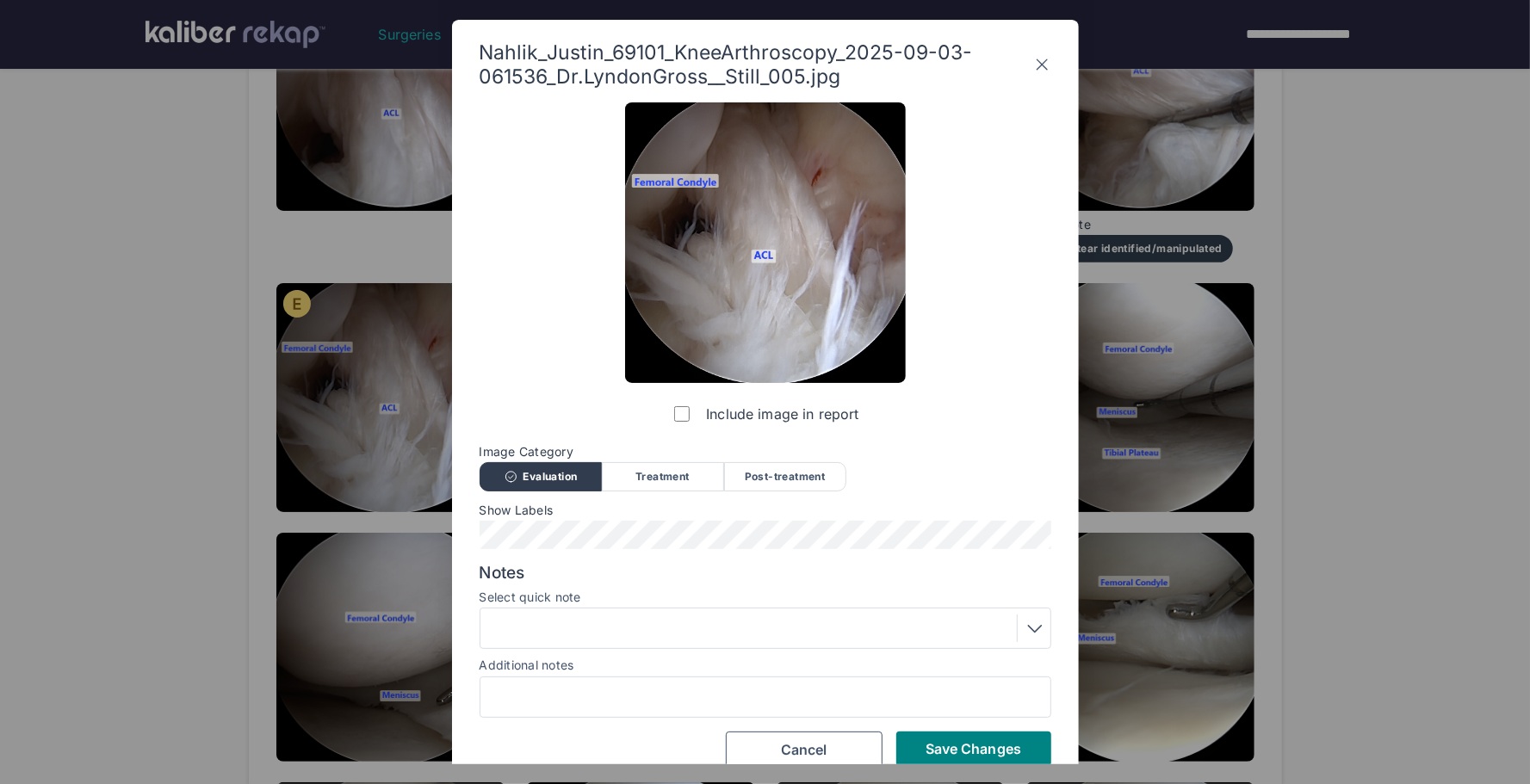
scroll to position [22, 0]
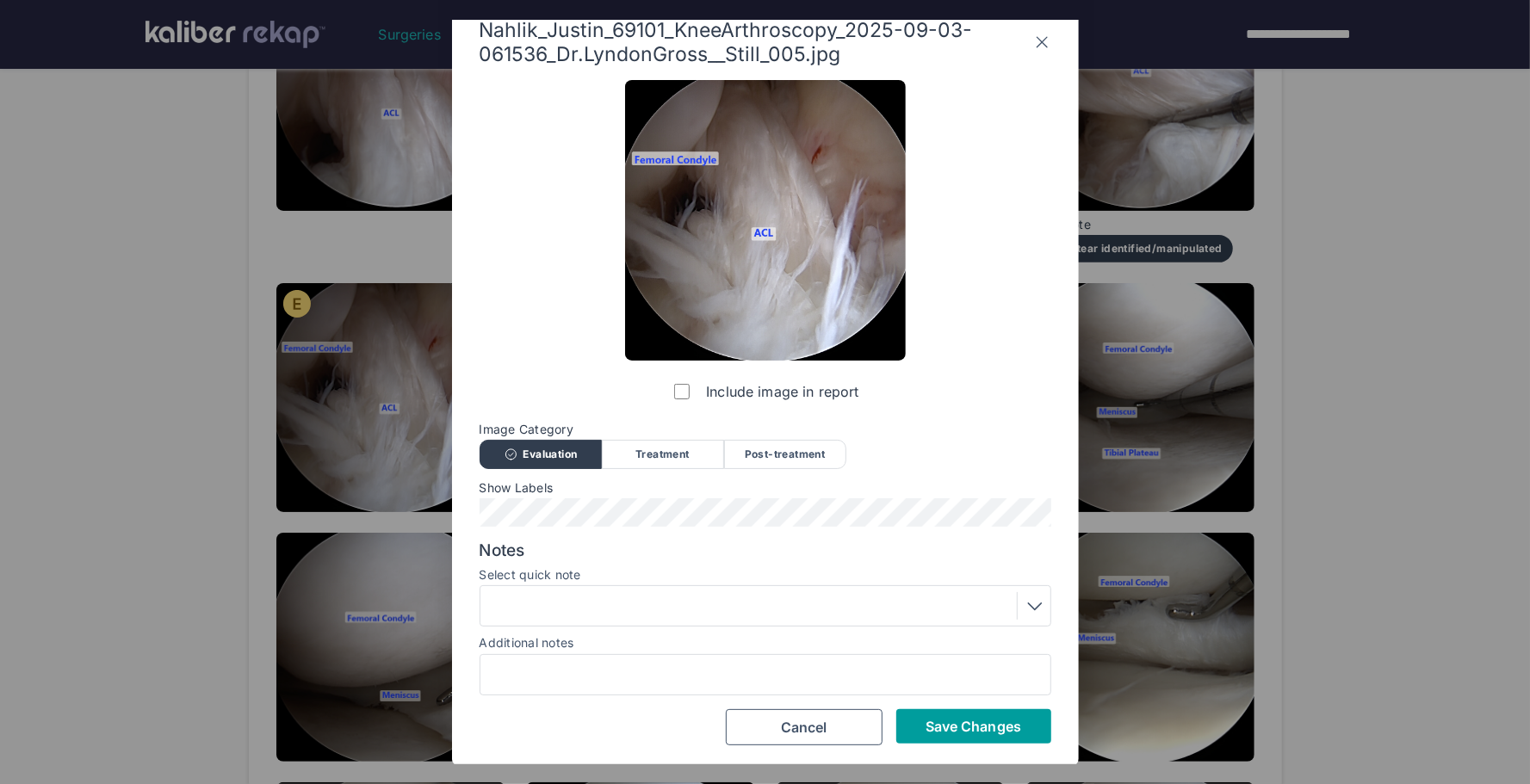
click at [932, 730] on span "Save Changes" at bounding box center [974, 726] width 96 height 17
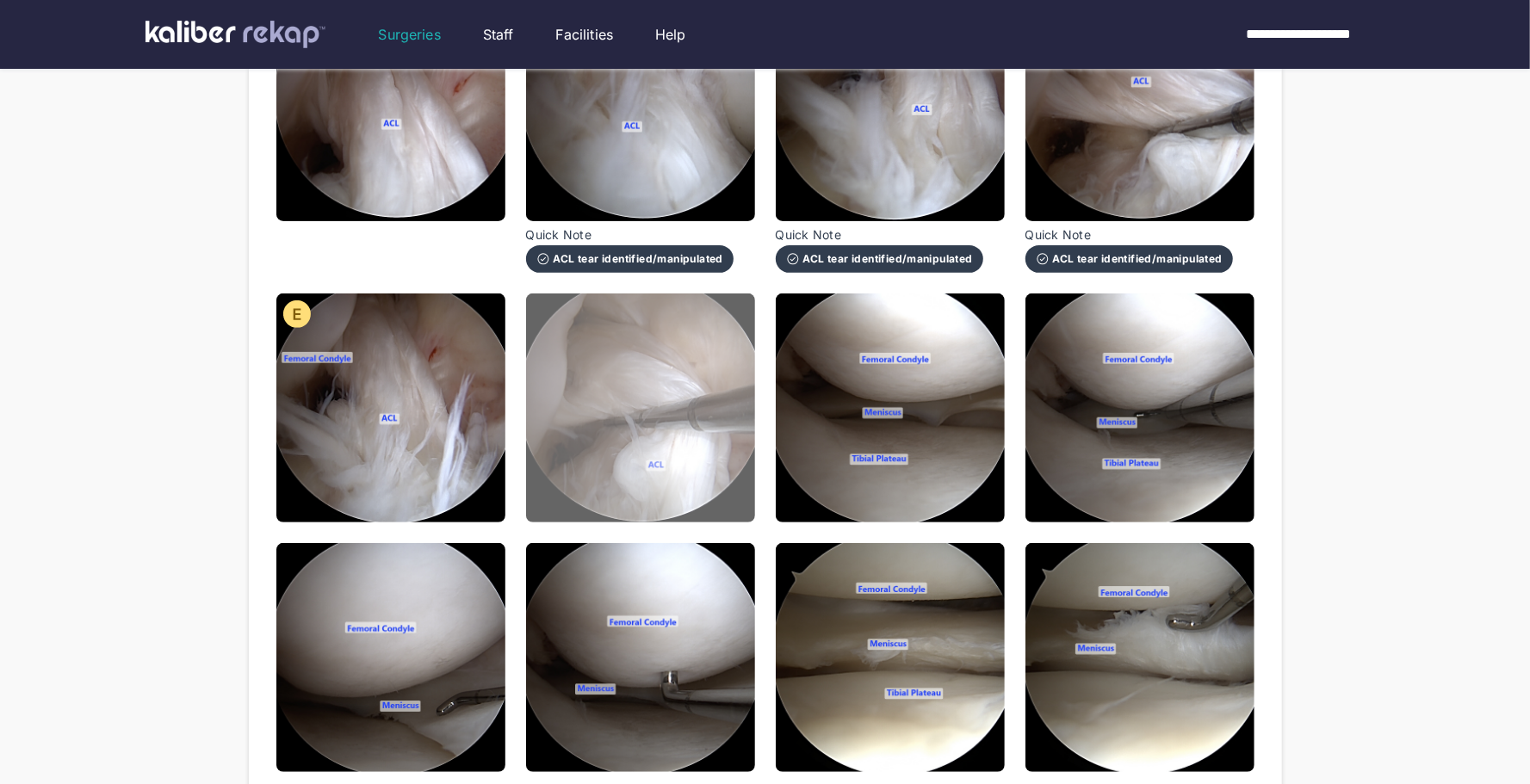
scroll to position [317, 0]
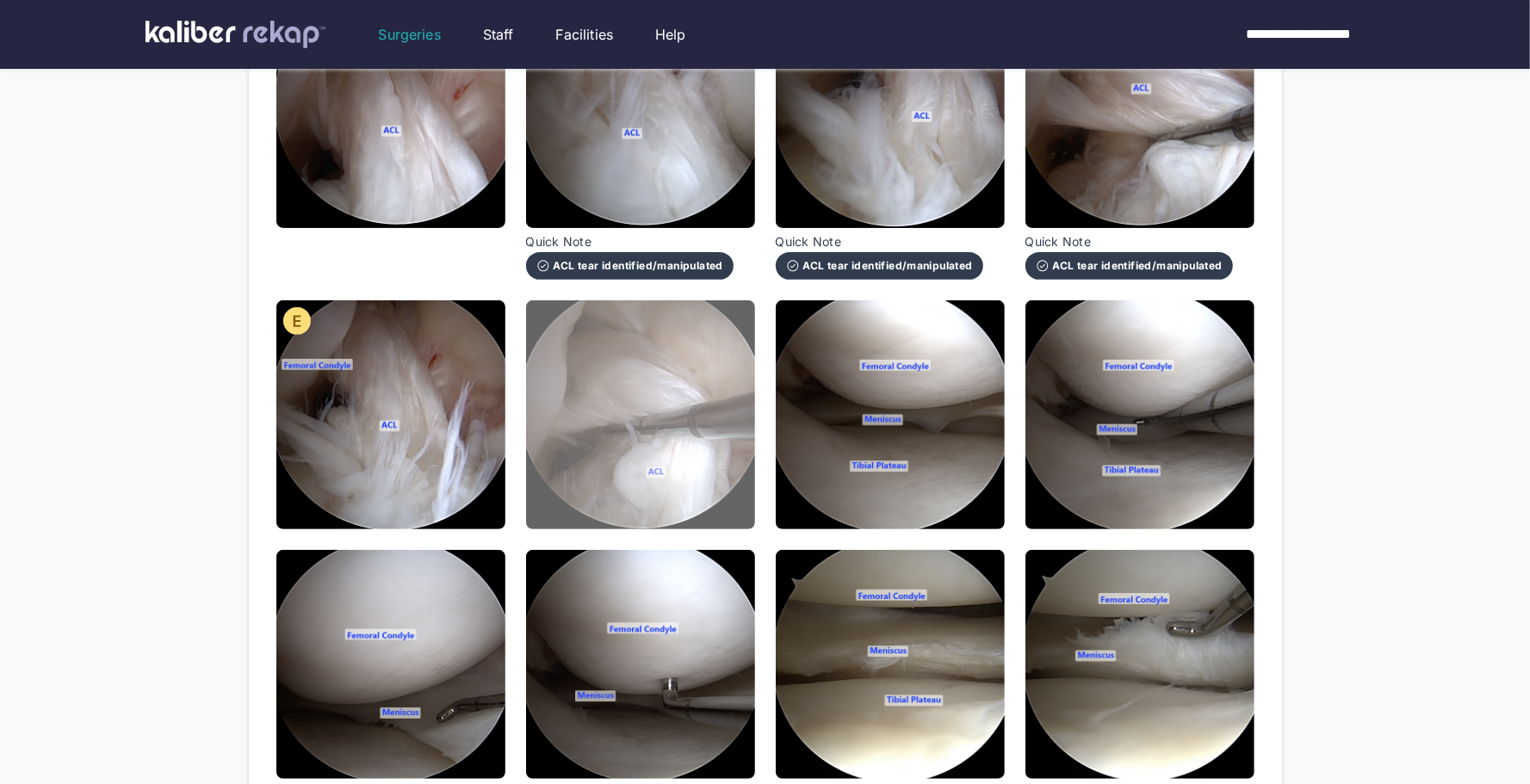
click at [636, 475] on img at bounding box center [640, 414] width 229 height 229
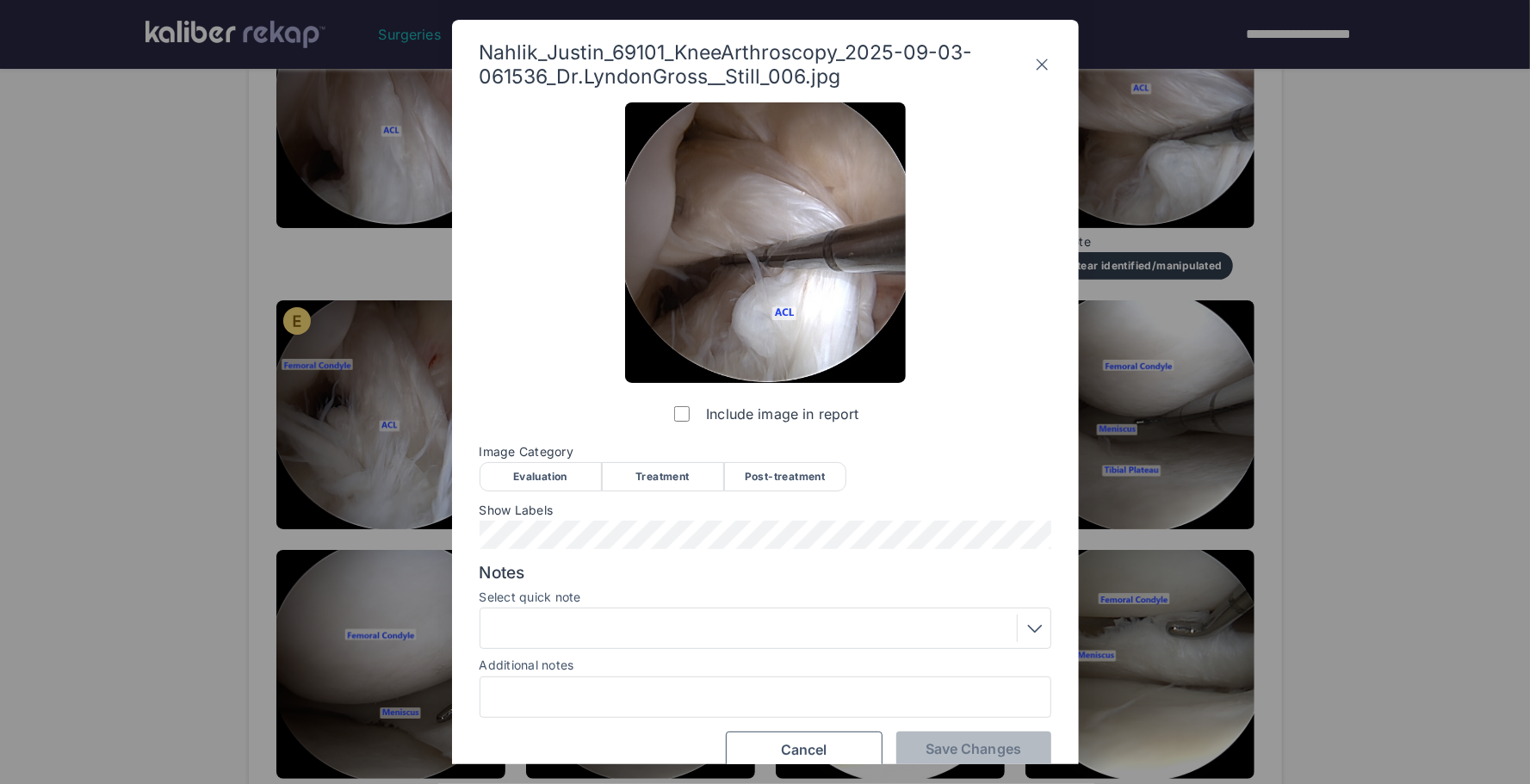
click at [581, 466] on div "Evaluation" at bounding box center [541, 476] width 122 height 30
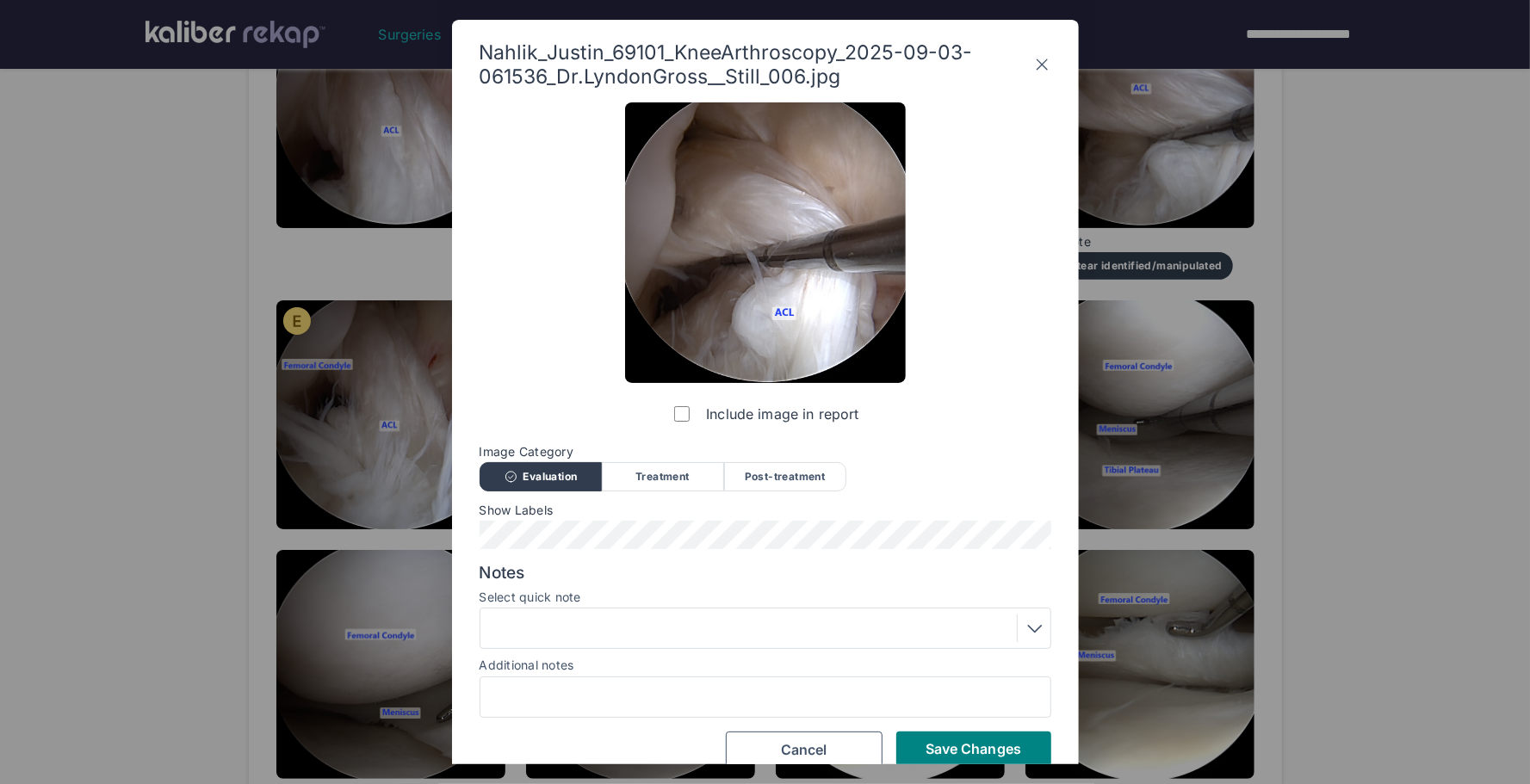
scroll to position [22, 0]
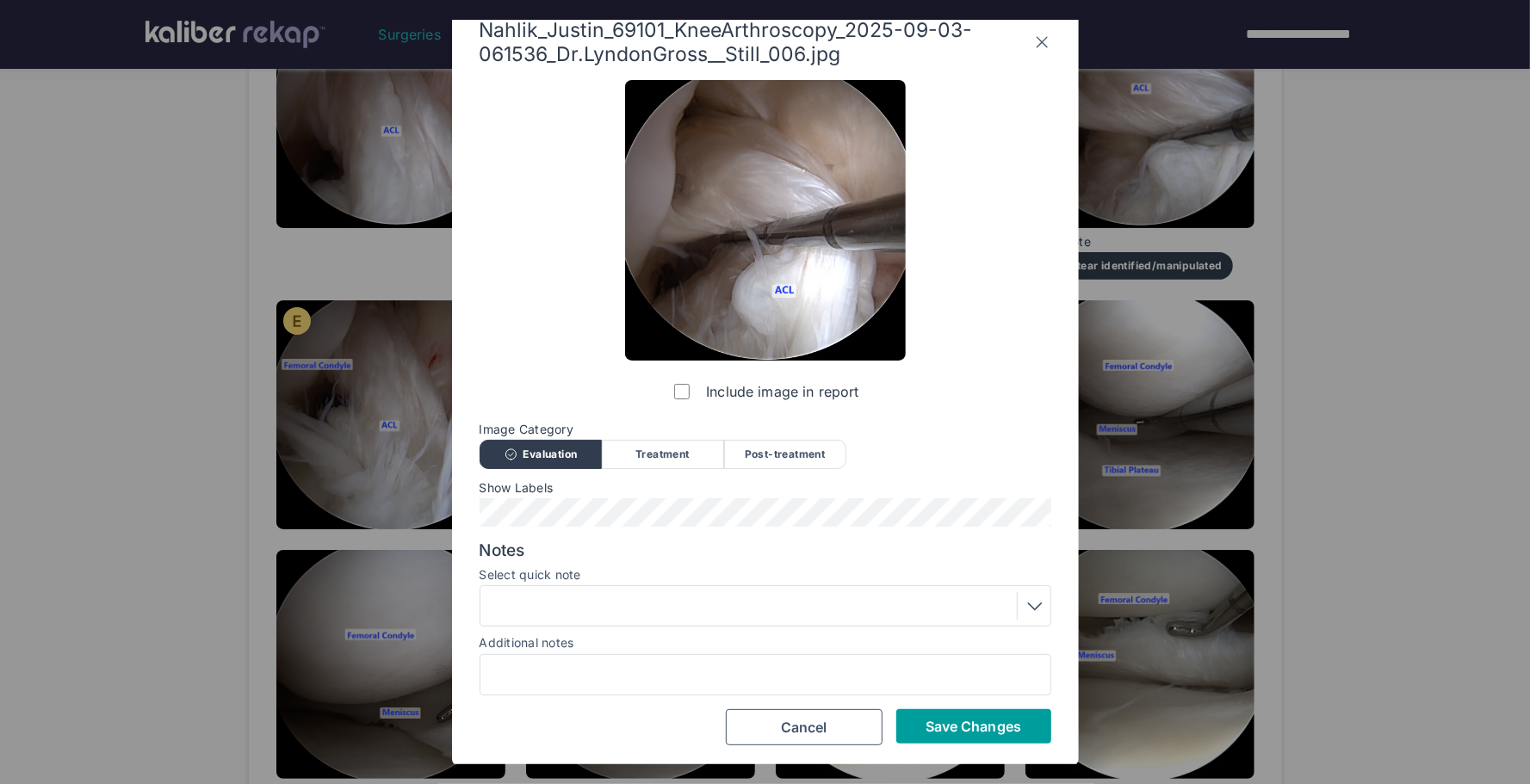
click at [955, 731] on span "Save Changes" at bounding box center [974, 726] width 96 height 17
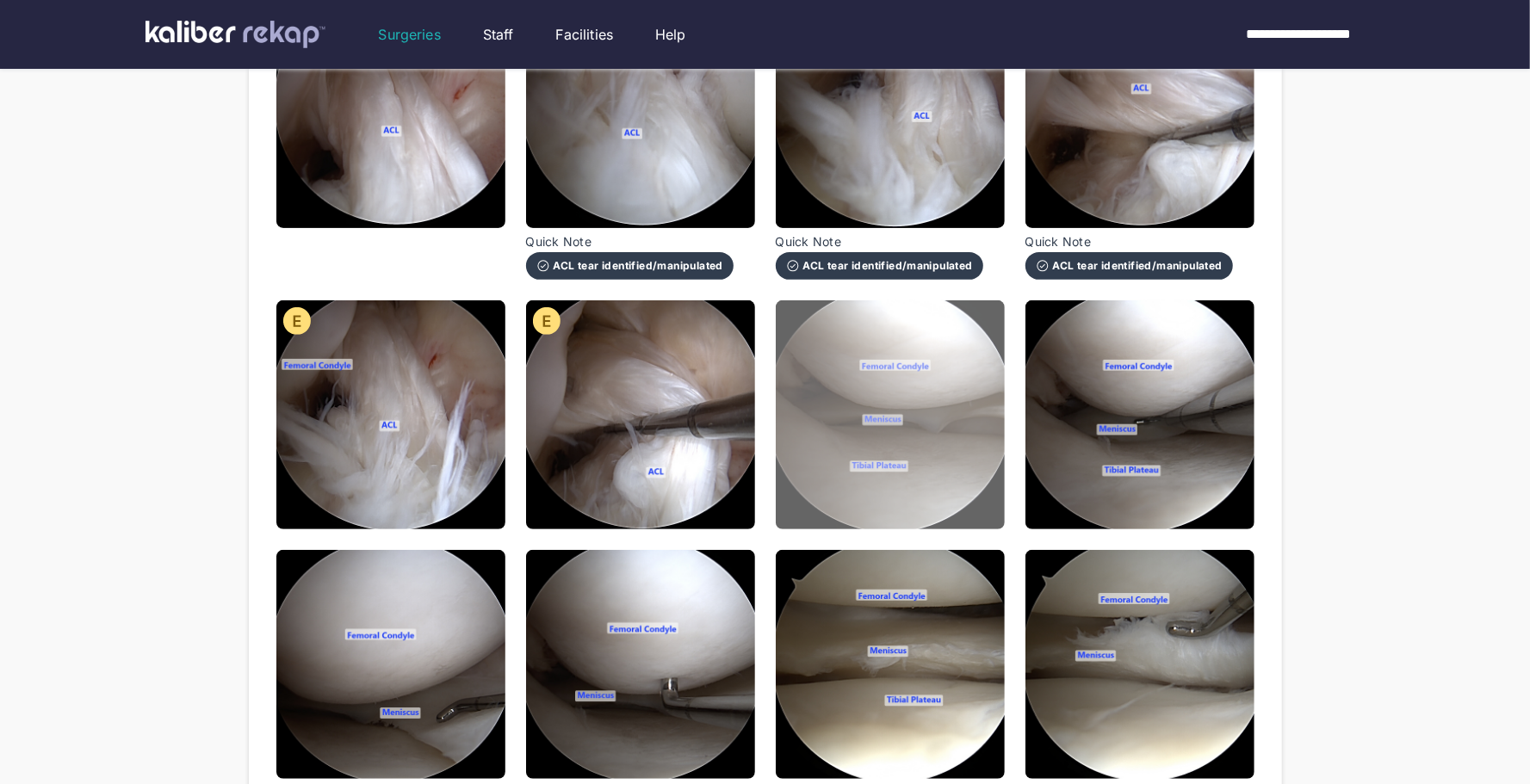
click at [930, 468] on img at bounding box center [890, 414] width 229 height 229
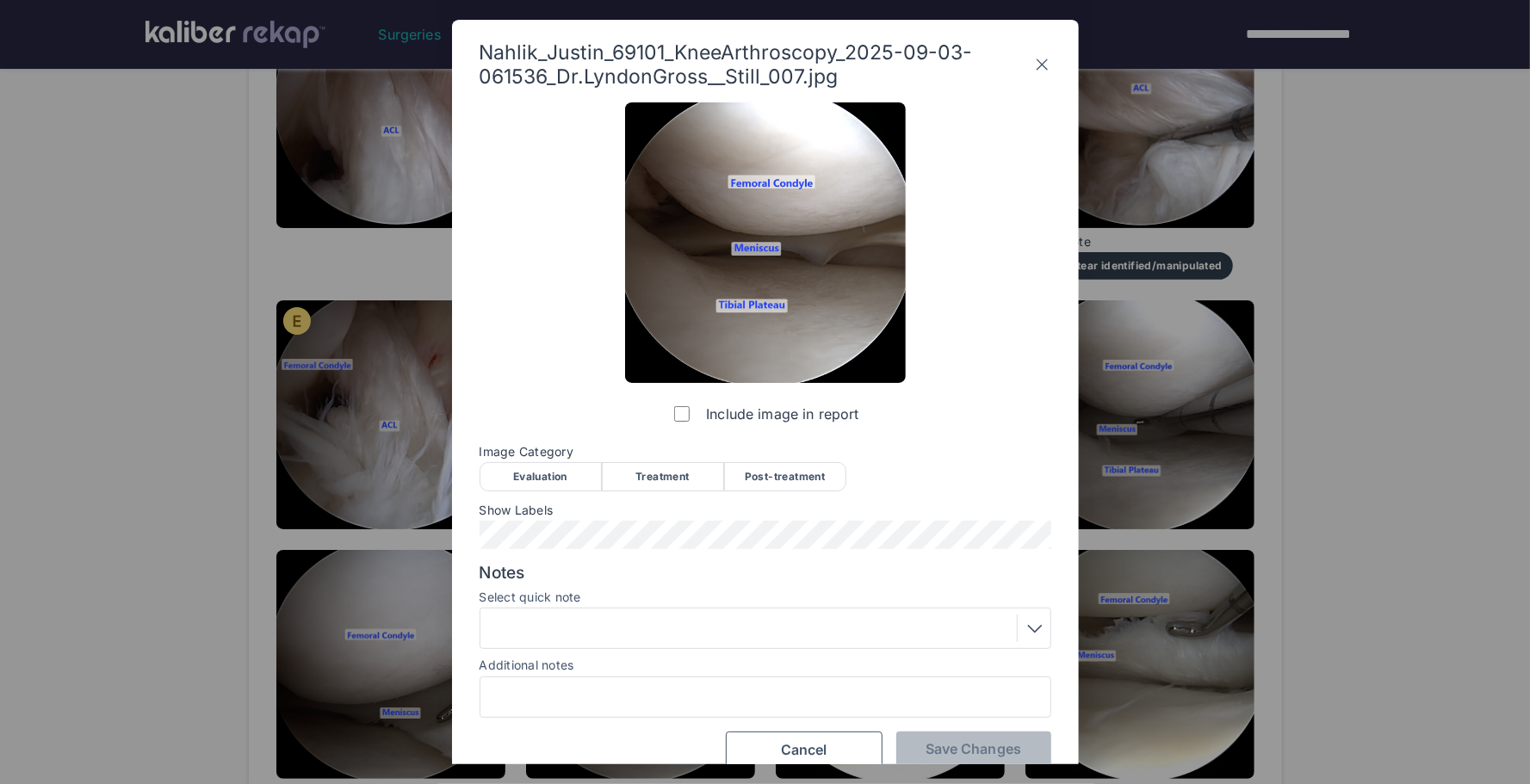
click at [574, 466] on div "Evaluation" at bounding box center [541, 476] width 122 height 30
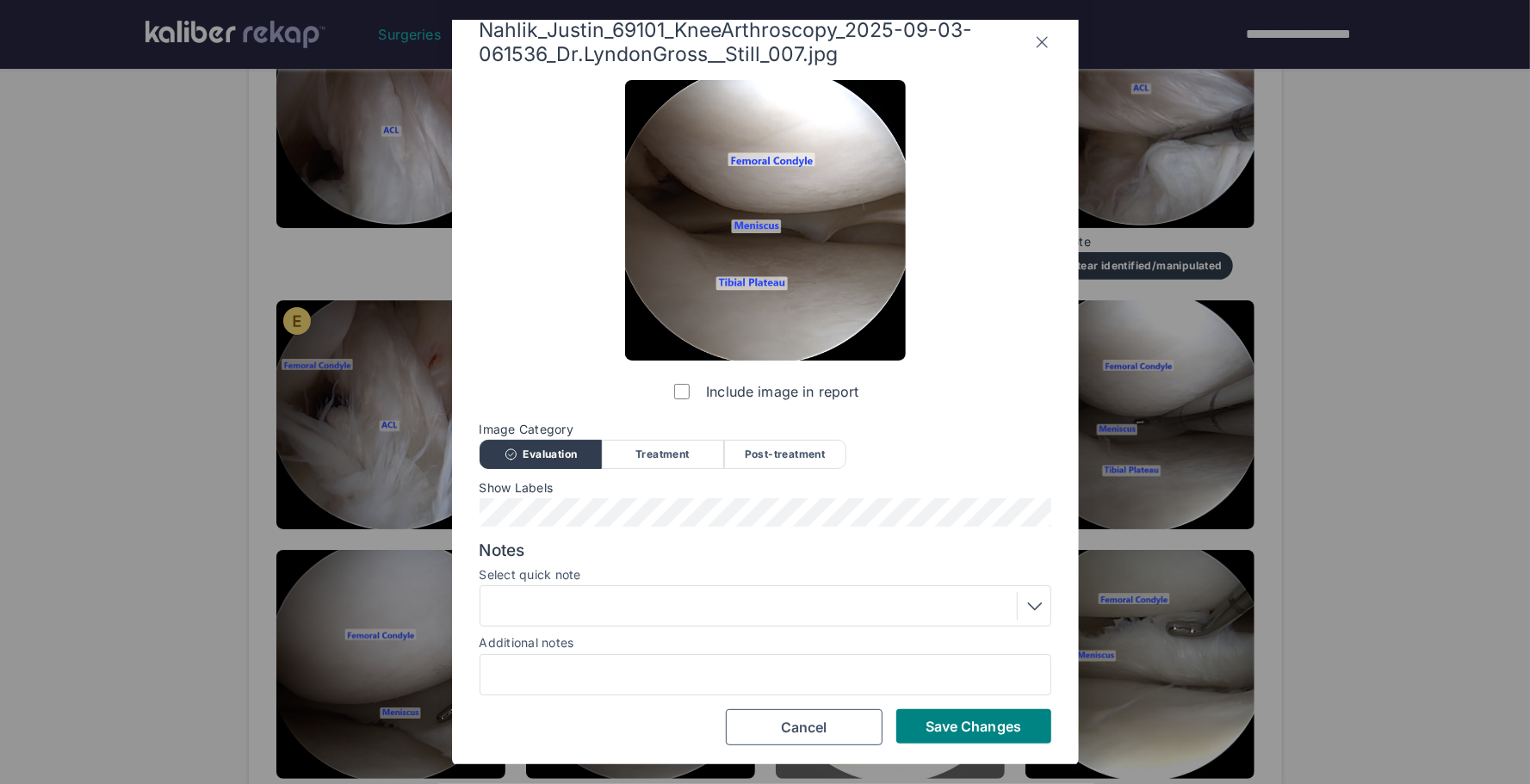
click at [978, 738] on button "Save Changes" at bounding box center [974, 727] width 155 height 34
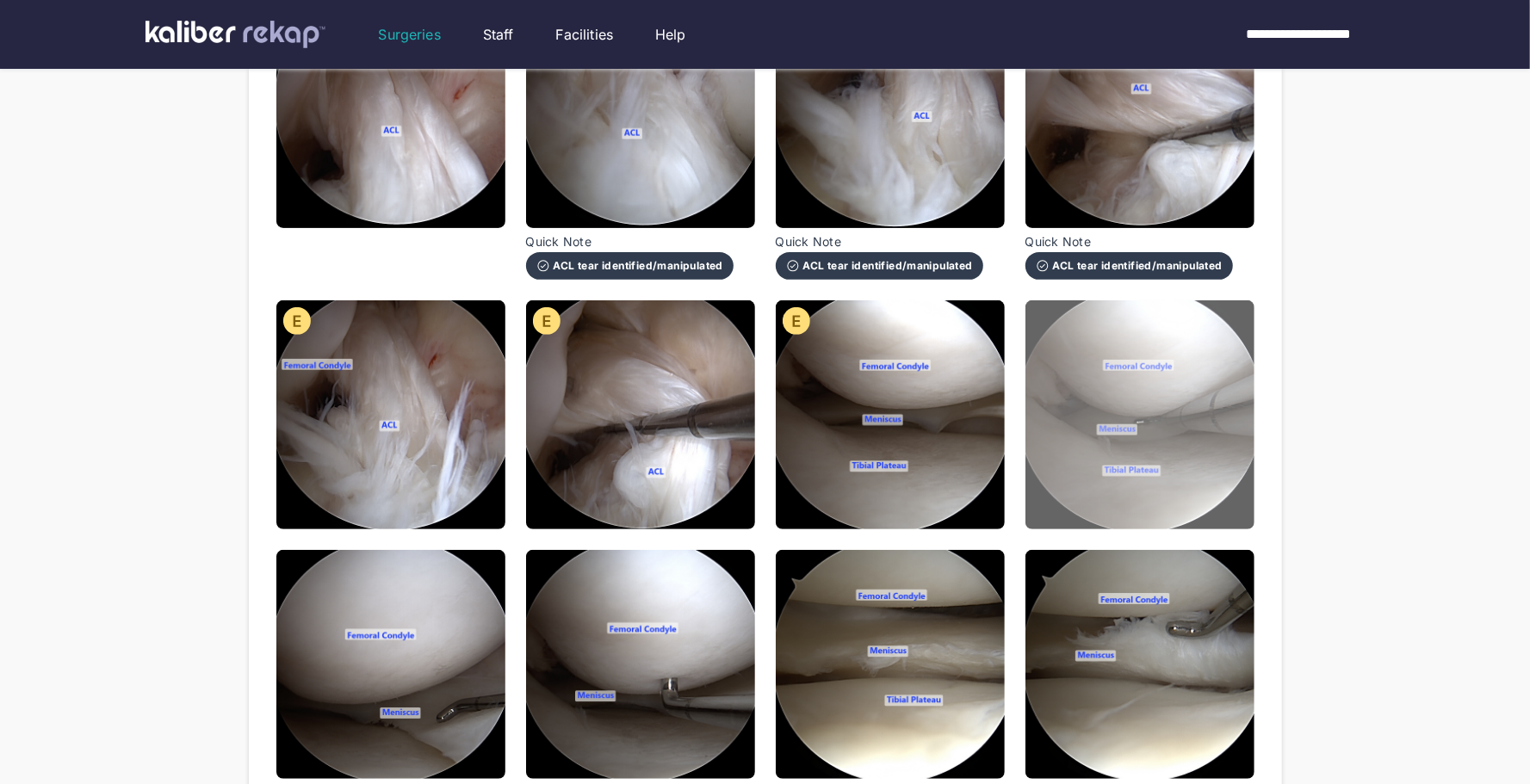
click at [1101, 480] on img at bounding box center [1140, 414] width 229 height 229
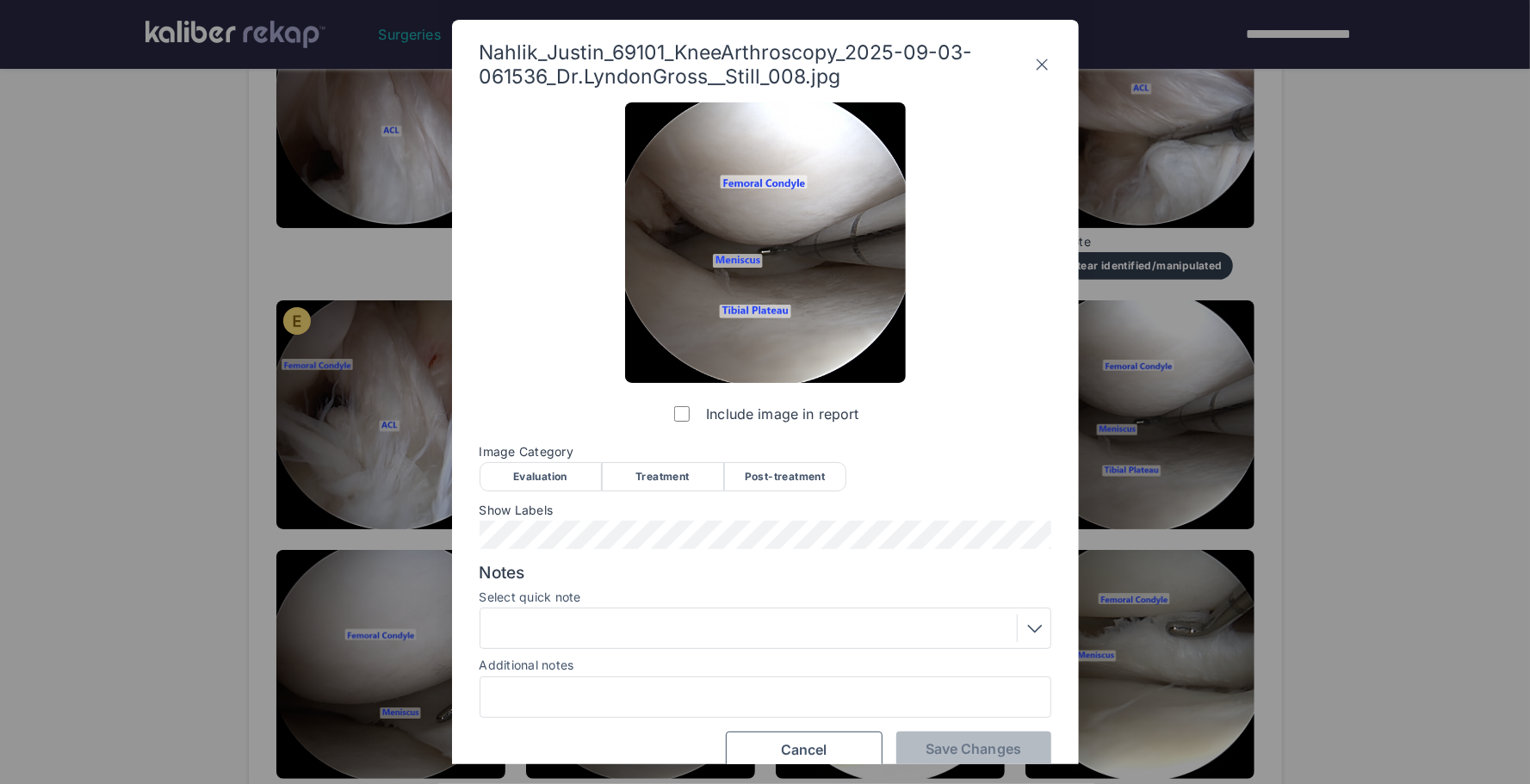
drag, startPoint x: 527, startPoint y: 480, endPoint x: 543, endPoint y: 483, distance: 16.3
click at [527, 480] on div "Evaluation" at bounding box center [541, 476] width 122 height 30
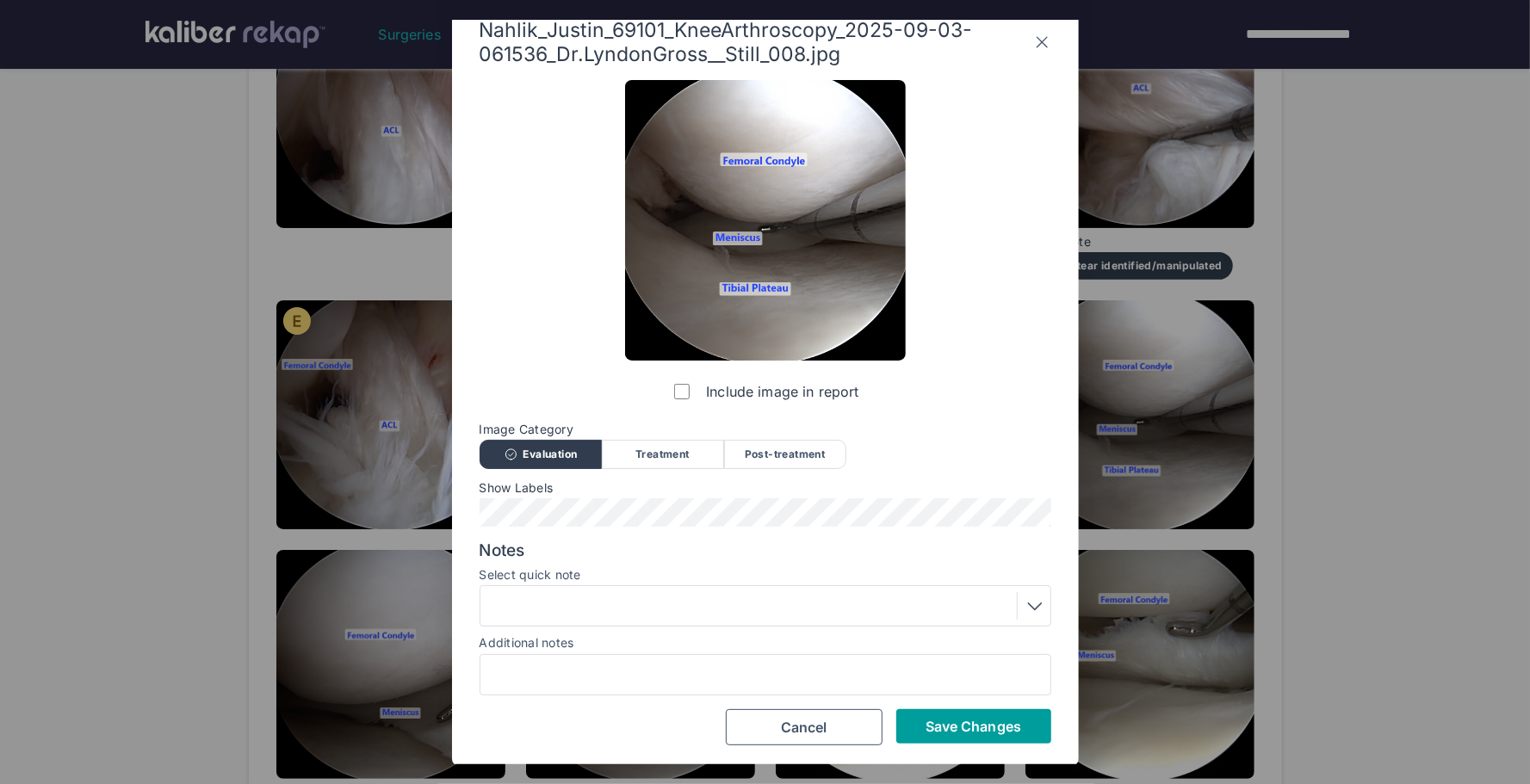
click at [980, 727] on span "Save Changes" at bounding box center [974, 726] width 96 height 17
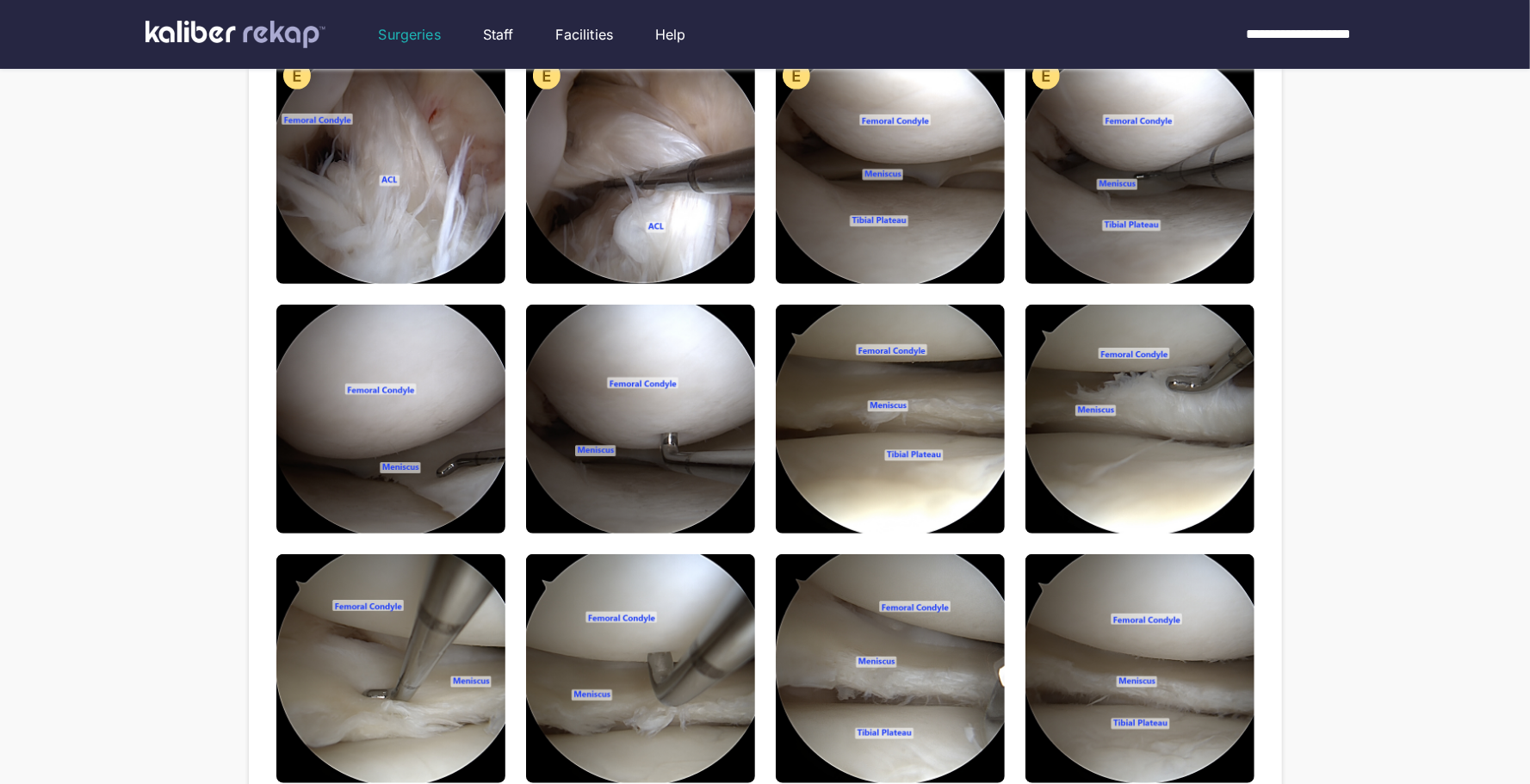
scroll to position [568, 0]
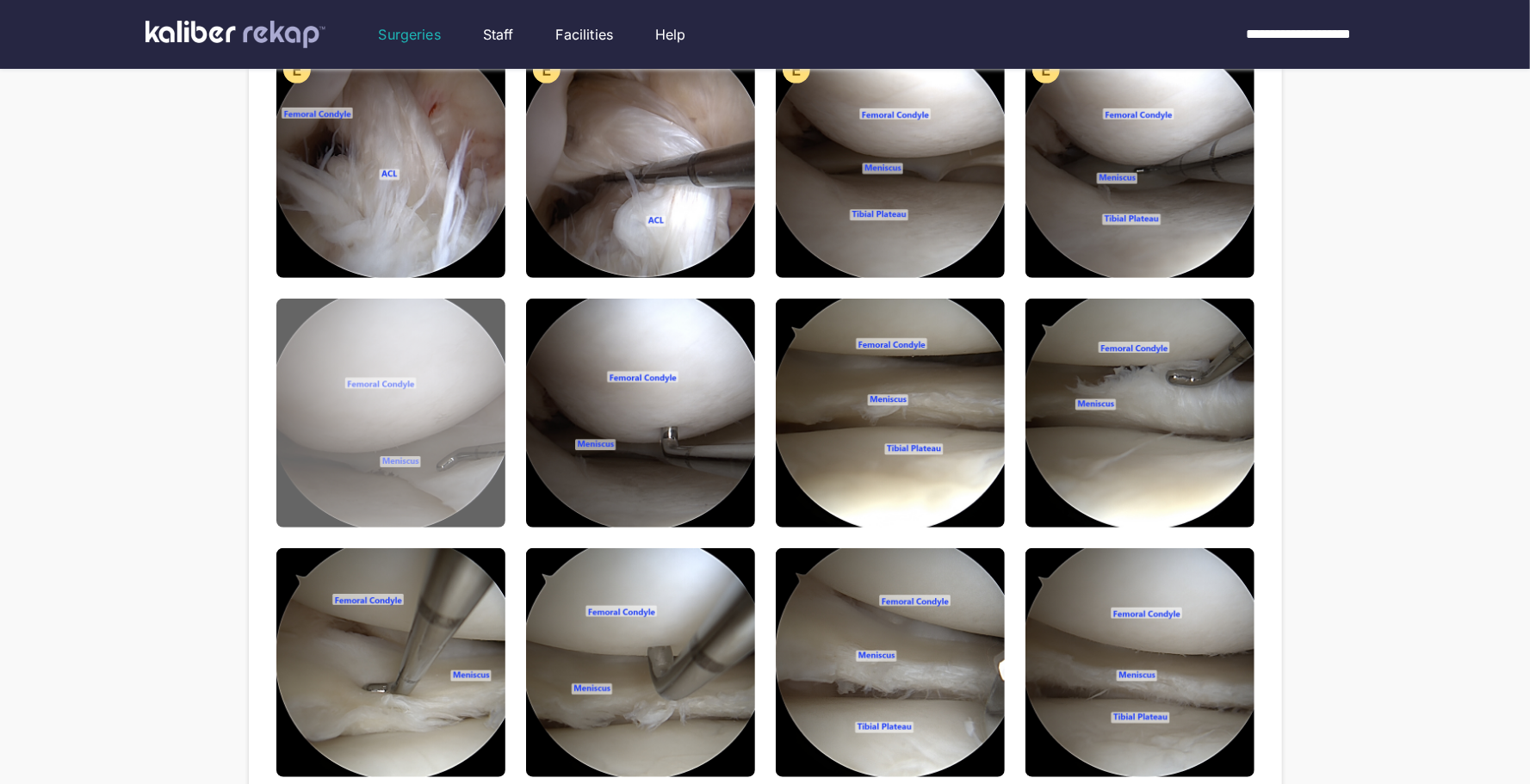
click at [446, 498] on img at bounding box center [390, 413] width 229 height 229
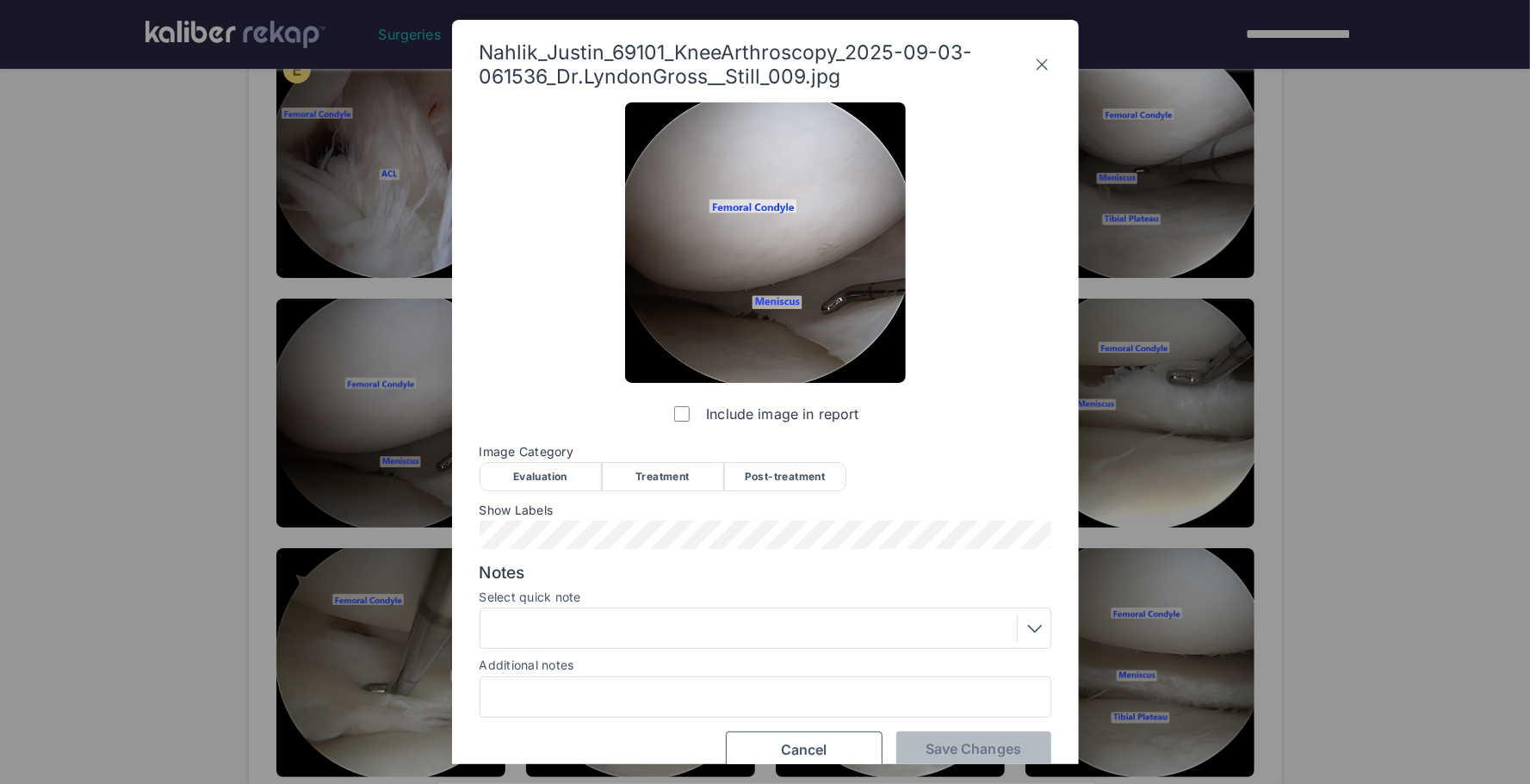
drag, startPoint x: 495, startPoint y: 476, endPoint x: 542, endPoint y: 489, distance: 48.8
click at [503, 479] on div "Evaluation" at bounding box center [541, 476] width 122 height 30
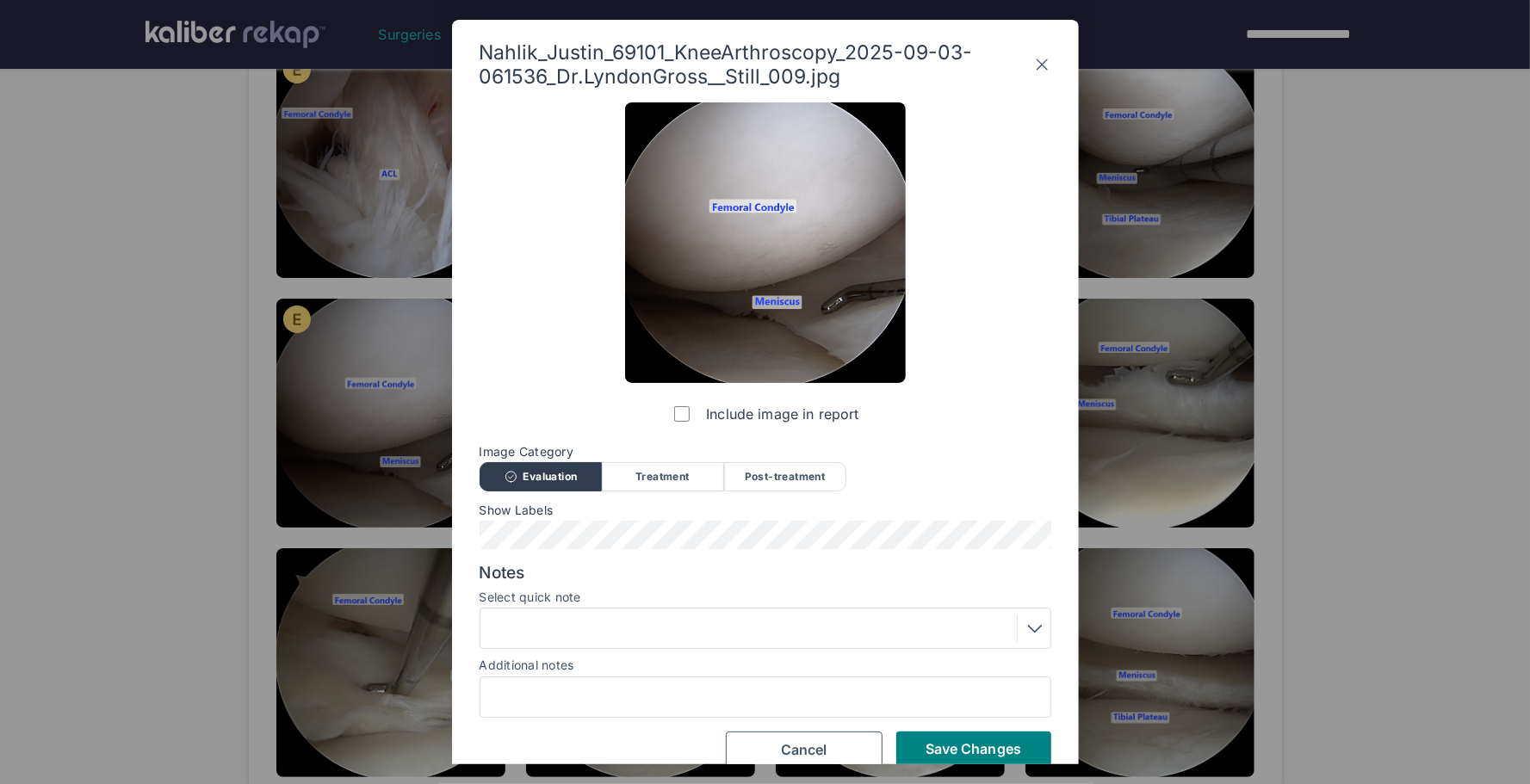
scroll to position [22, 0]
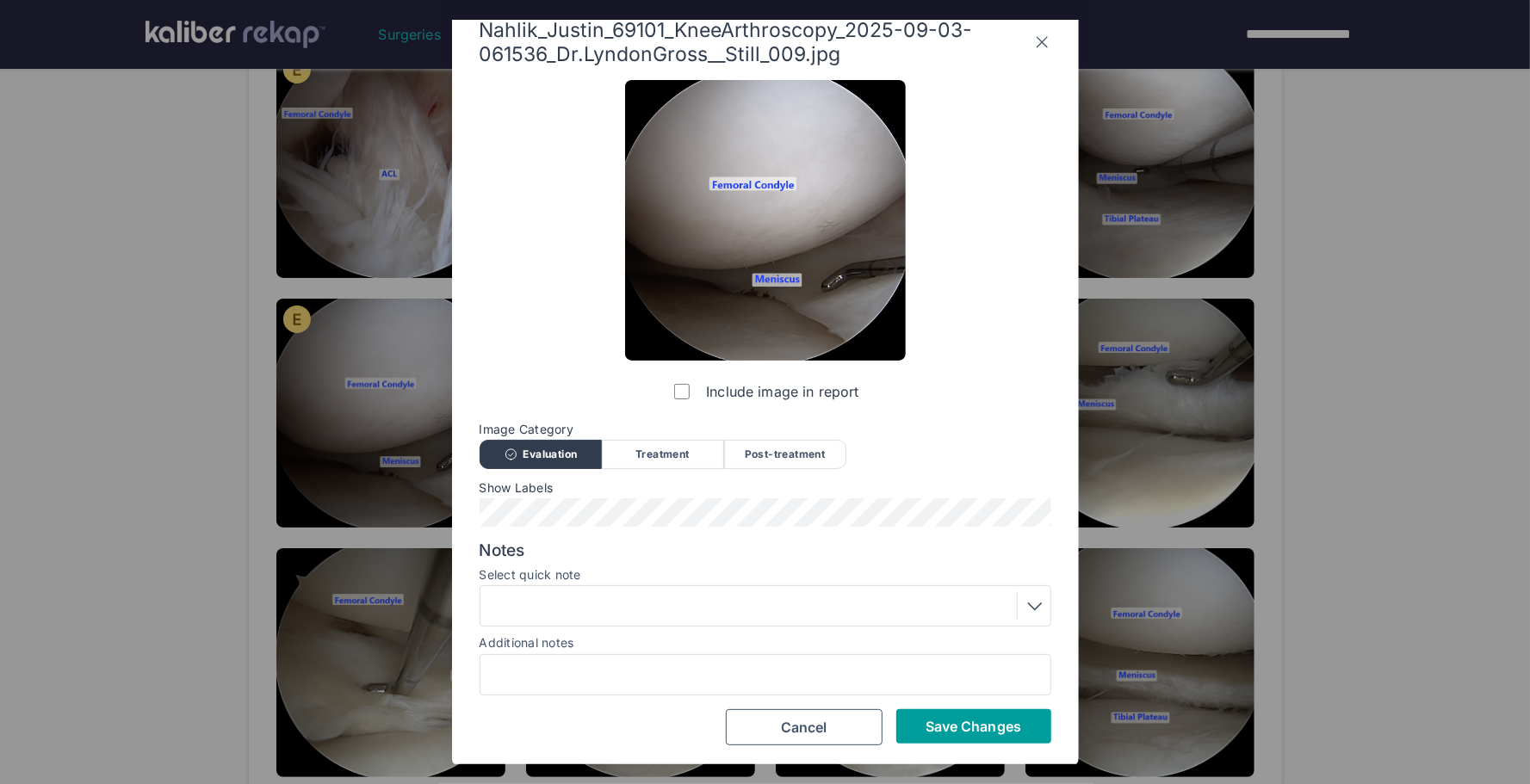
click at [930, 719] on span "Save Changes" at bounding box center [974, 726] width 96 height 17
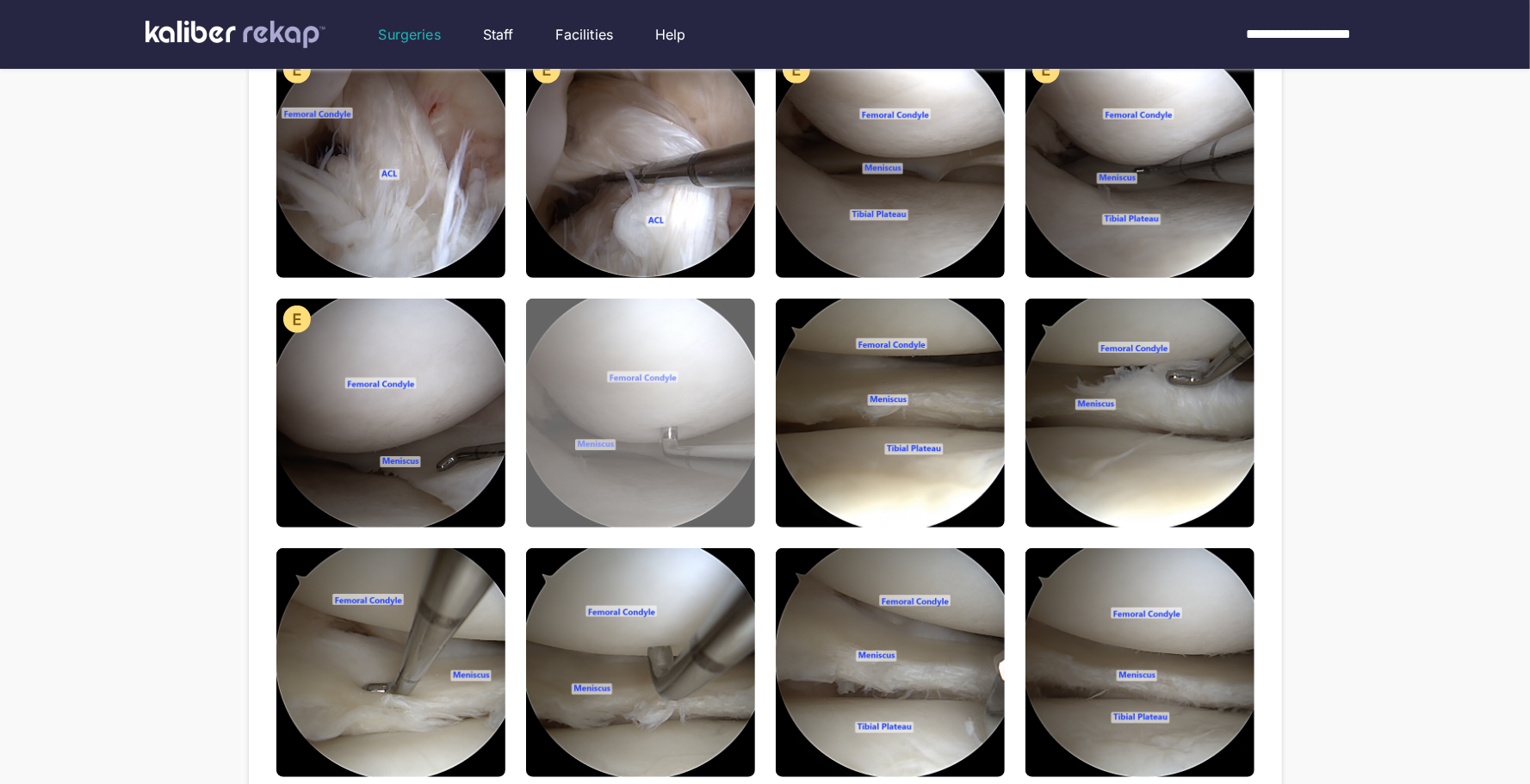
click at [654, 436] on img at bounding box center [640, 413] width 229 height 229
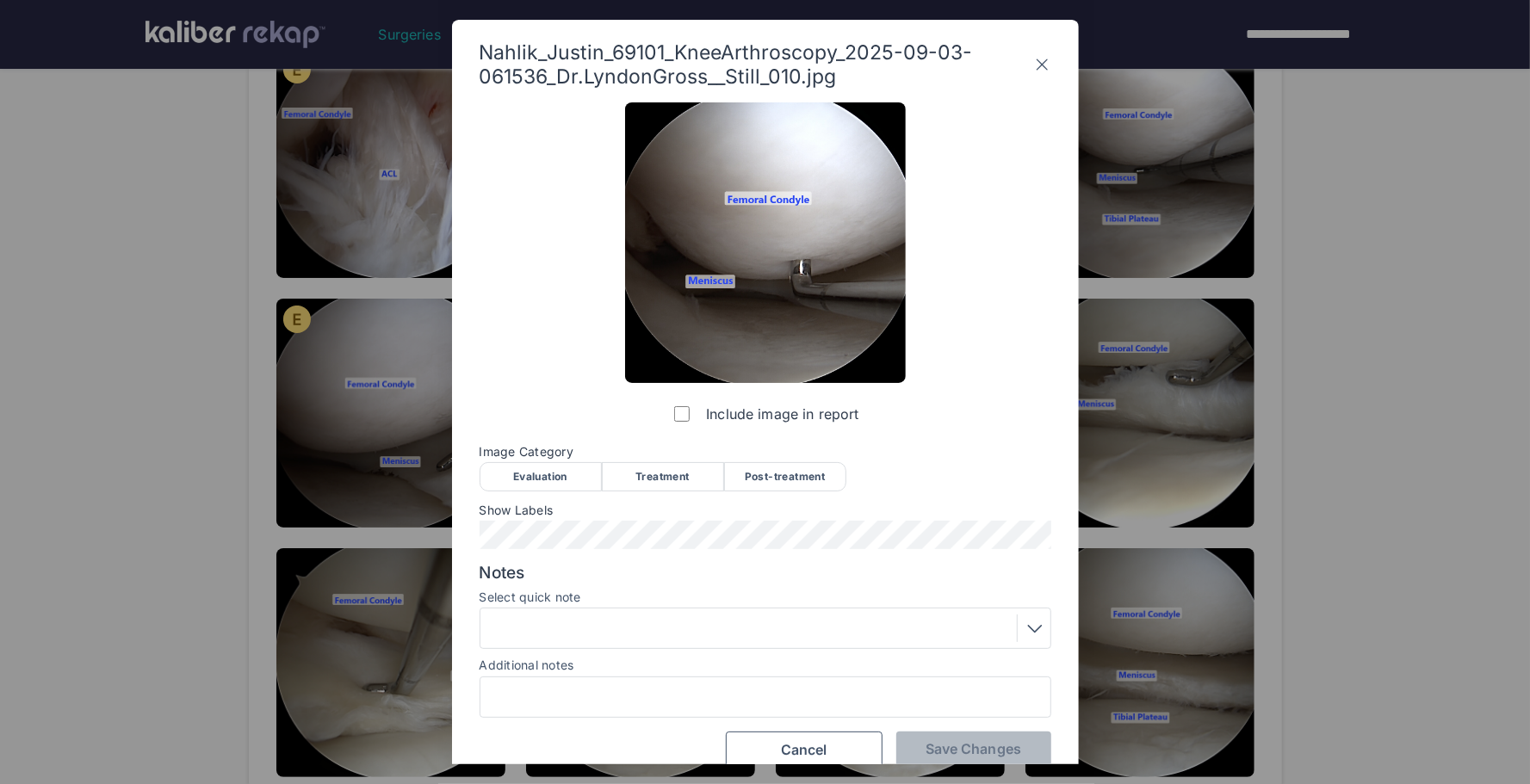
click at [532, 480] on div "Evaluation" at bounding box center [541, 476] width 122 height 30
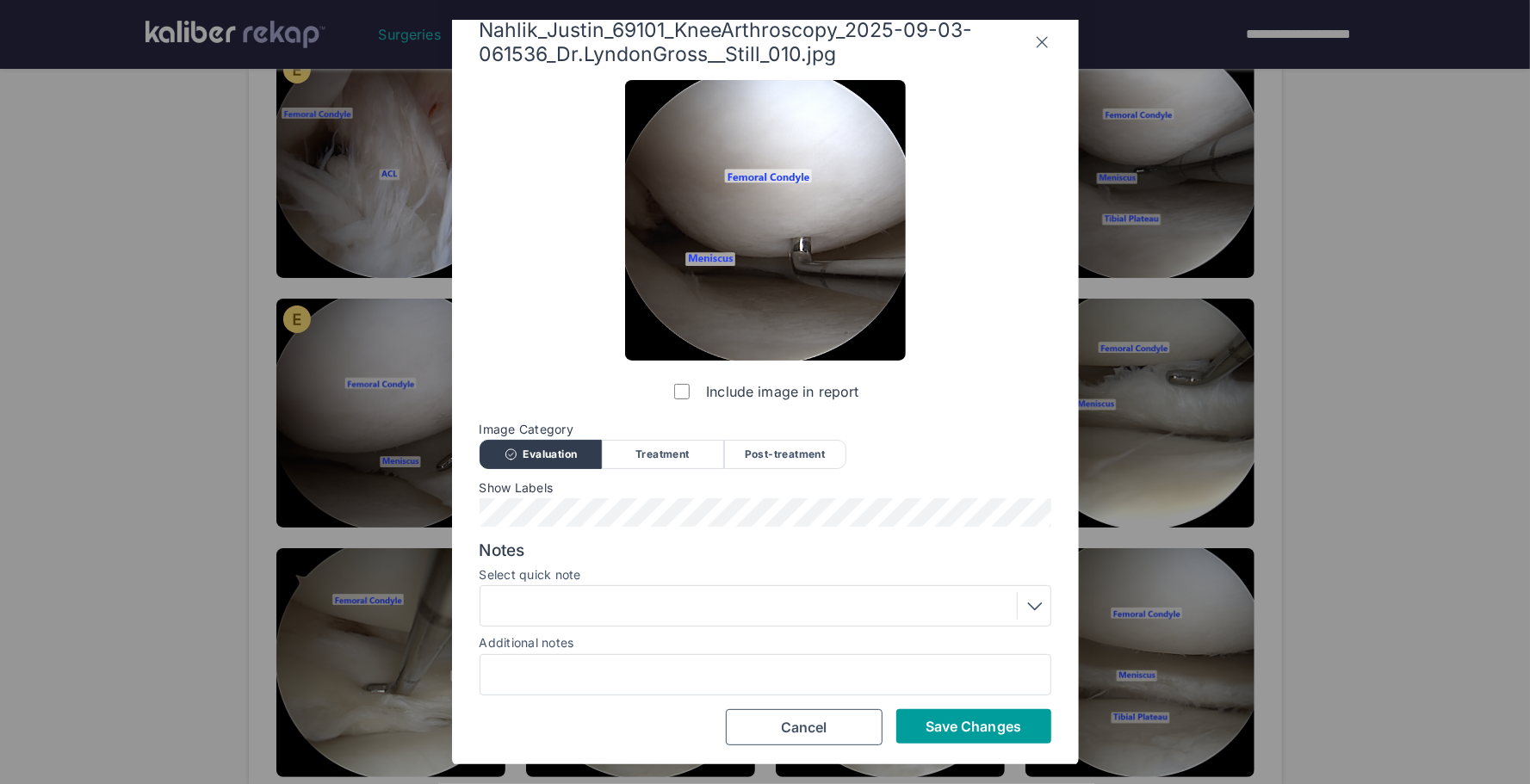
click at [944, 718] on span "Save Changes" at bounding box center [974, 726] width 96 height 17
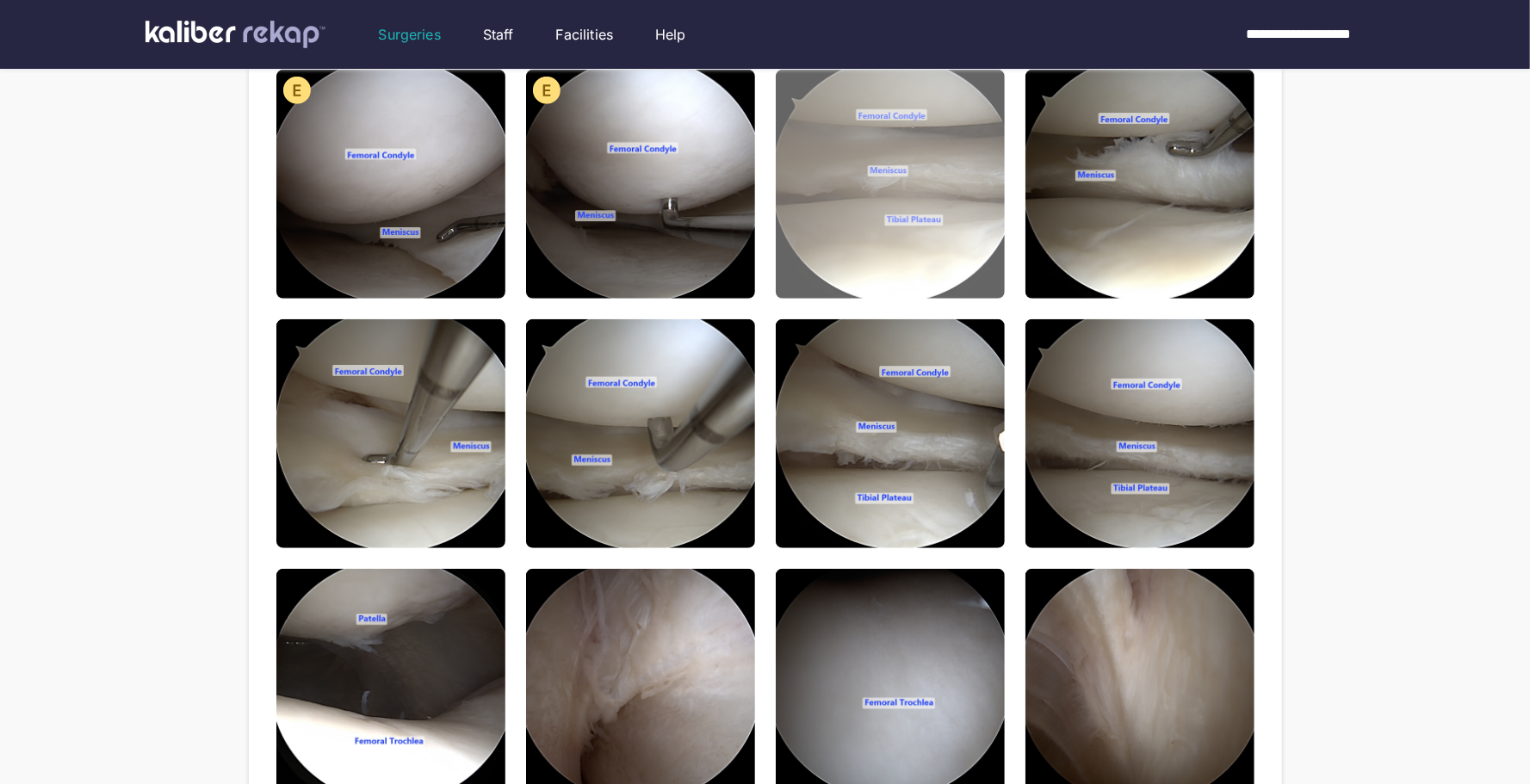
scroll to position [788, 0]
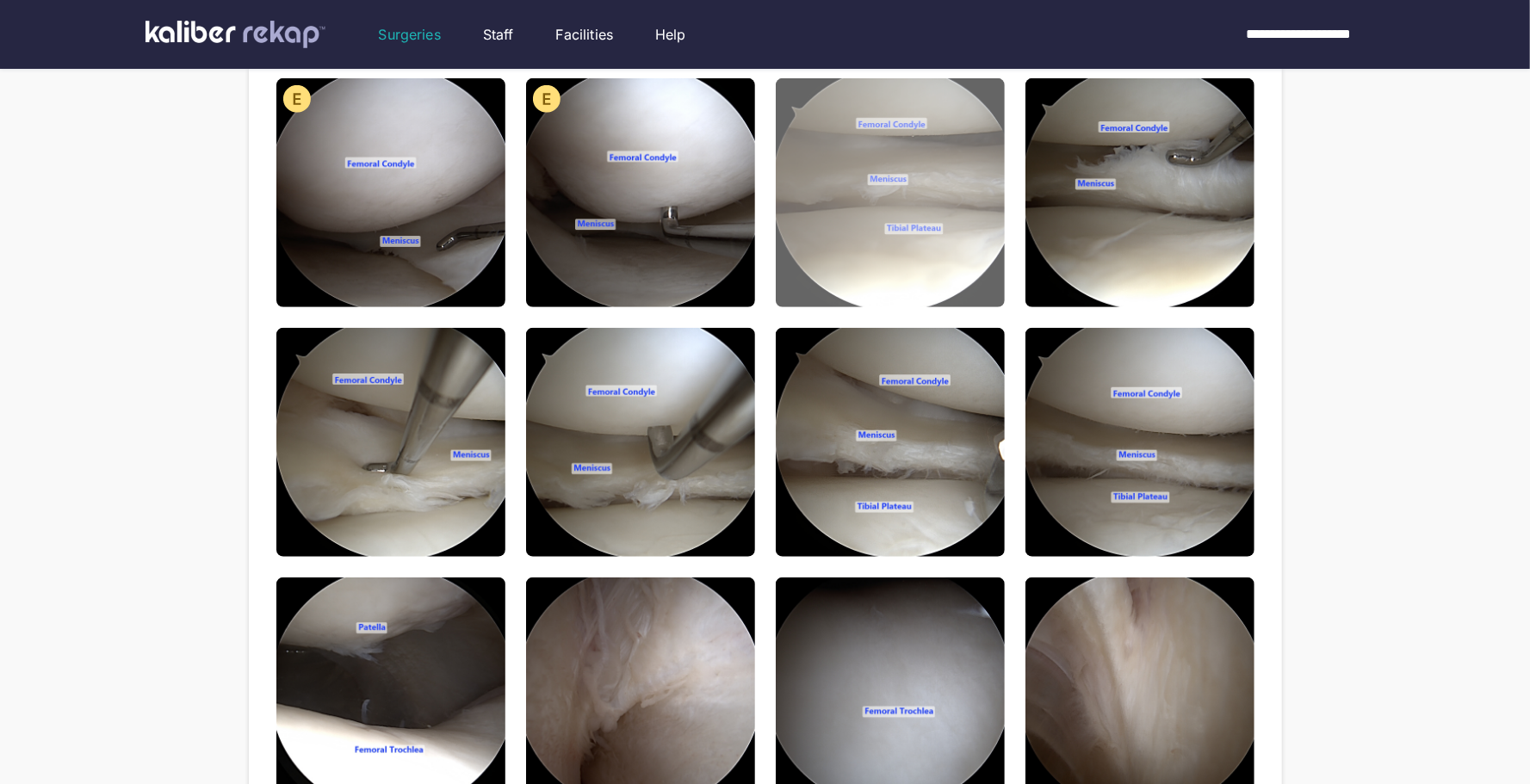
click at [896, 291] on img at bounding box center [890, 192] width 229 height 229
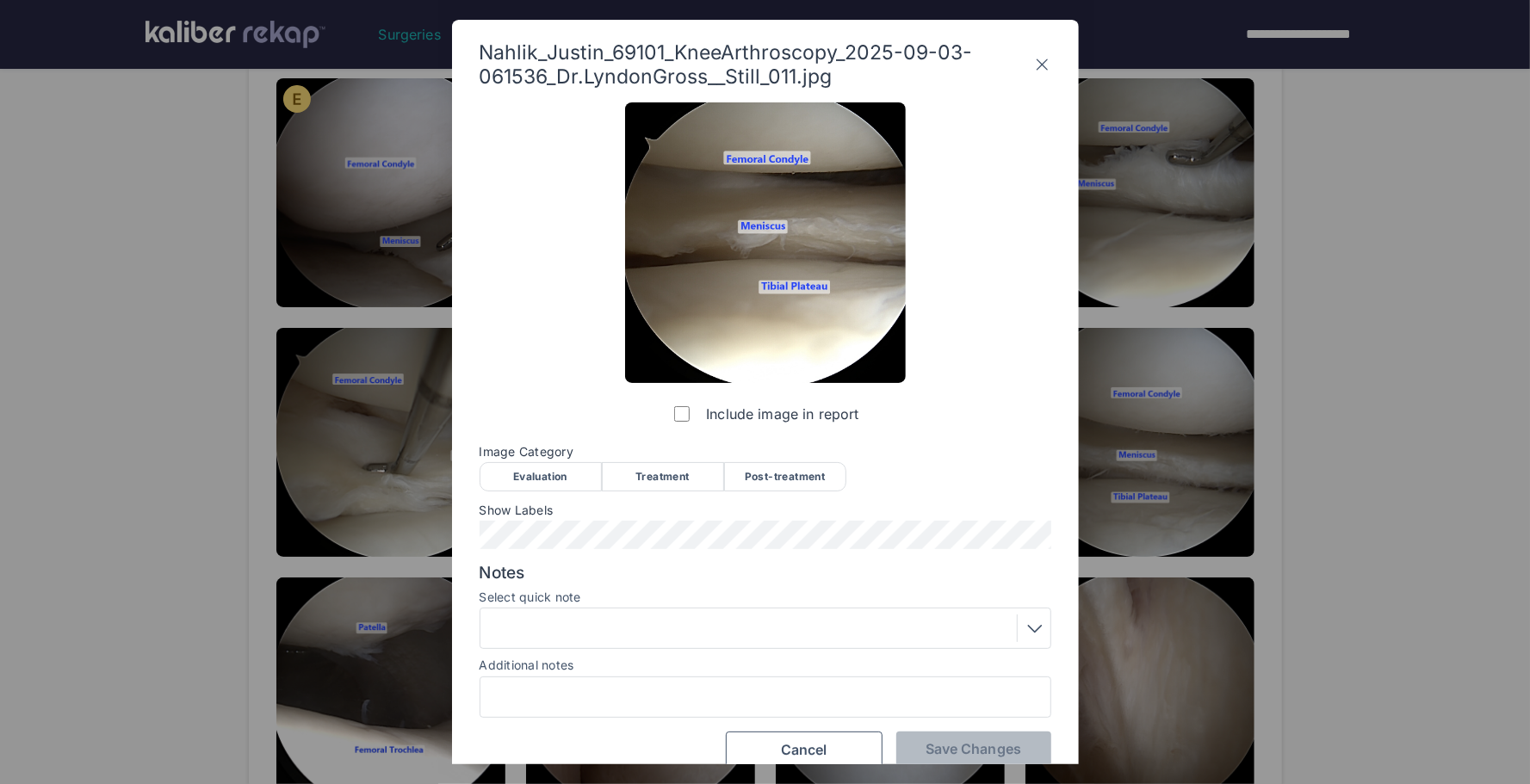
drag, startPoint x: 549, startPoint y: 477, endPoint x: 931, endPoint y: 635, distance: 413.4
click at [555, 477] on div "Evaluation" at bounding box center [541, 476] width 122 height 30
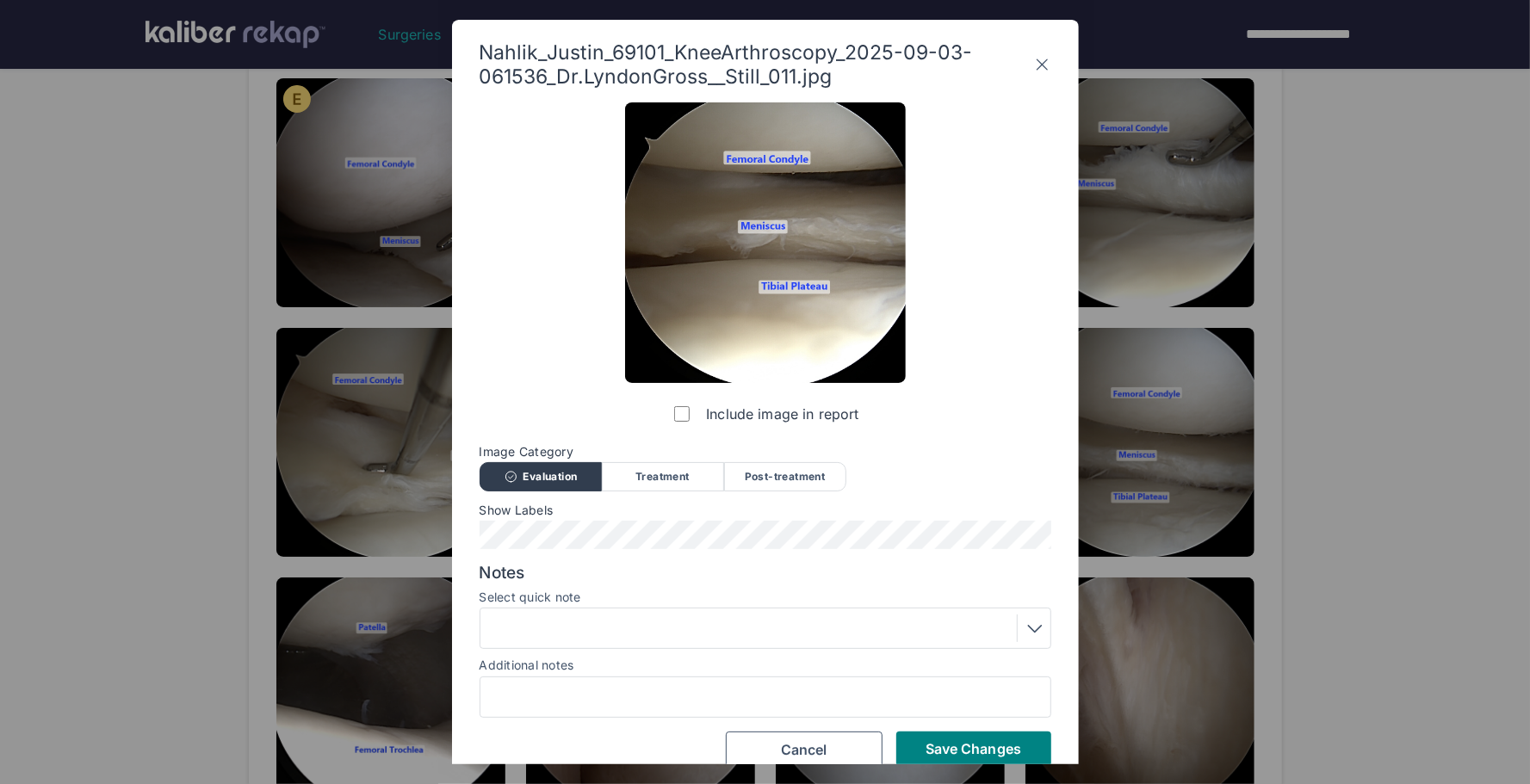
scroll to position [22, 0]
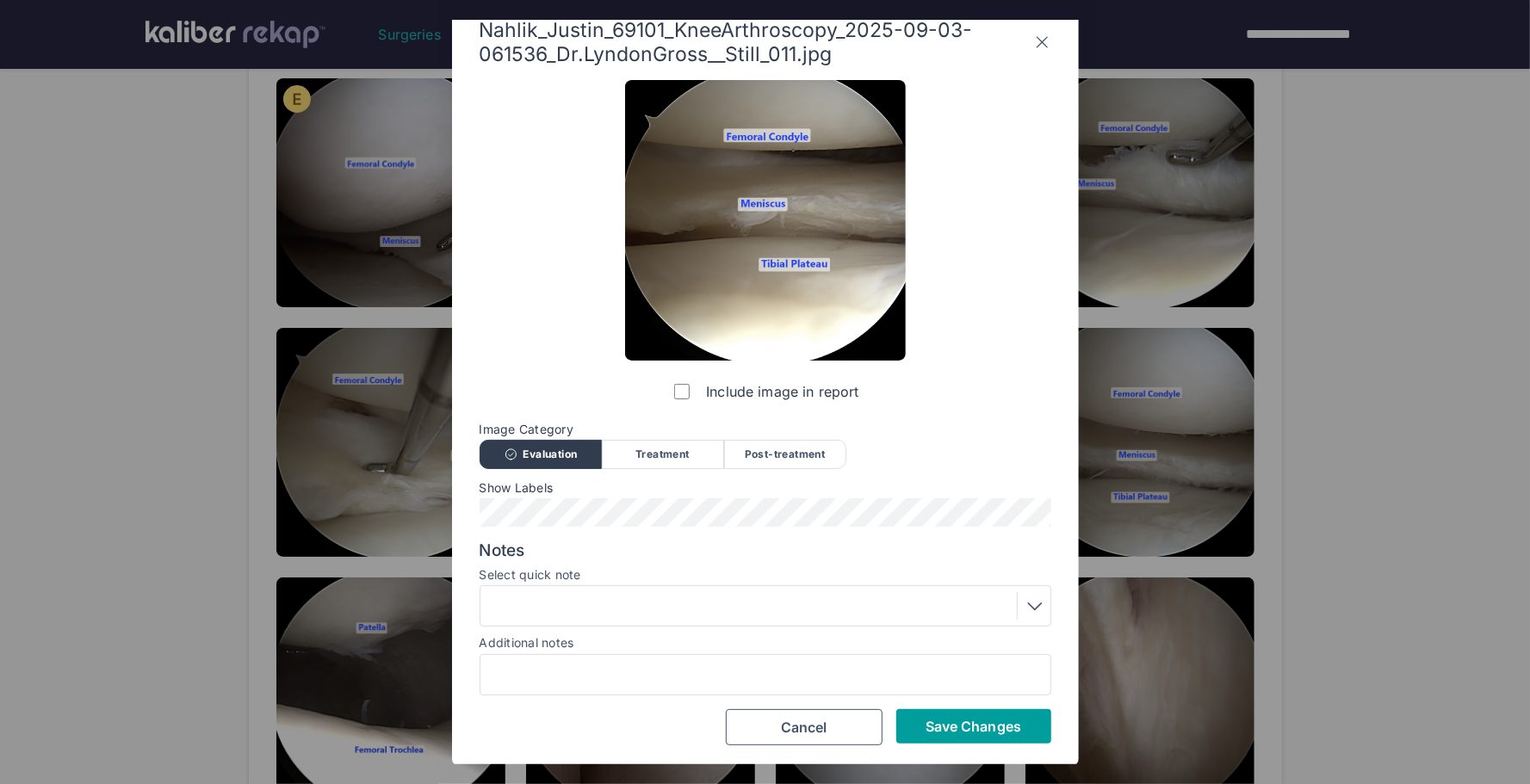
drag, startPoint x: 971, startPoint y: 740, endPoint x: 1124, endPoint y: 476, distance: 305.1
click at [971, 739] on button "Save Changes" at bounding box center [974, 727] width 155 height 34
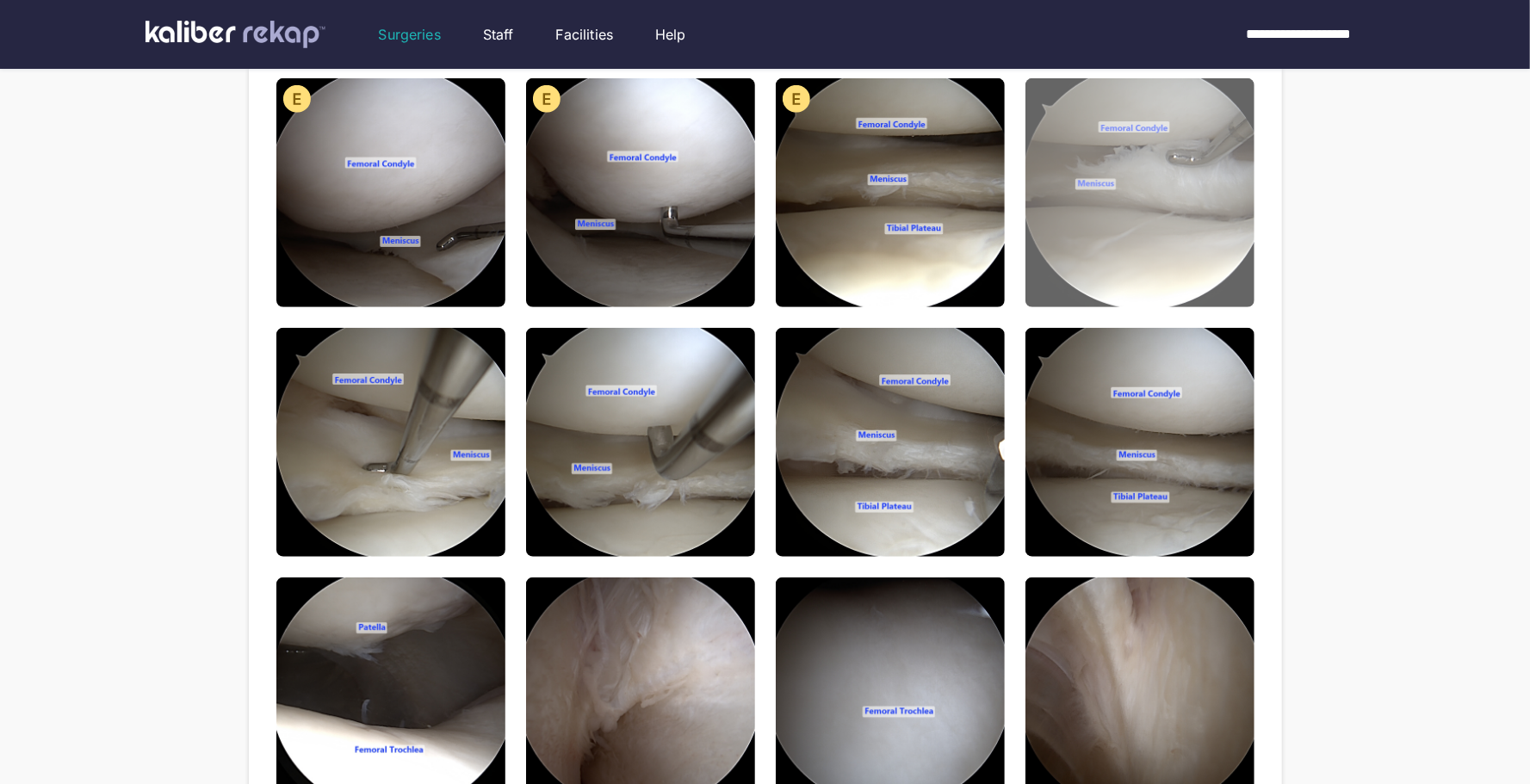
click at [1159, 283] on img at bounding box center [1140, 192] width 229 height 229
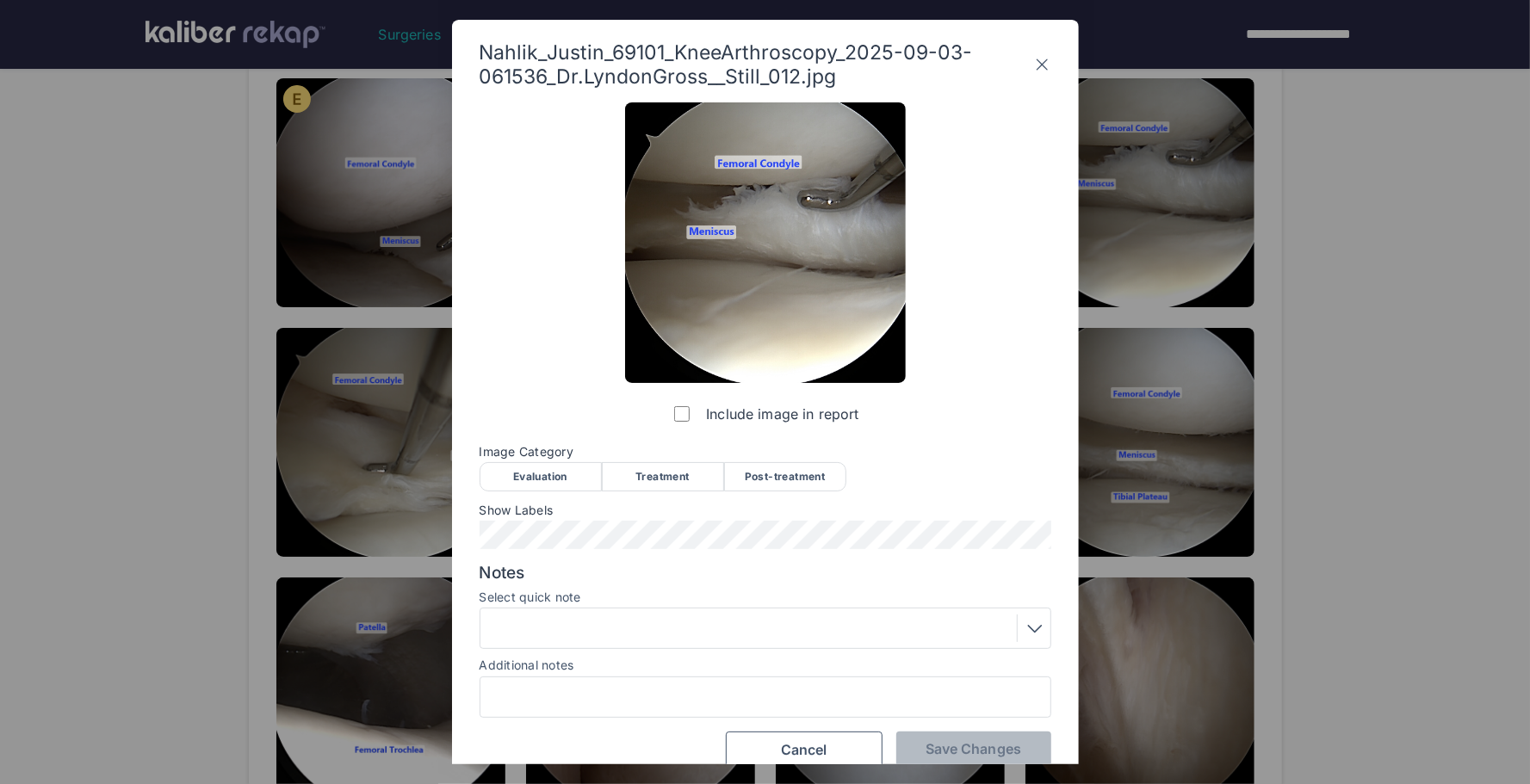
drag, startPoint x: 547, startPoint y: 482, endPoint x: 637, endPoint y: 499, distance: 91.6
click at [551, 480] on div "Evaluation" at bounding box center [541, 476] width 122 height 30
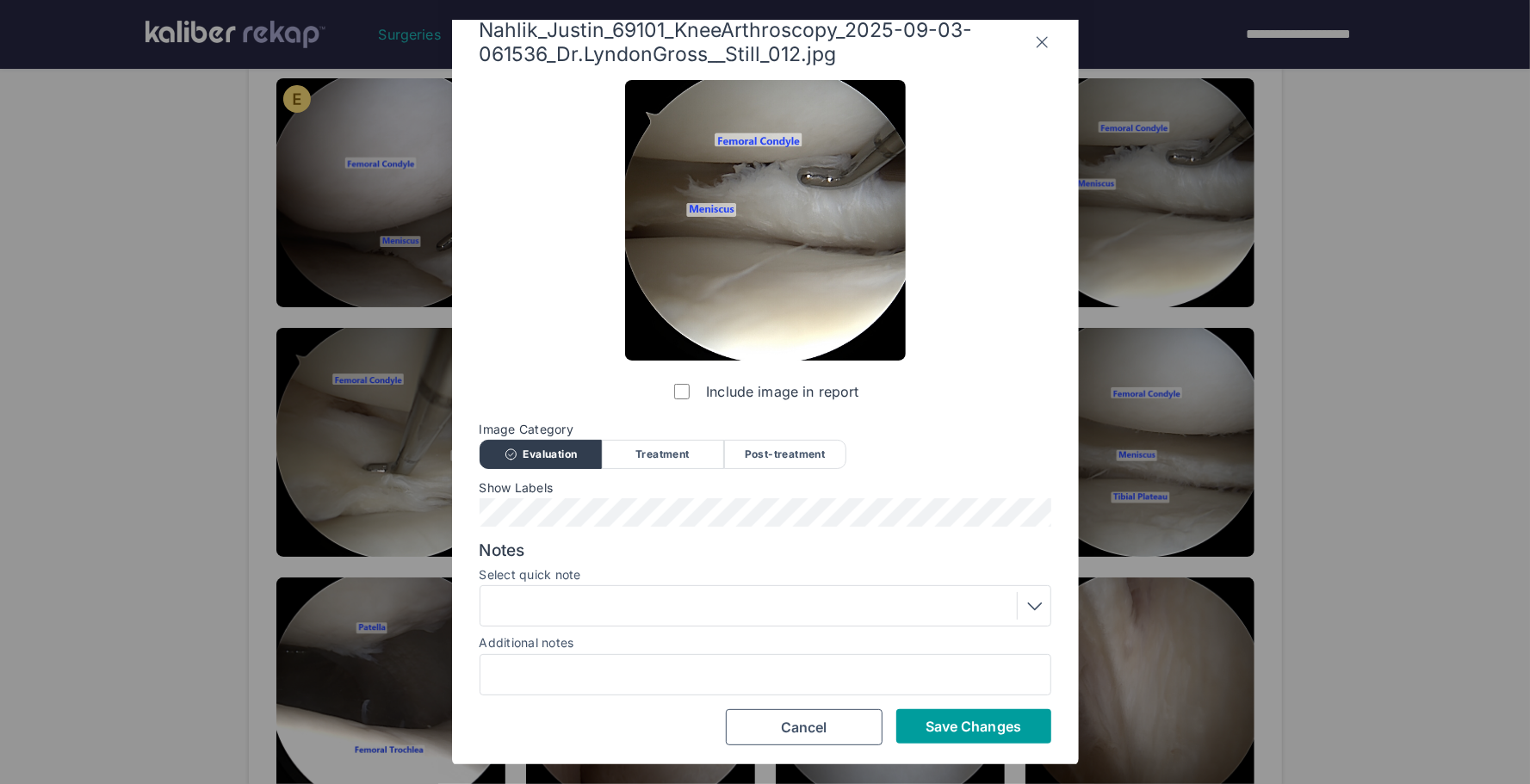
click at [981, 727] on span "Save Changes" at bounding box center [974, 726] width 96 height 17
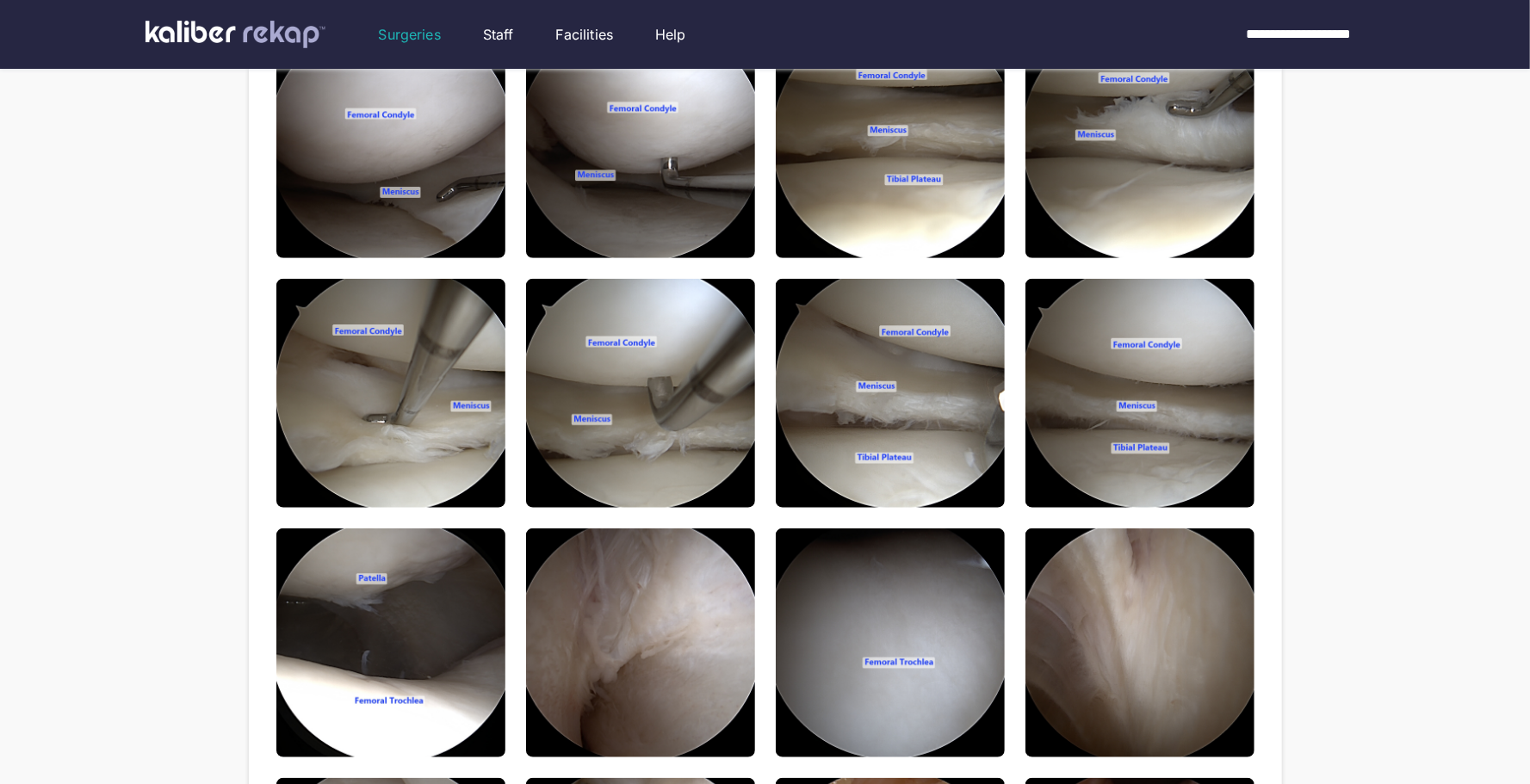
scroll to position [866, 0]
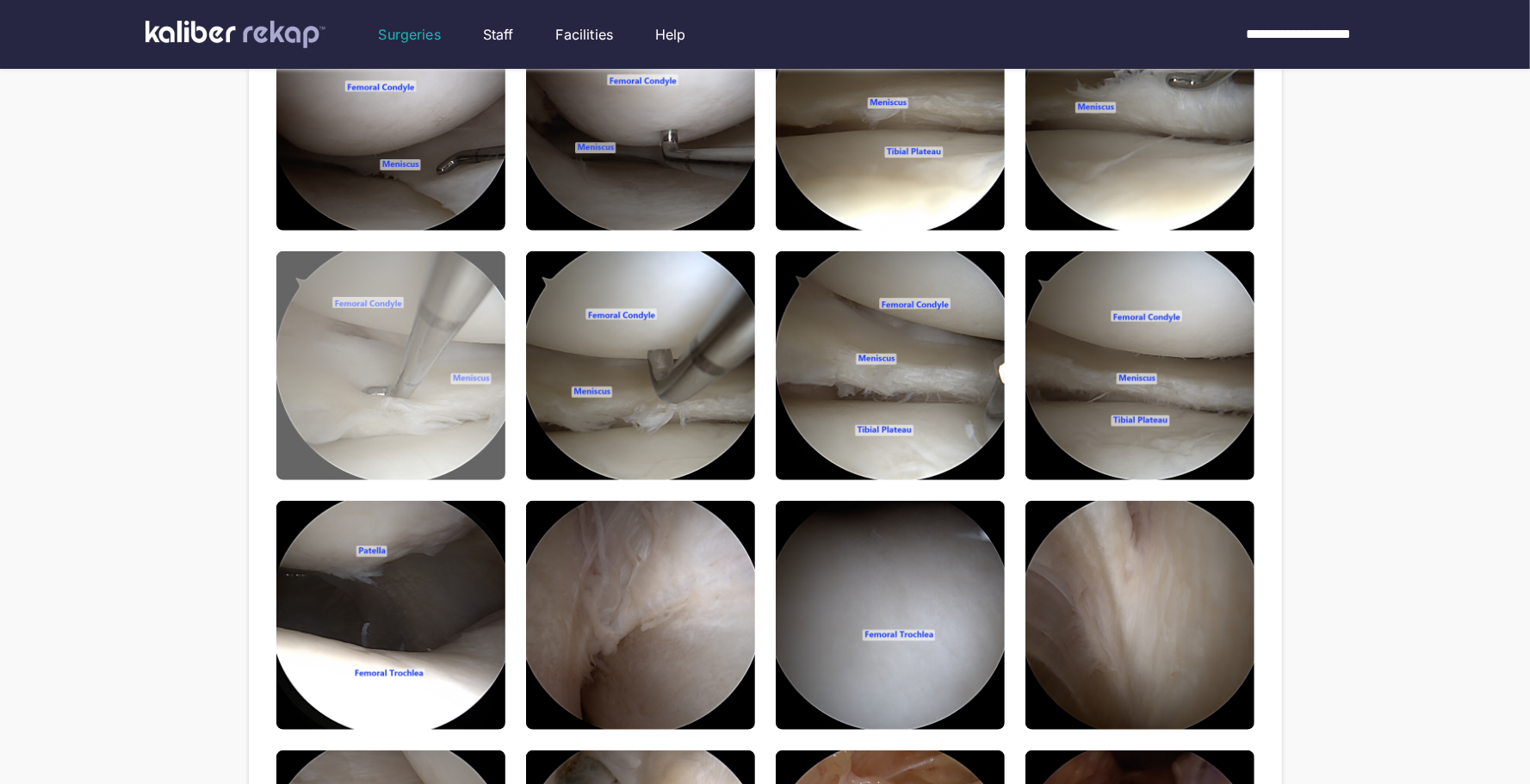
click at [451, 431] on img at bounding box center [390, 365] width 229 height 229
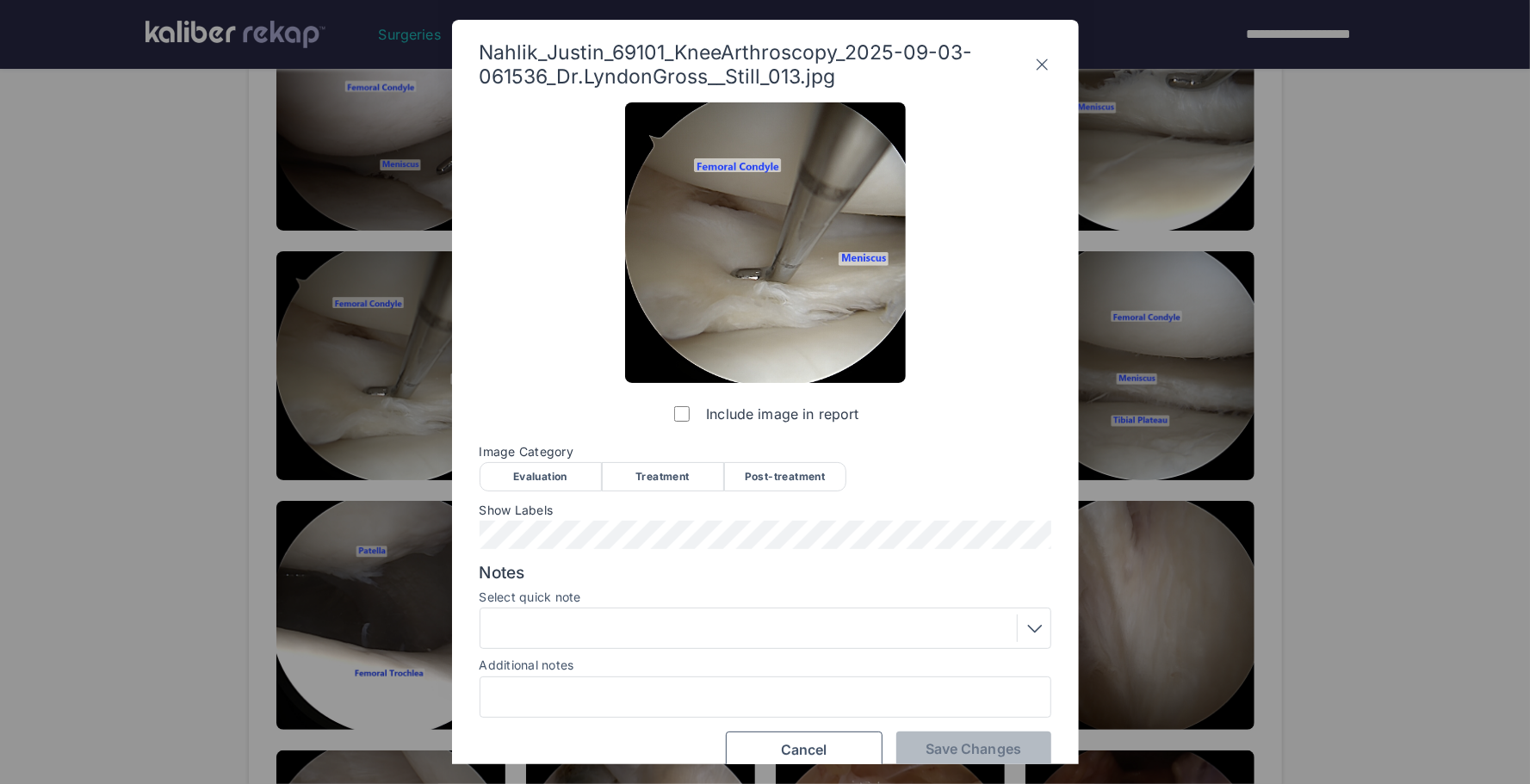
click at [568, 473] on div "Evaluation" at bounding box center [541, 476] width 122 height 30
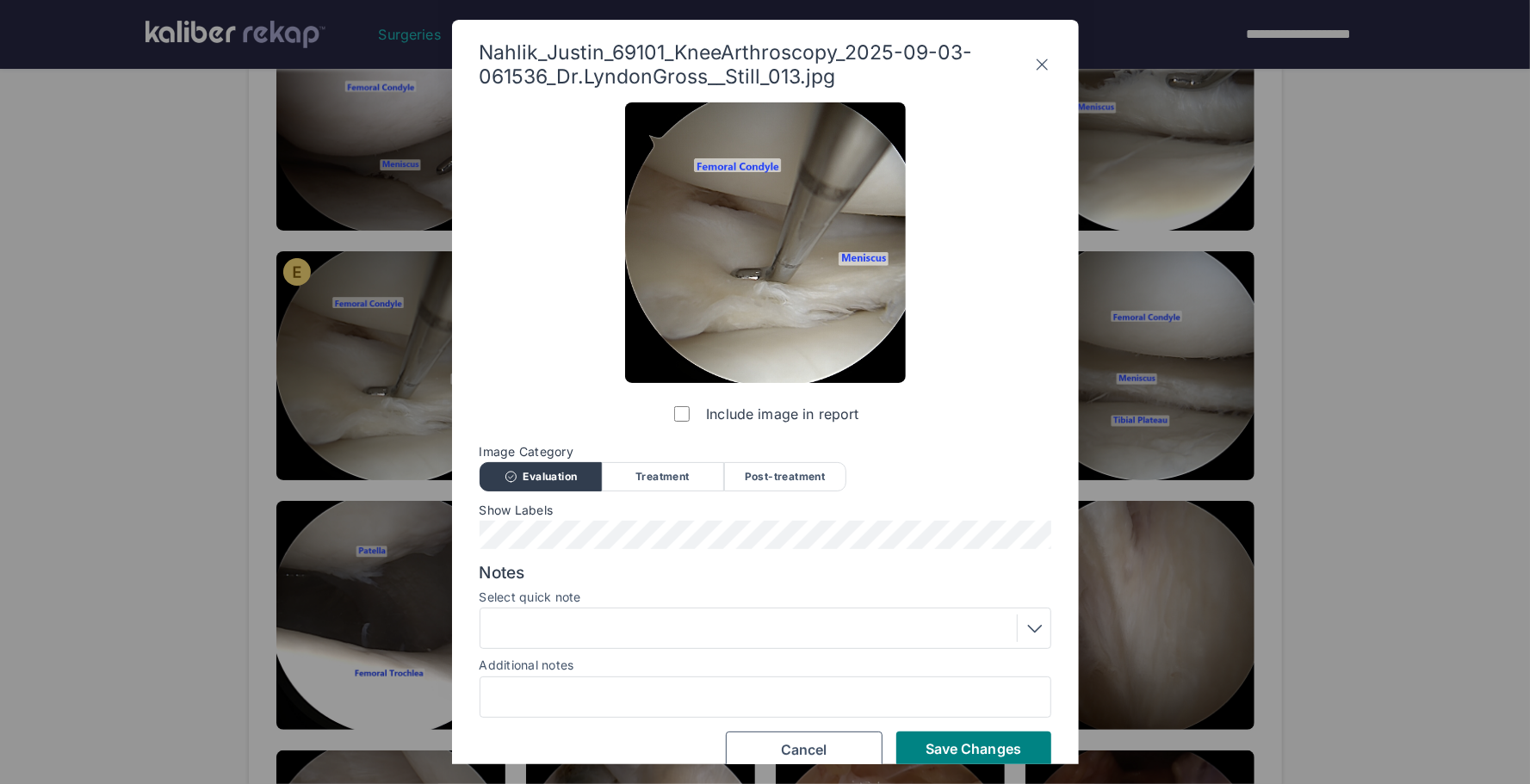
scroll to position [22, 0]
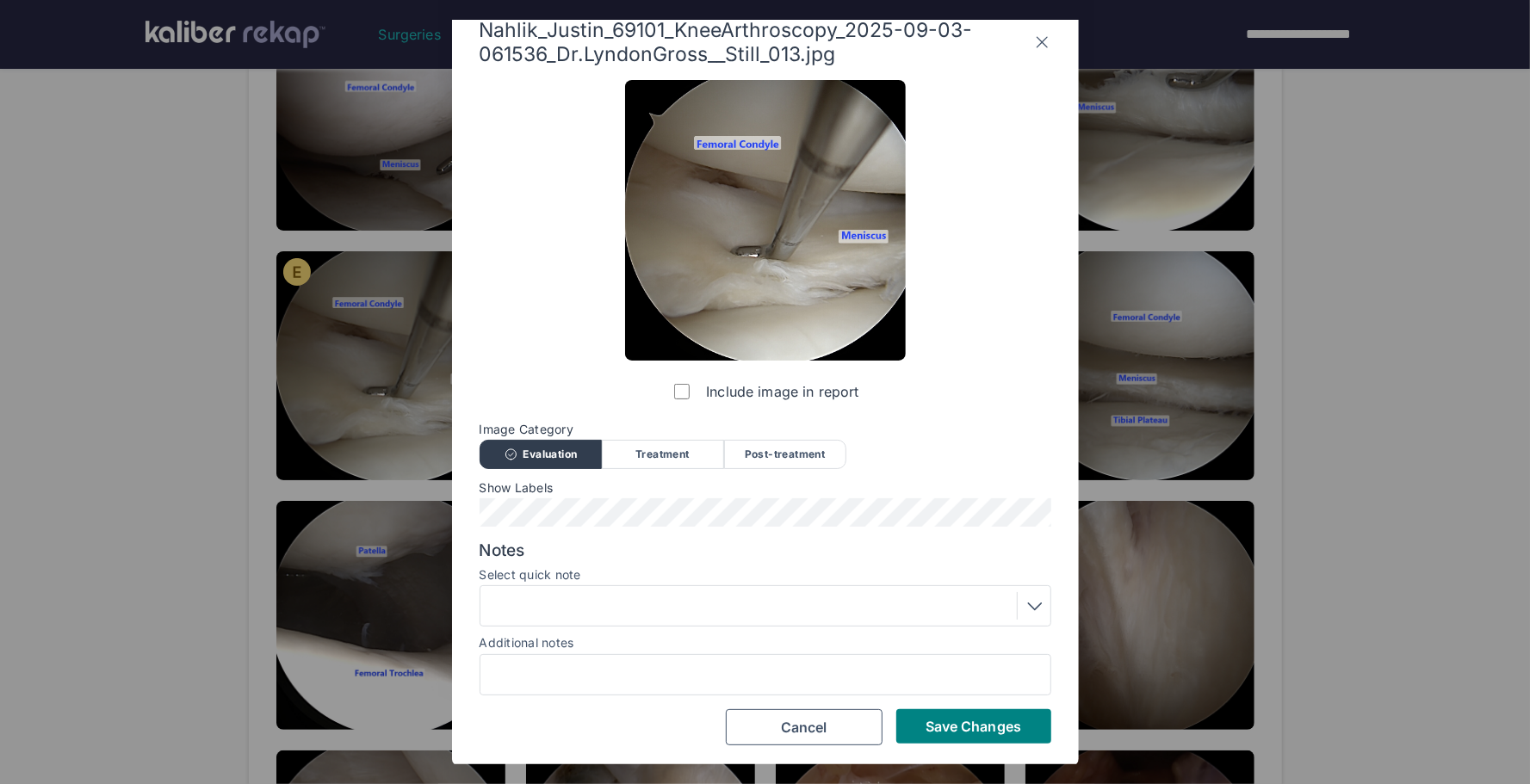
click at [623, 604] on div at bounding box center [765, 605] width 560 height 28
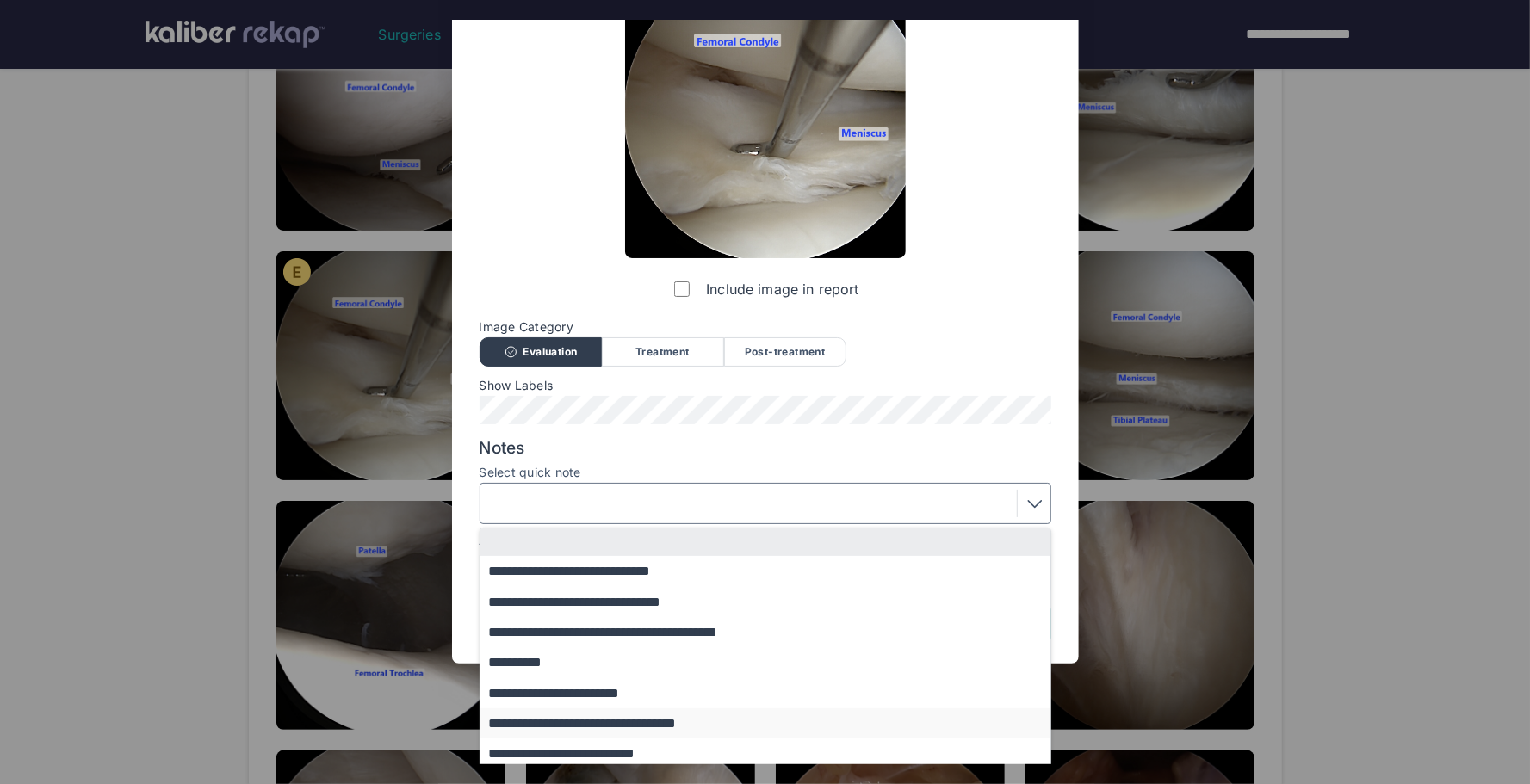
click at [591, 725] on button "**********" at bounding box center [774, 724] width 587 height 30
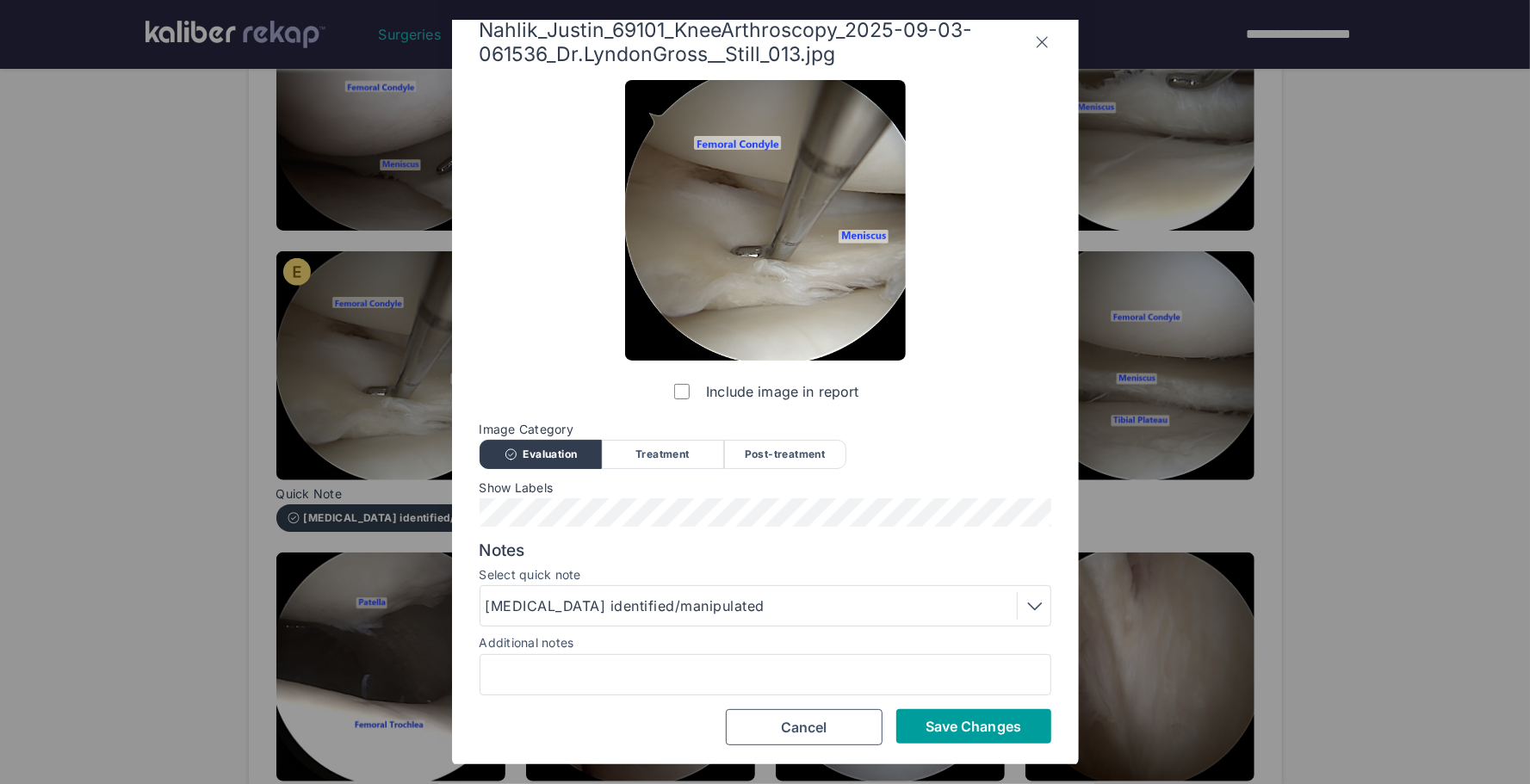
click at [930, 725] on span "Save Changes" at bounding box center [974, 726] width 96 height 17
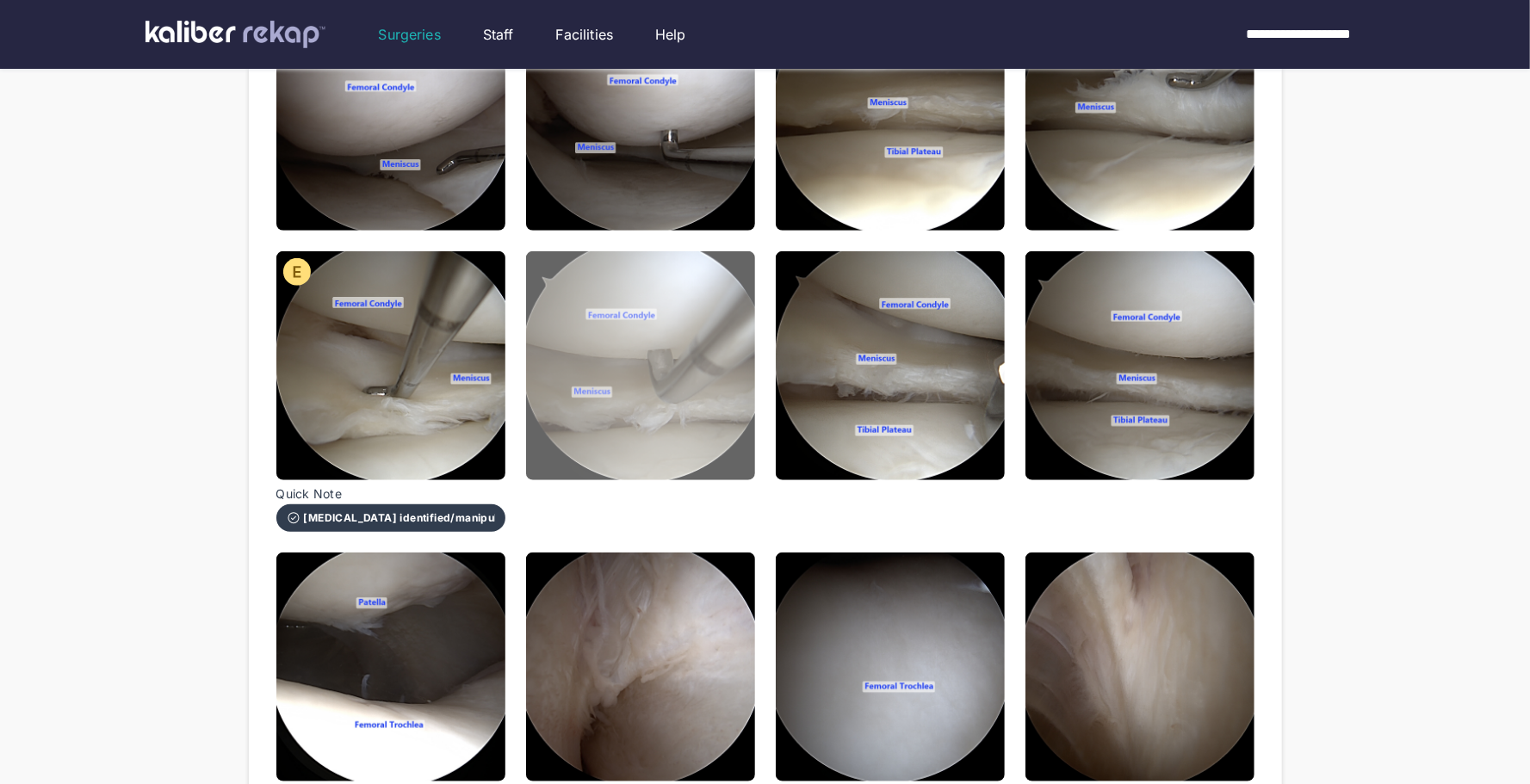
click at [657, 454] on img at bounding box center [640, 365] width 229 height 229
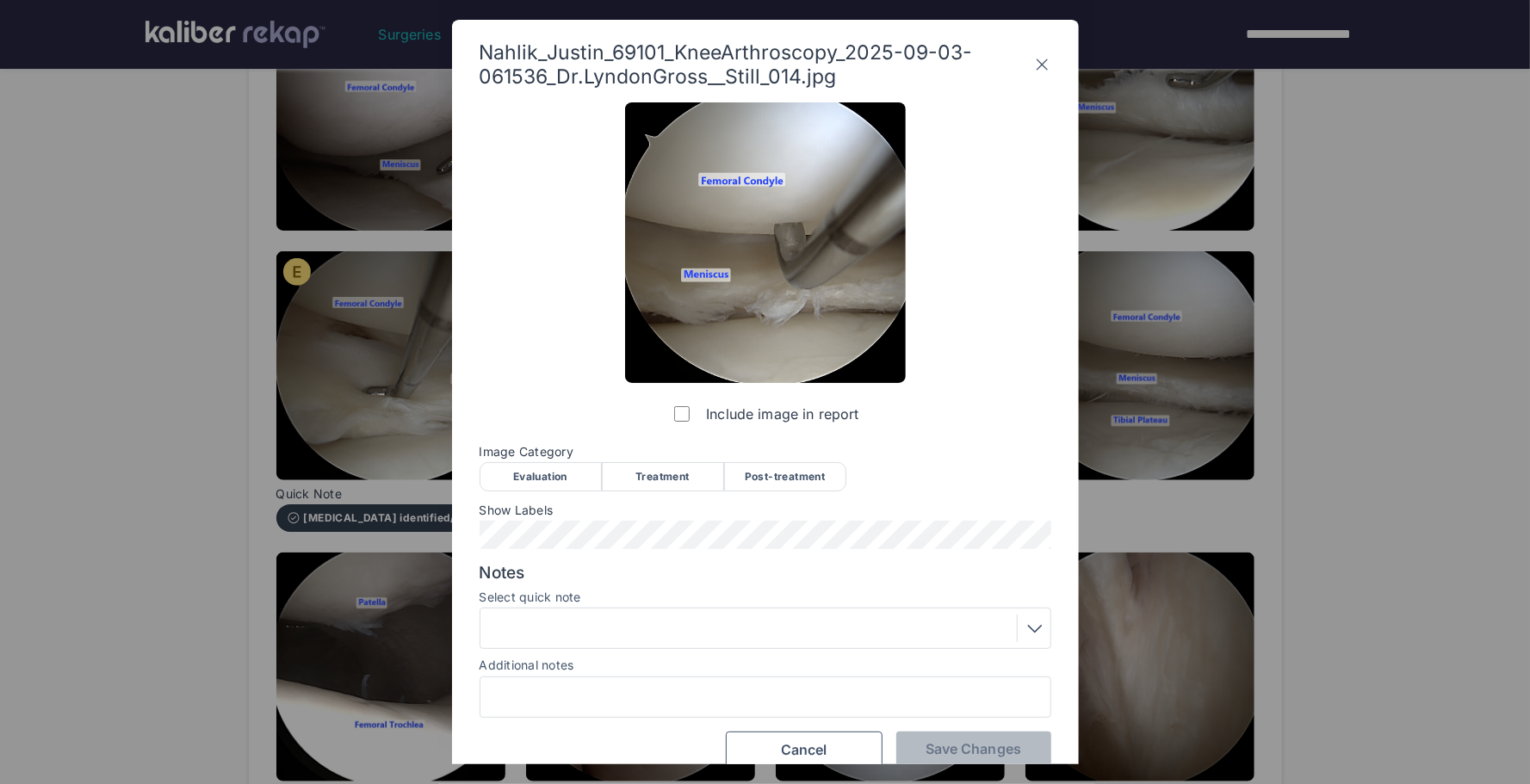
drag, startPoint x: 545, startPoint y: 483, endPoint x: 574, endPoint y: 486, distance: 29.2
click at [556, 484] on div "Evaluation" at bounding box center [541, 476] width 122 height 30
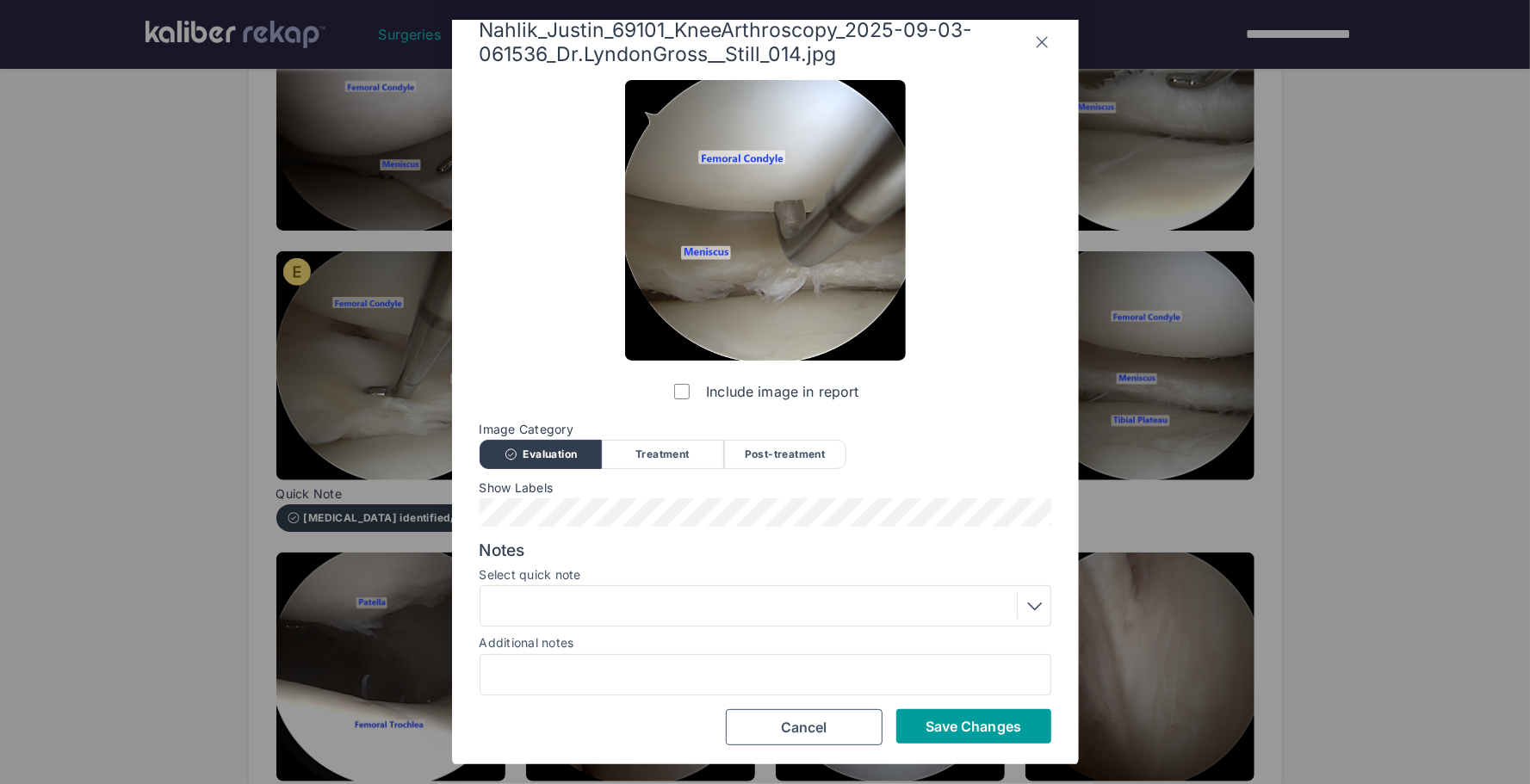
click at [915, 727] on button "Save Changes" at bounding box center [974, 727] width 155 height 34
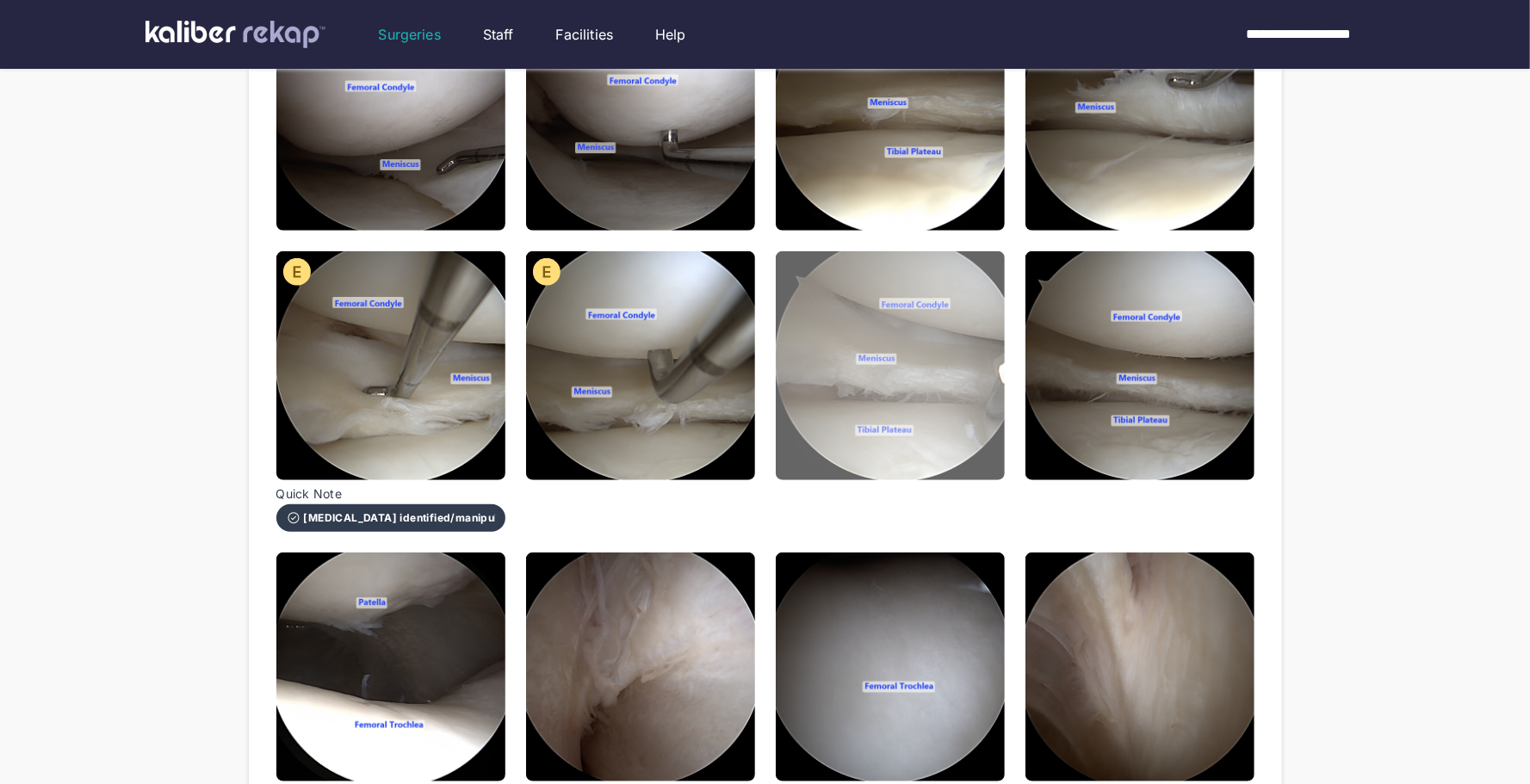
click at [875, 459] on img at bounding box center [890, 365] width 229 height 229
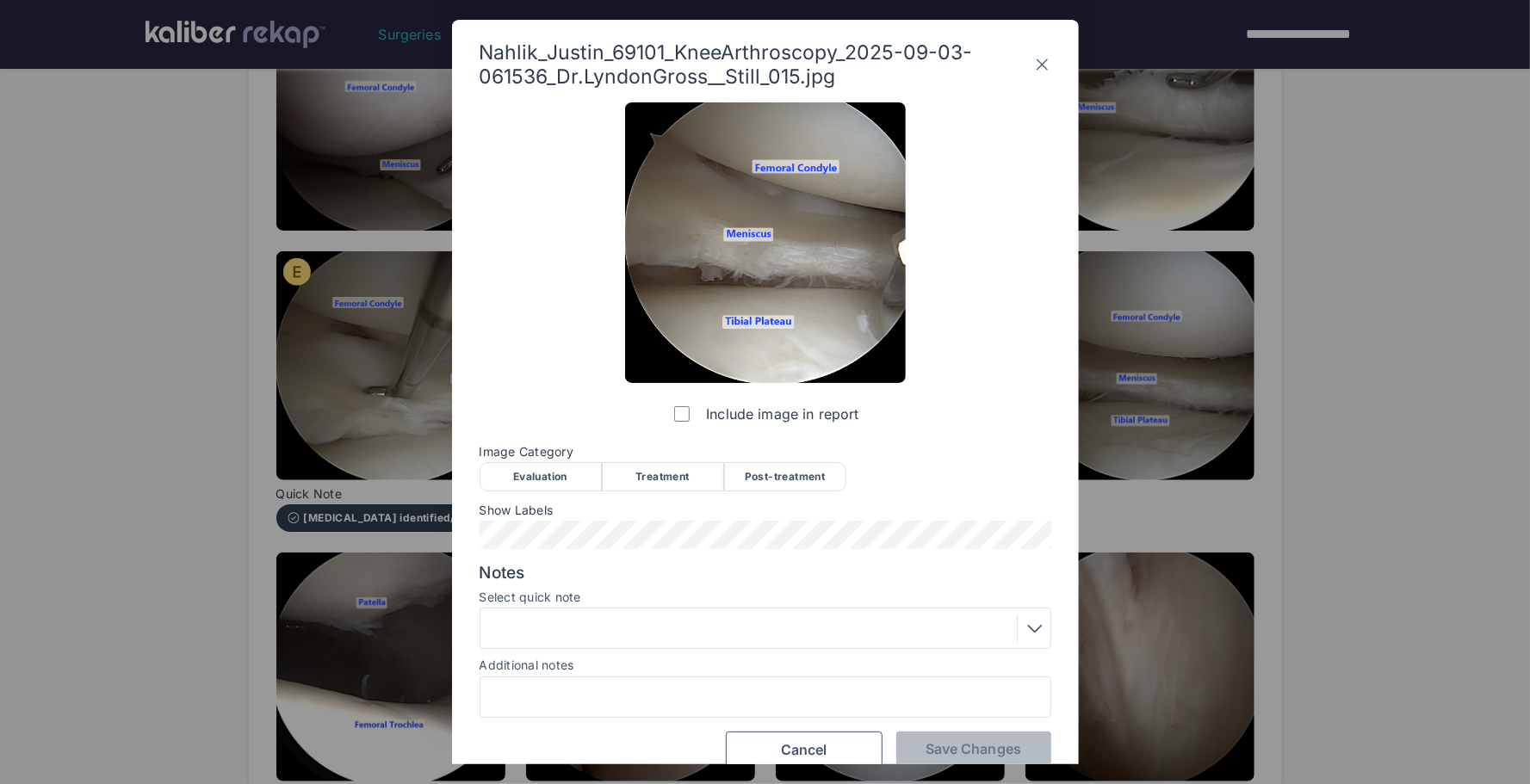
click at [645, 490] on div "Treatment" at bounding box center [663, 476] width 122 height 30
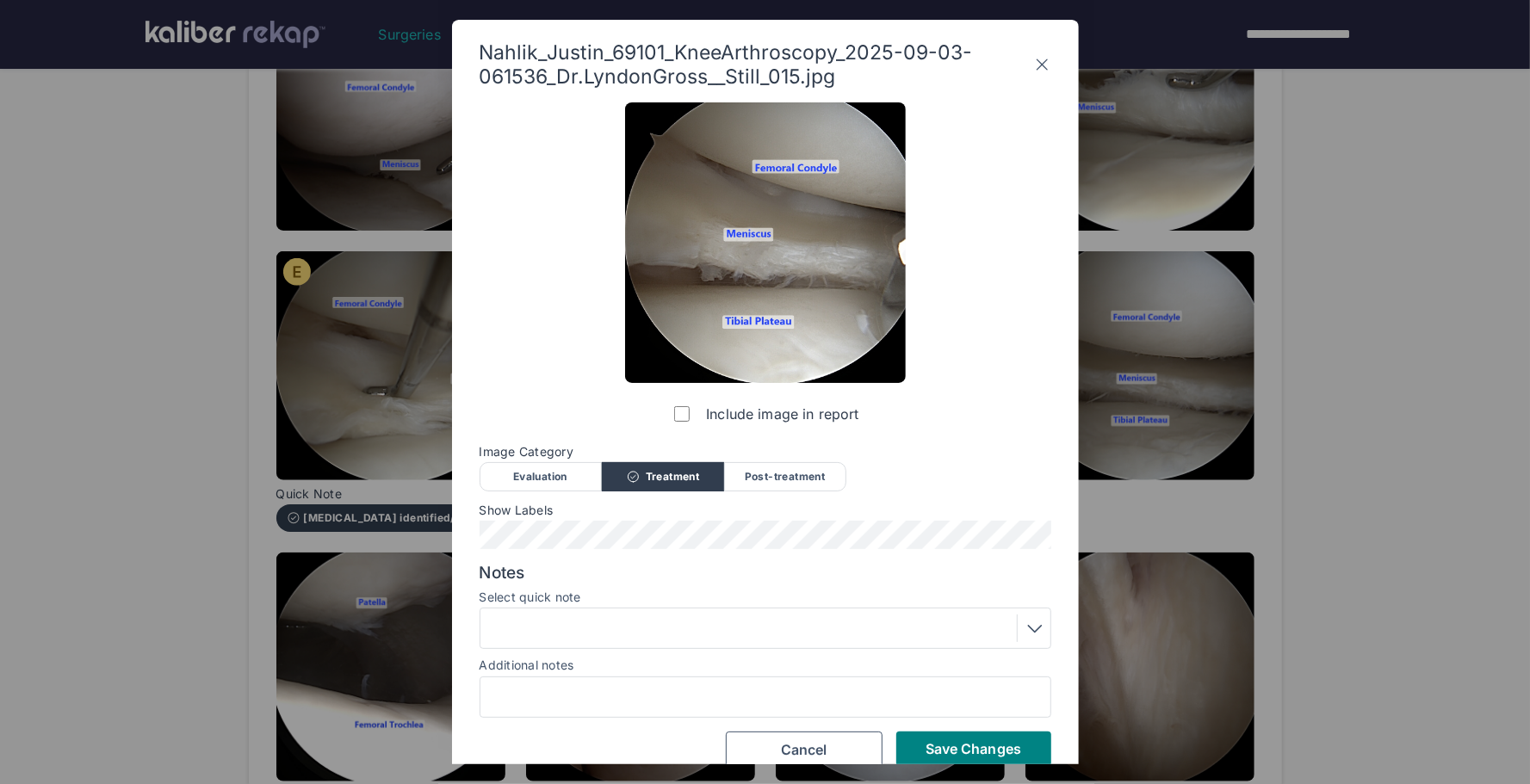
click at [640, 633] on div at bounding box center [765, 628] width 560 height 28
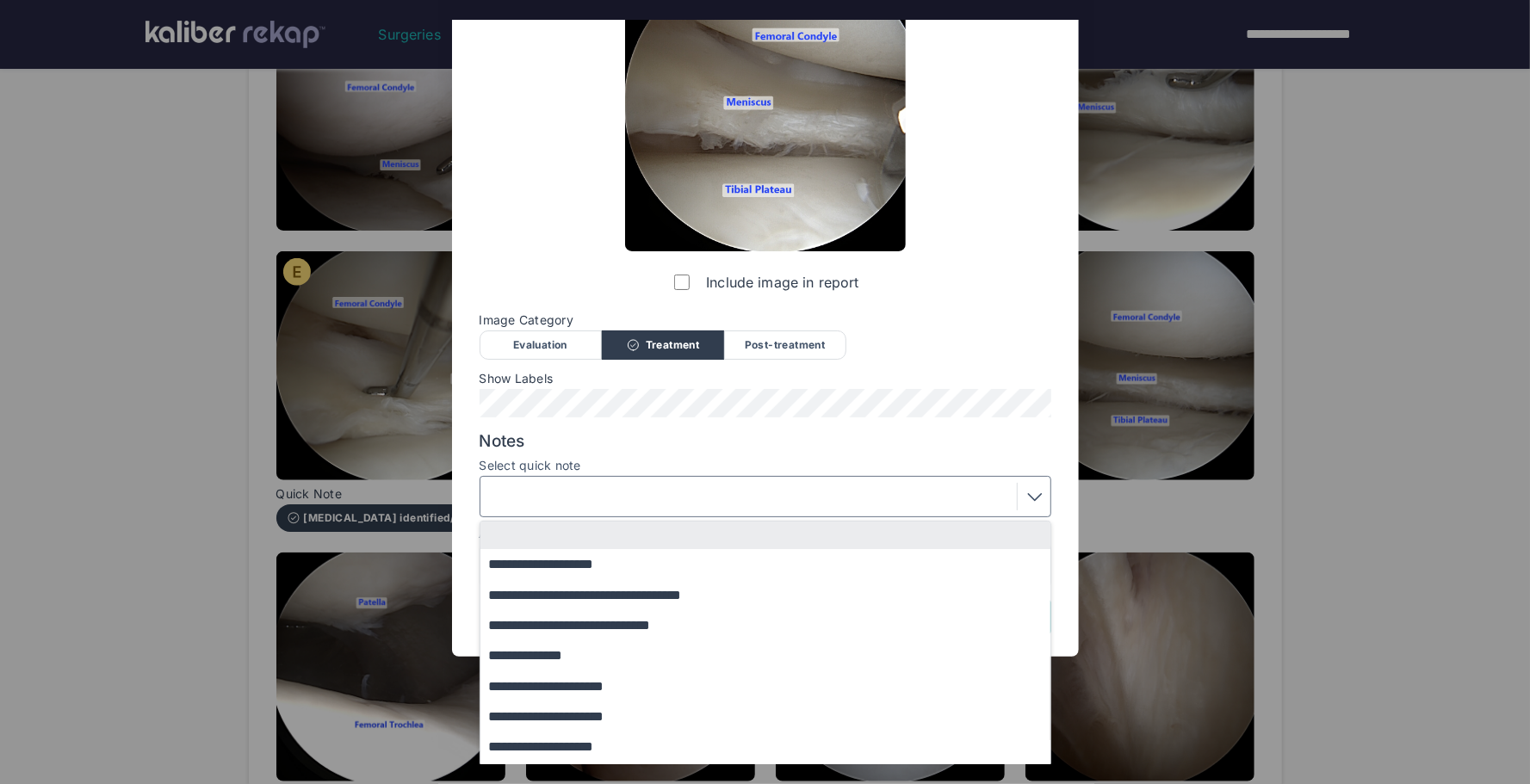
scroll to position [164, 0]
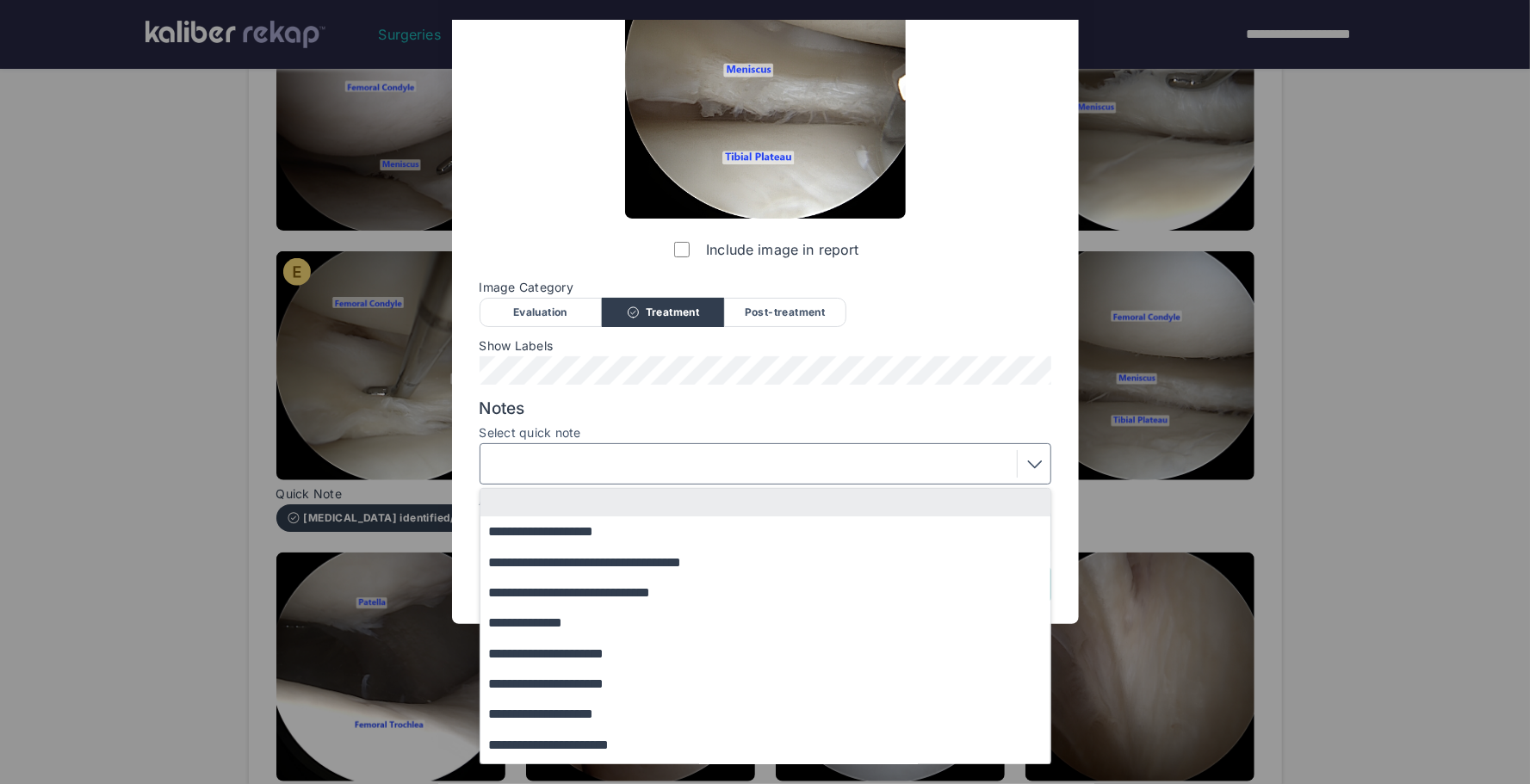
drag, startPoint x: 602, startPoint y: 746, endPoint x: 681, endPoint y: 737, distance: 79.5
click at [609, 743] on button "**********" at bounding box center [774, 745] width 587 height 30
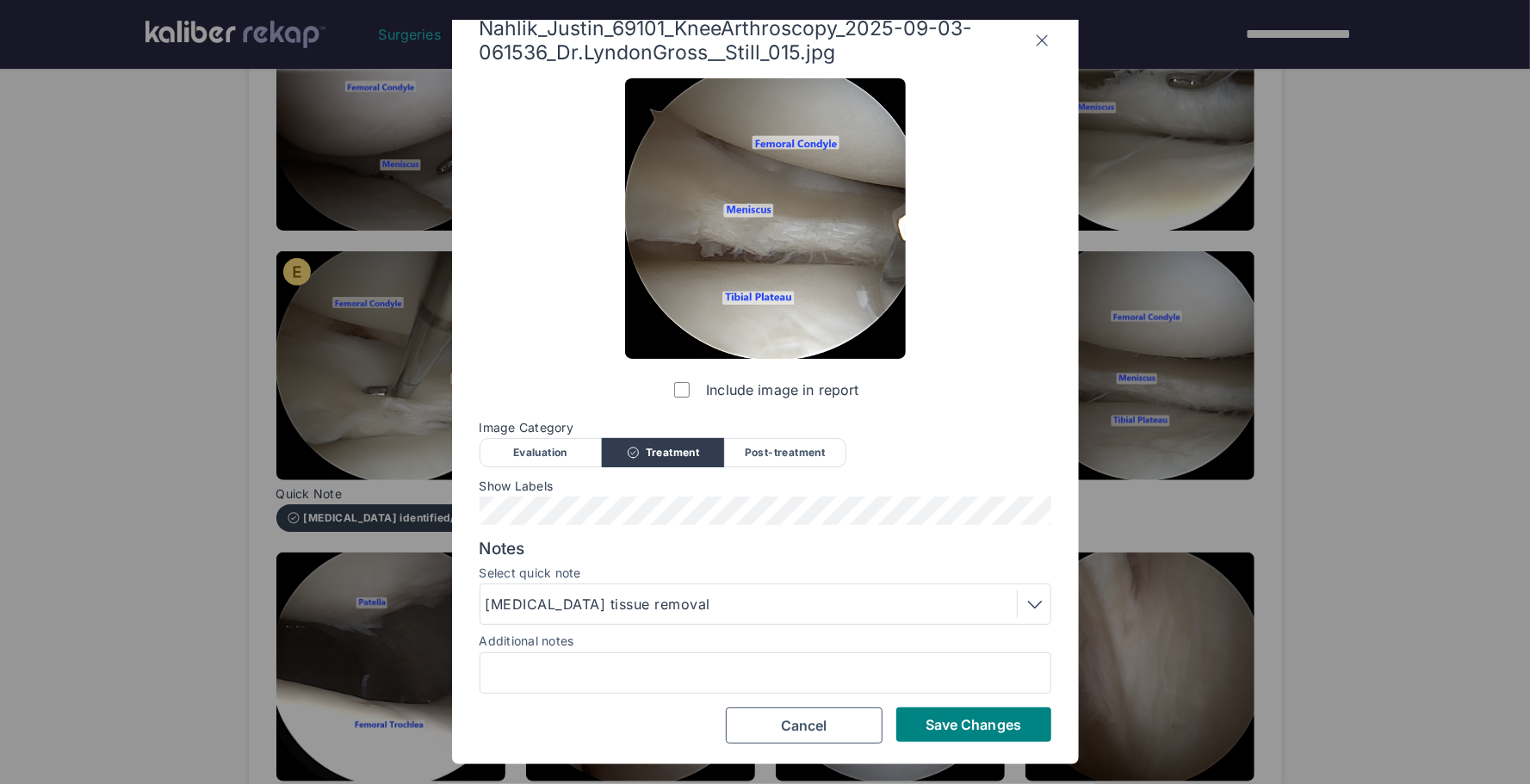
scroll to position [22, 0]
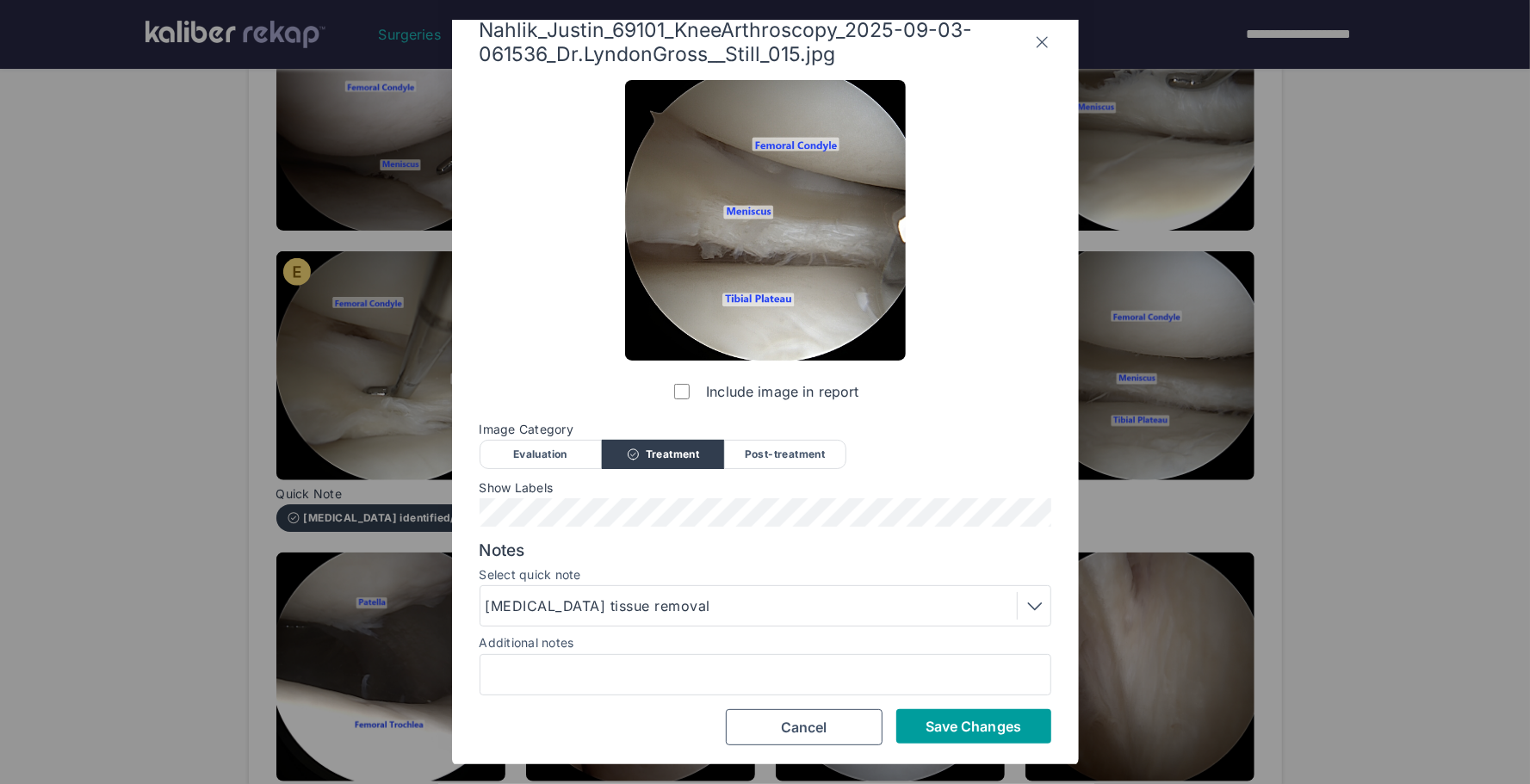
click at [923, 726] on button "Save Changes" at bounding box center [974, 727] width 155 height 34
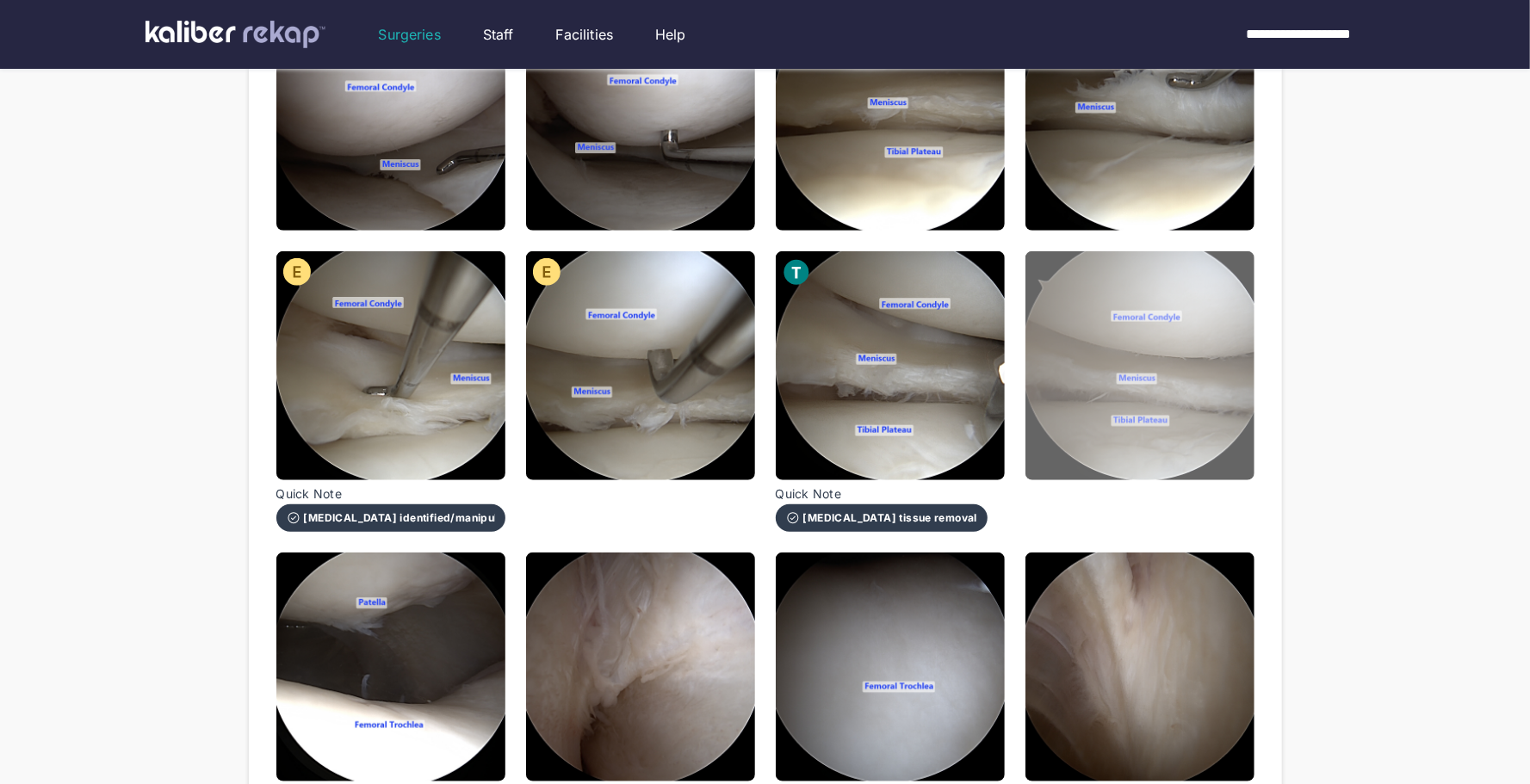
click at [1096, 440] on img at bounding box center [1140, 365] width 229 height 229
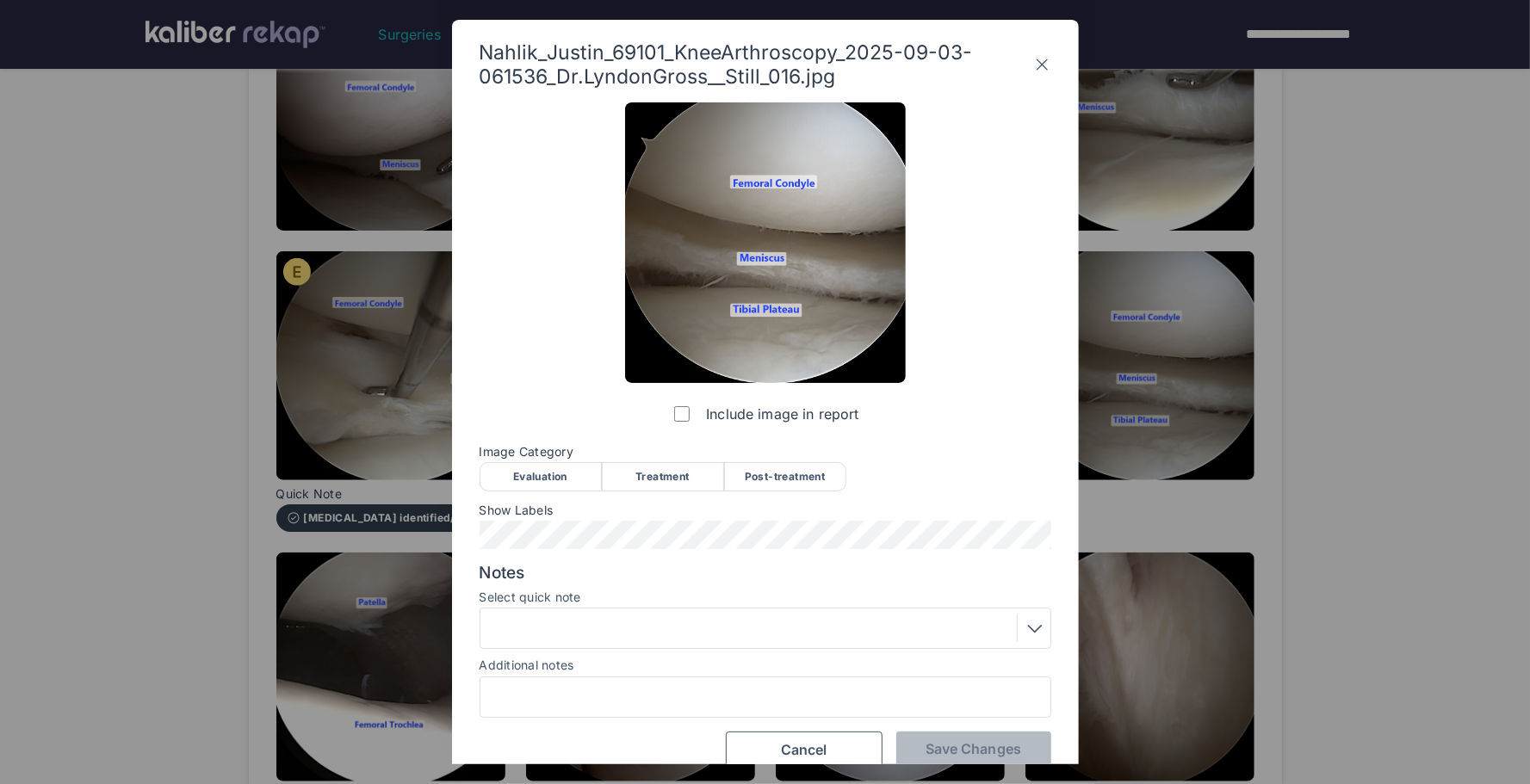
click at [788, 475] on div "Post-treatment" at bounding box center [785, 476] width 122 height 30
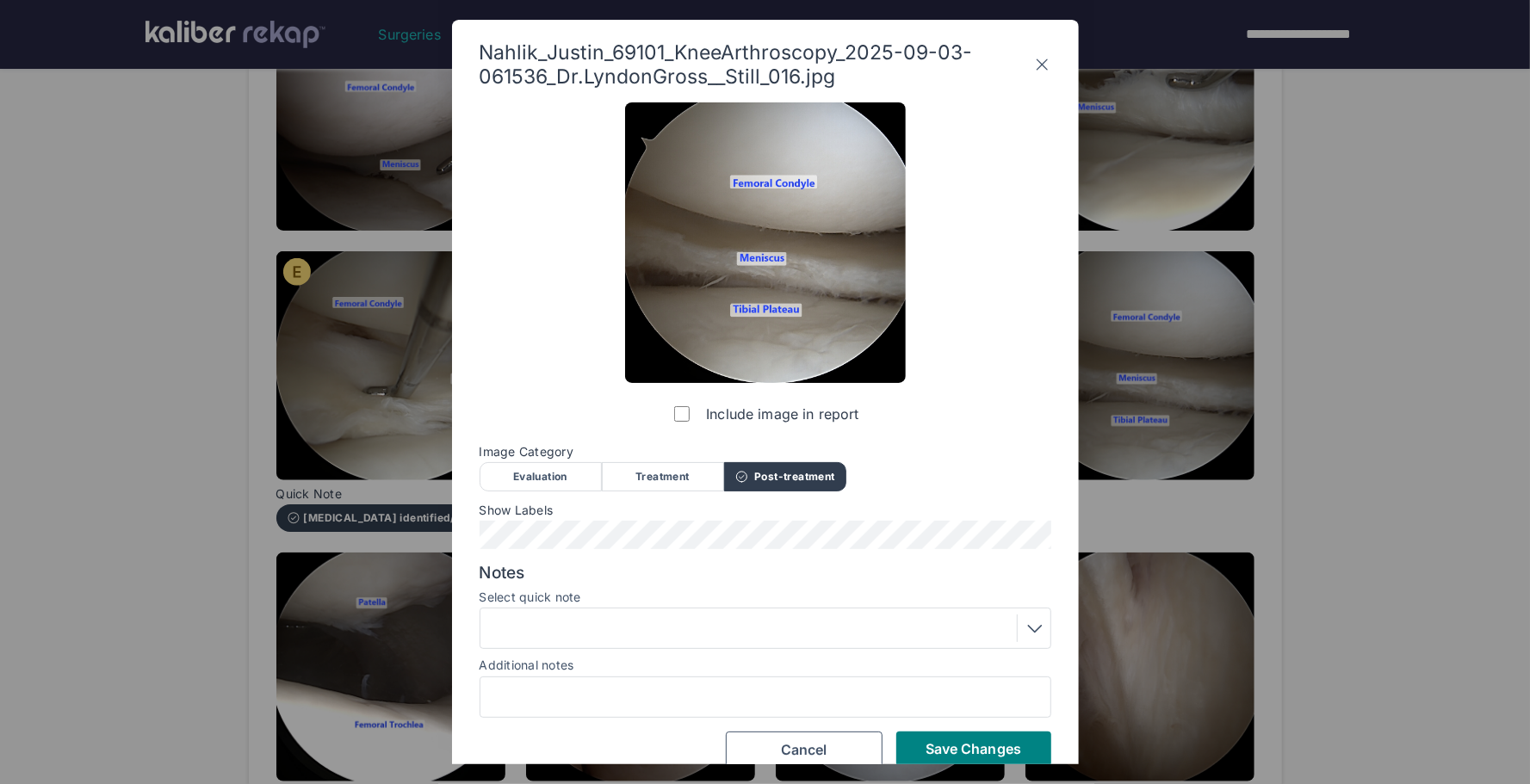
click at [637, 646] on div at bounding box center [765, 629] width 572 height 41
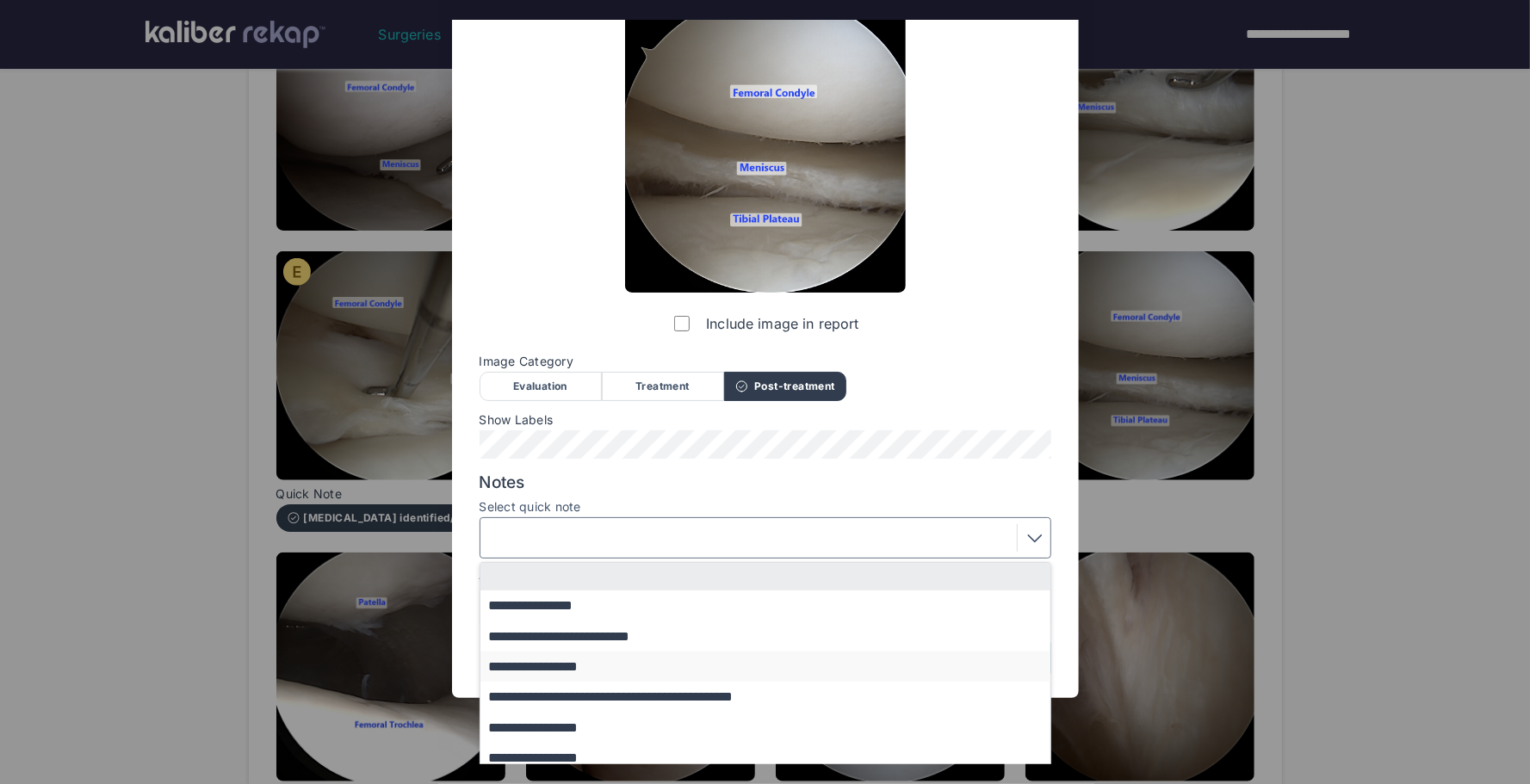
click at [581, 658] on button "**********" at bounding box center [774, 666] width 587 height 30
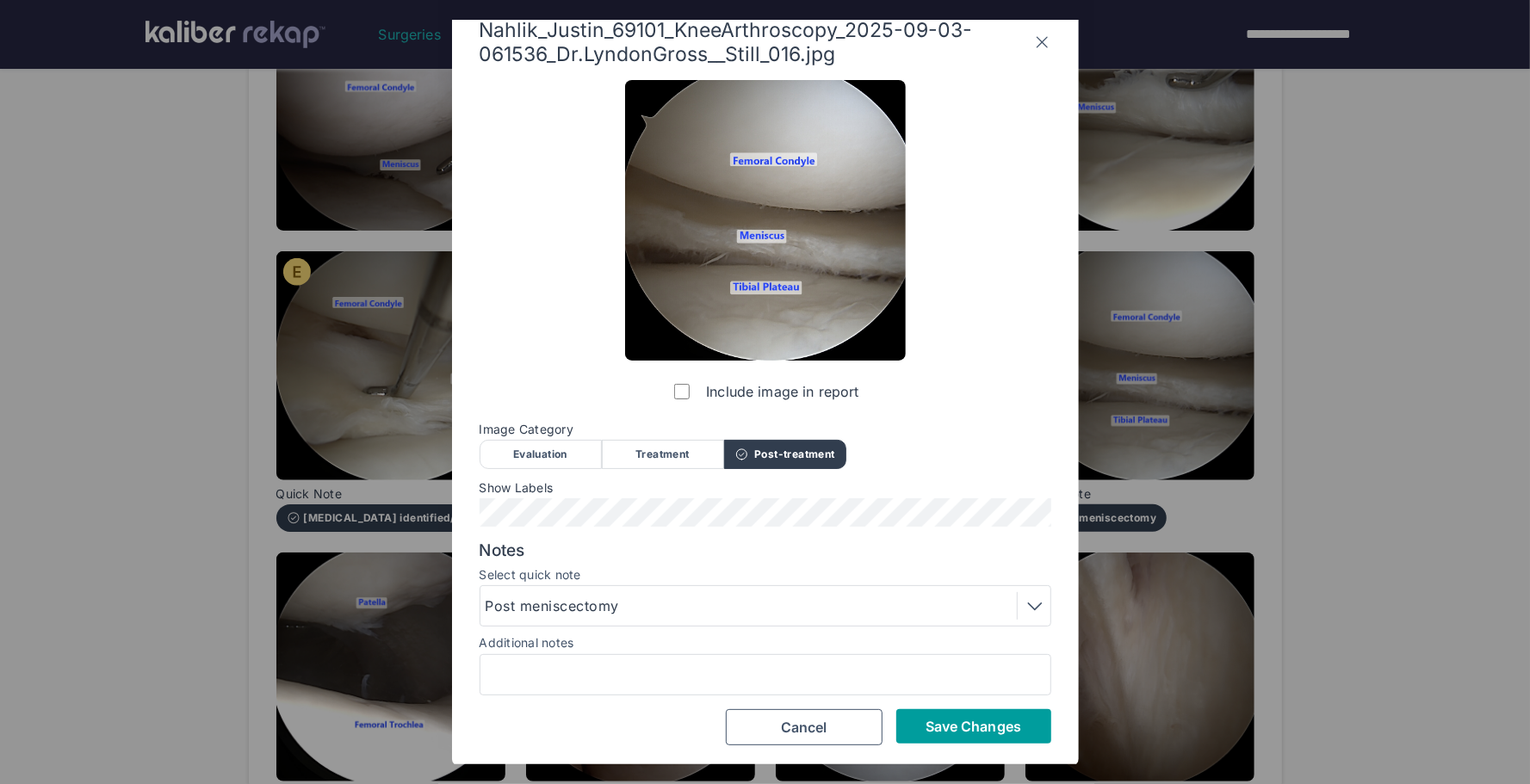
click at [964, 719] on span "Save Changes" at bounding box center [974, 726] width 96 height 17
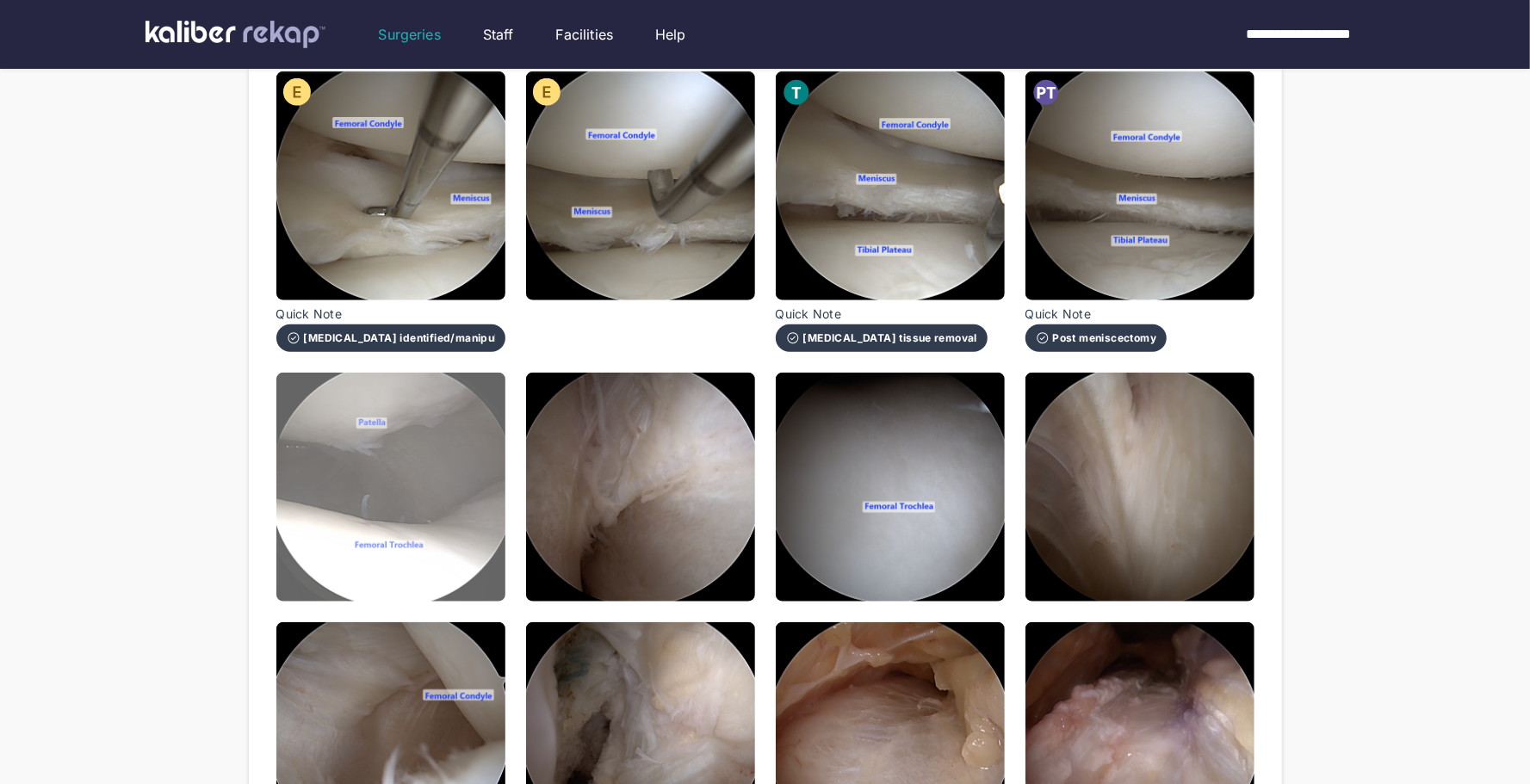
scroll to position [1069, 0]
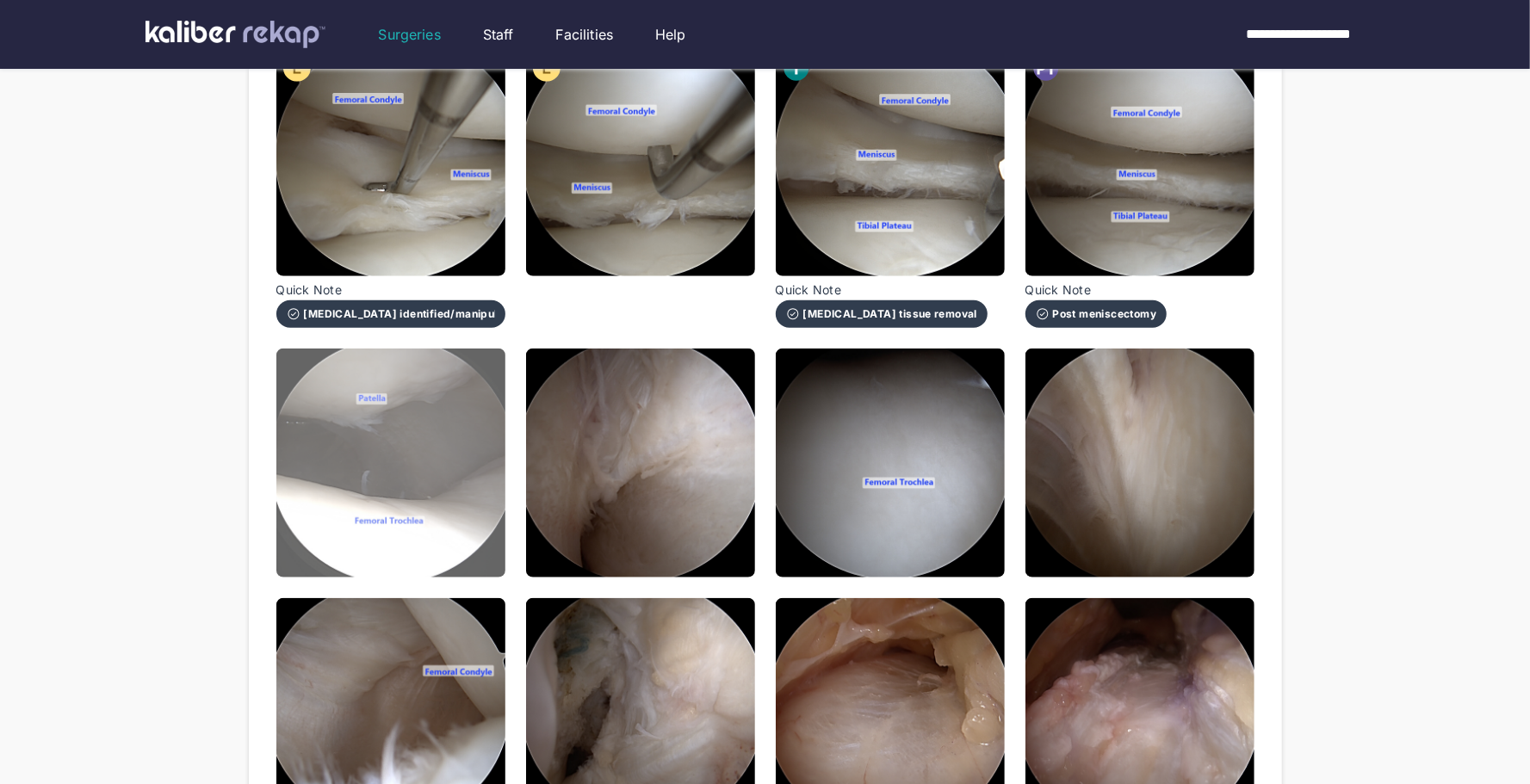
click at [436, 518] on img at bounding box center [390, 463] width 229 height 229
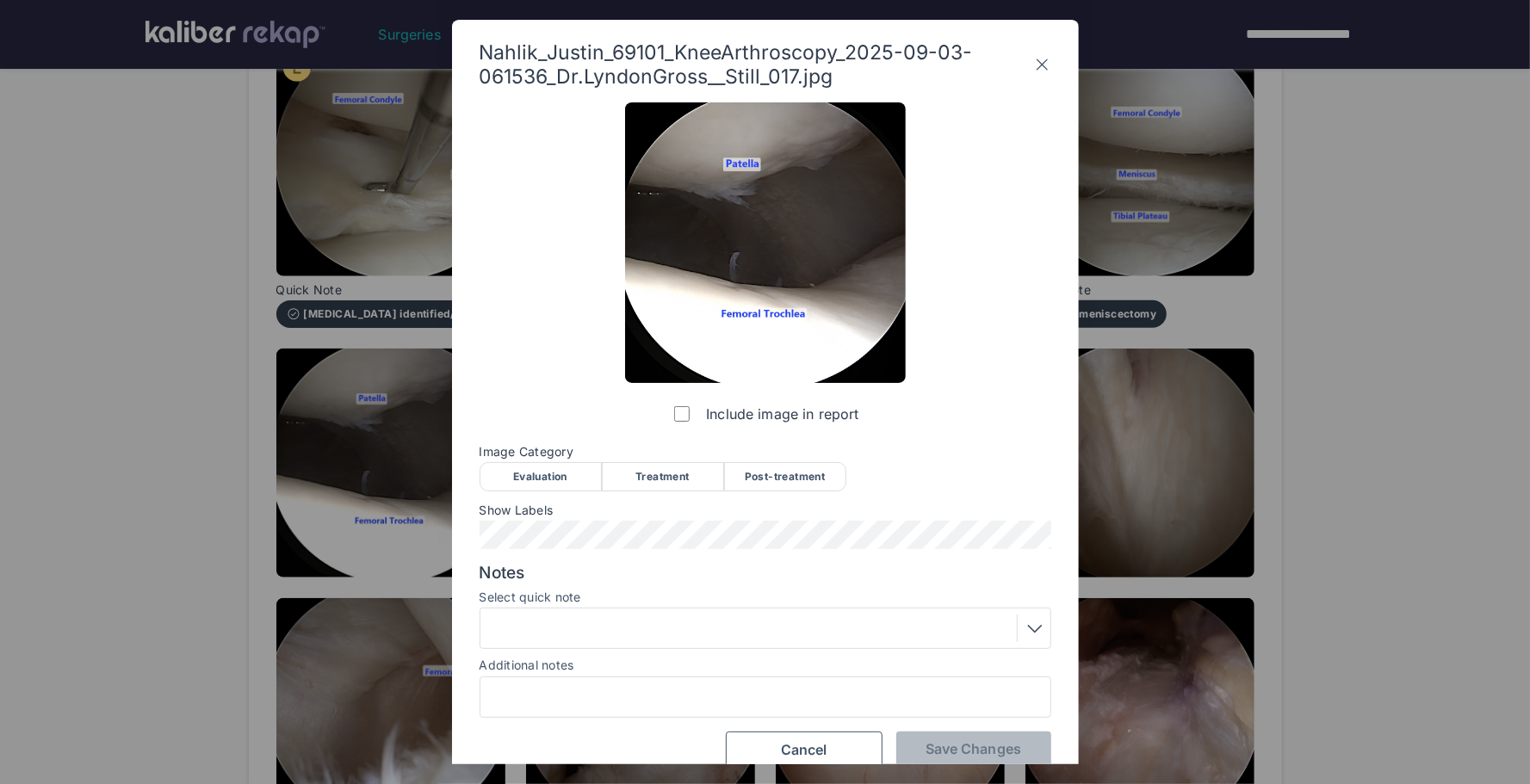
click at [556, 465] on div "Evaluation" at bounding box center [541, 476] width 122 height 30
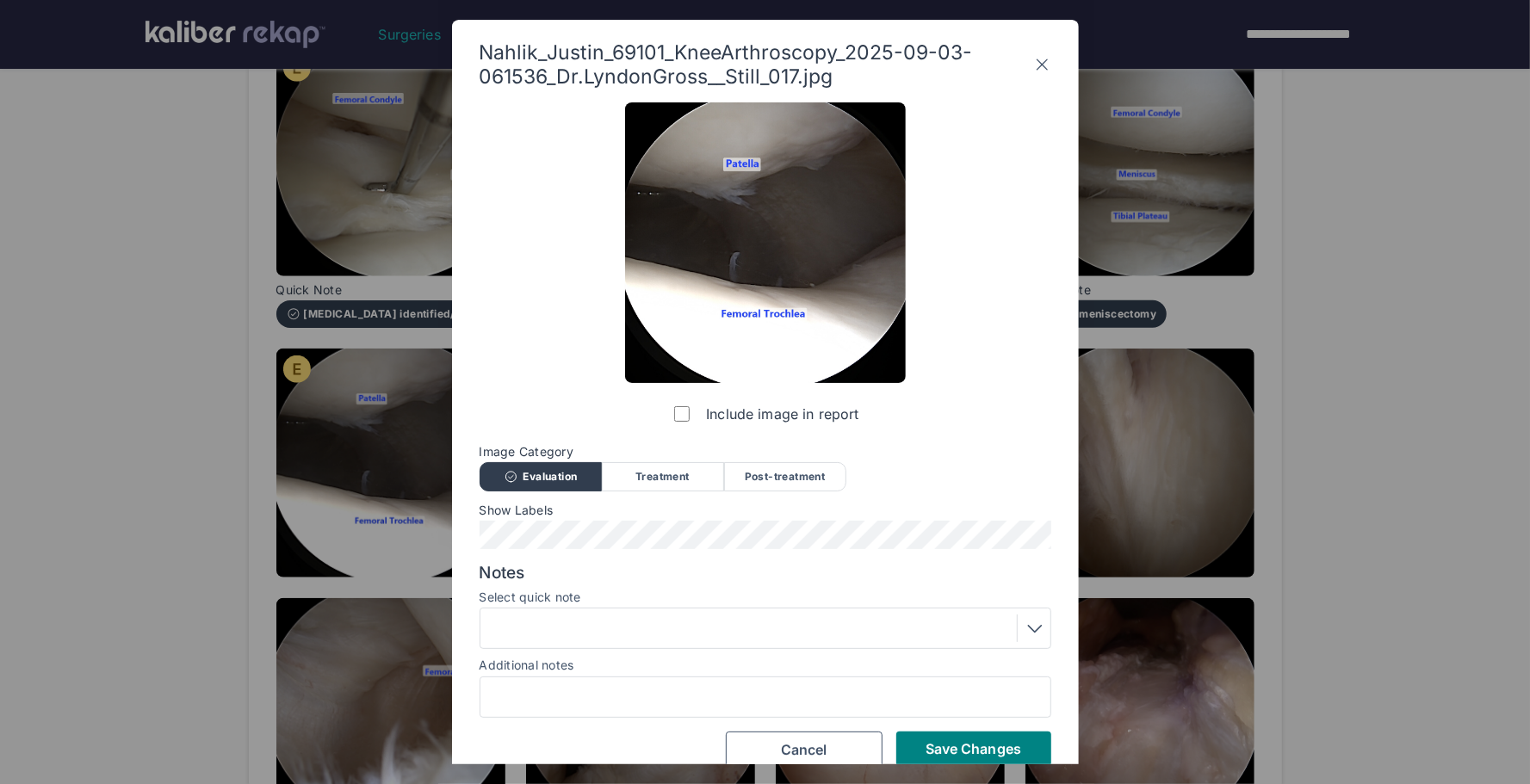
scroll to position [22, 0]
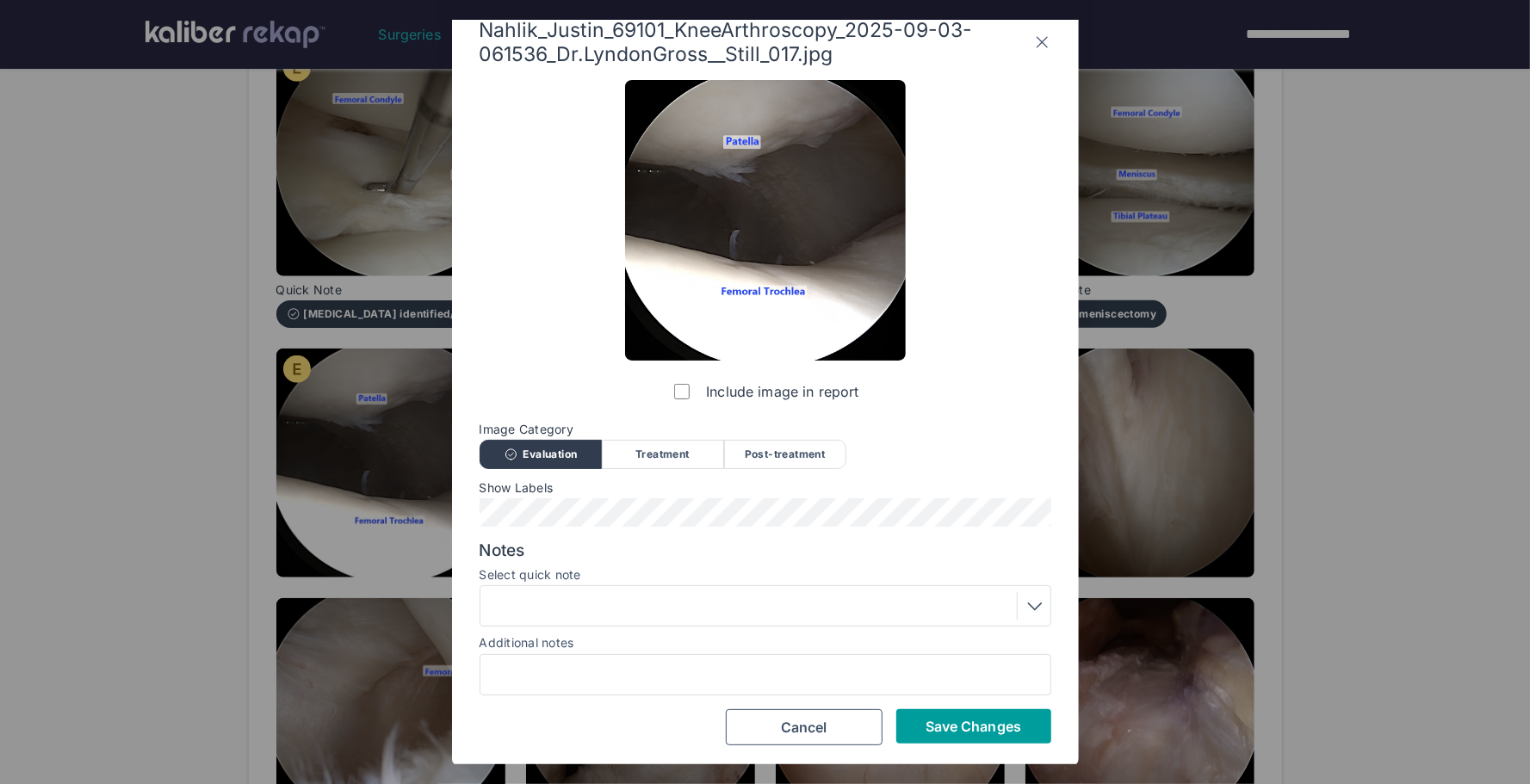
click at [930, 723] on span "Save Changes" at bounding box center [974, 726] width 96 height 17
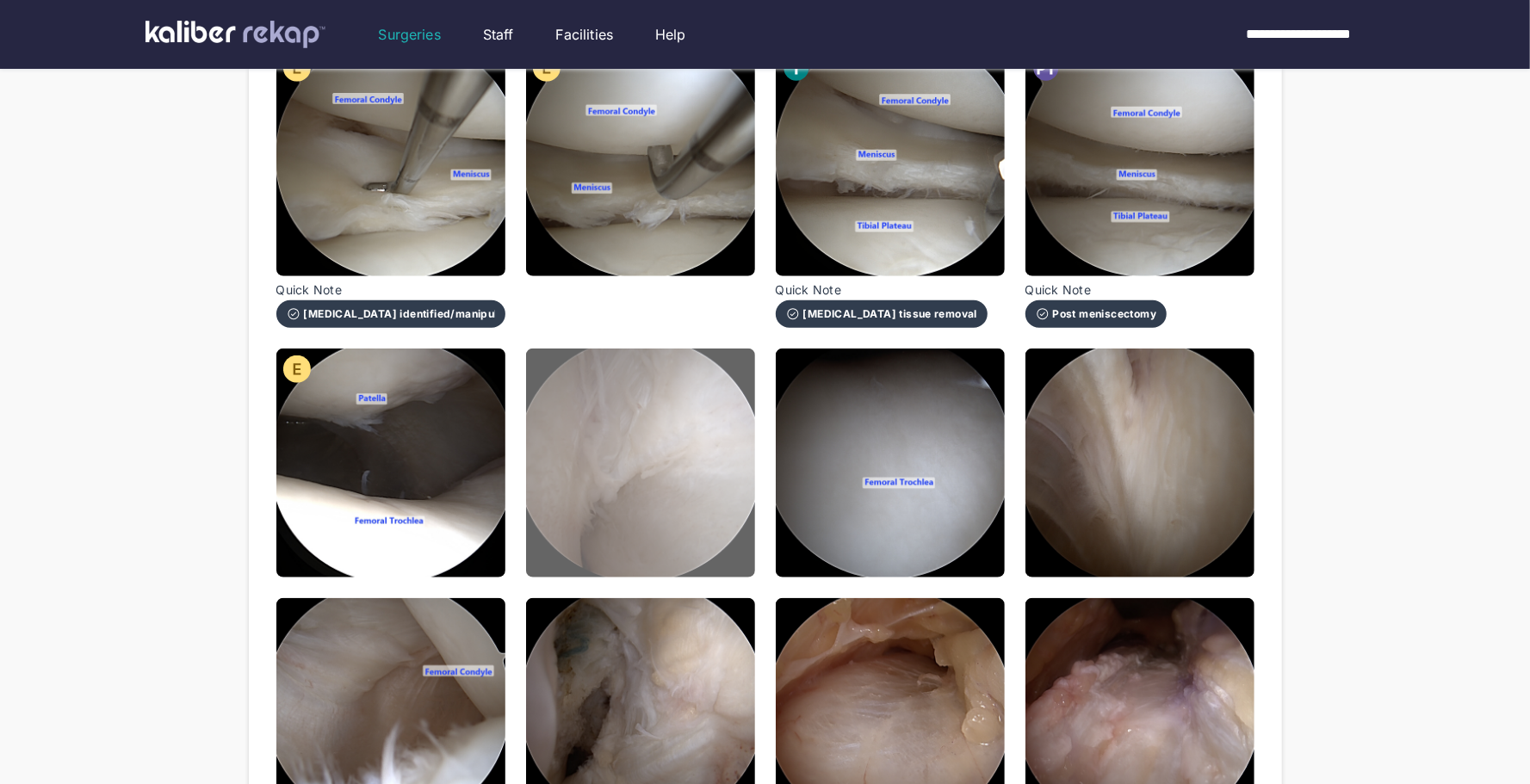
click at [678, 514] on img at bounding box center [640, 463] width 229 height 229
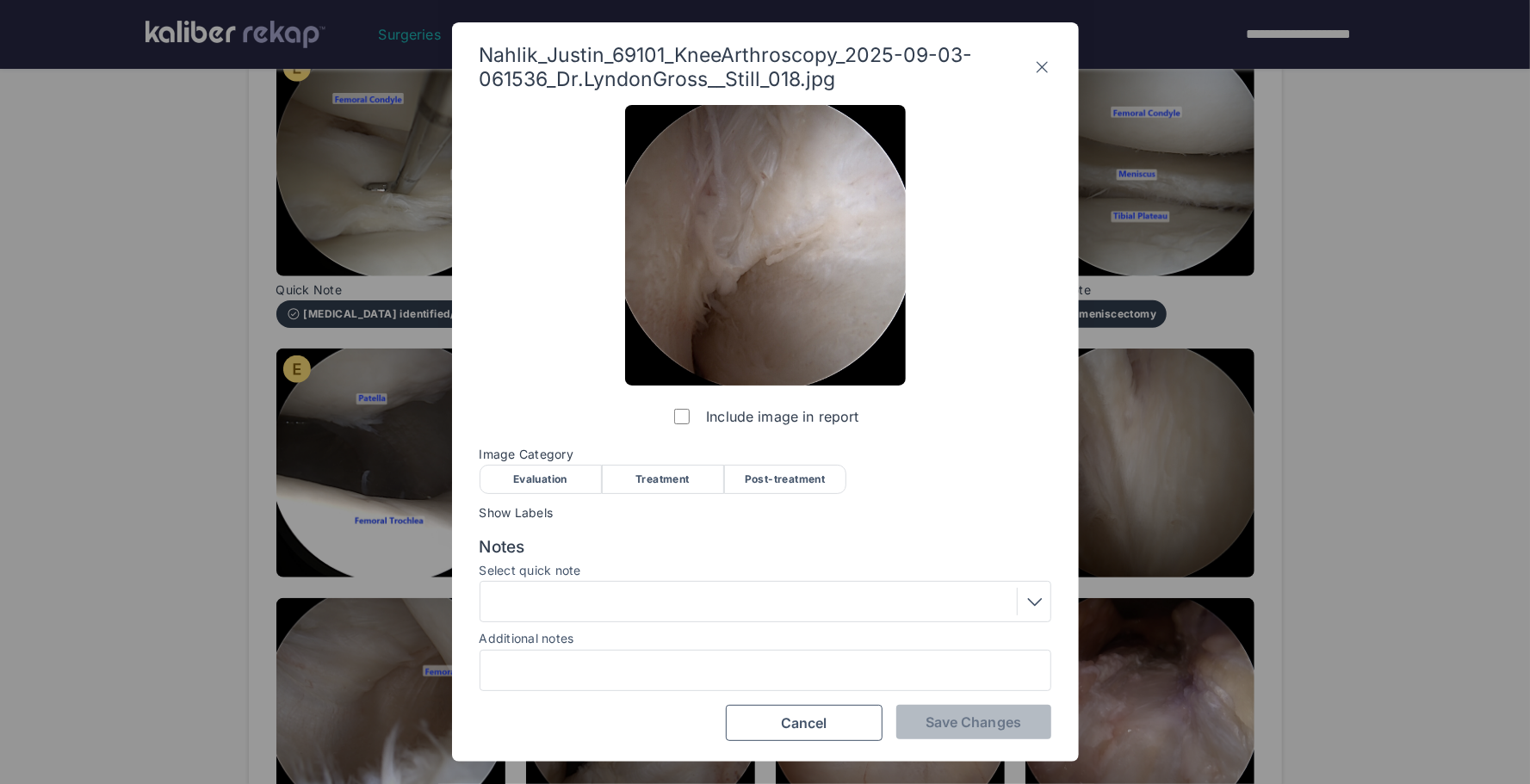
drag, startPoint x: 555, startPoint y: 467, endPoint x: 883, endPoint y: 686, distance: 394.4
click at [559, 471] on div "Evaluation" at bounding box center [541, 479] width 122 height 30
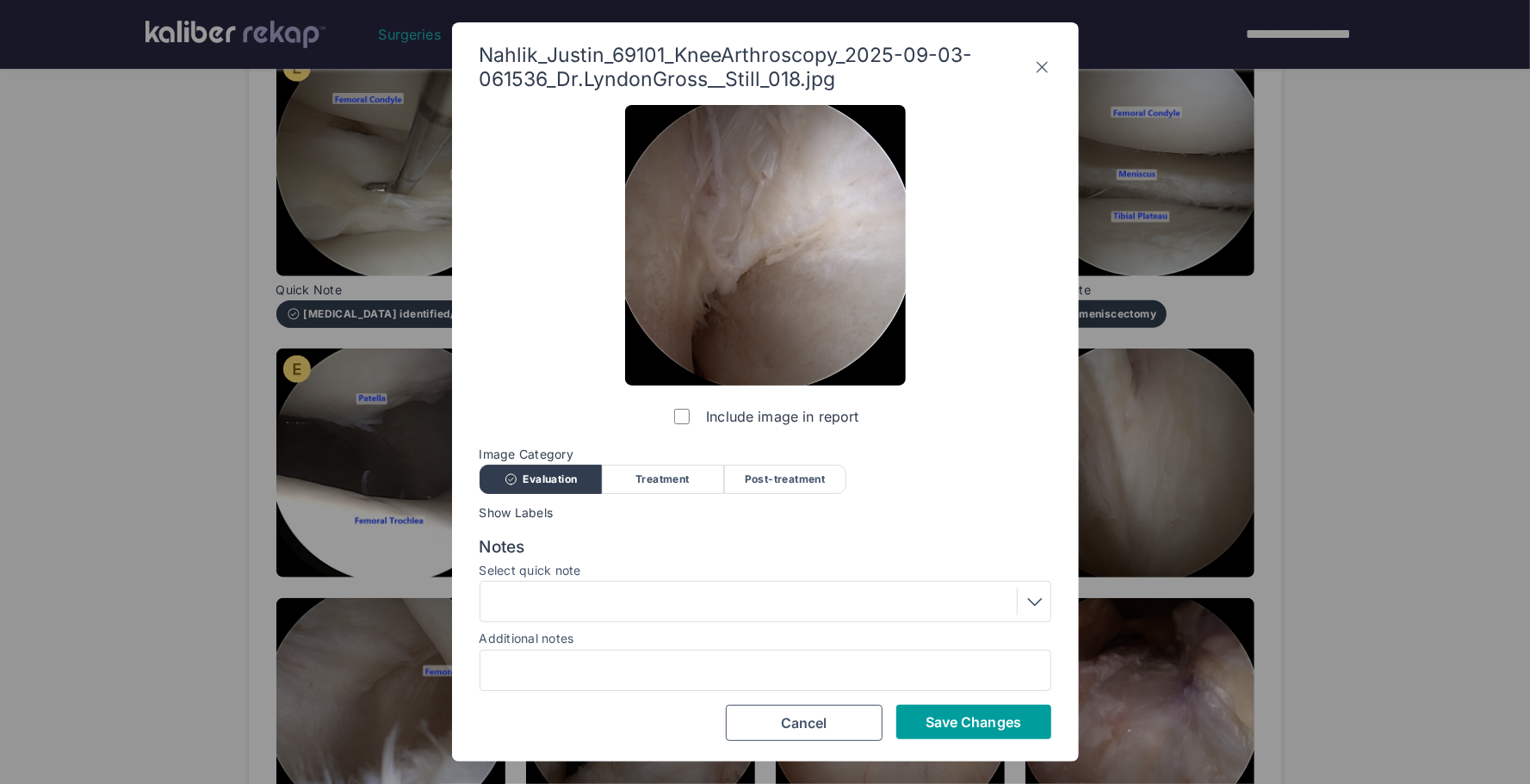
click at [937, 706] on div "Include image in report Image Category Evaluation Treatment Post-treatment Eval…" at bounding box center [765, 423] width 572 height 637
click at [949, 727] on span "Save Changes" at bounding box center [974, 722] width 96 height 17
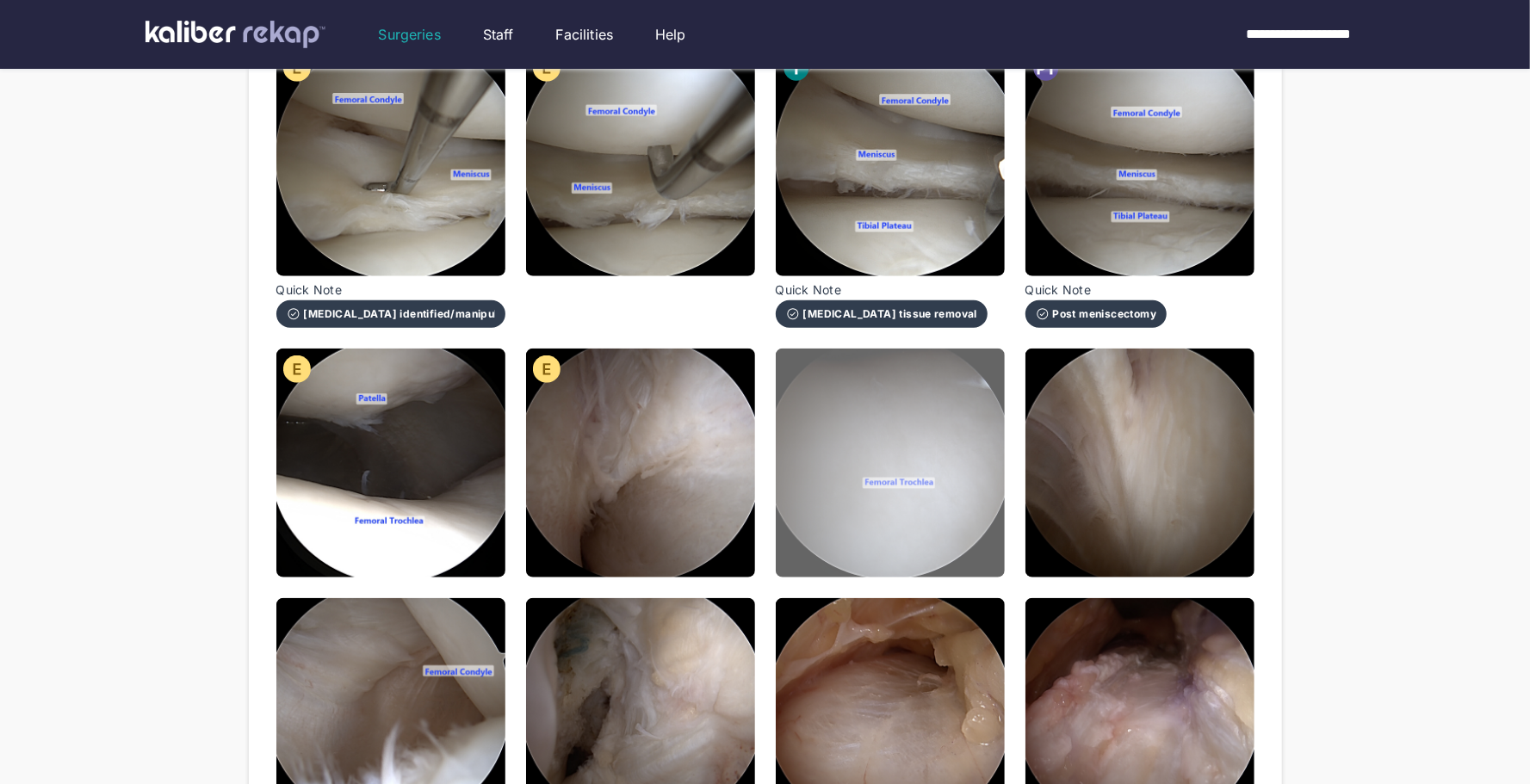
click at [918, 551] on img at bounding box center [890, 463] width 229 height 229
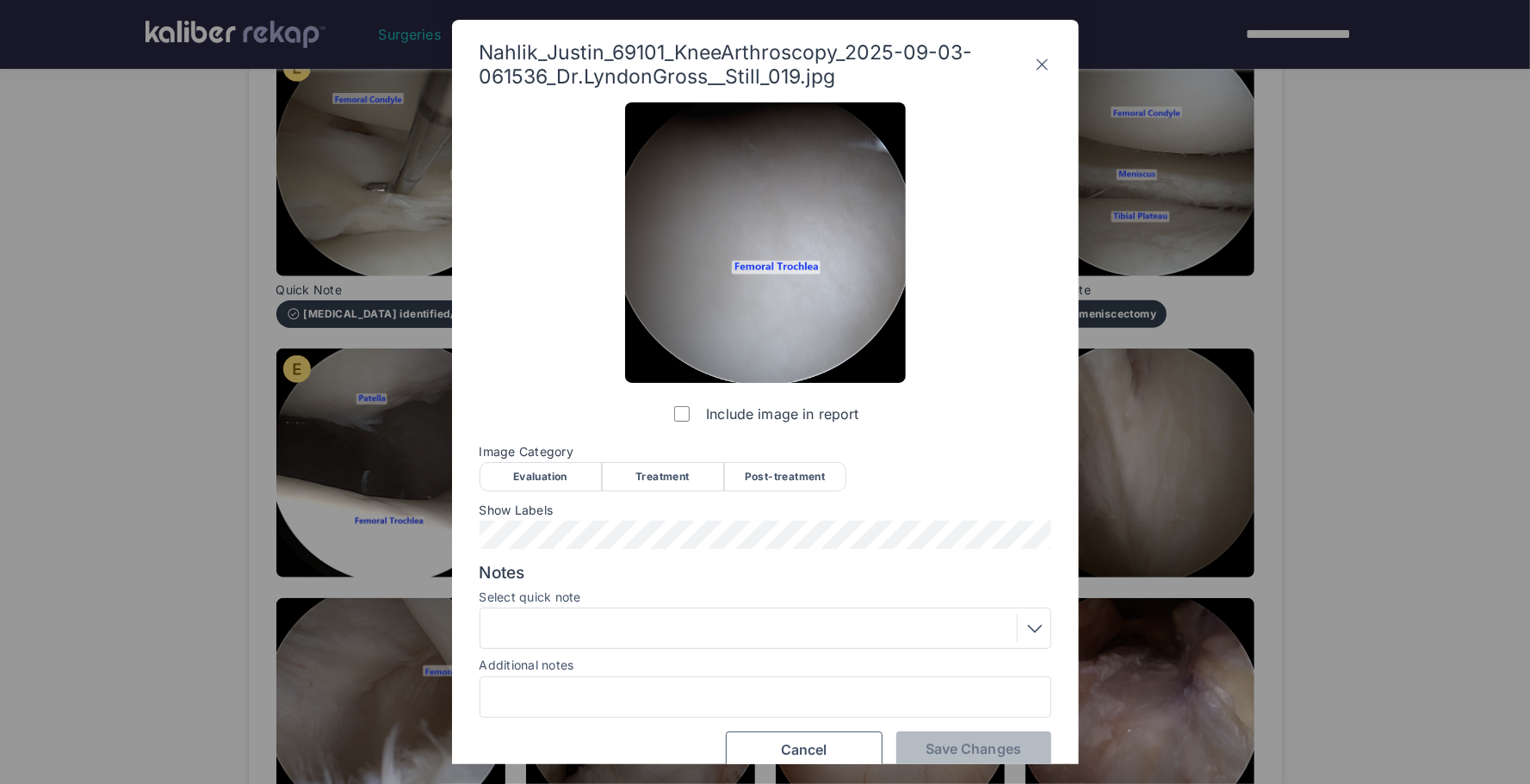
click at [542, 483] on div "Evaluation" at bounding box center [541, 476] width 122 height 30
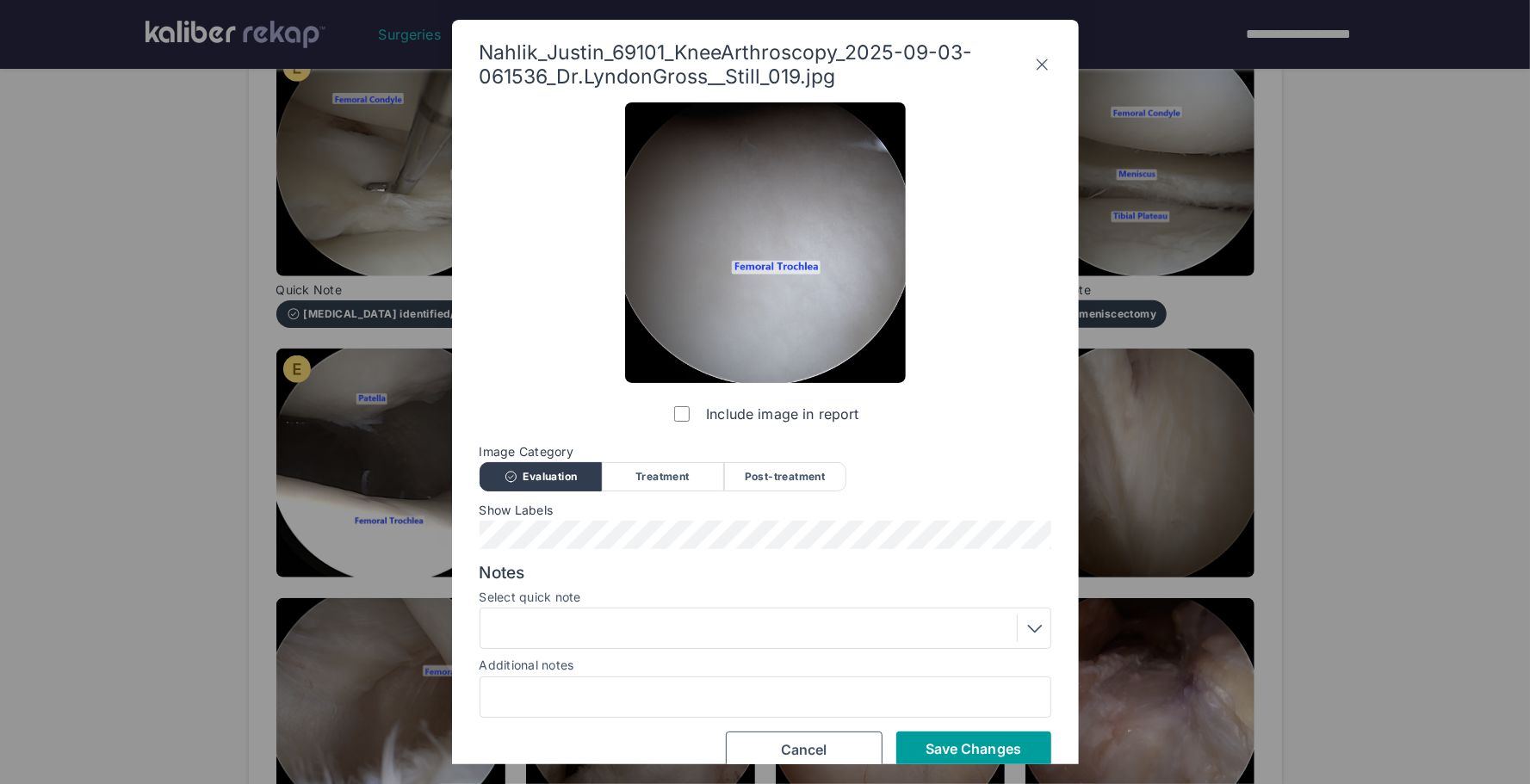
click at [962, 747] on span "Save Changes" at bounding box center [974, 748] width 96 height 17
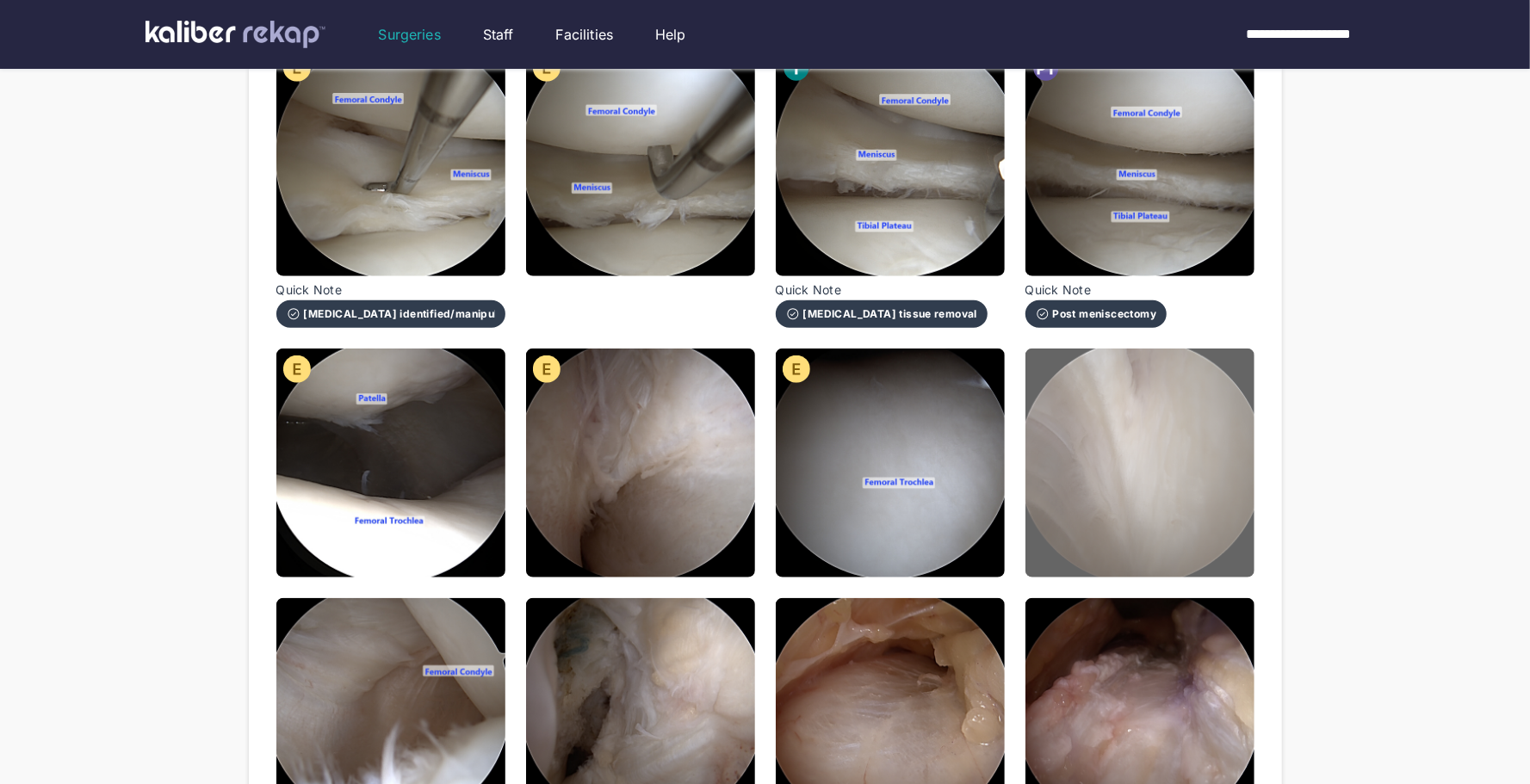
click at [1137, 544] on img at bounding box center [1140, 463] width 229 height 229
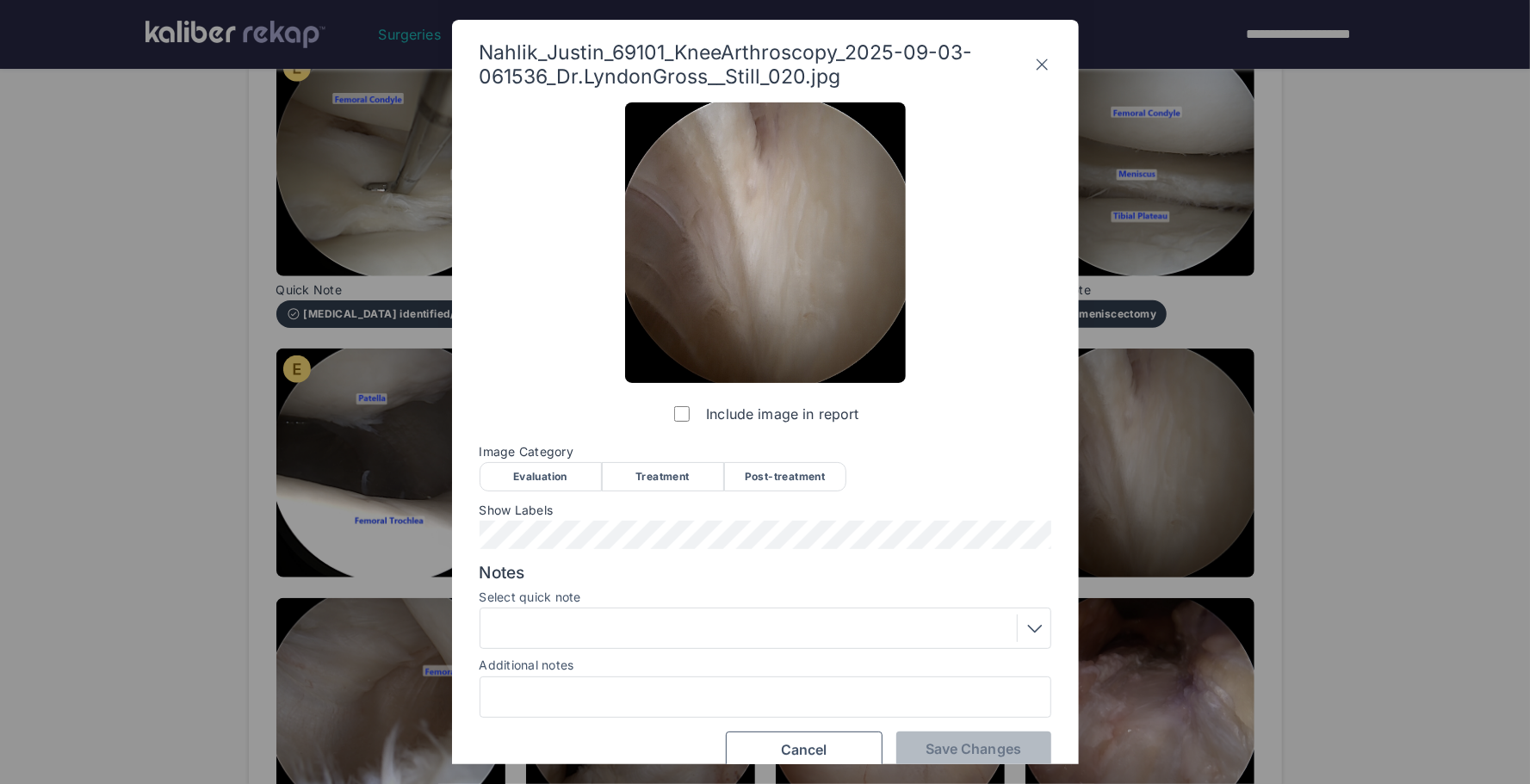
click at [536, 481] on div "Evaluation" at bounding box center [541, 476] width 122 height 30
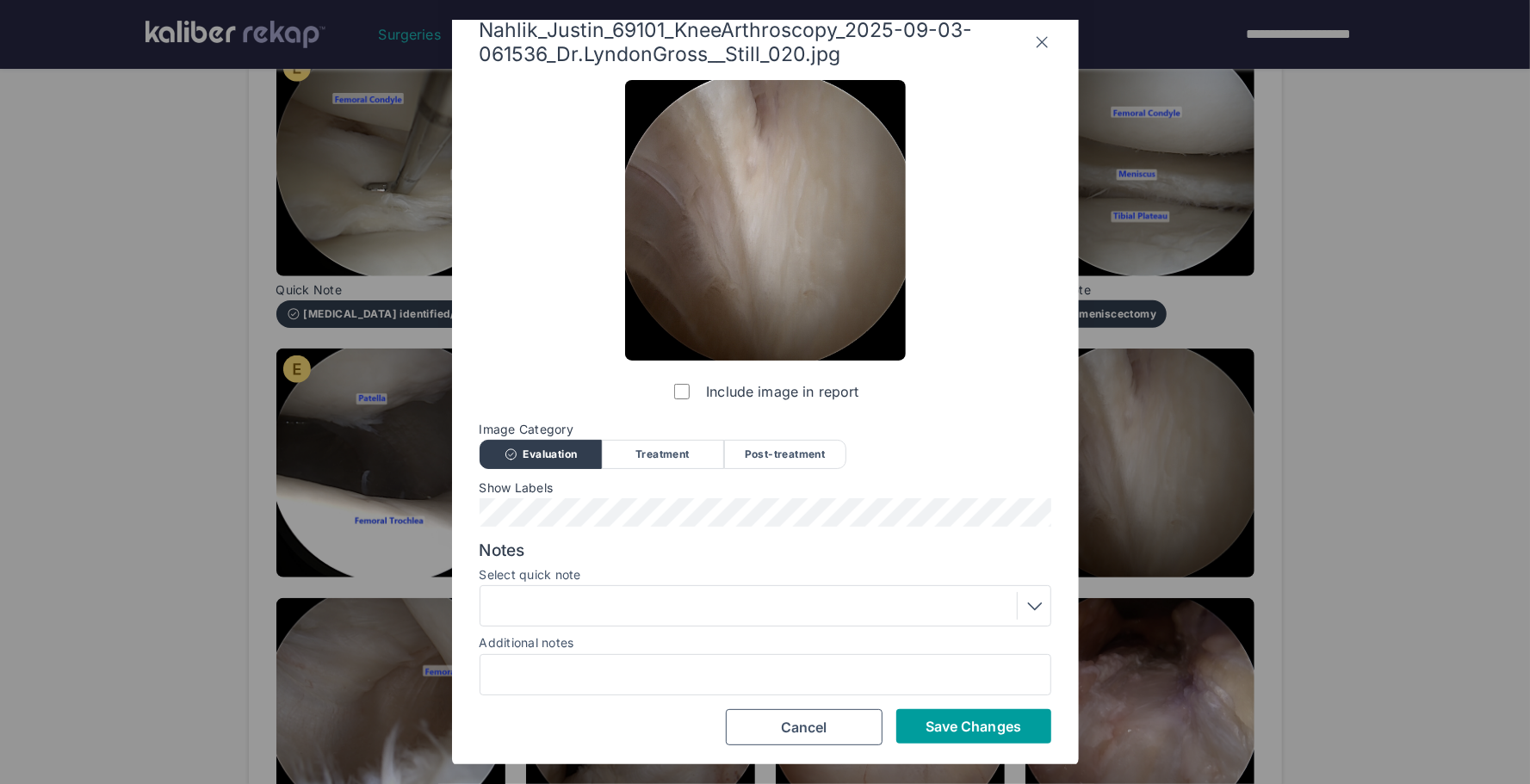
click at [966, 722] on span "Save Changes" at bounding box center [974, 726] width 96 height 17
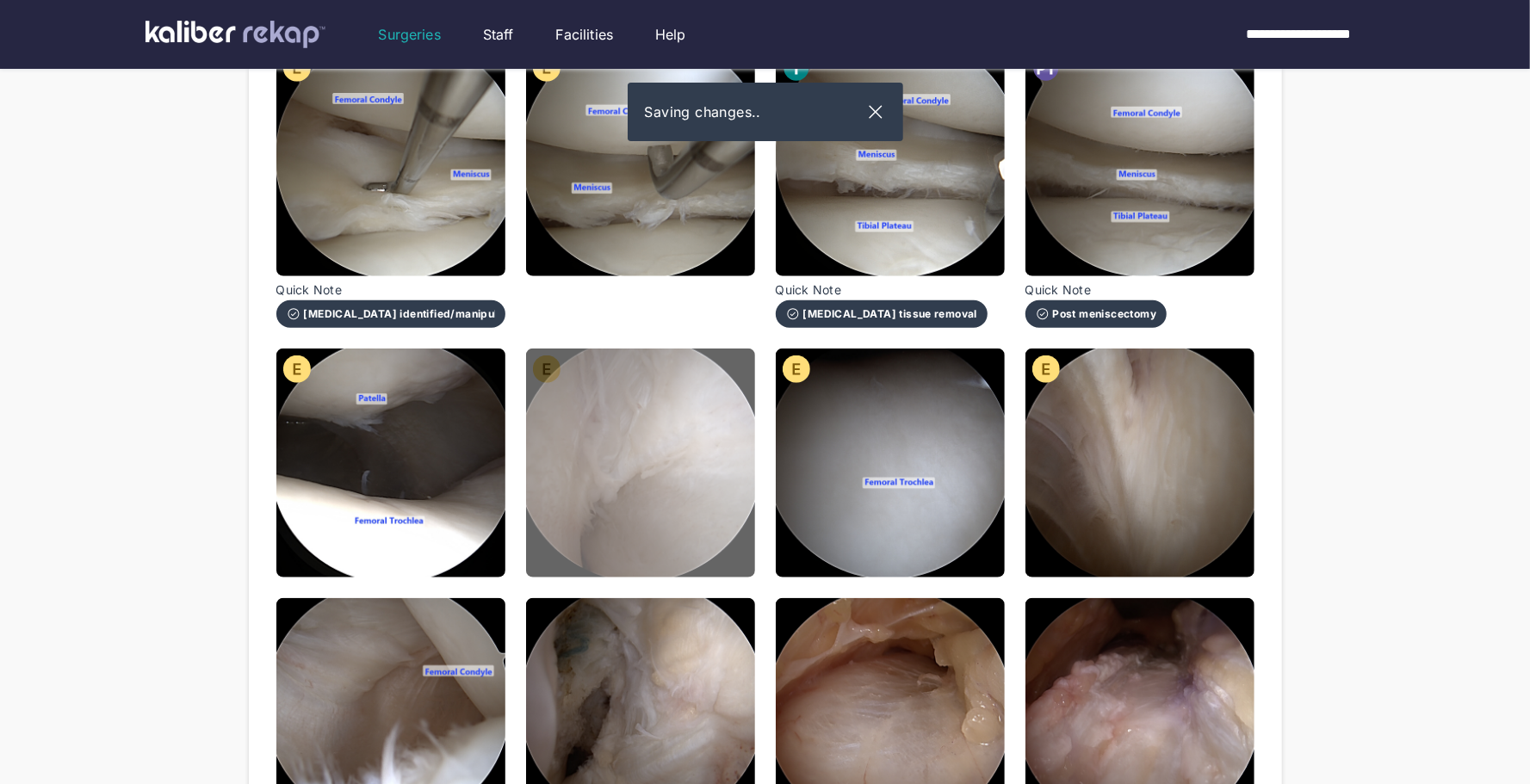
scroll to position [1320, 0]
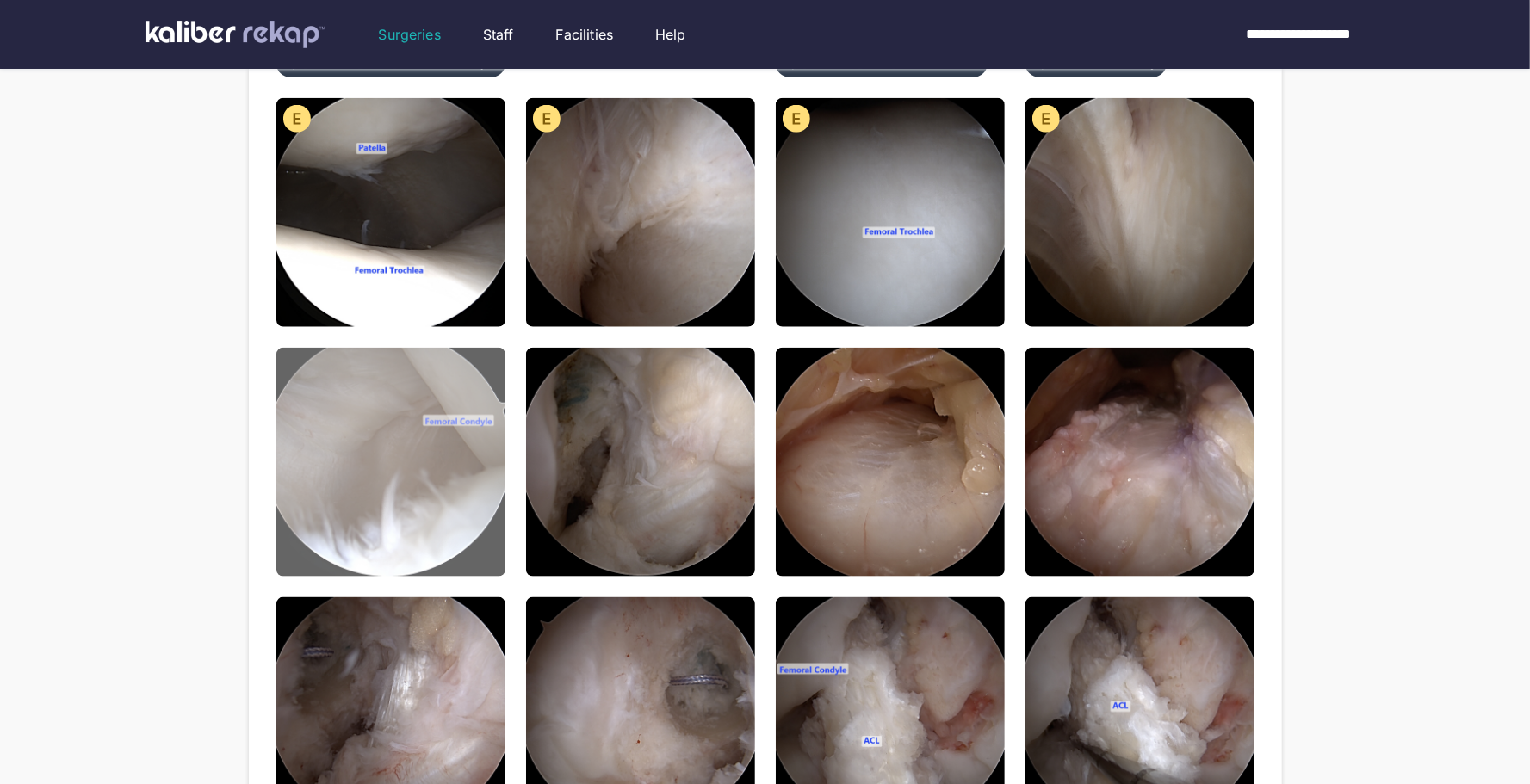
click at [447, 477] on img at bounding box center [390, 462] width 229 height 229
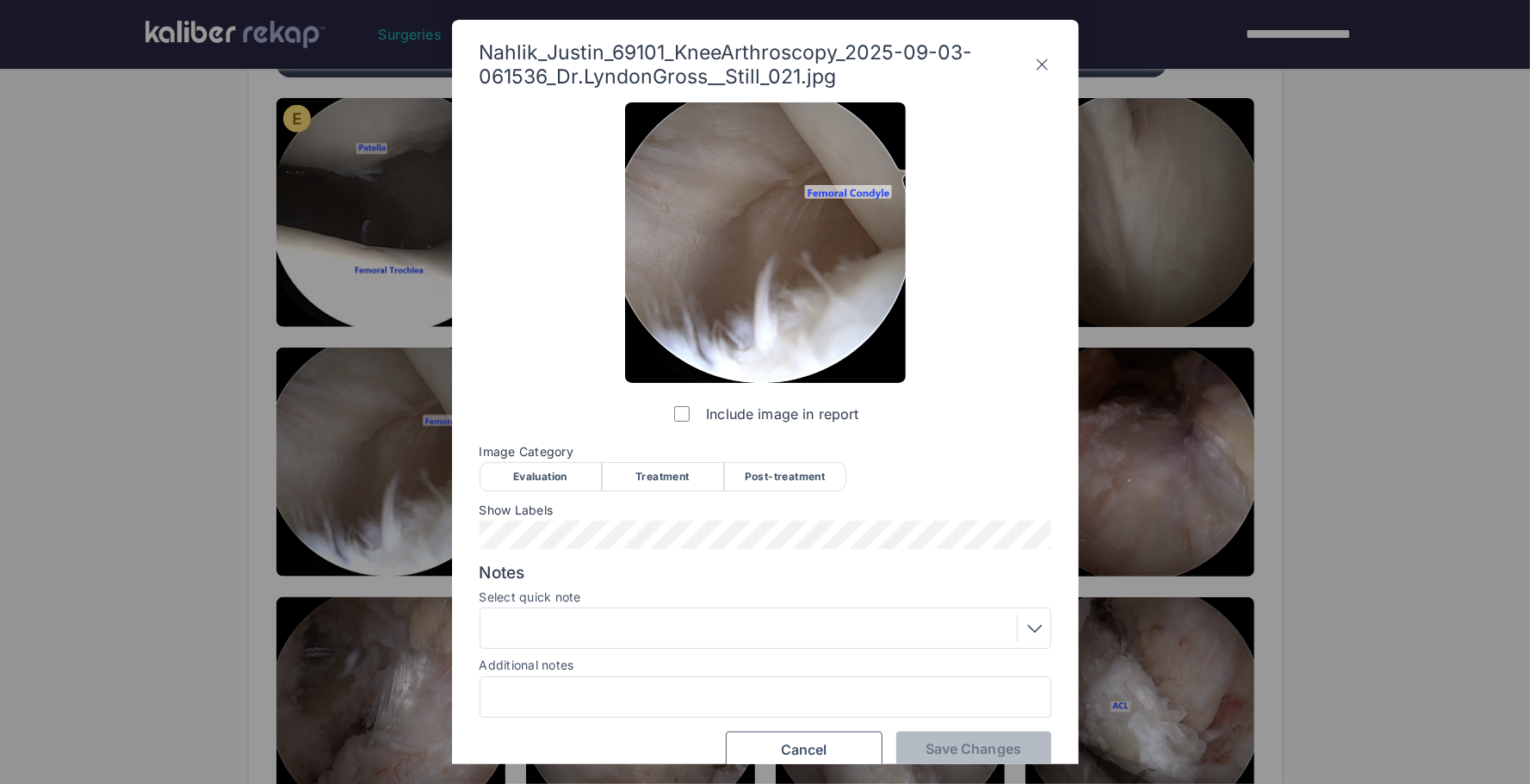
click at [581, 483] on div "Evaluation" at bounding box center [541, 476] width 122 height 30
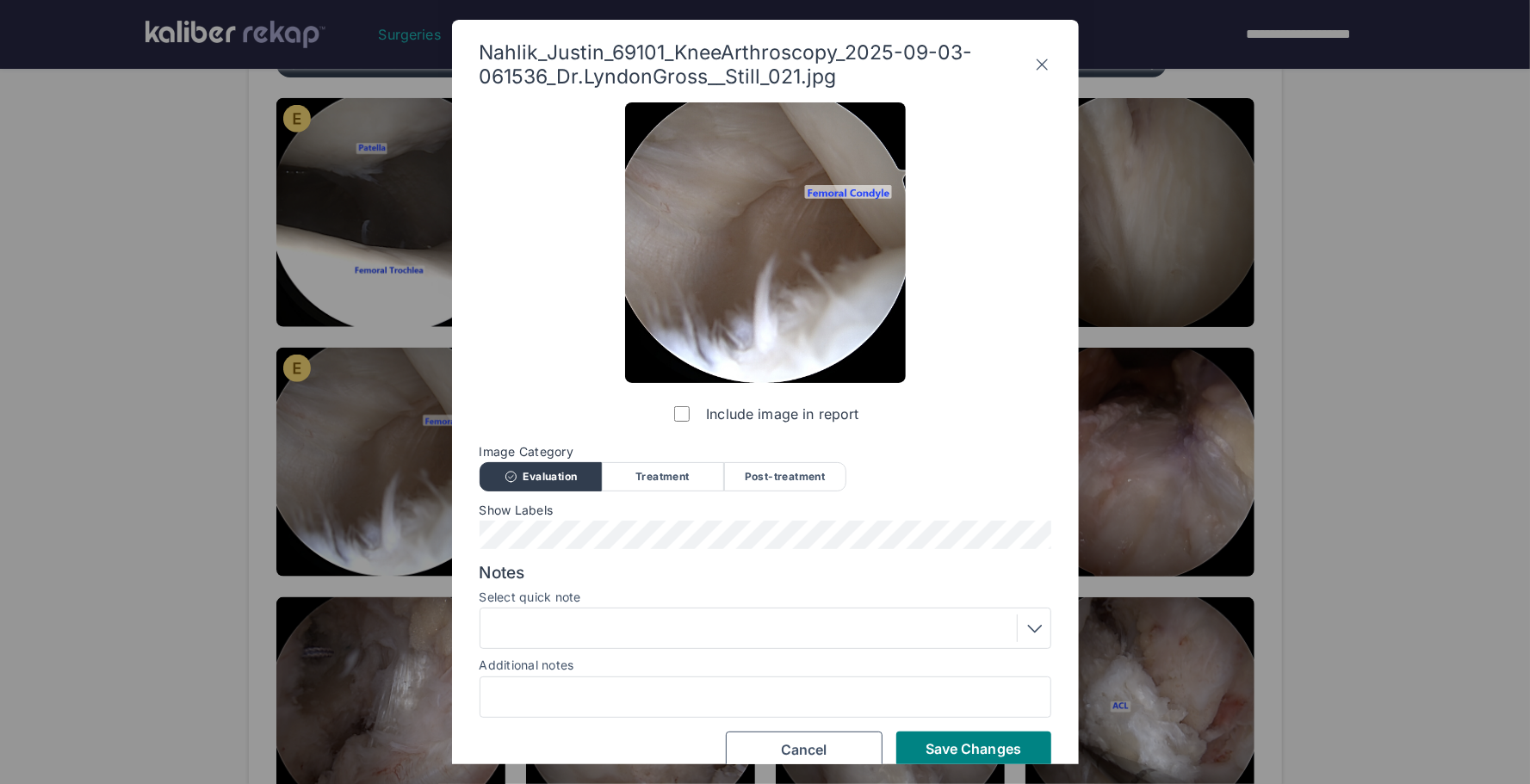
click at [615, 517] on span "Show Labels" at bounding box center [765, 510] width 572 height 13
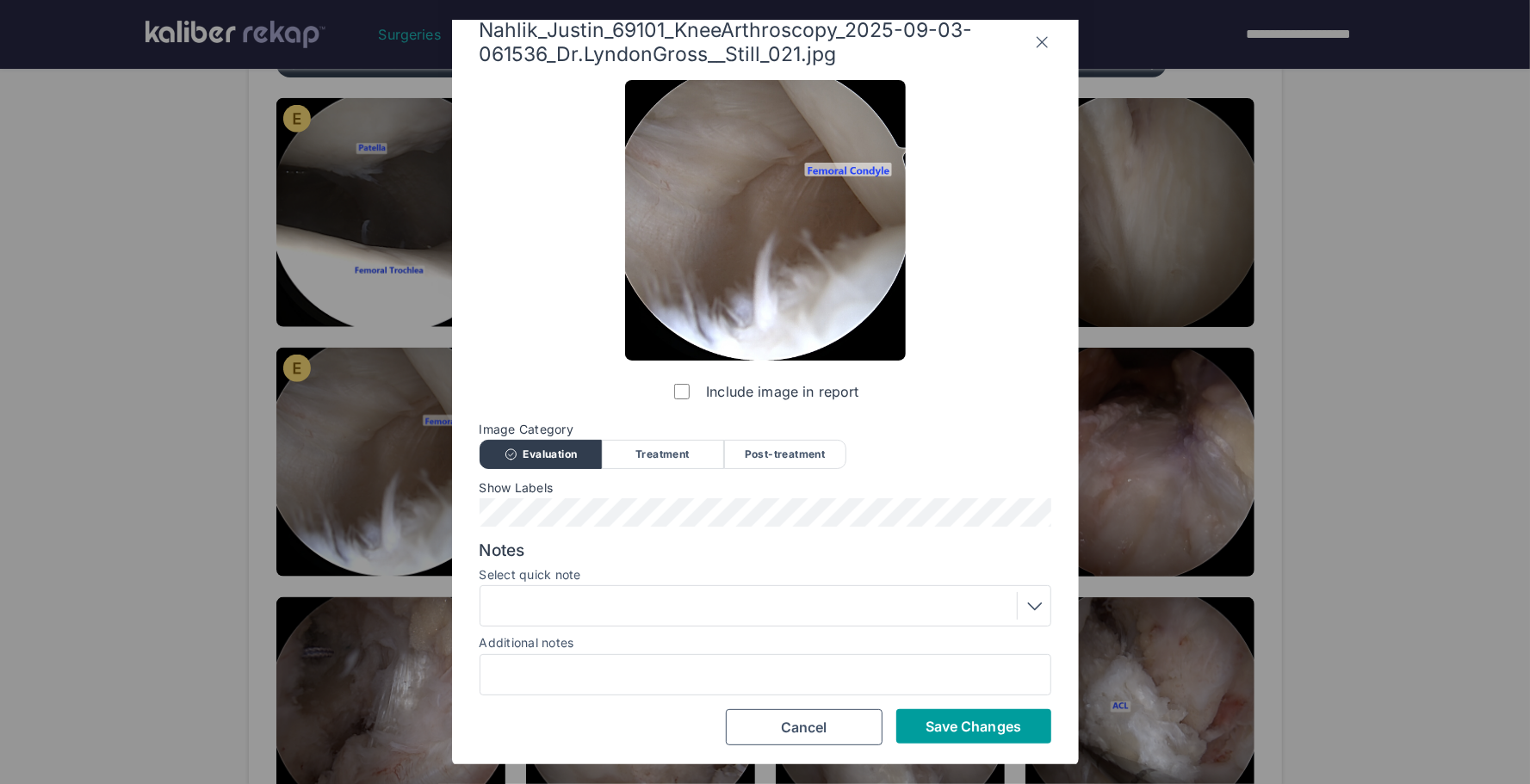
click at [960, 727] on span "Save Changes" at bounding box center [974, 726] width 96 height 17
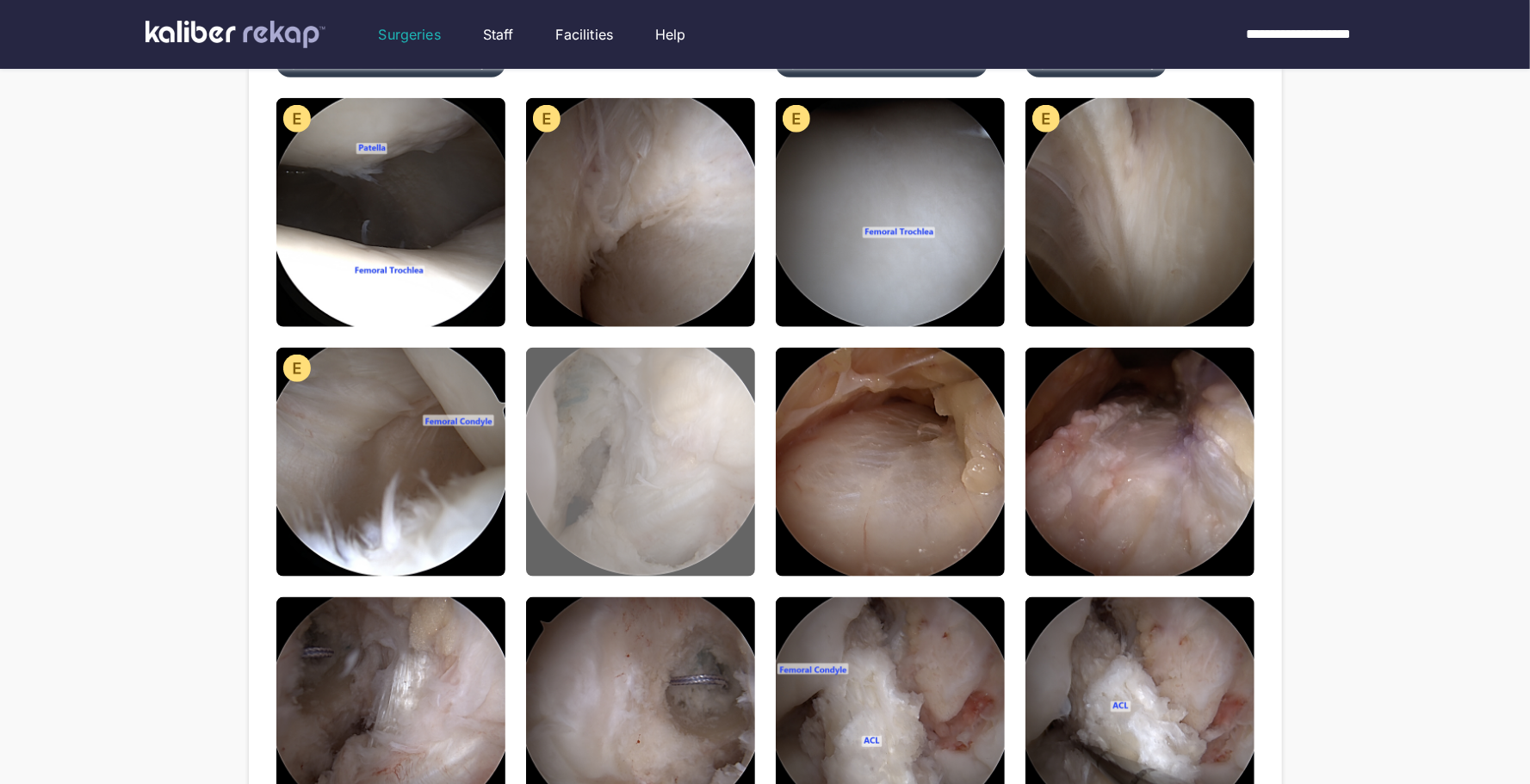
click at [663, 515] on img at bounding box center [640, 462] width 229 height 229
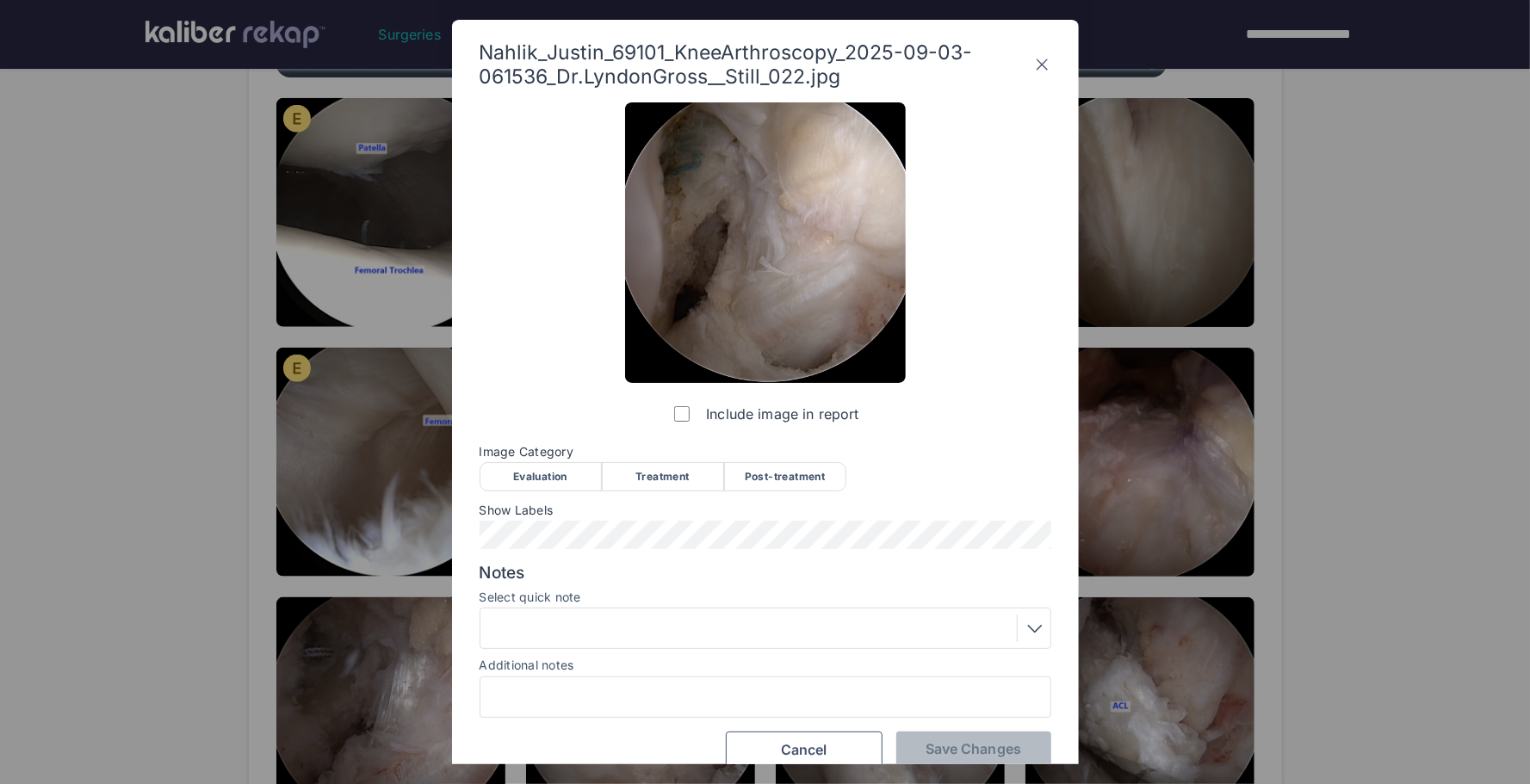
click at [553, 470] on div "Evaluation" at bounding box center [541, 476] width 122 height 30
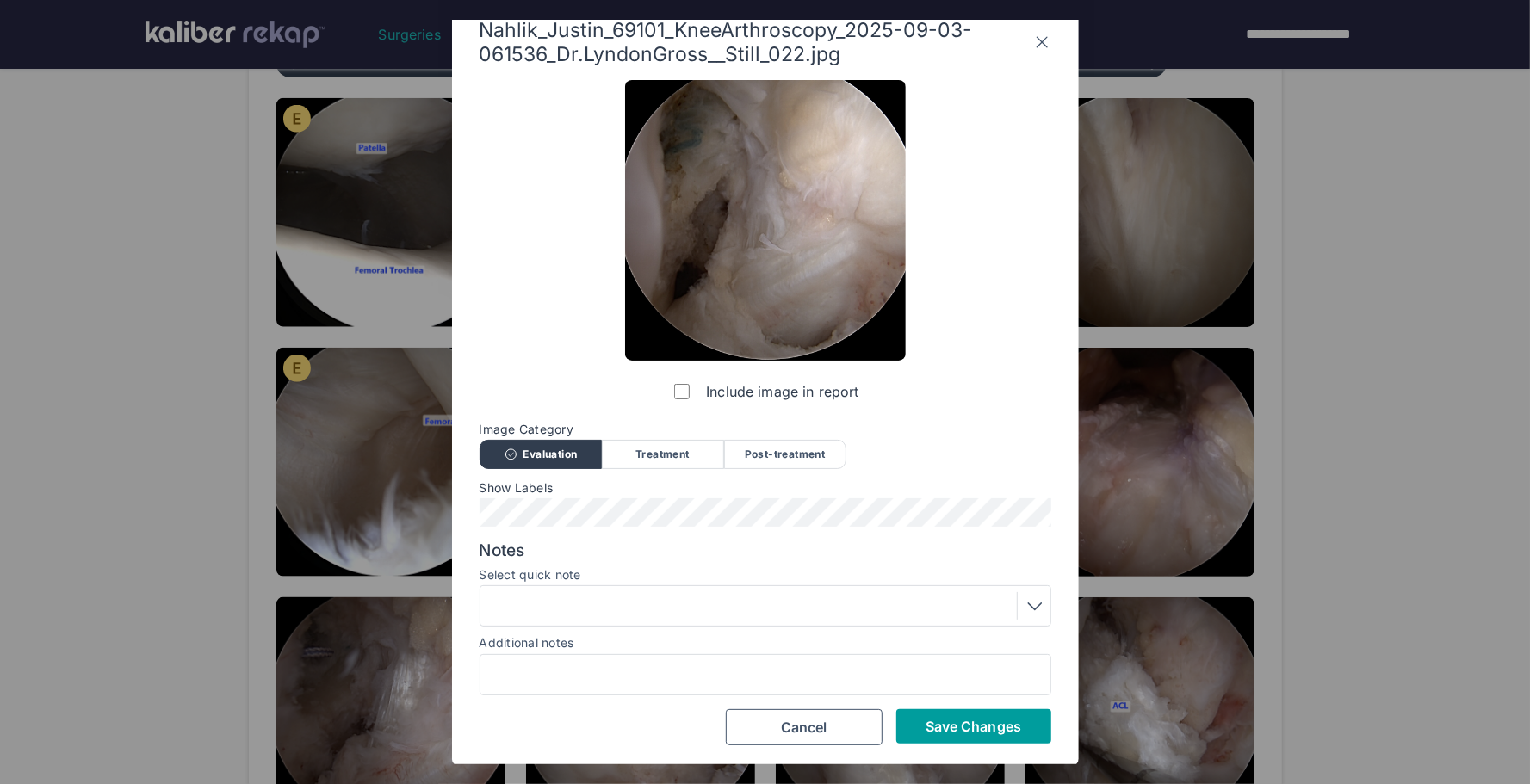
click at [971, 713] on button "Save Changes" at bounding box center [974, 727] width 155 height 34
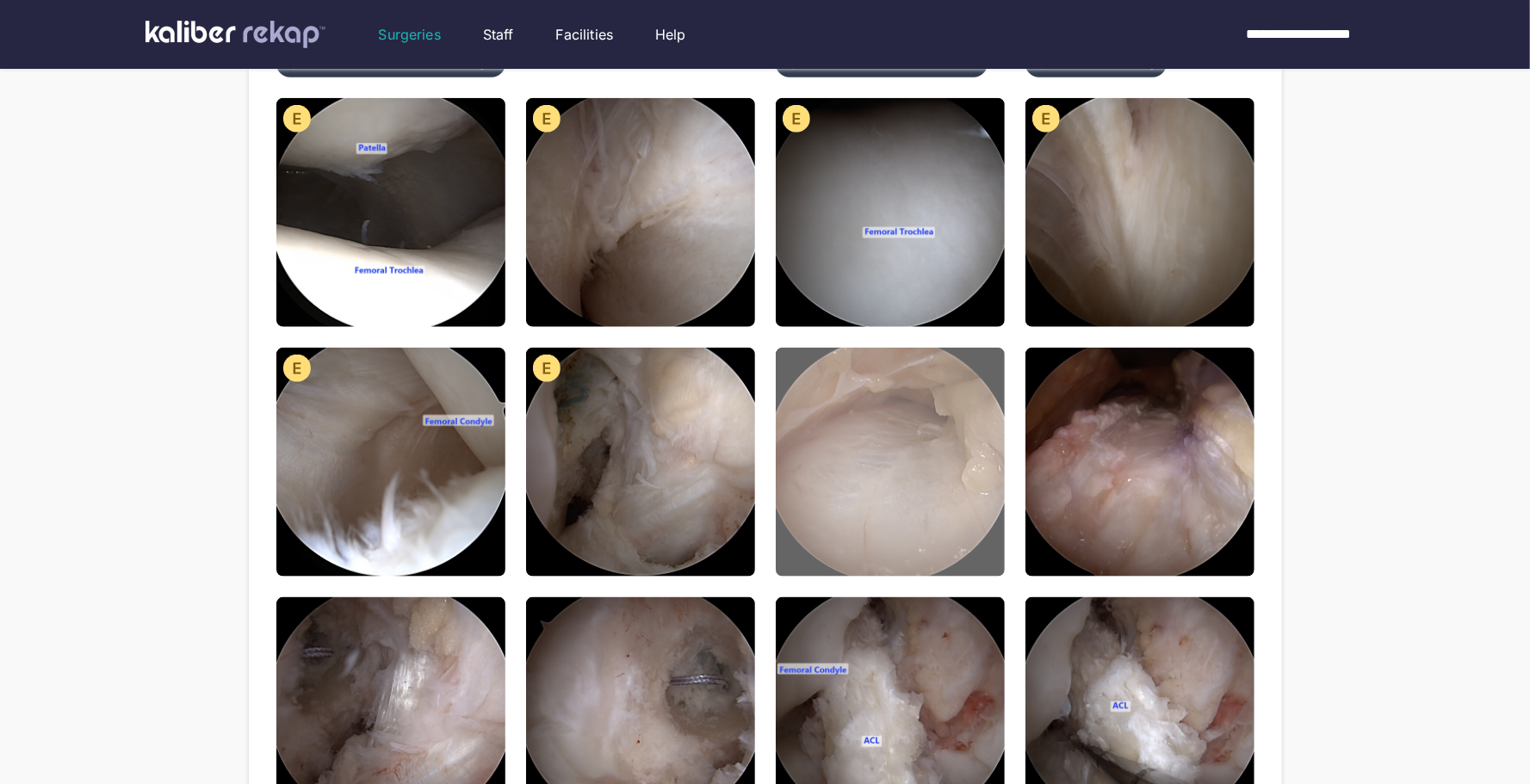
click at [917, 543] on img at bounding box center [890, 462] width 229 height 229
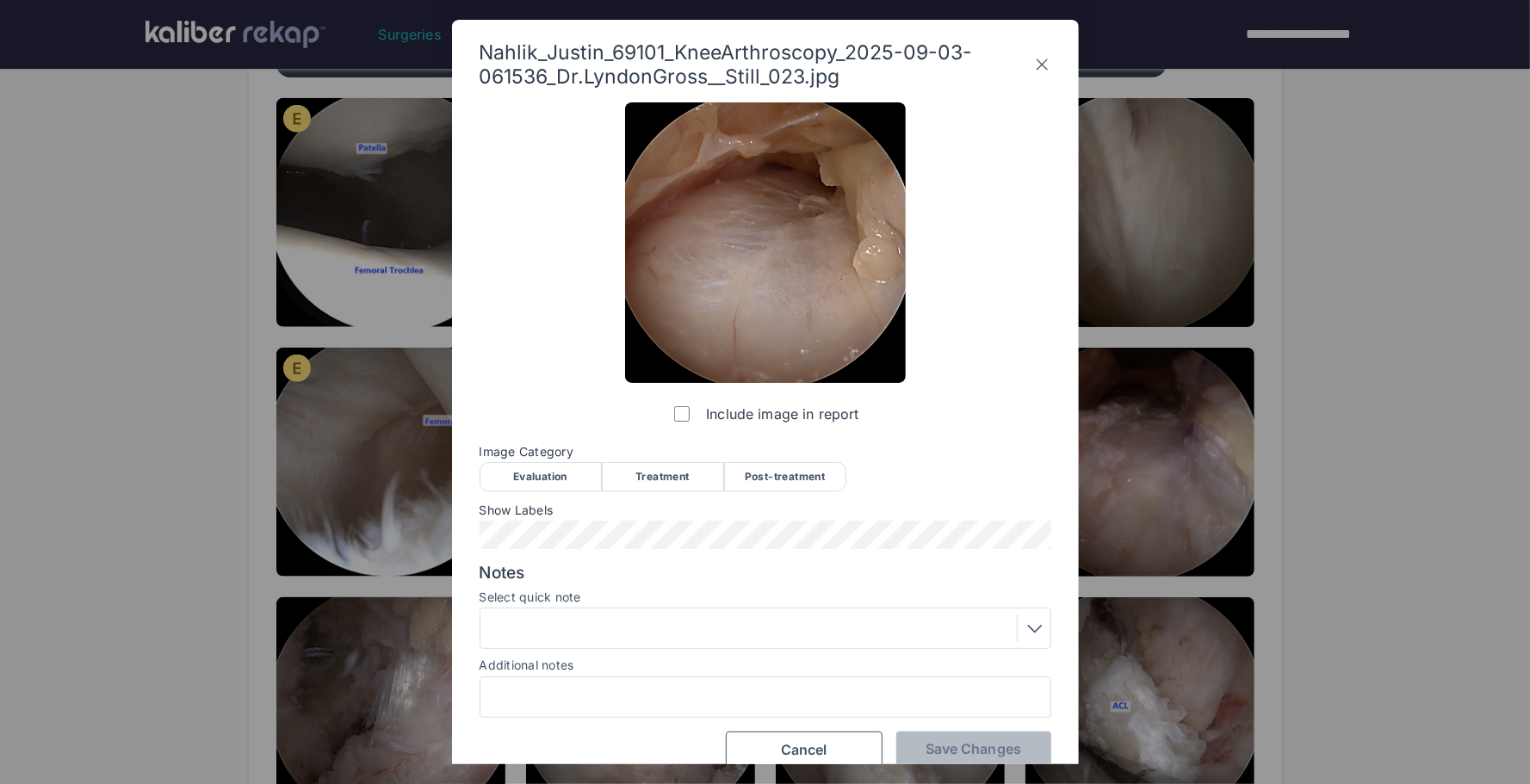
click at [585, 487] on div "Evaluation" at bounding box center [541, 476] width 122 height 30
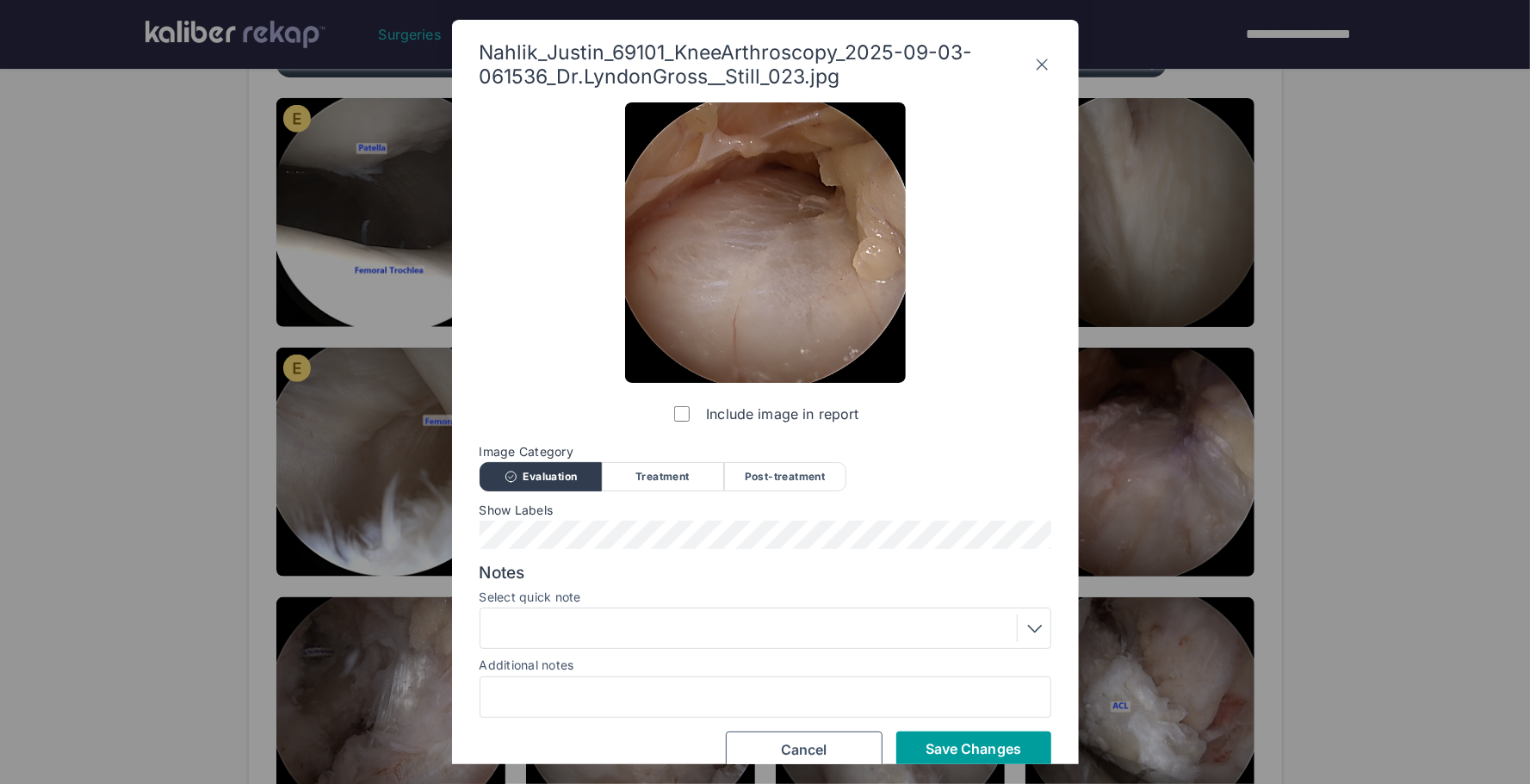
click at [1019, 745] on span "Save Changes" at bounding box center [974, 748] width 96 height 17
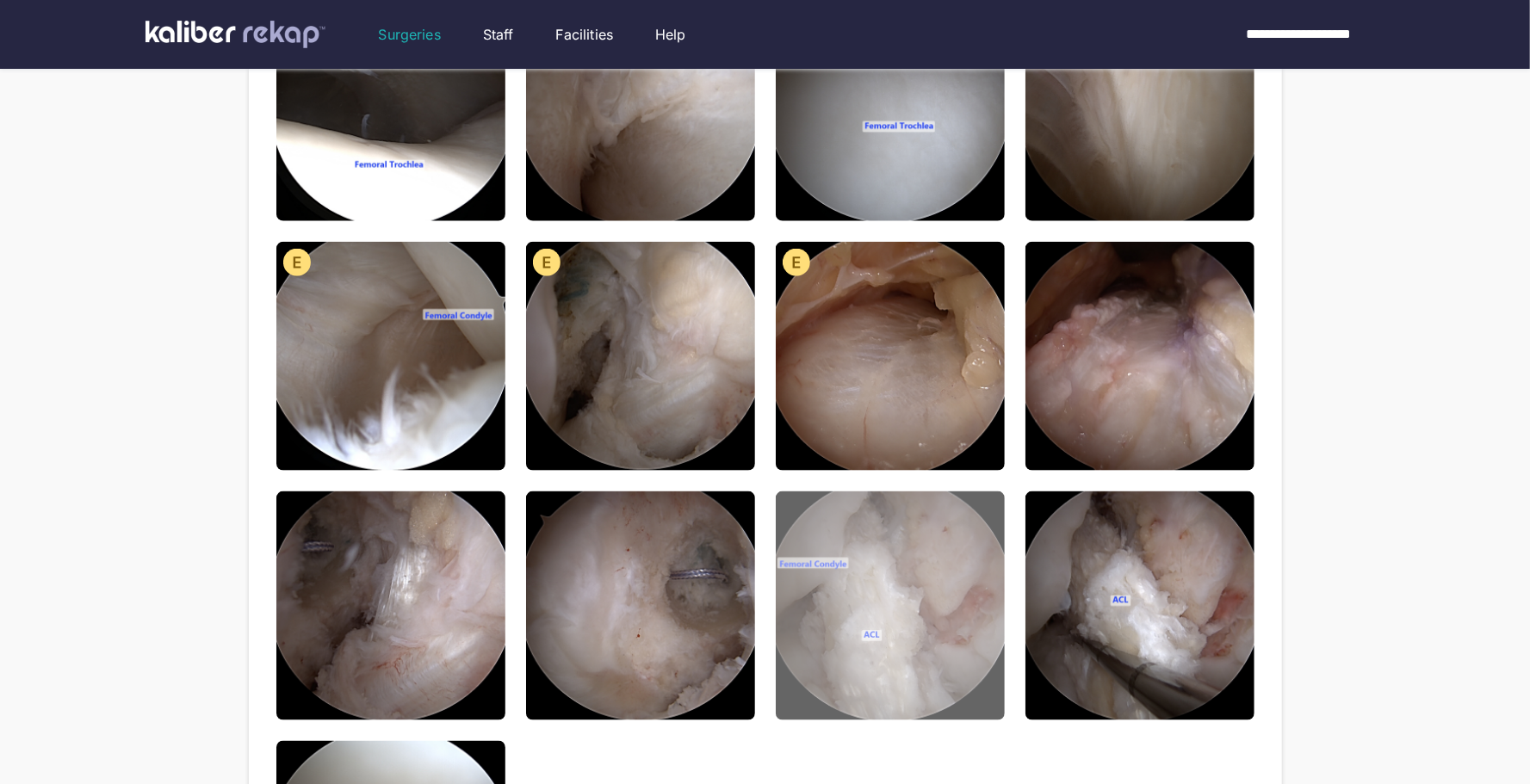
scroll to position [1420, 0]
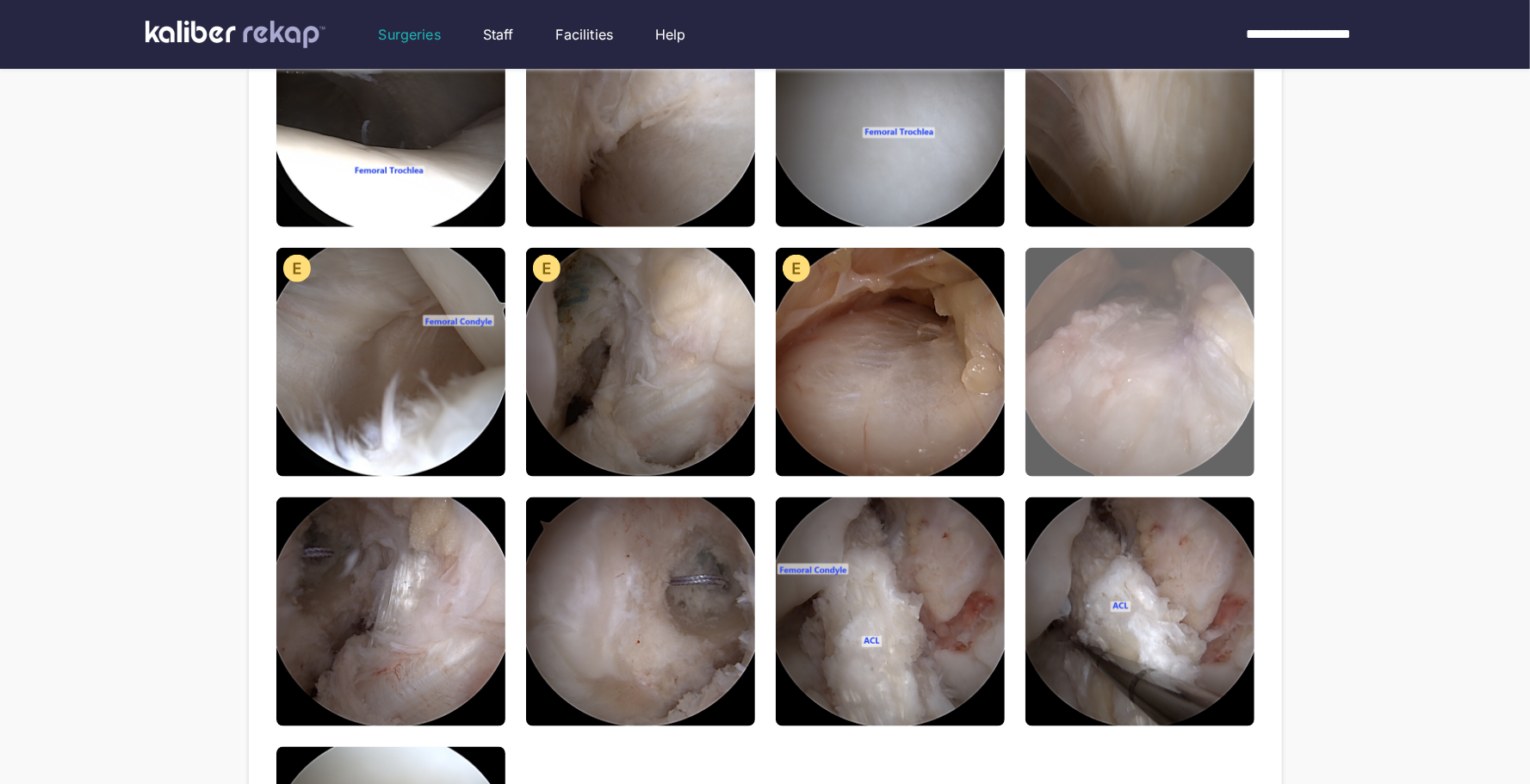
click at [1158, 434] on img at bounding box center [1140, 362] width 229 height 229
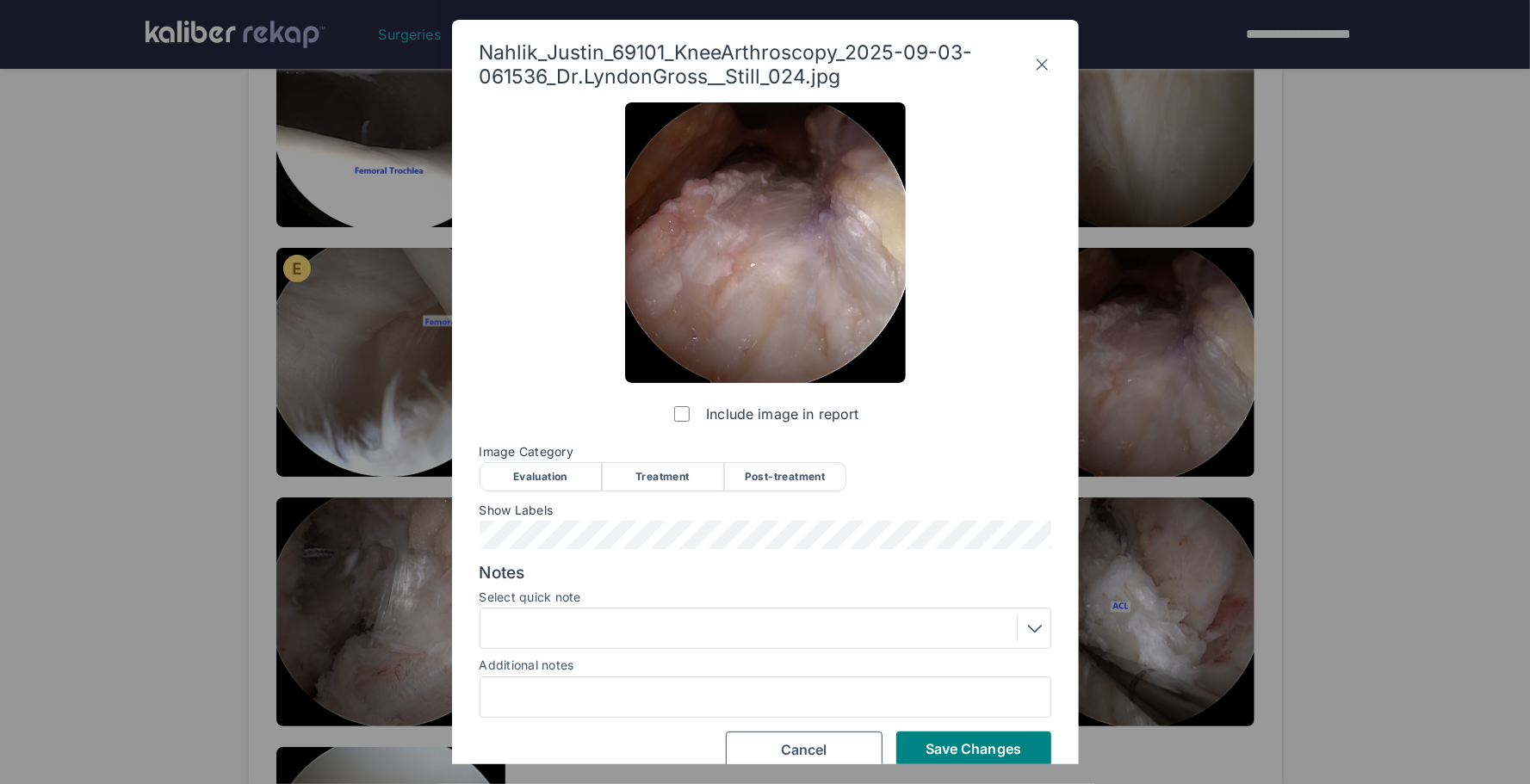
click at [660, 483] on div "Treatment" at bounding box center [663, 476] width 122 height 30
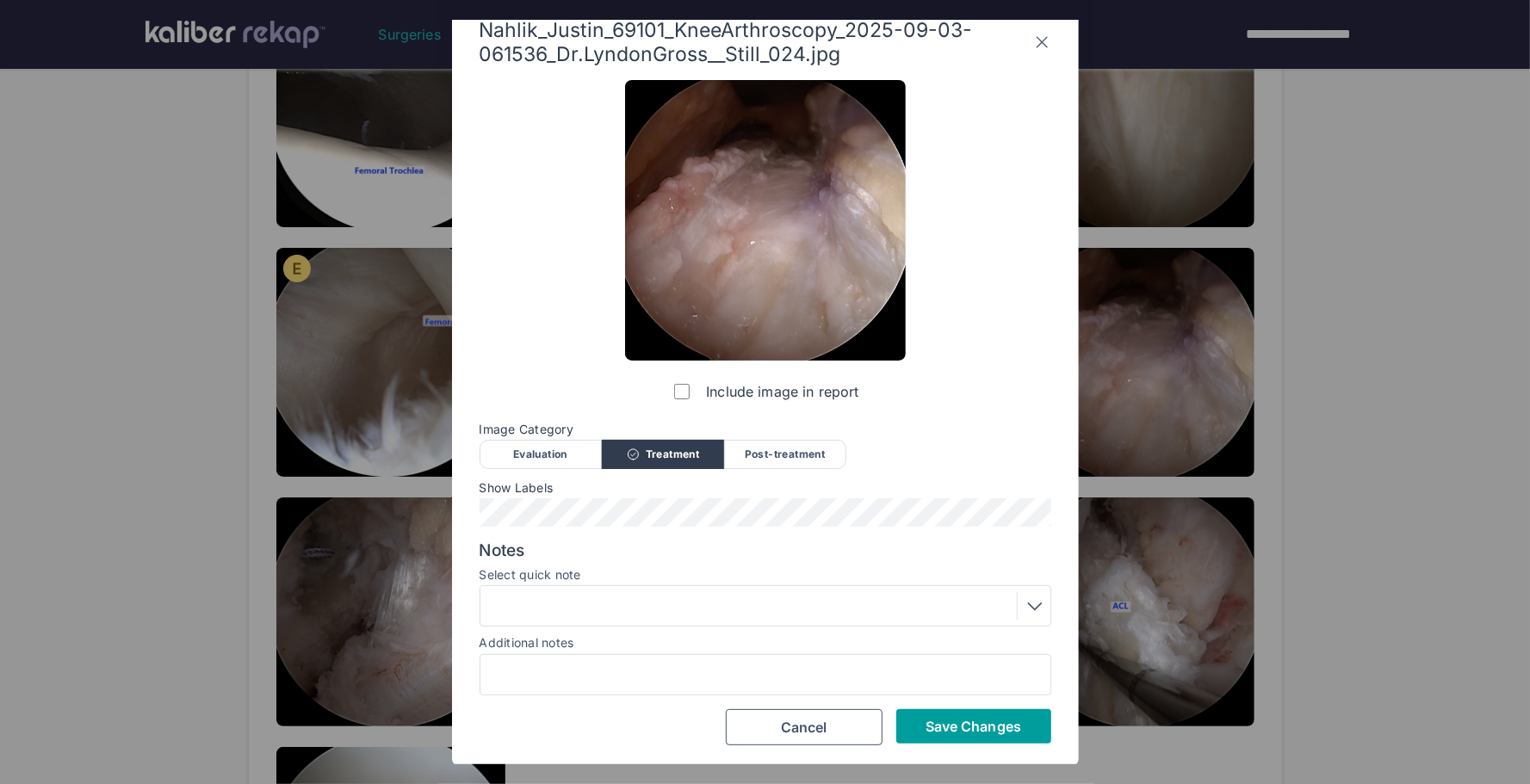
click at [949, 729] on span "Save Changes" at bounding box center [974, 726] width 96 height 17
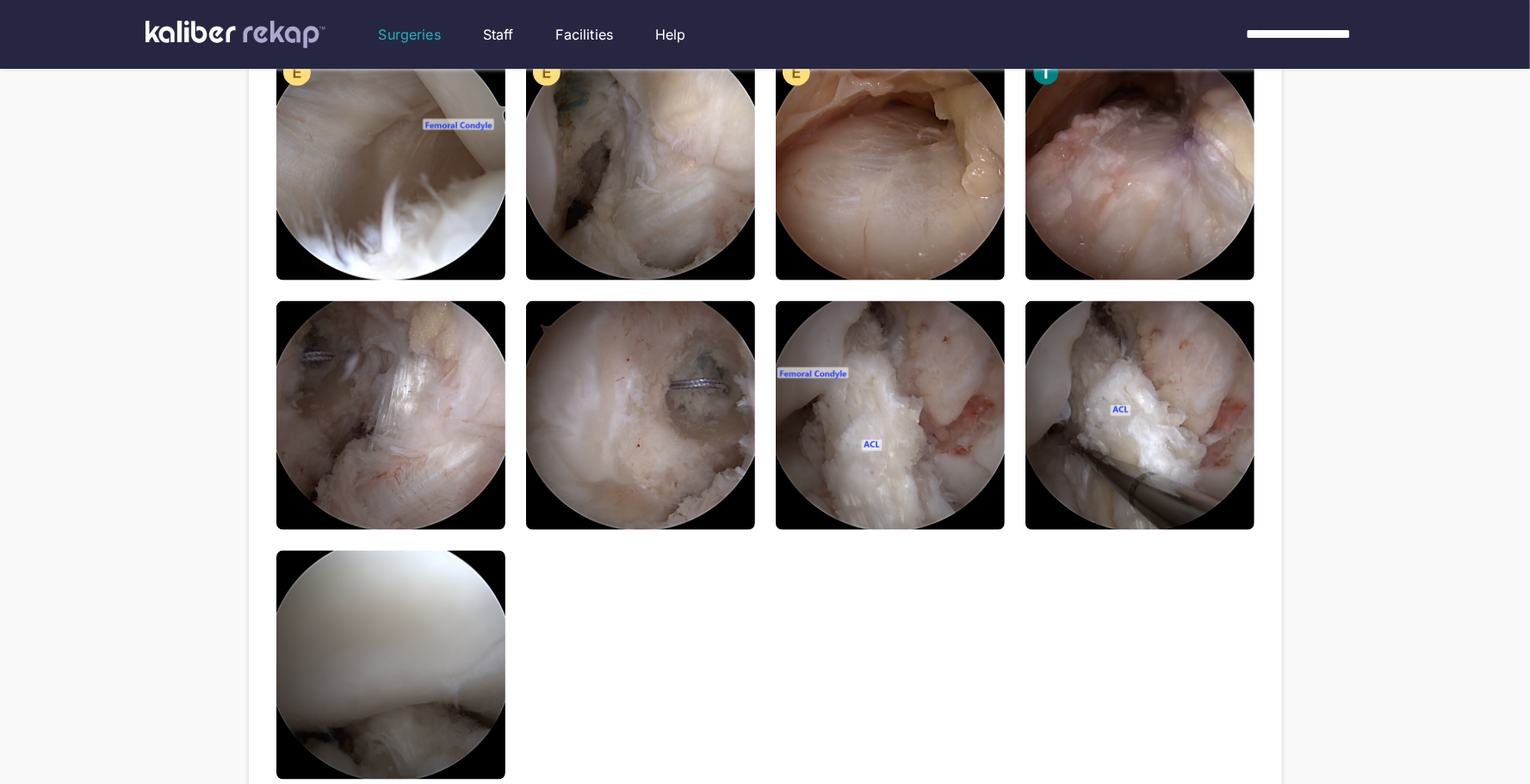
scroll to position [1640, 0]
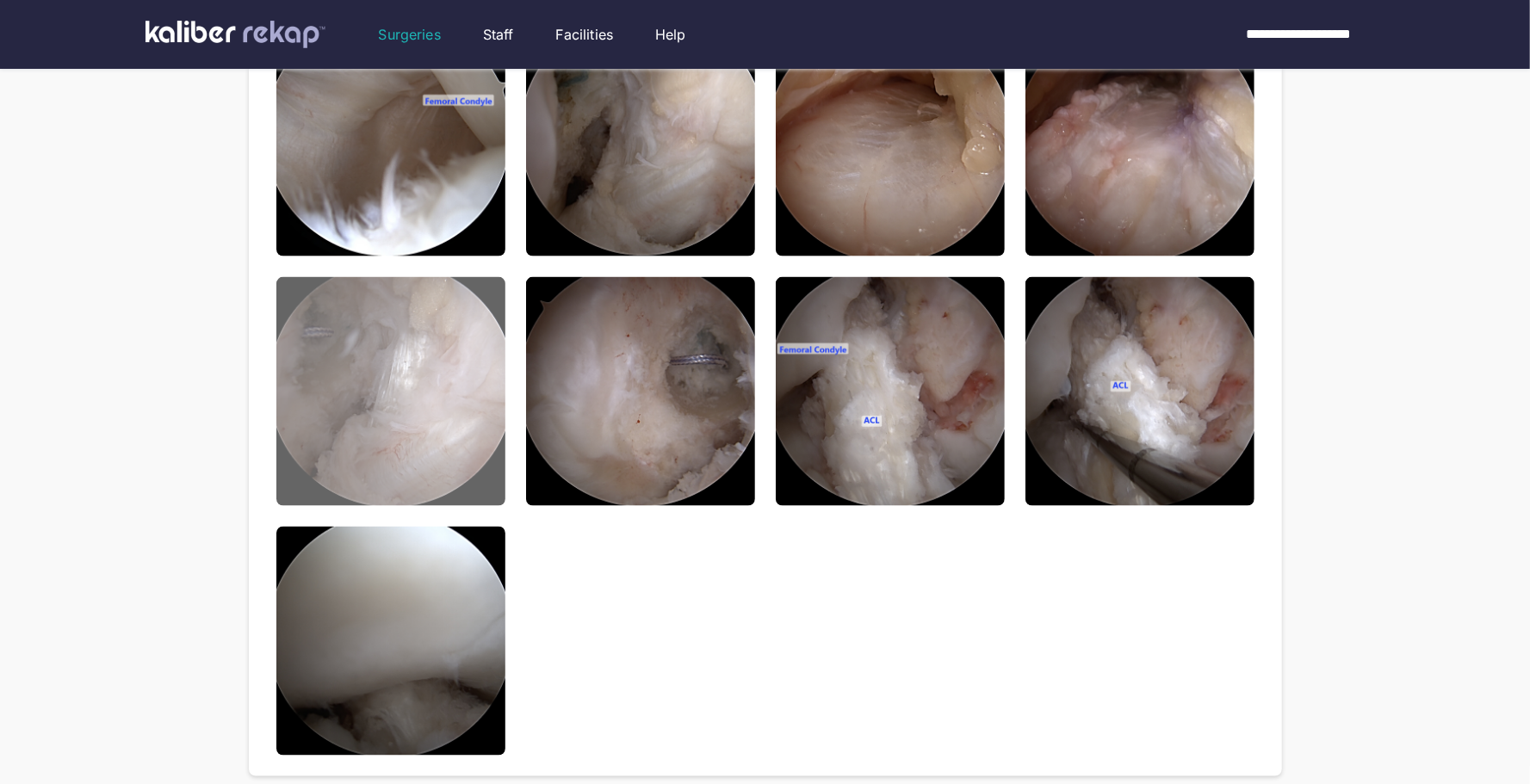
click at [427, 441] on img at bounding box center [390, 391] width 229 height 229
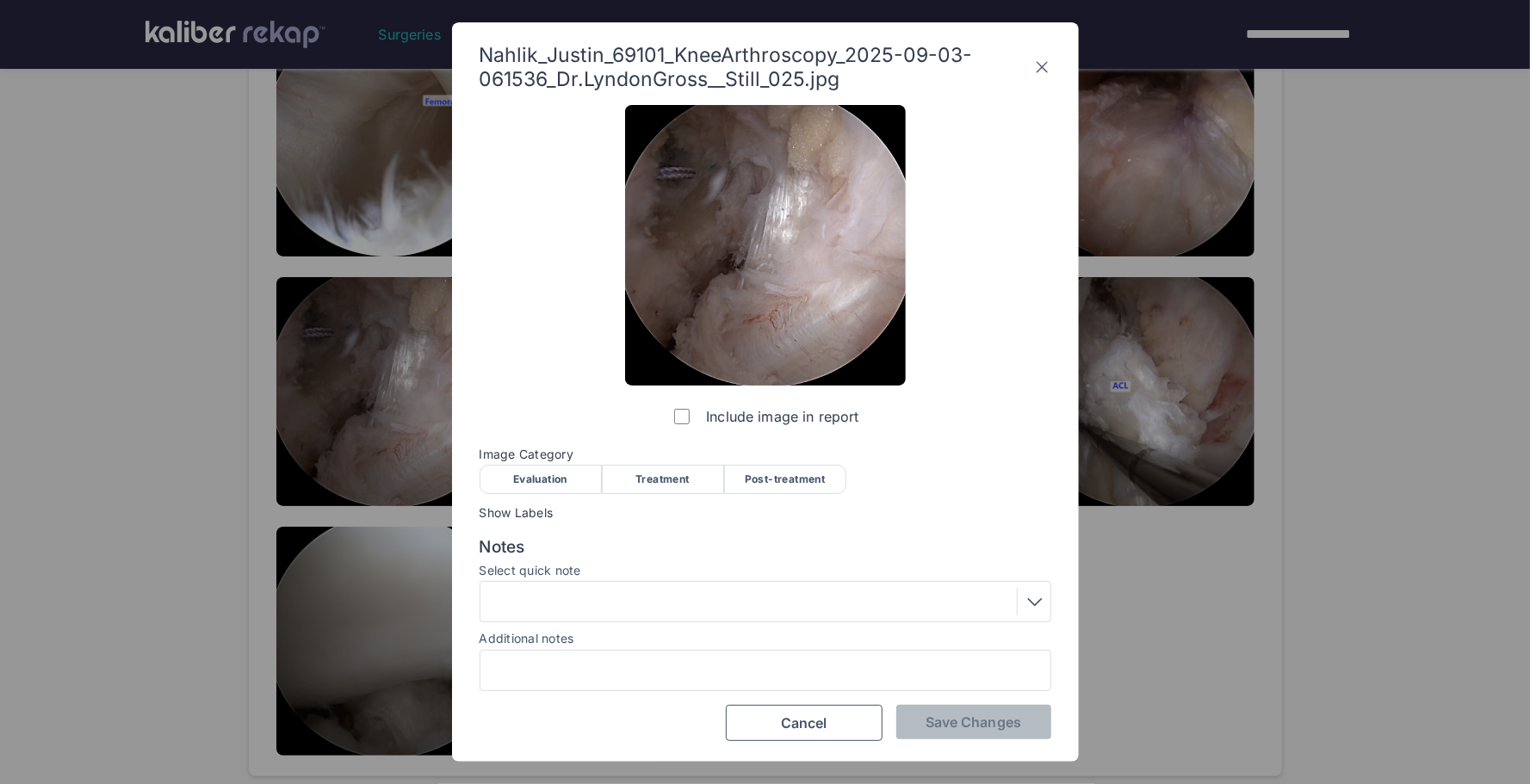
click at [669, 478] on div "Treatment" at bounding box center [663, 479] width 122 height 30
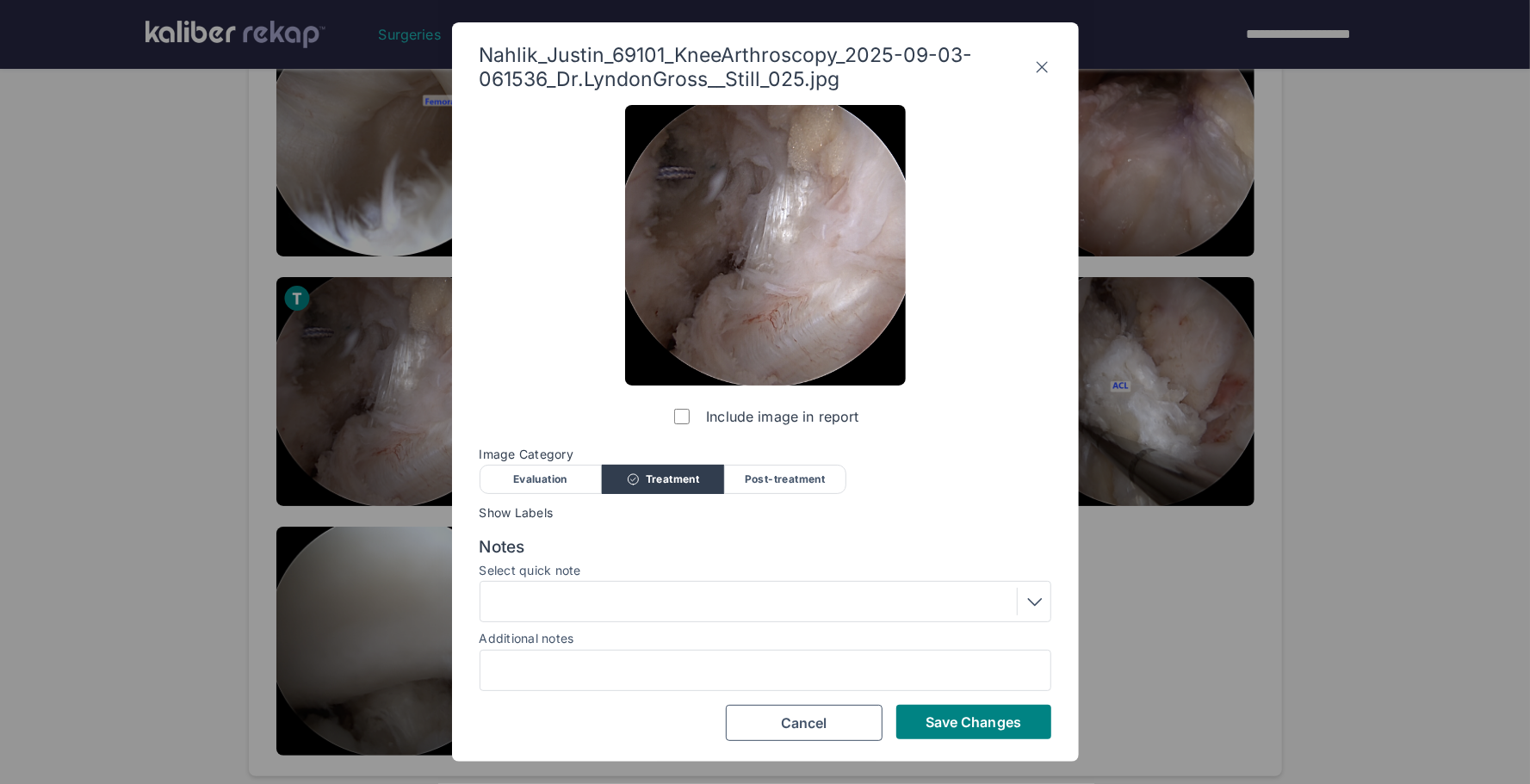
click at [961, 720] on span "Save Changes" at bounding box center [974, 722] width 96 height 17
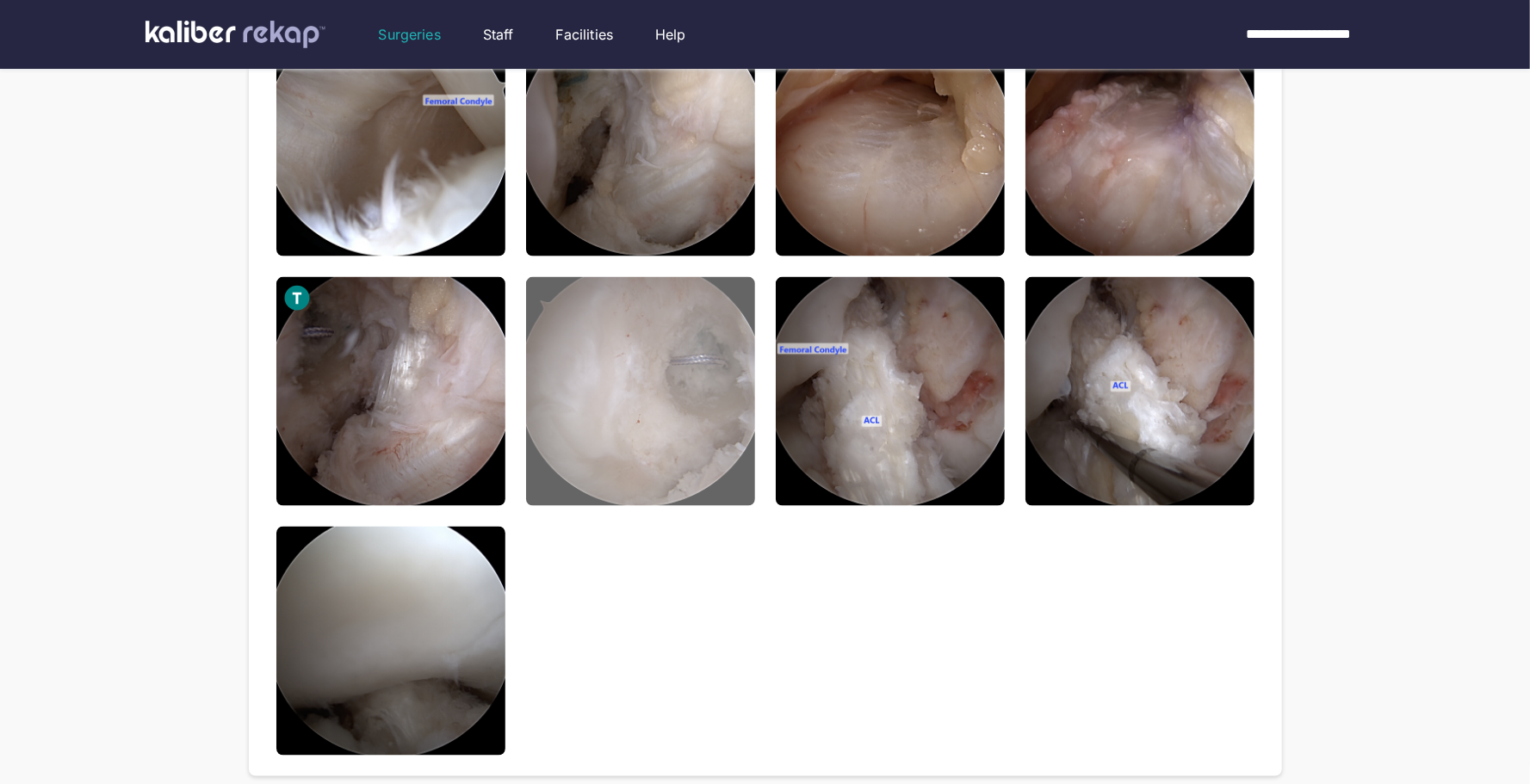
click at [644, 451] on img at bounding box center [640, 391] width 229 height 229
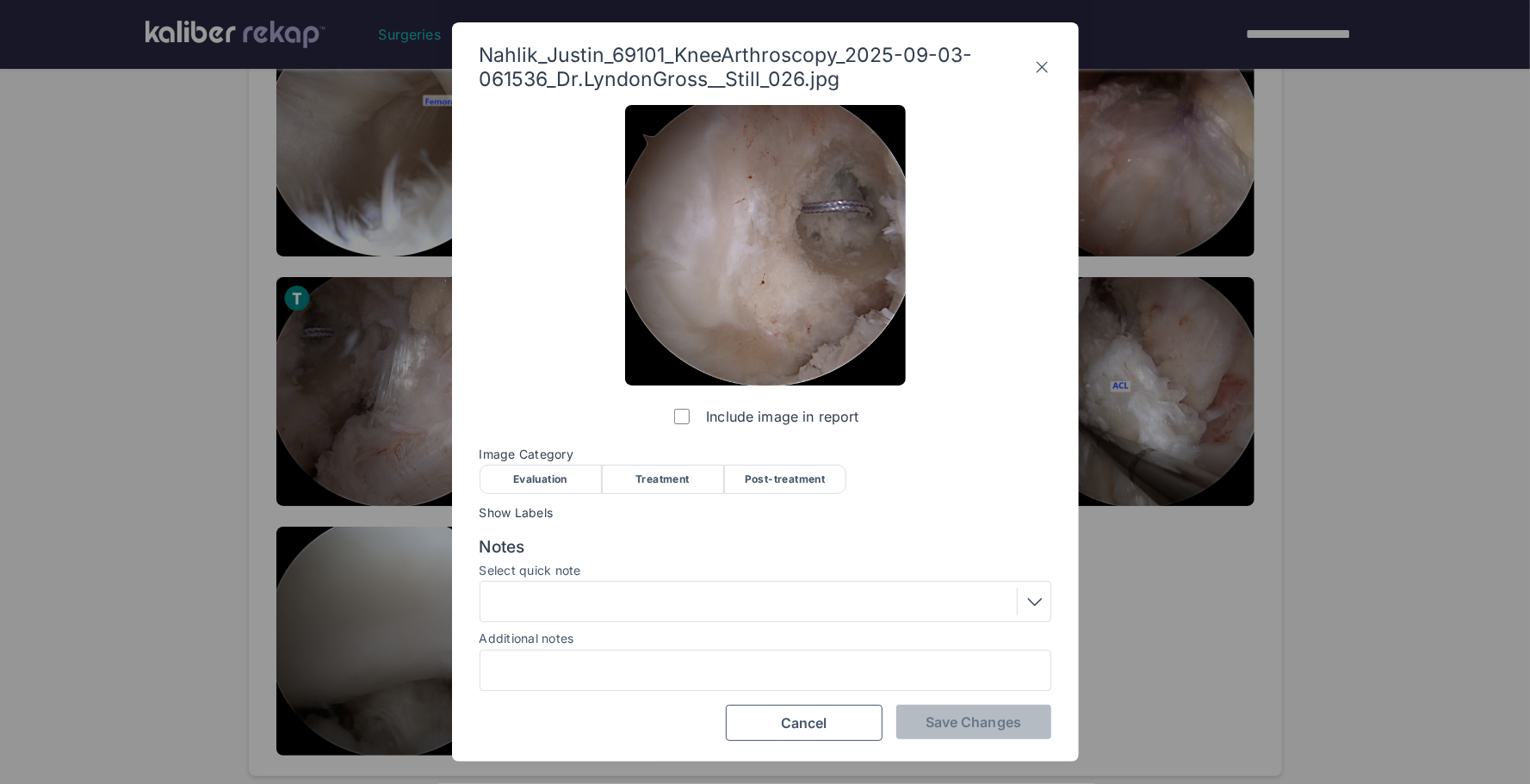
click at [670, 483] on div "Treatment" at bounding box center [663, 479] width 122 height 30
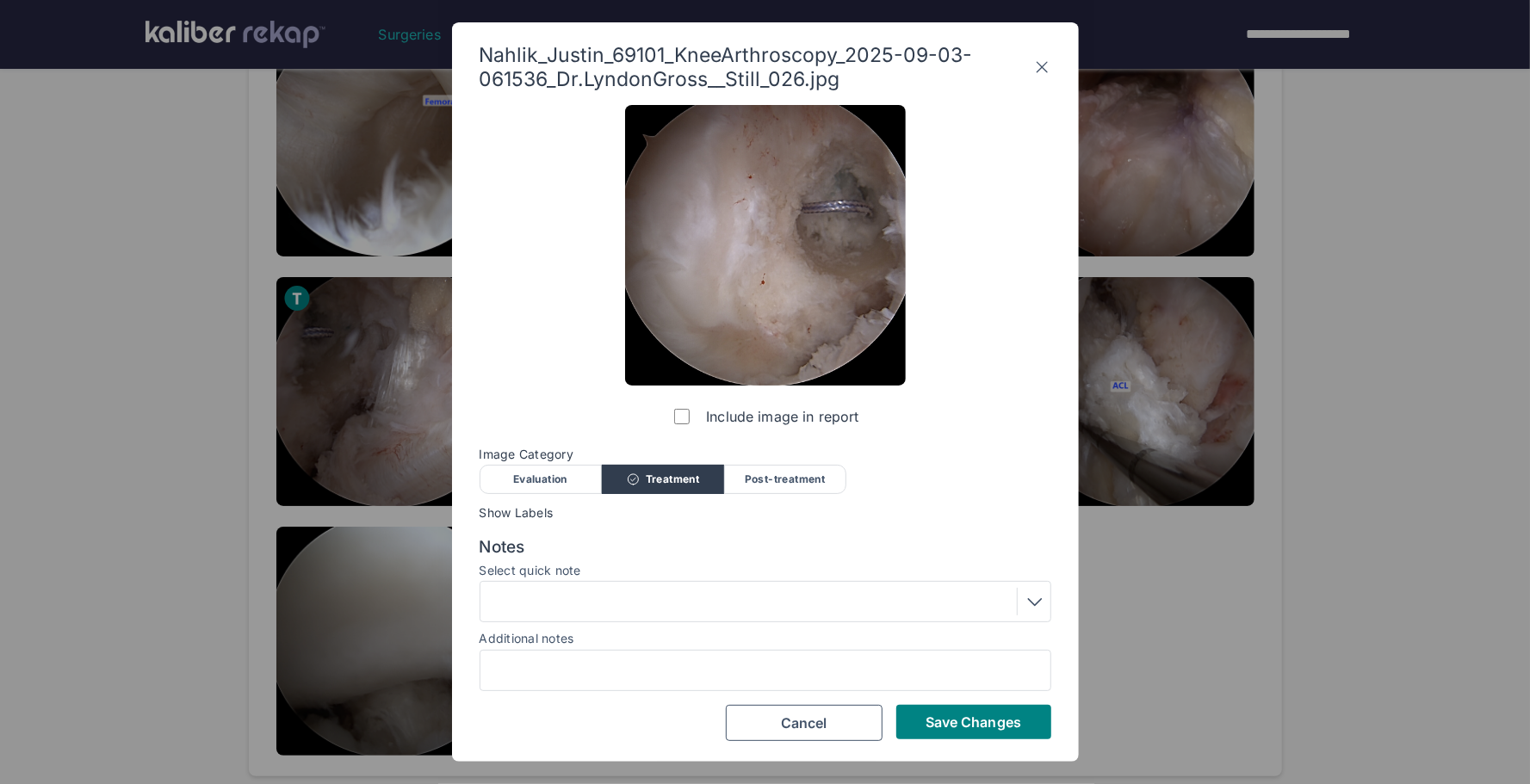
click at [665, 602] on div at bounding box center [765, 601] width 560 height 28
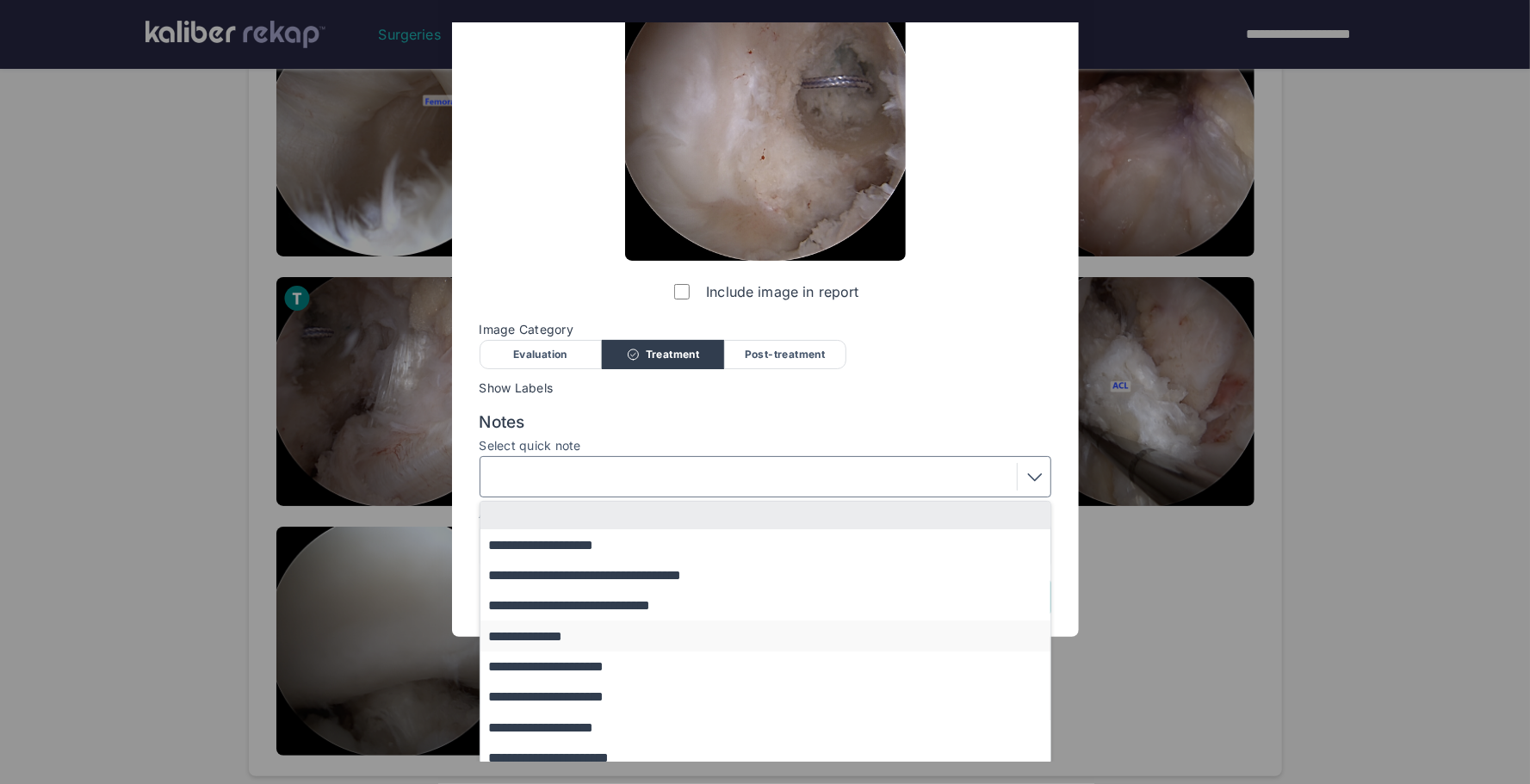
scroll to position [126, 0]
click at [571, 636] on button "**********" at bounding box center [774, 635] width 587 height 30
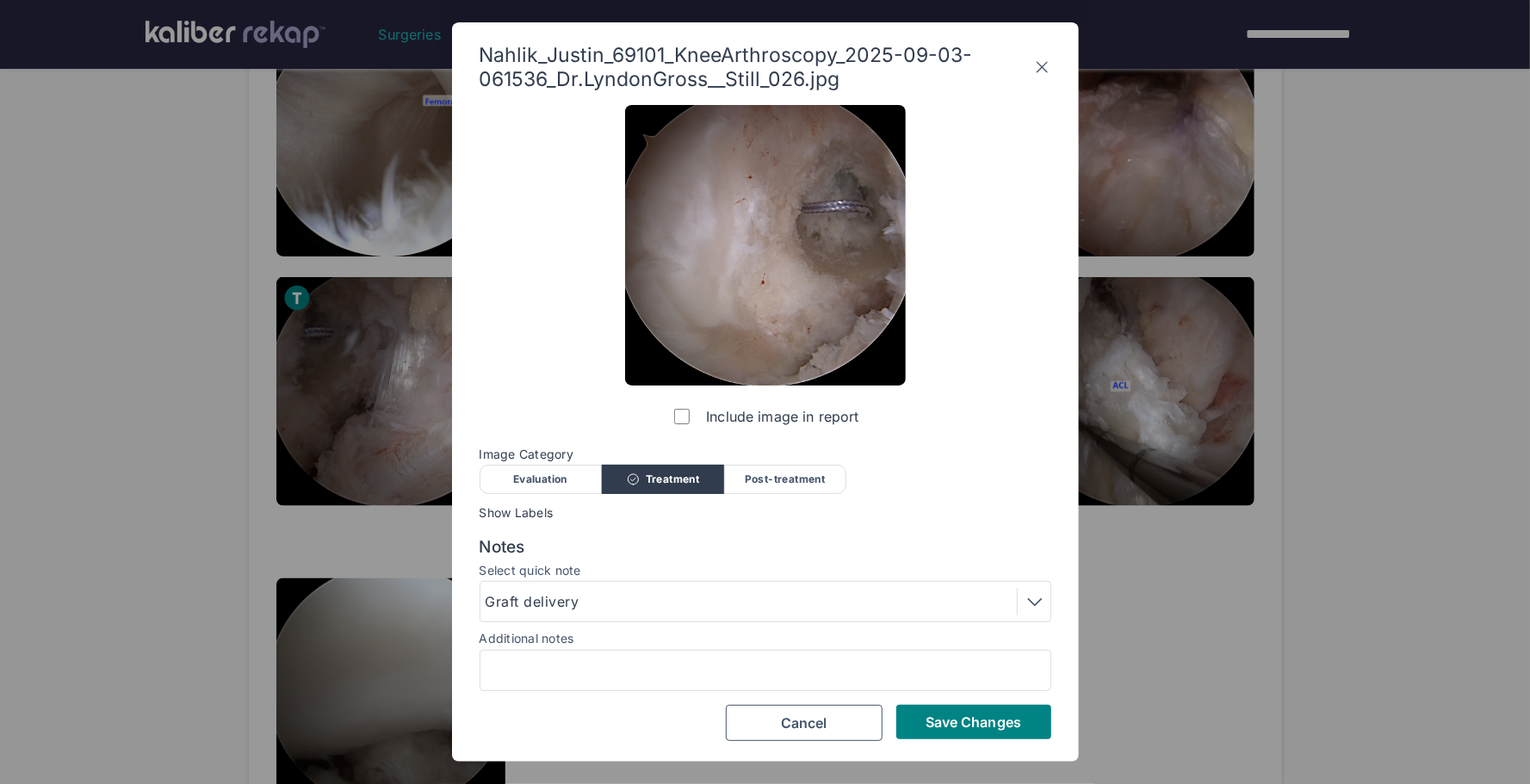
scroll to position [0, 0]
click at [951, 718] on span "Save Changes" at bounding box center [974, 722] width 96 height 17
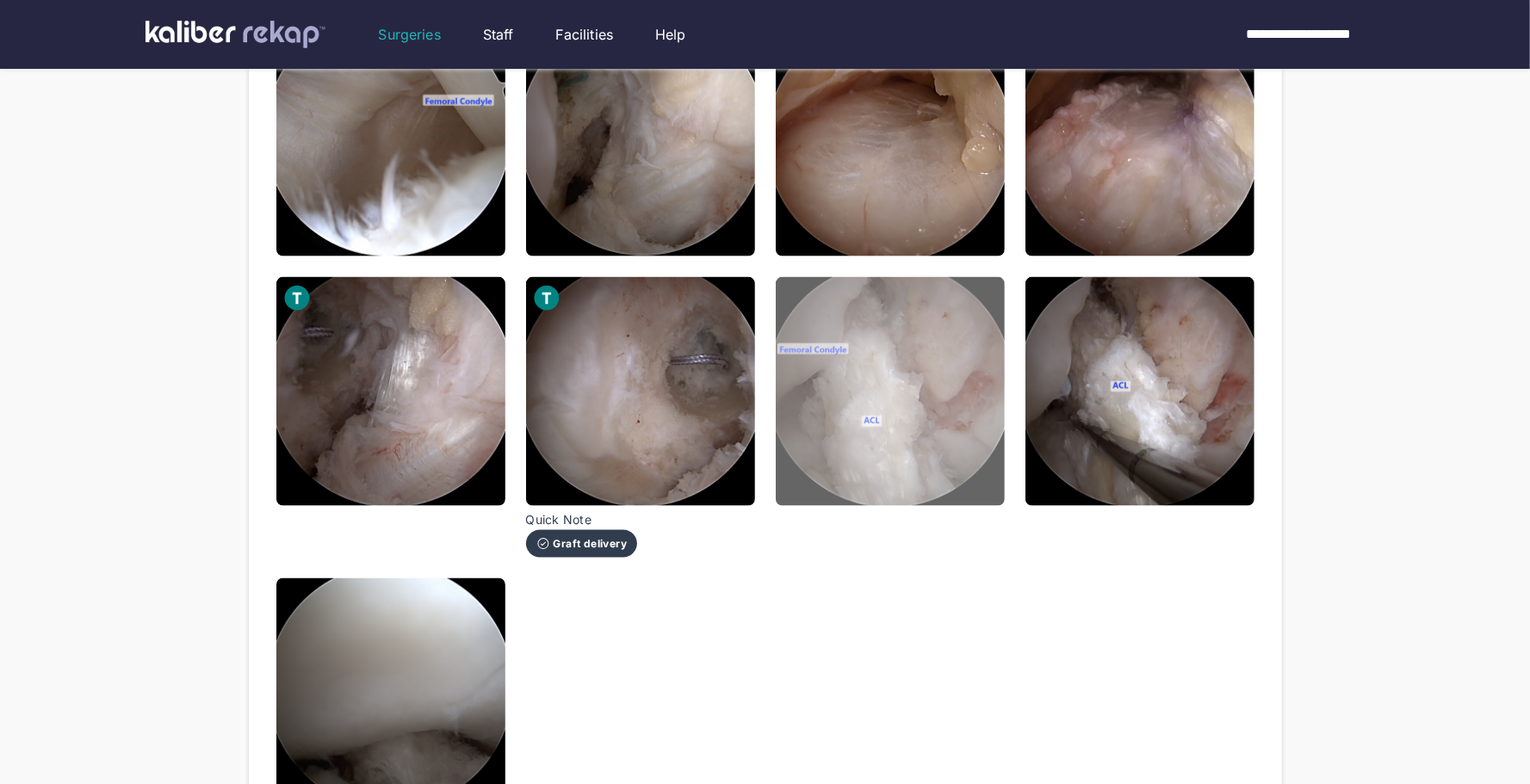
click at [925, 484] on img at bounding box center [890, 391] width 229 height 229
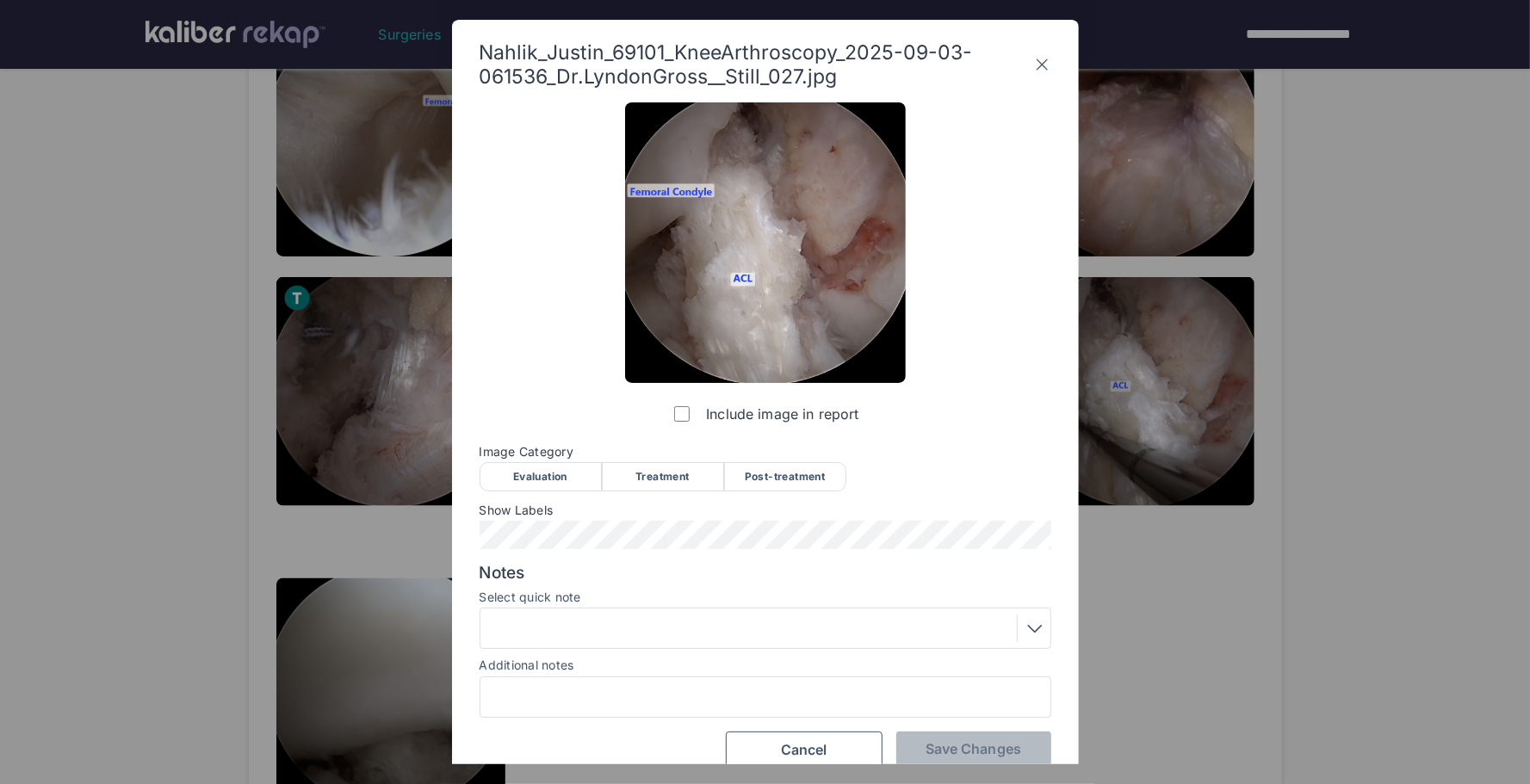
click at [798, 470] on div "Post-treatment" at bounding box center [785, 476] width 122 height 30
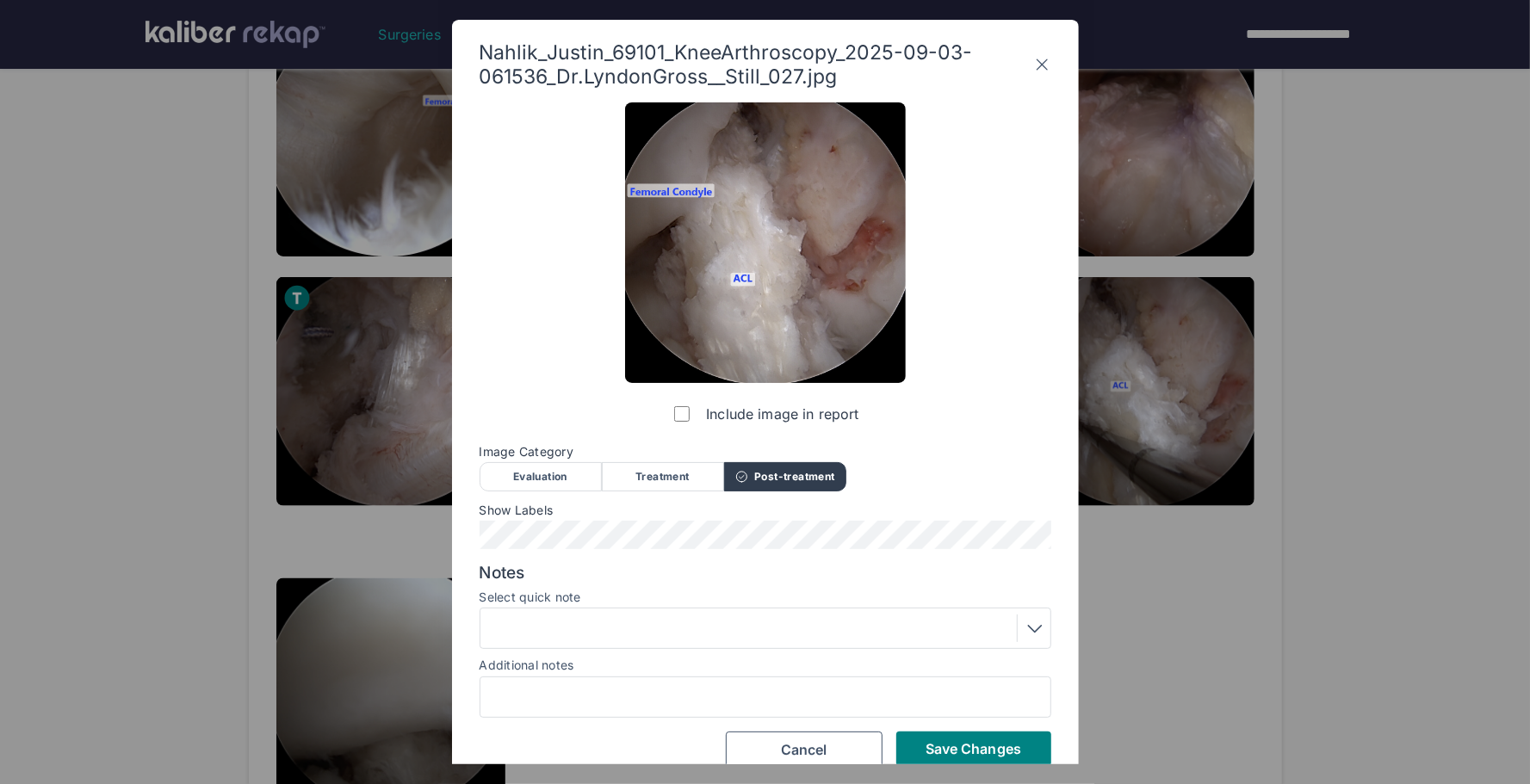
scroll to position [22, 0]
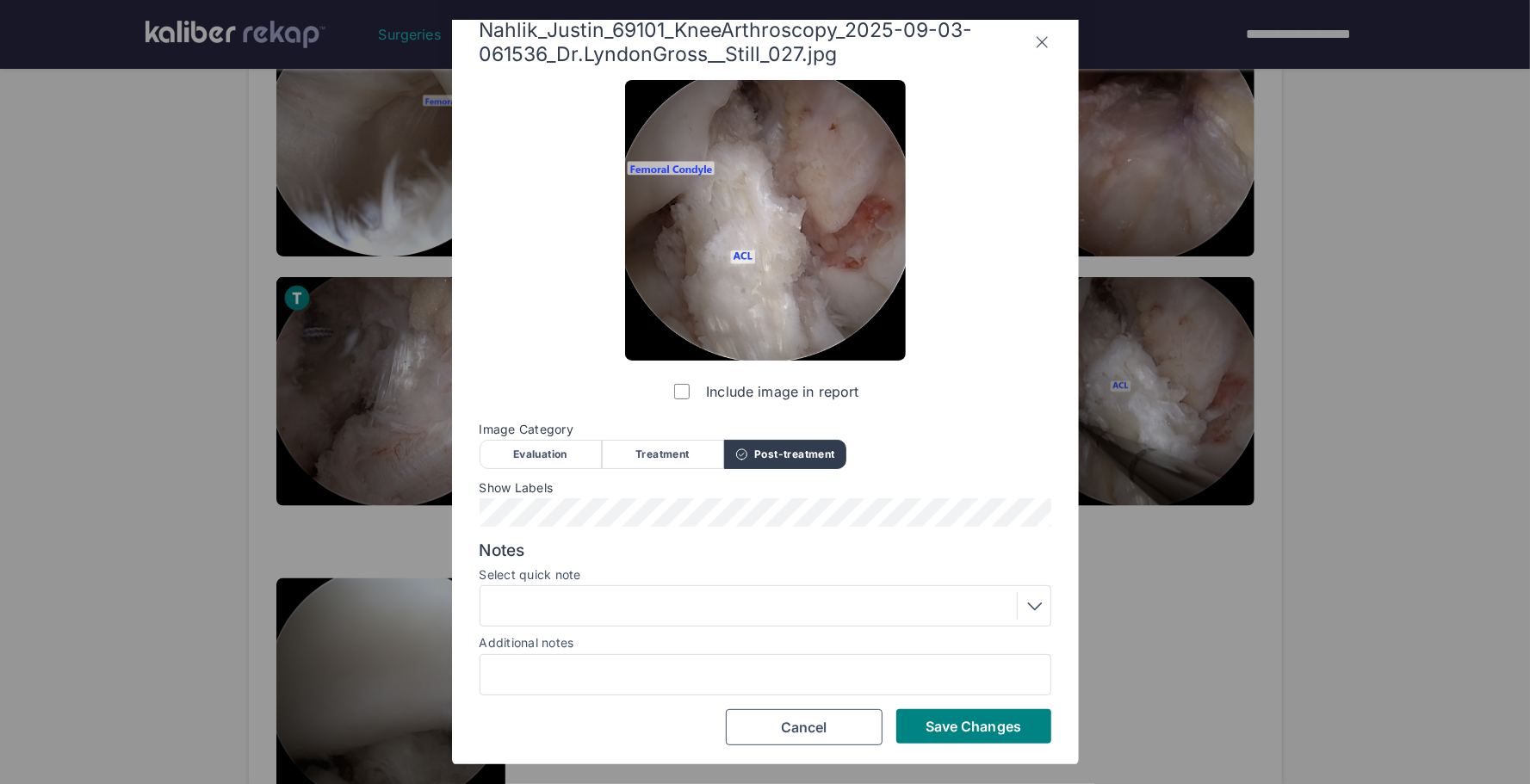
click at [740, 582] on div "Select quick note" at bounding box center [765, 576] width 572 height 17
click at [660, 614] on div at bounding box center [765, 606] width 560 height 28
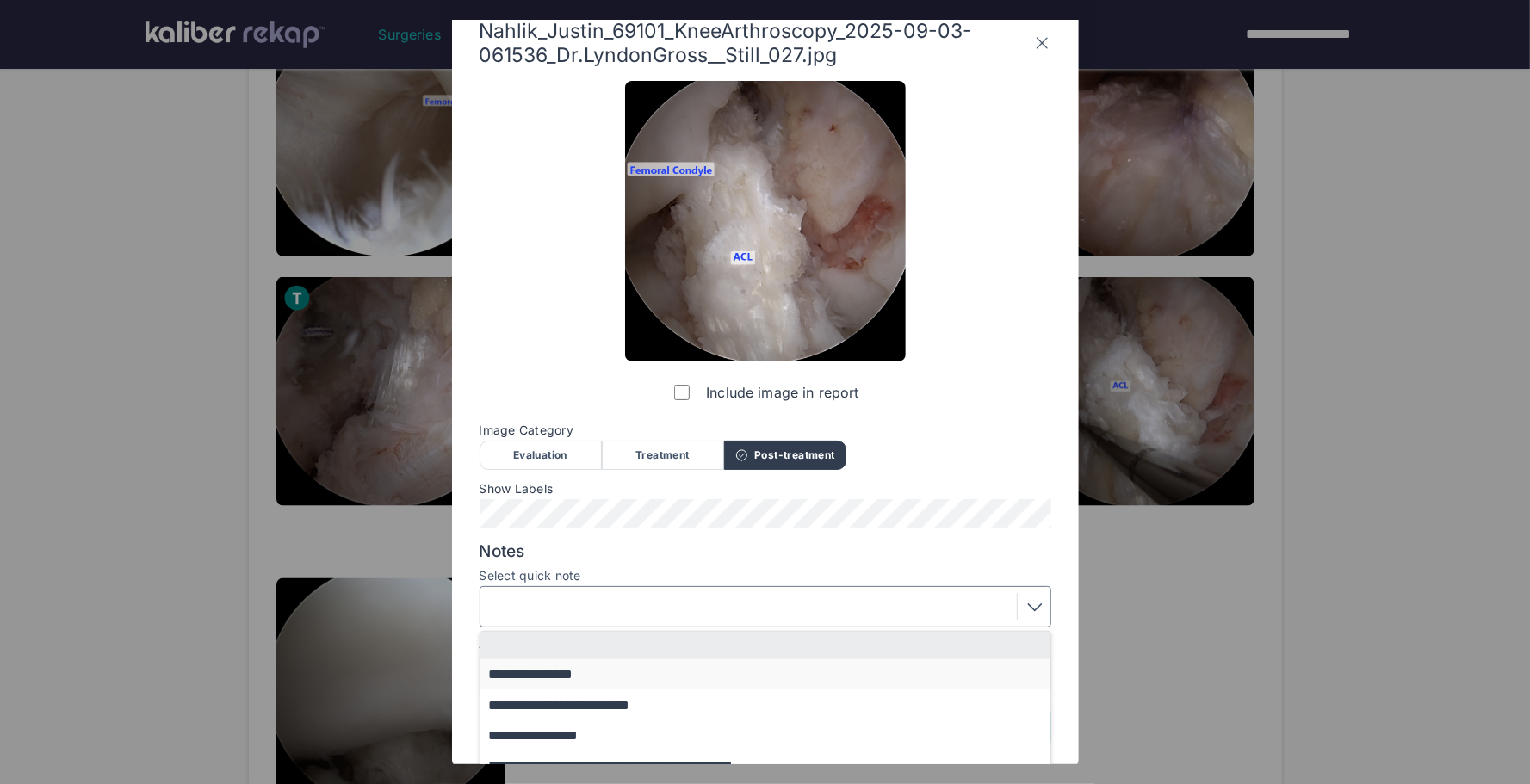
scroll to position [99, 0]
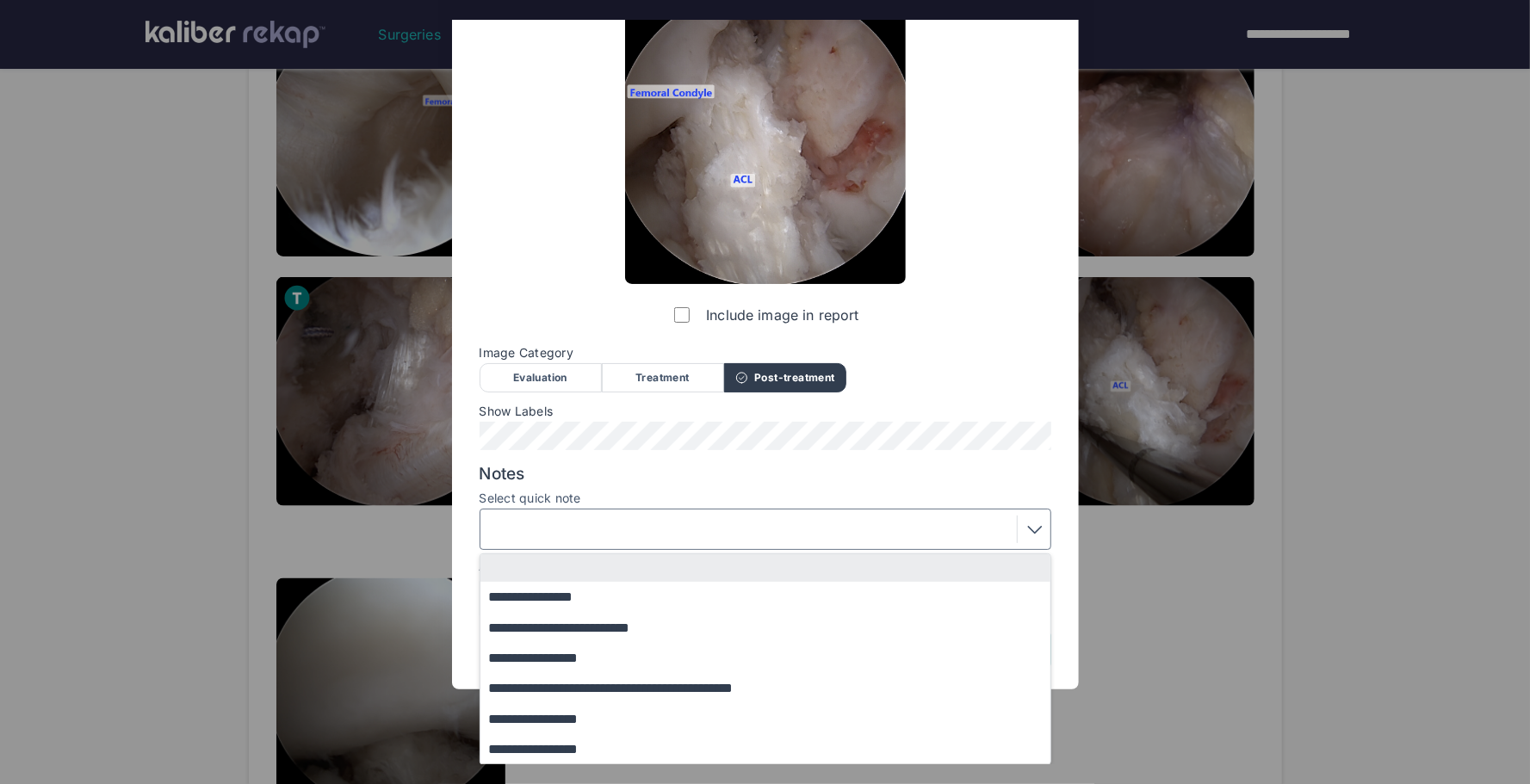
drag, startPoint x: 599, startPoint y: 714, endPoint x: 791, endPoint y: 719, distance: 192.1
click at [604, 714] on button "**********" at bounding box center [774, 719] width 587 height 30
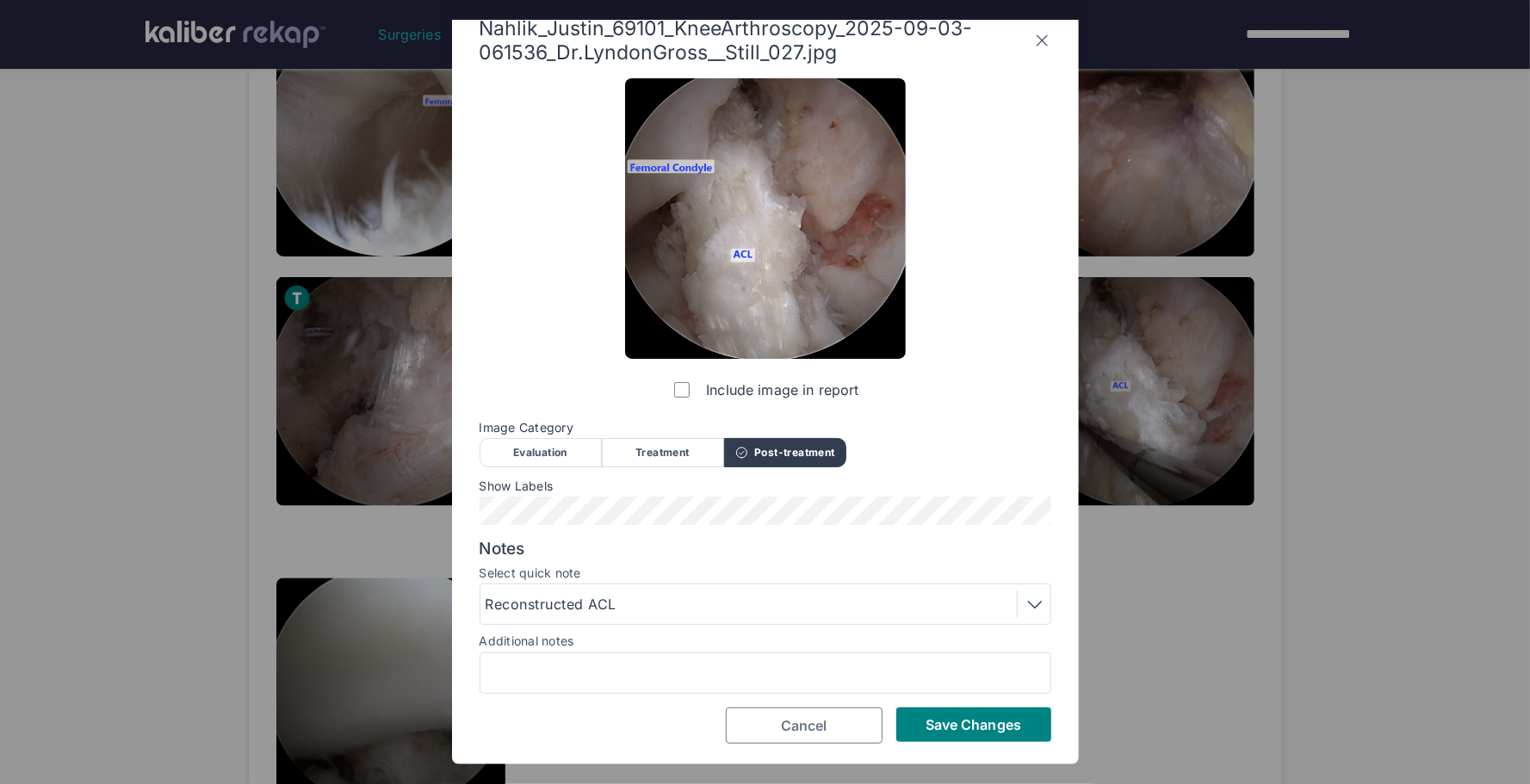
scroll to position [22, 0]
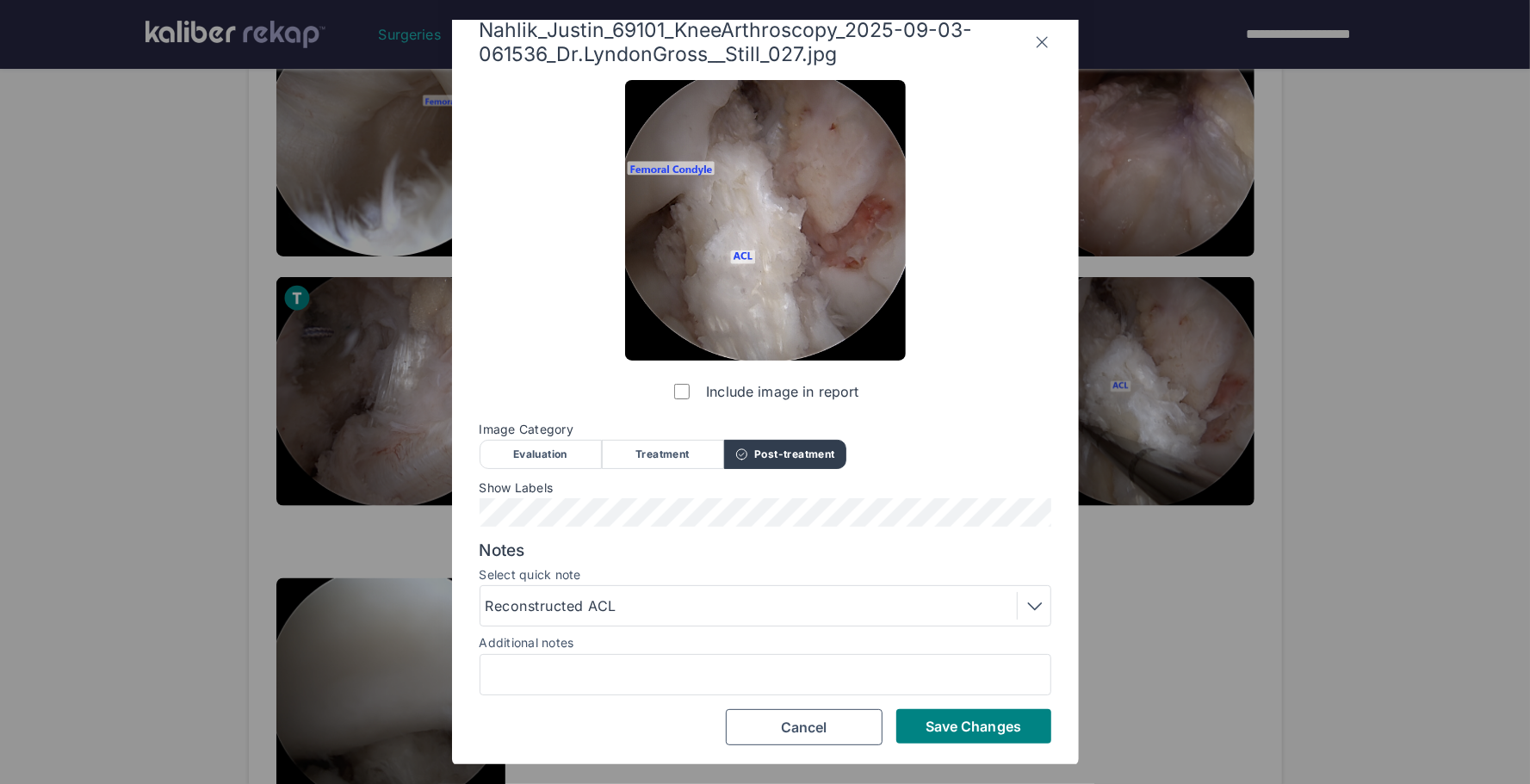
drag, startPoint x: 940, startPoint y: 724, endPoint x: 956, endPoint y: 711, distance: 20.6
click at [946, 720] on span "Save Changes" at bounding box center [974, 726] width 96 height 17
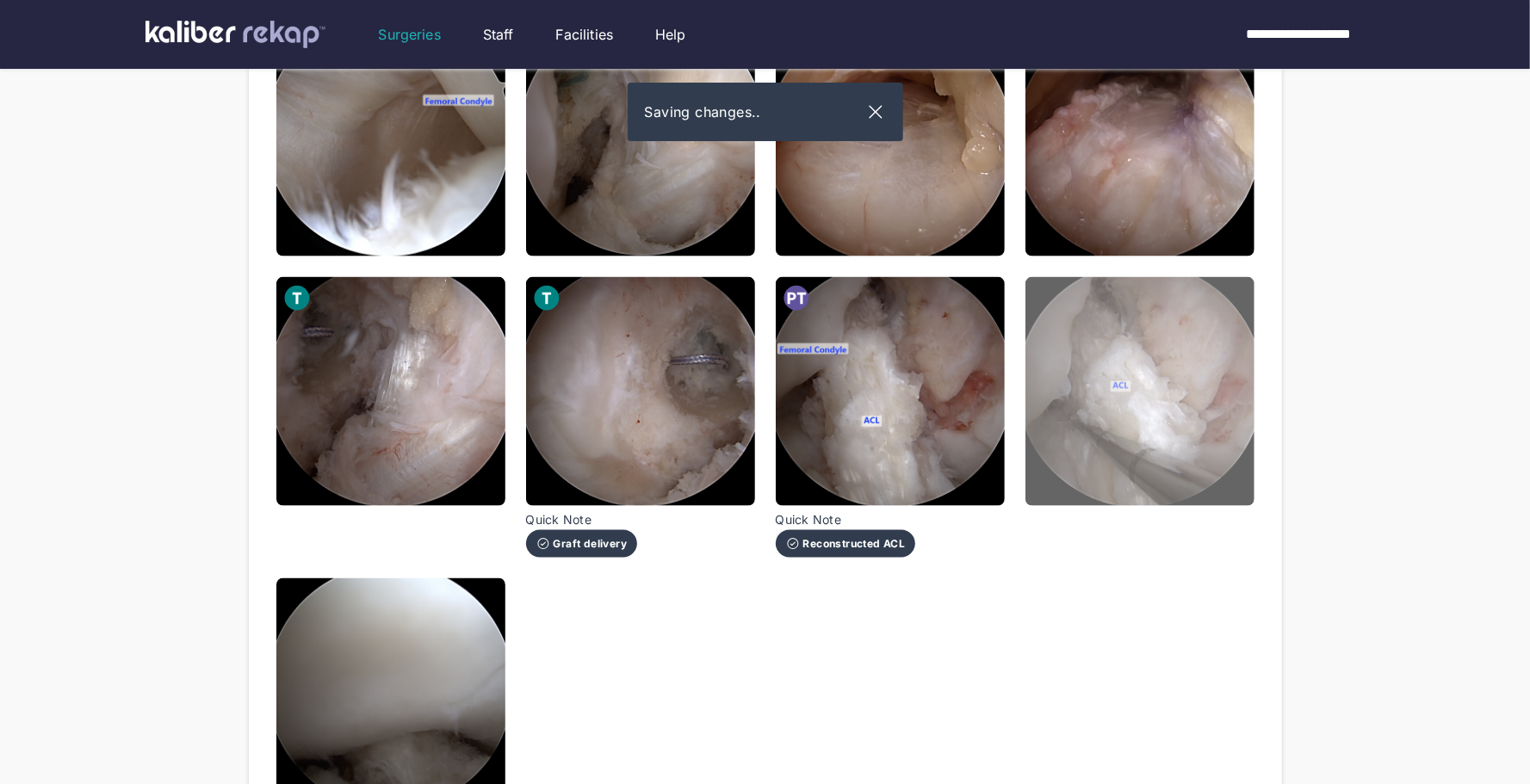
click at [1179, 434] on img at bounding box center [1140, 391] width 229 height 229
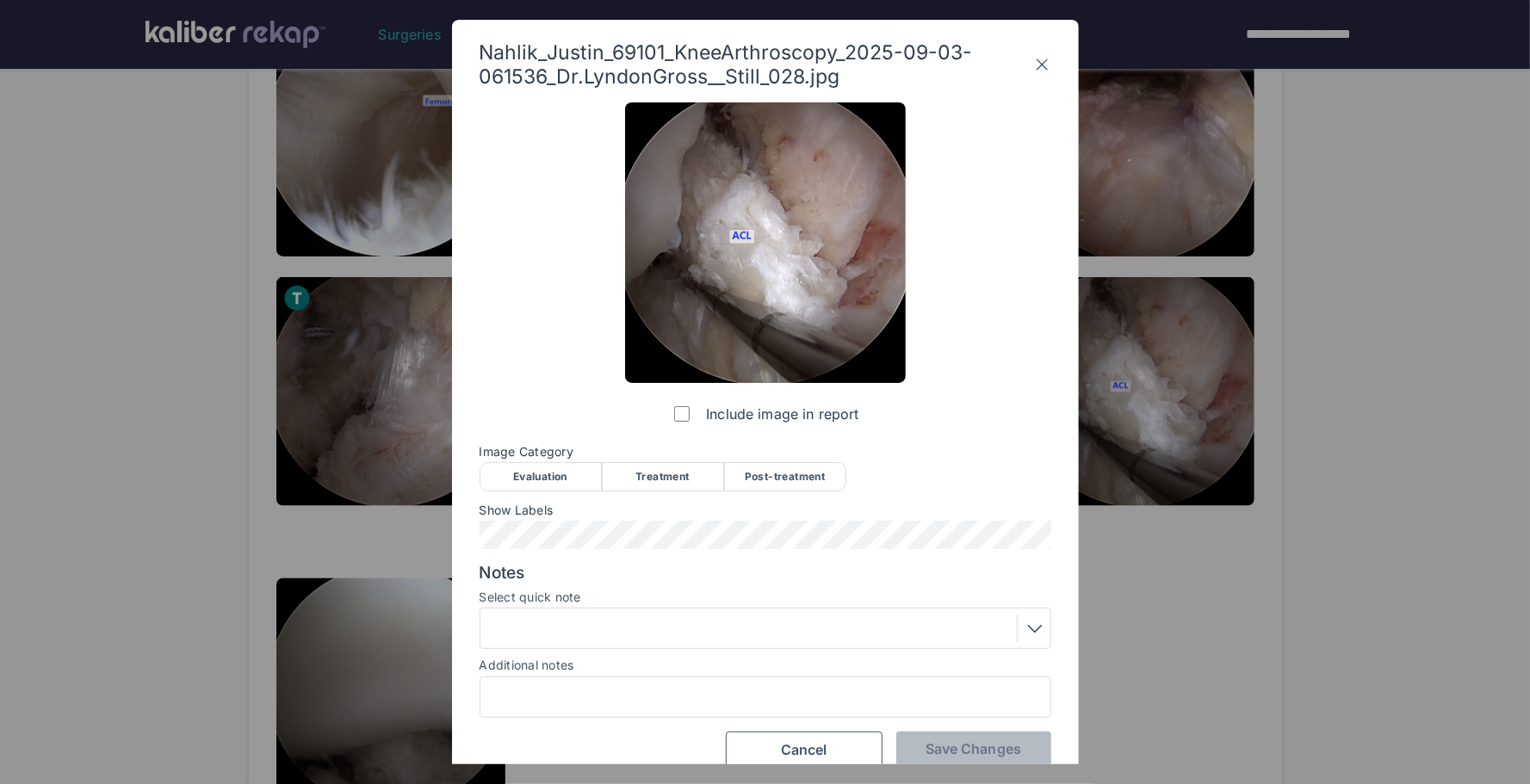
drag, startPoint x: 760, startPoint y: 475, endPoint x: 643, endPoint y: 495, distance: 118.7
click at [759, 475] on div "Post-treatment" at bounding box center [785, 476] width 122 height 30
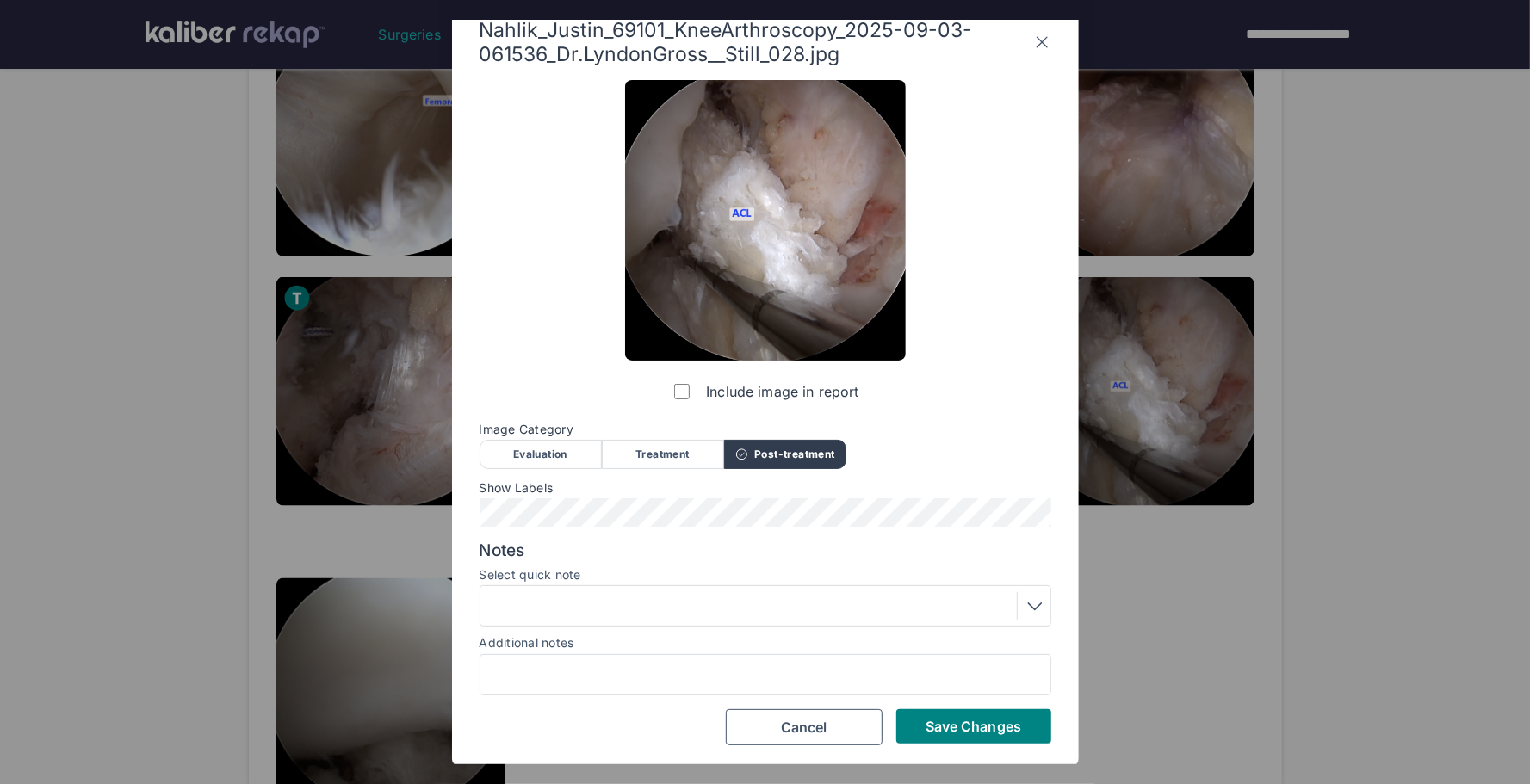
click at [850, 605] on div at bounding box center [765, 605] width 560 height 28
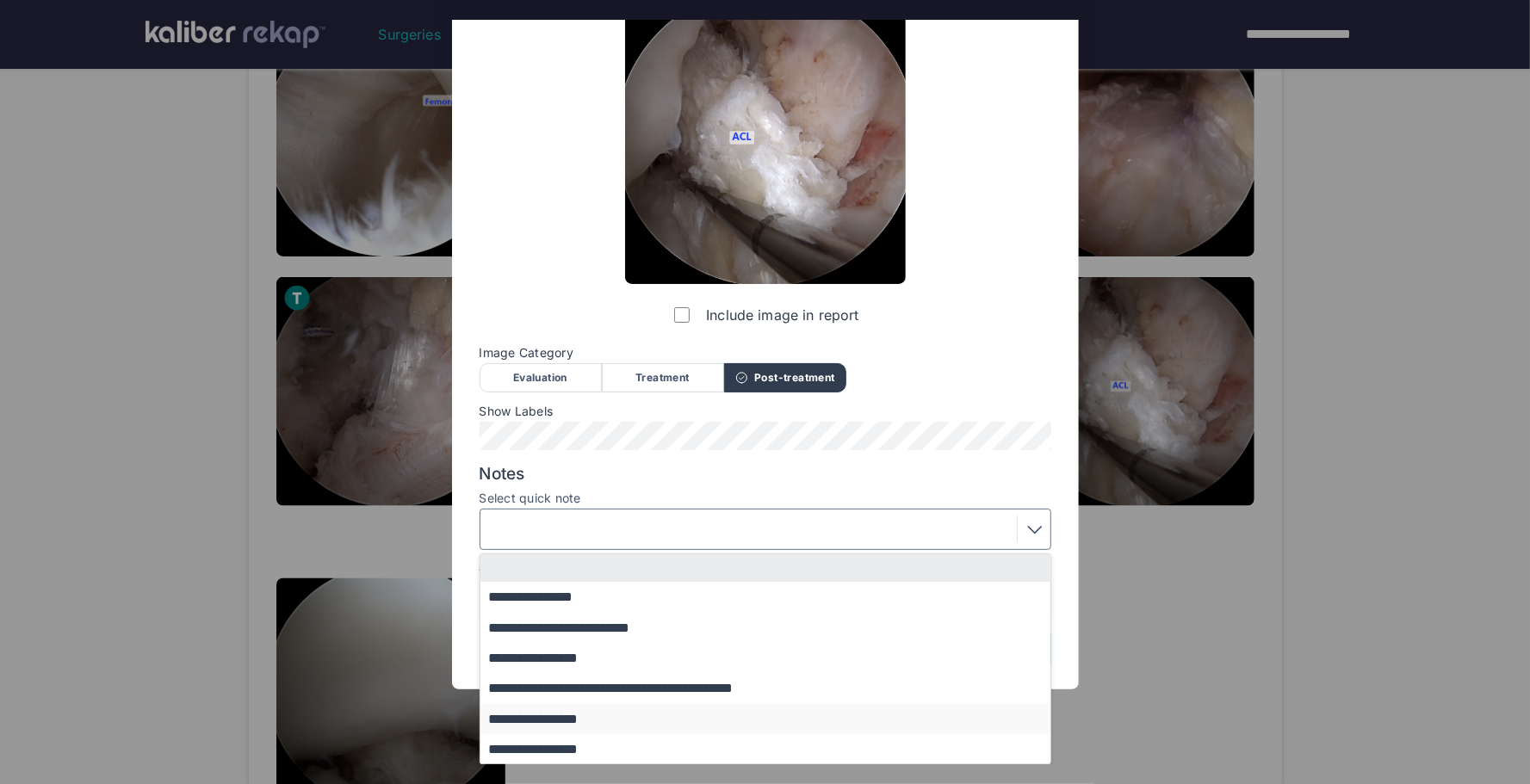
click at [605, 714] on button "**********" at bounding box center [774, 719] width 587 height 30
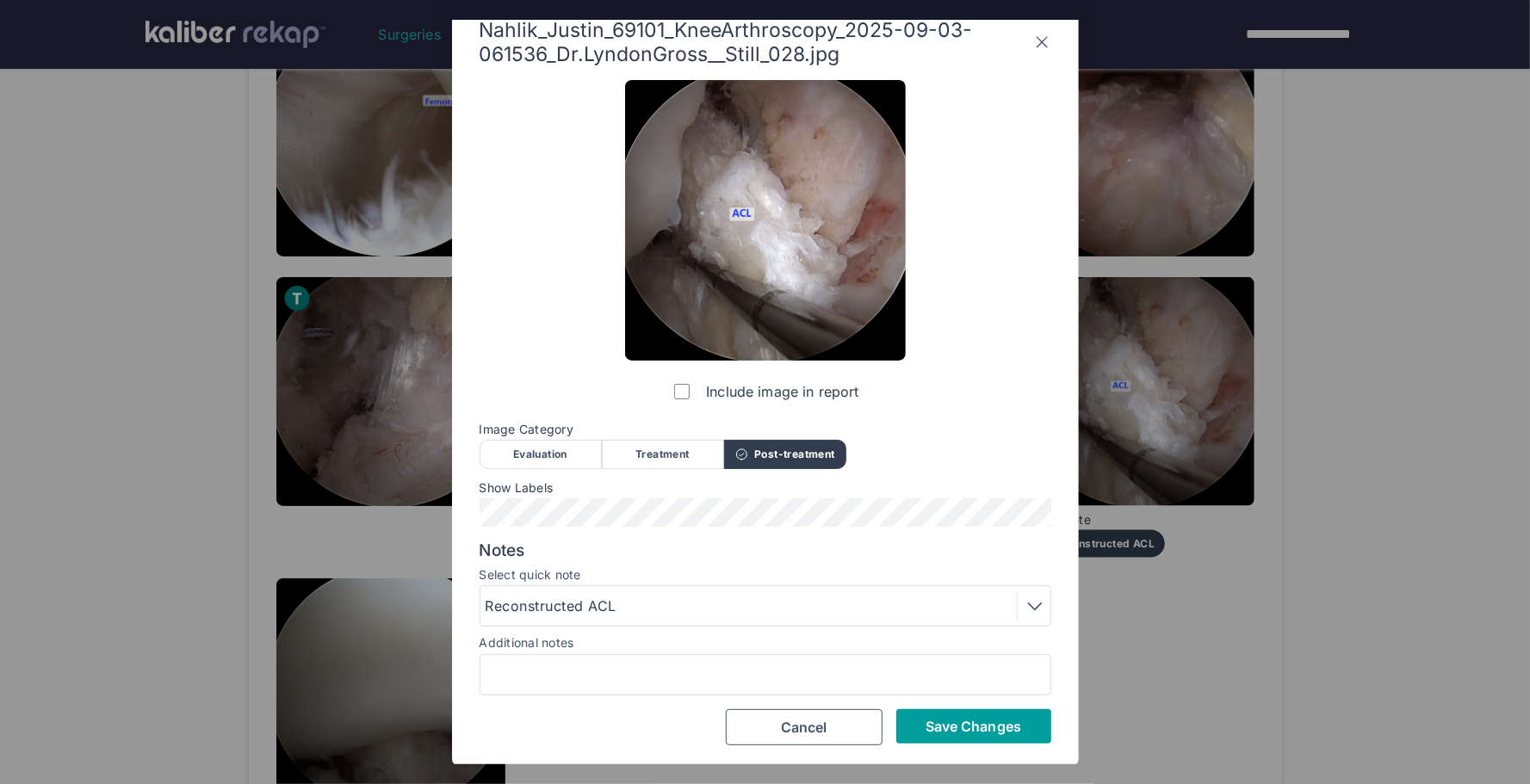
click at [949, 726] on span "Save Changes" at bounding box center [974, 726] width 96 height 17
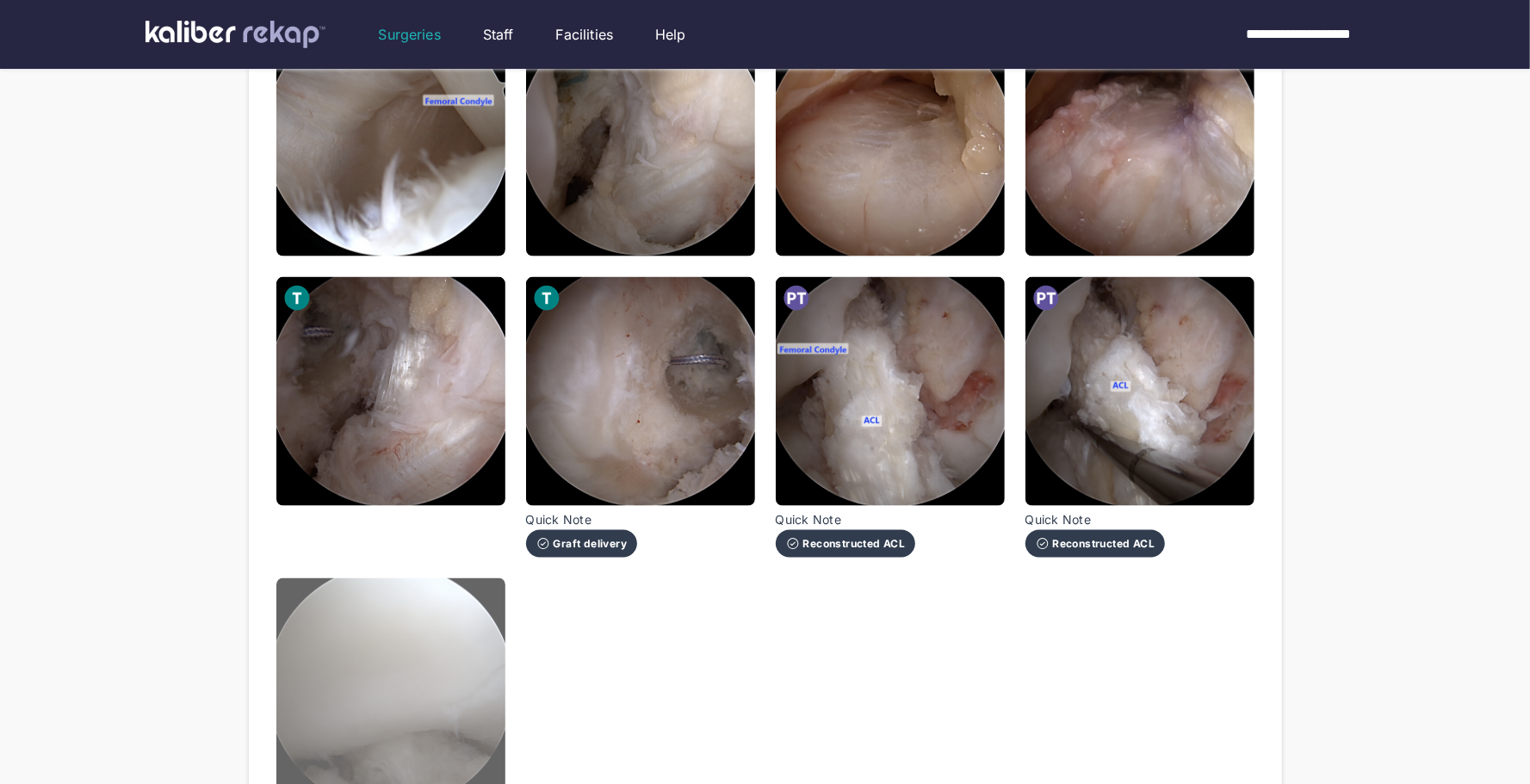
click at [484, 711] on img at bounding box center [390, 693] width 229 height 229
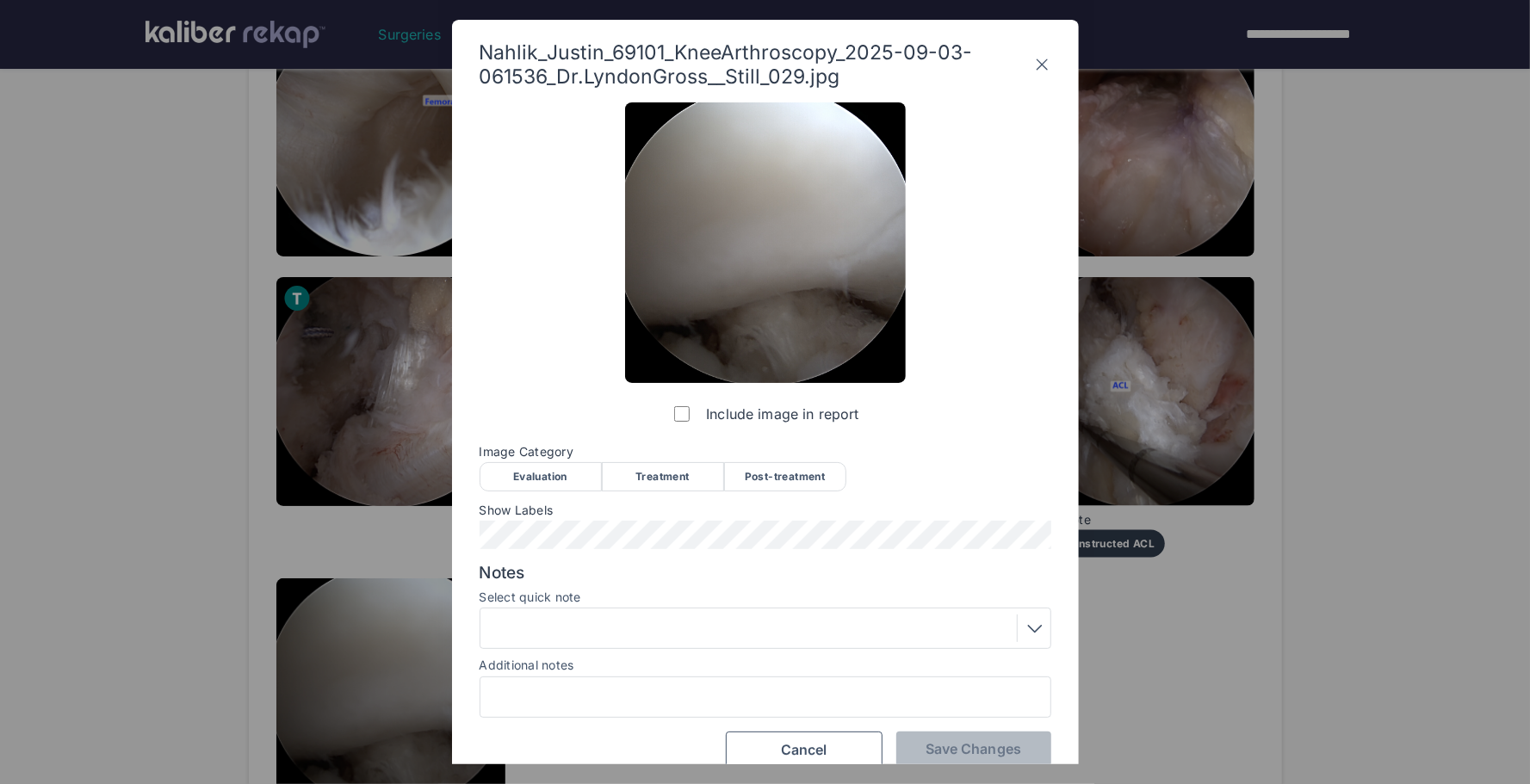
click at [771, 481] on div "Post-treatment" at bounding box center [785, 476] width 122 height 30
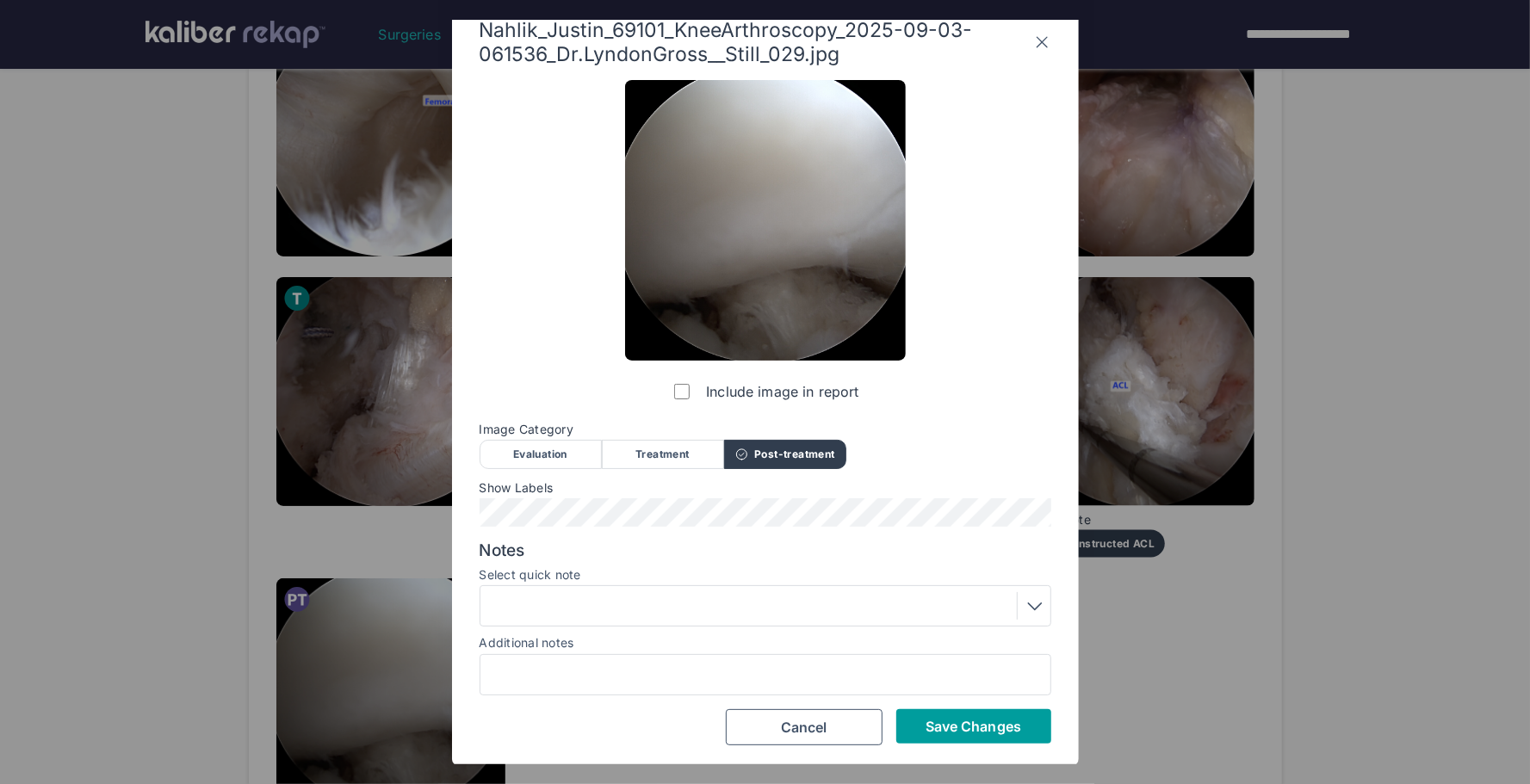
click at [957, 721] on span "Save Changes" at bounding box center [974, 726] width 96 height 17
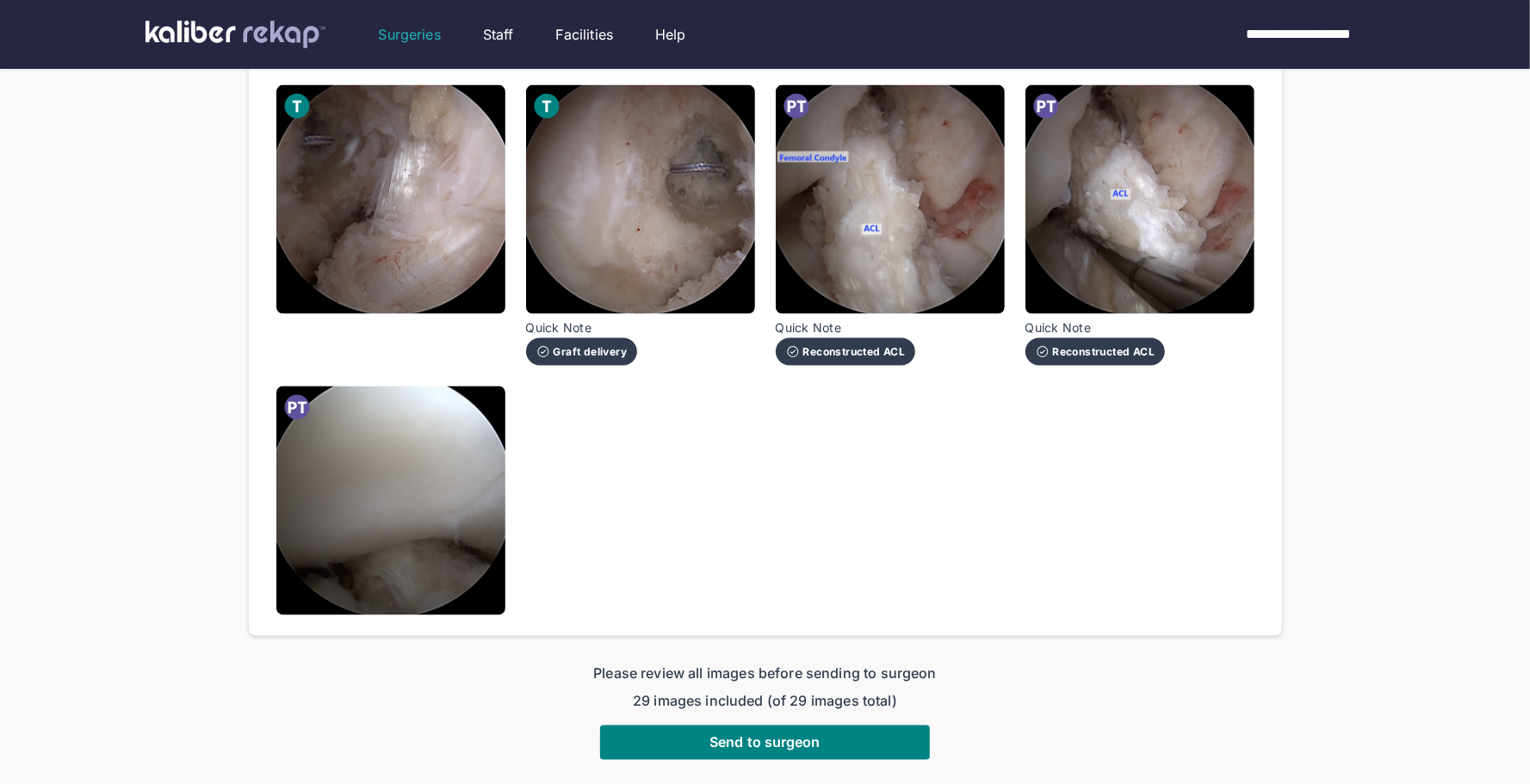
scroll to position [2000, 0]
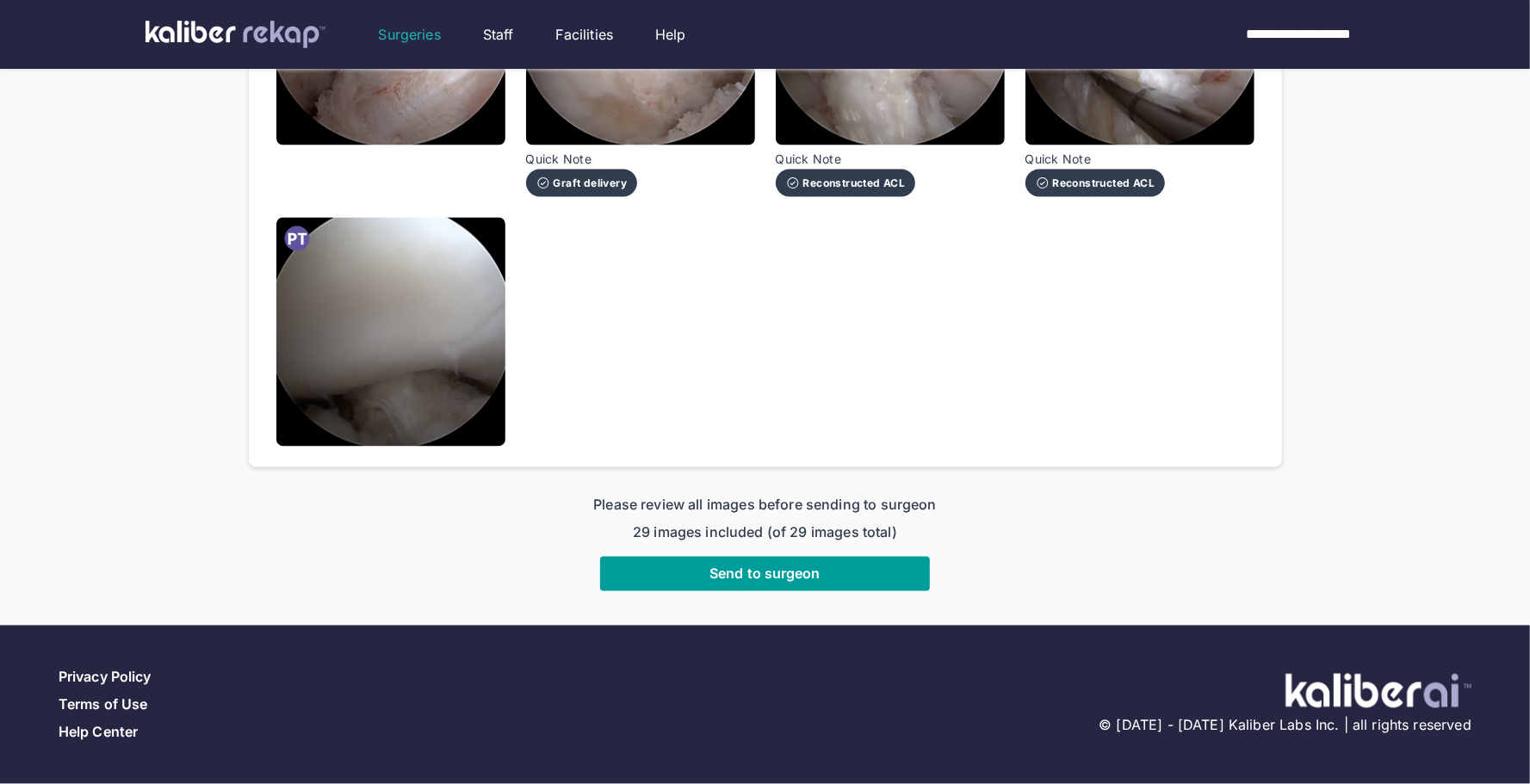
click at [789, 578] on span "Send to surgeon" at bounding box center [765, 574] width 111 height 17
